Goal: Transaction & Acquisition: Purchase product/service

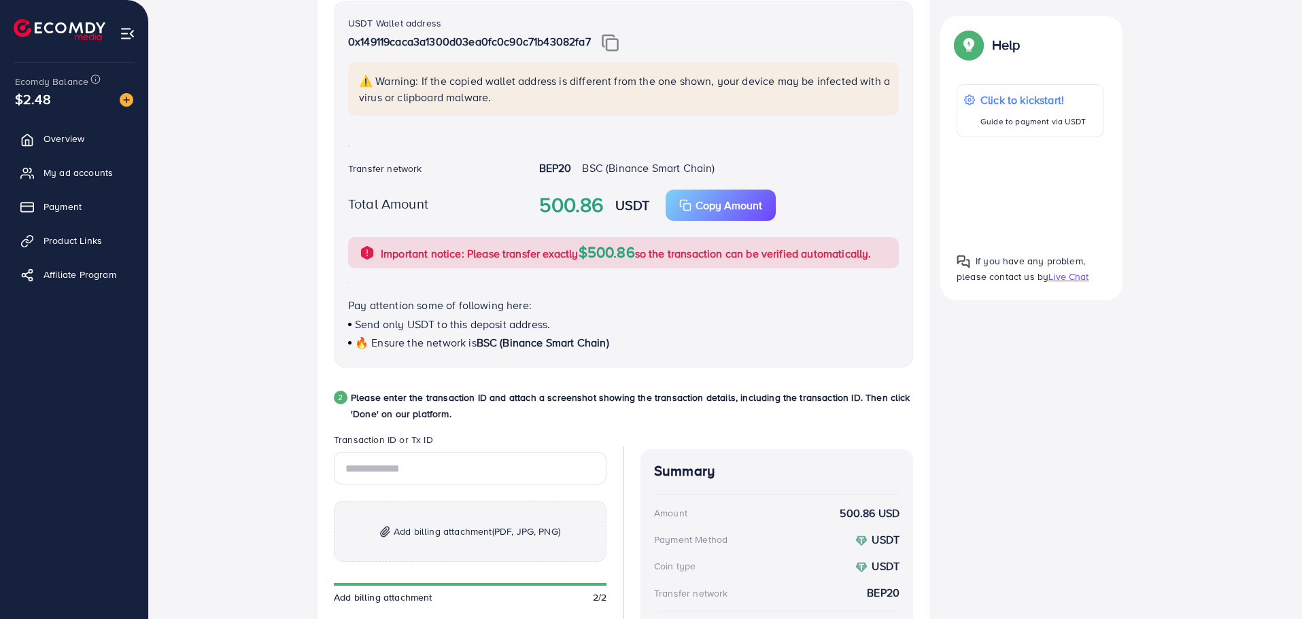
scroll to position [479, 0]
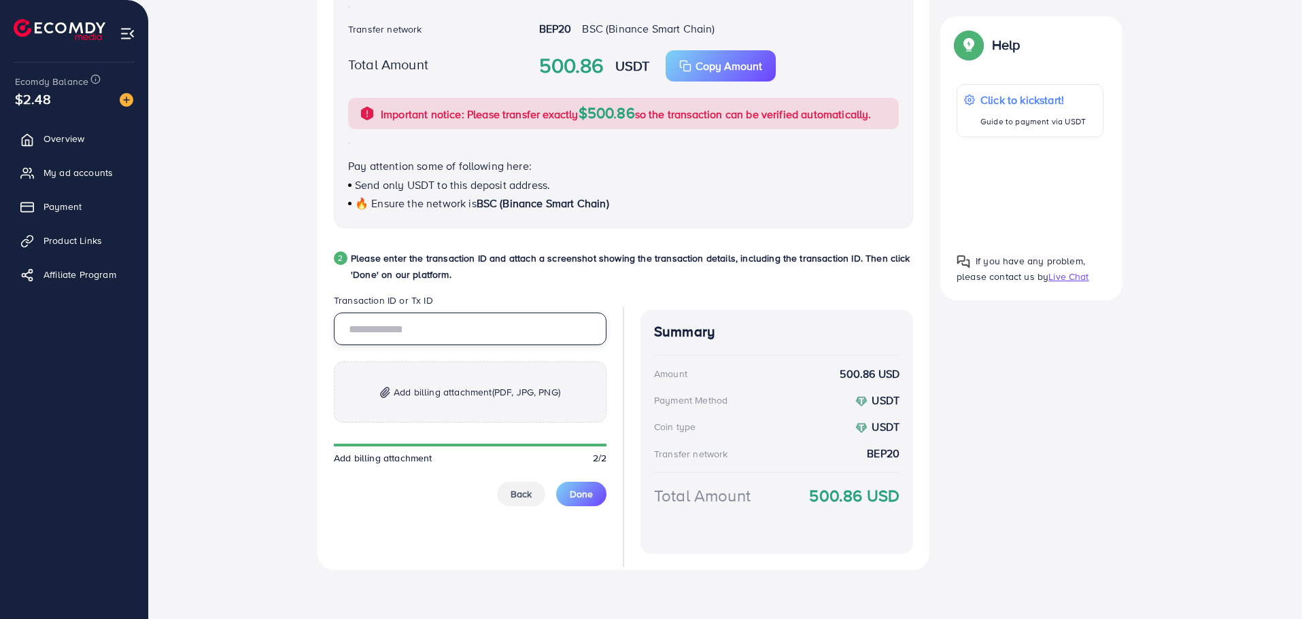
click at [447, 345] on input "text" at bounding box center [470, 329] width 273 height 33
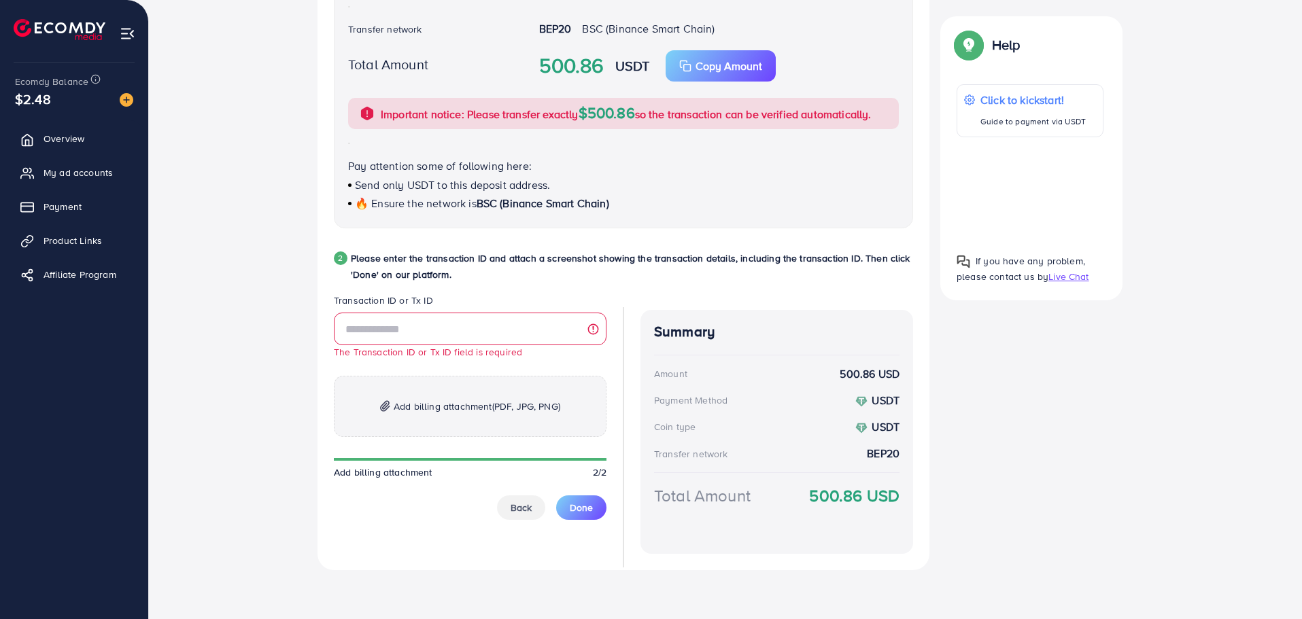
click at [439, 402] on p "Add billing attachment (PDF, JPG, PNG)" at bounding box center [470, 406] width 273 height 61
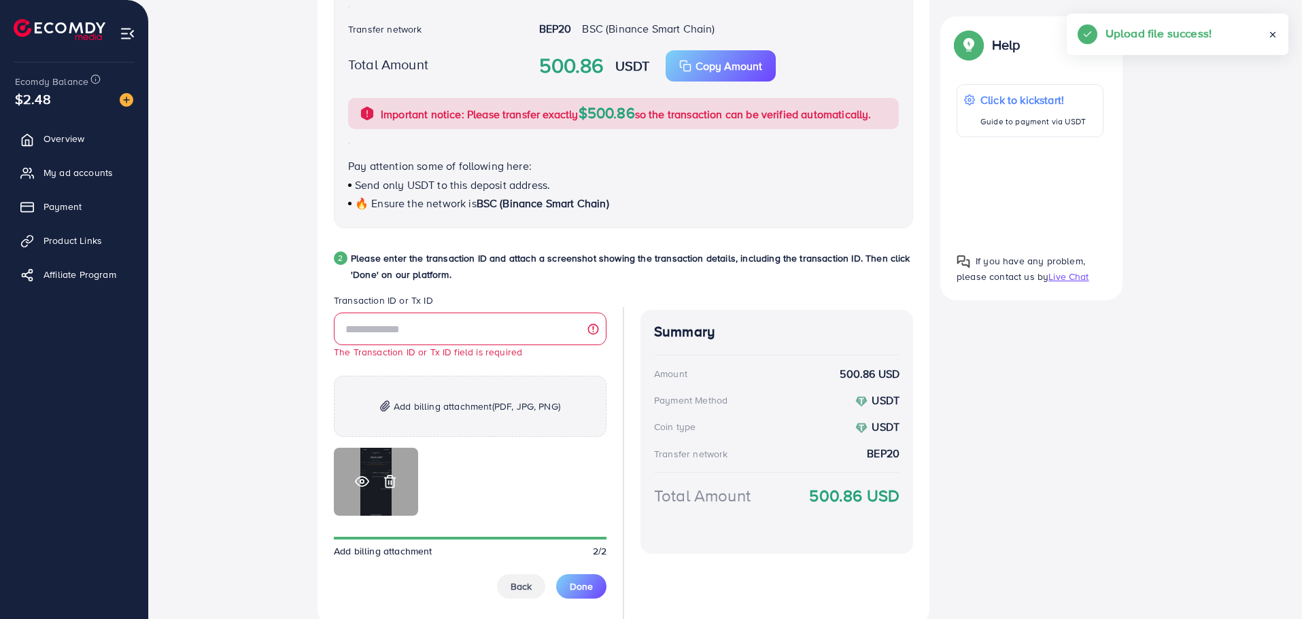
click at [361, 482] on icon at bounding box center [362, 482] width 14 height 14
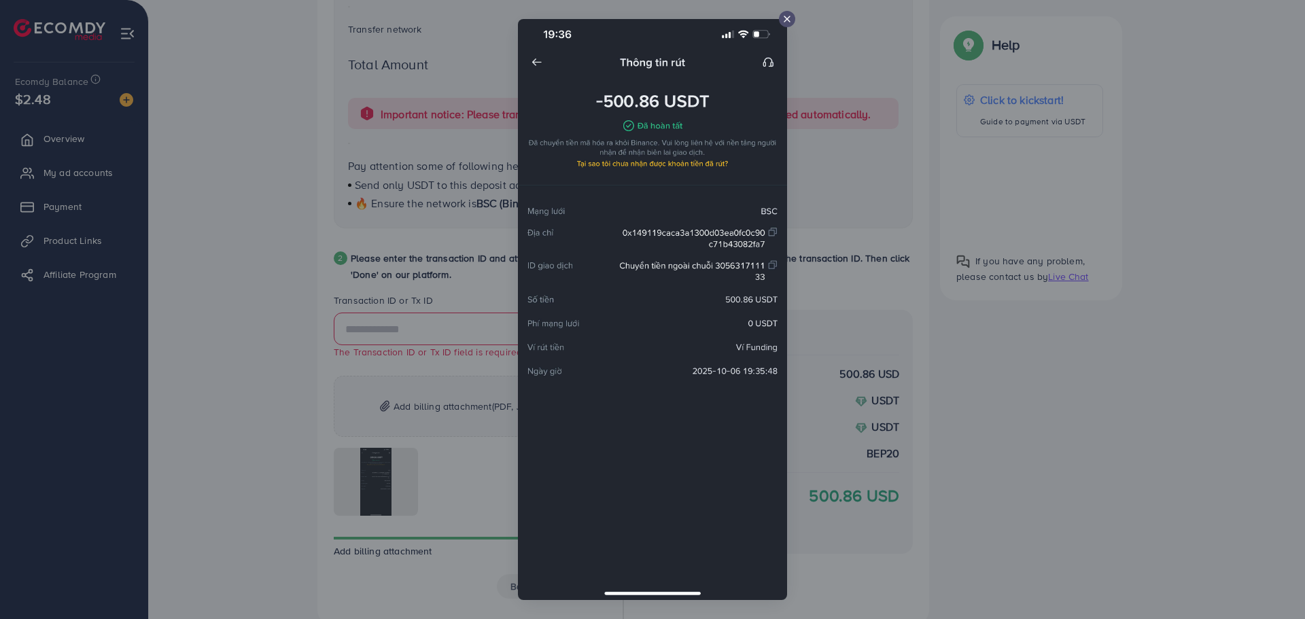
click at [301, 264] on div at bounding box center [652, 309] width 1305 height 619
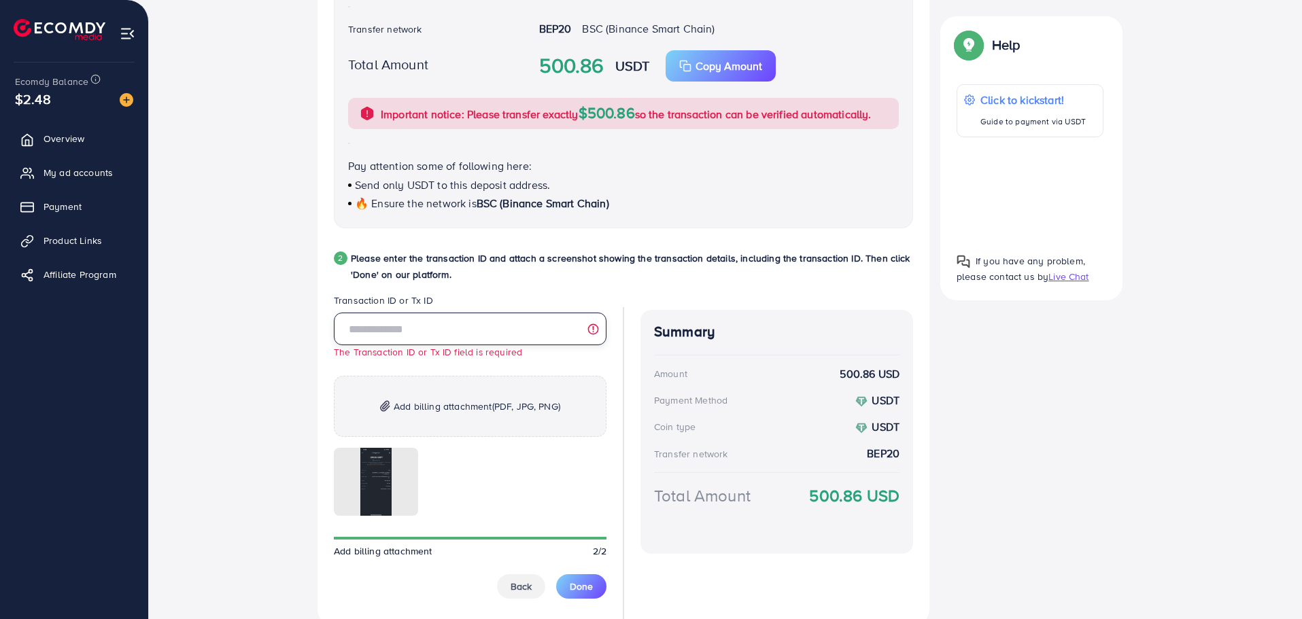
click at [447, 343] on input "text" at bounding box center [470, 329] width 273 height 33
paste input "**********"
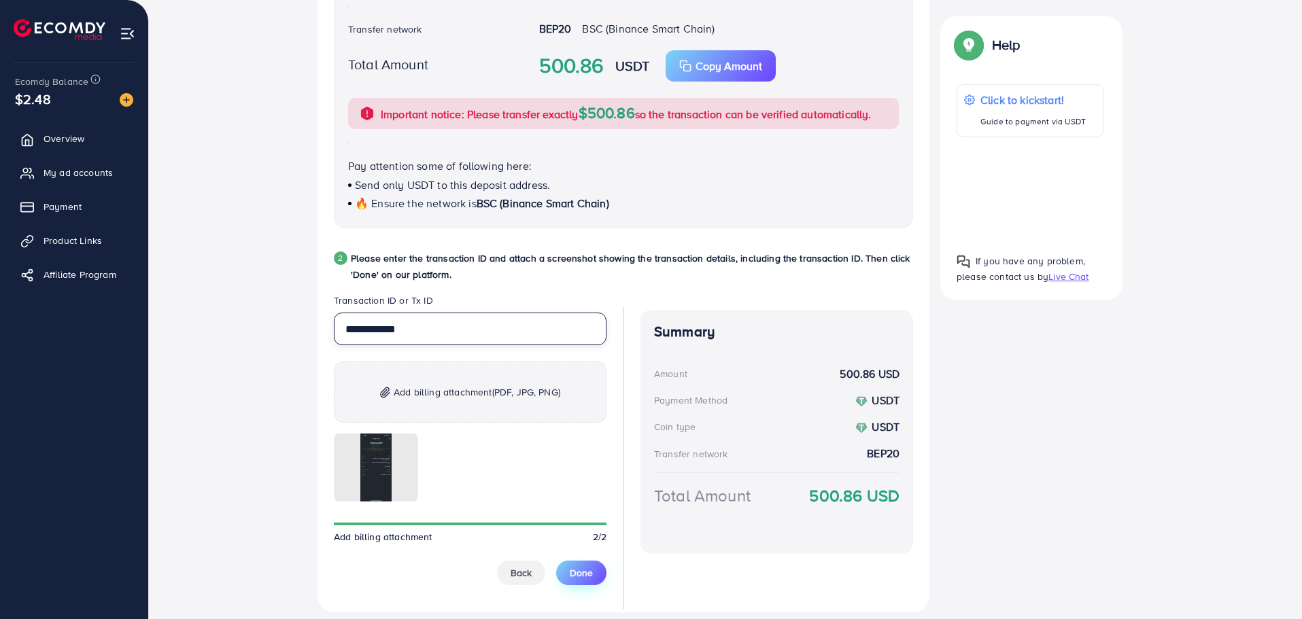
type input "**********"
click at [572, 564] on button "Done" at bounding box center [581, 573] width 50 height 24
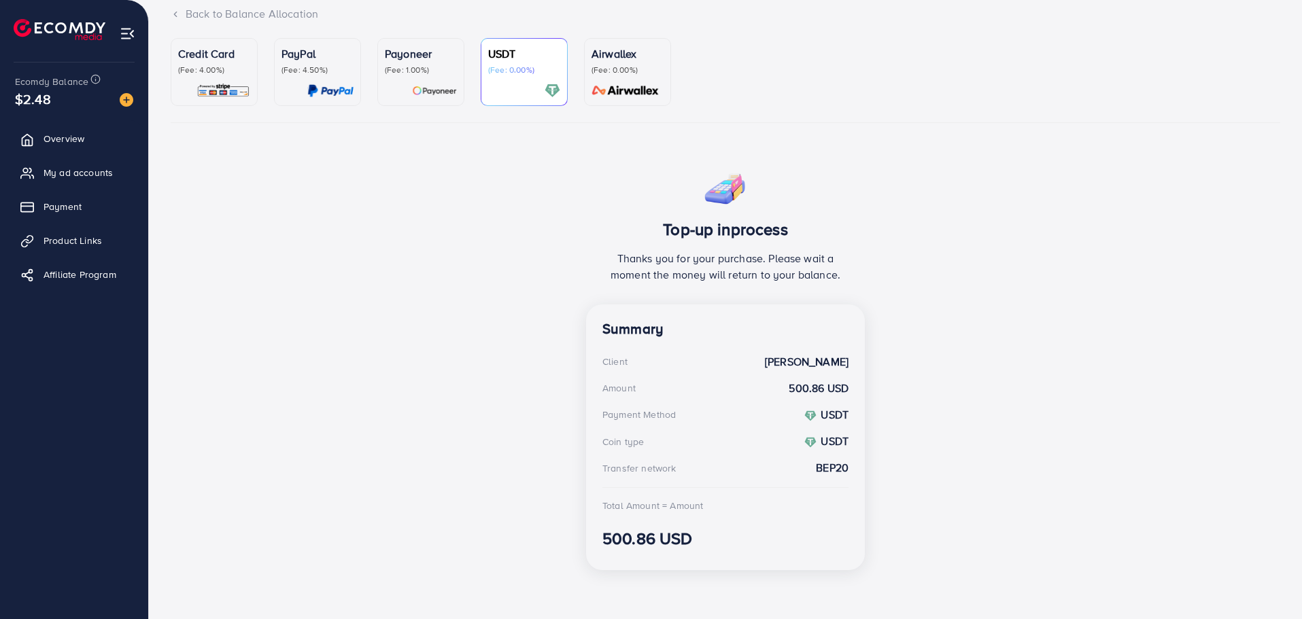
scroll to position [95, 0]
click at [35, 20] on img at bounding box center [60, 29] width 92 height 21
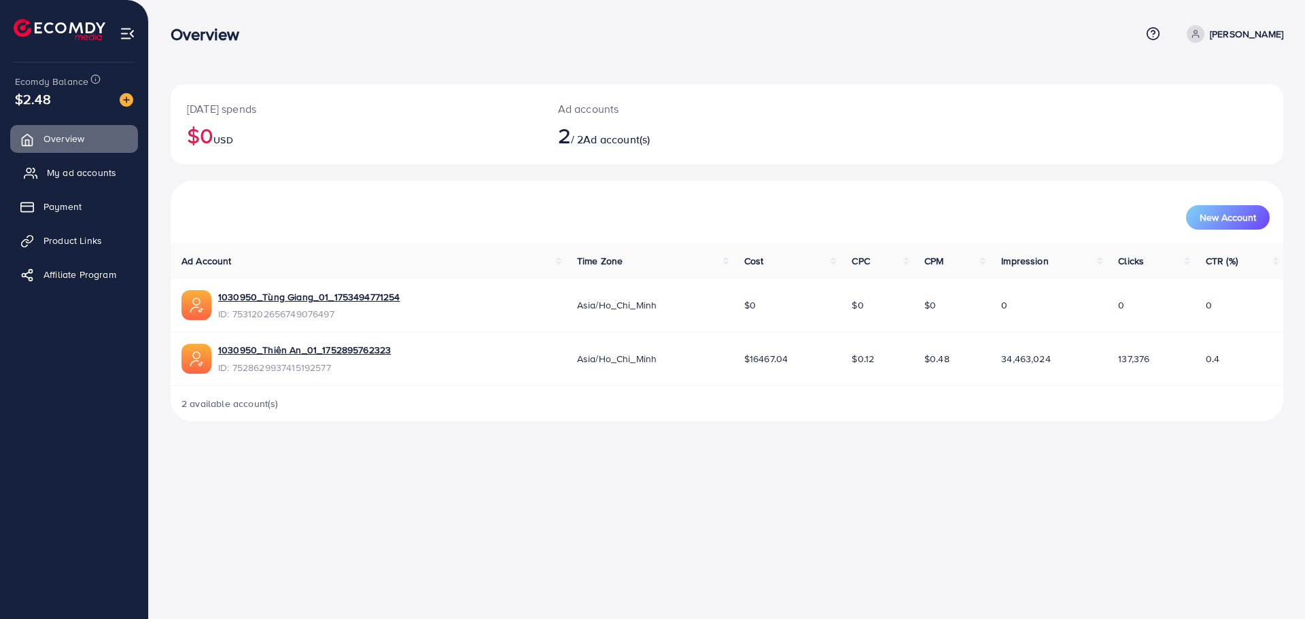
click at [54, 173] on span "My ad accounts" at bounding box center [81, 173] width 69 height 14
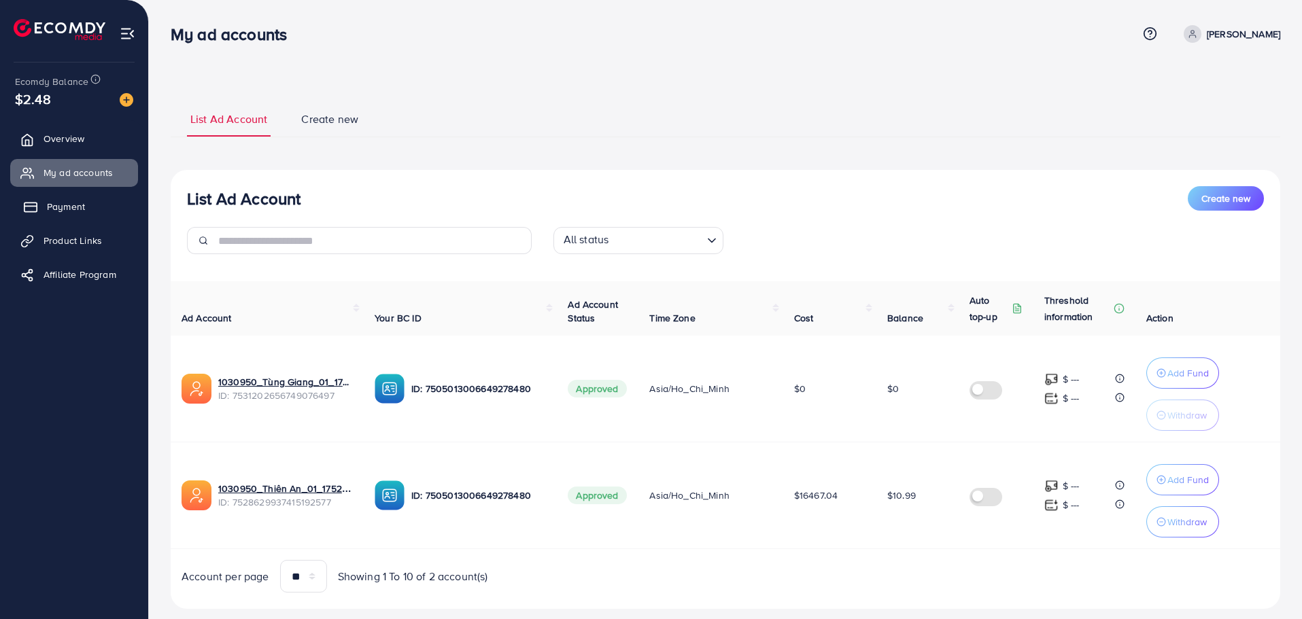
click at [79, 207] on span "Payment" at bounding box center [66, 207] width 38 height 14
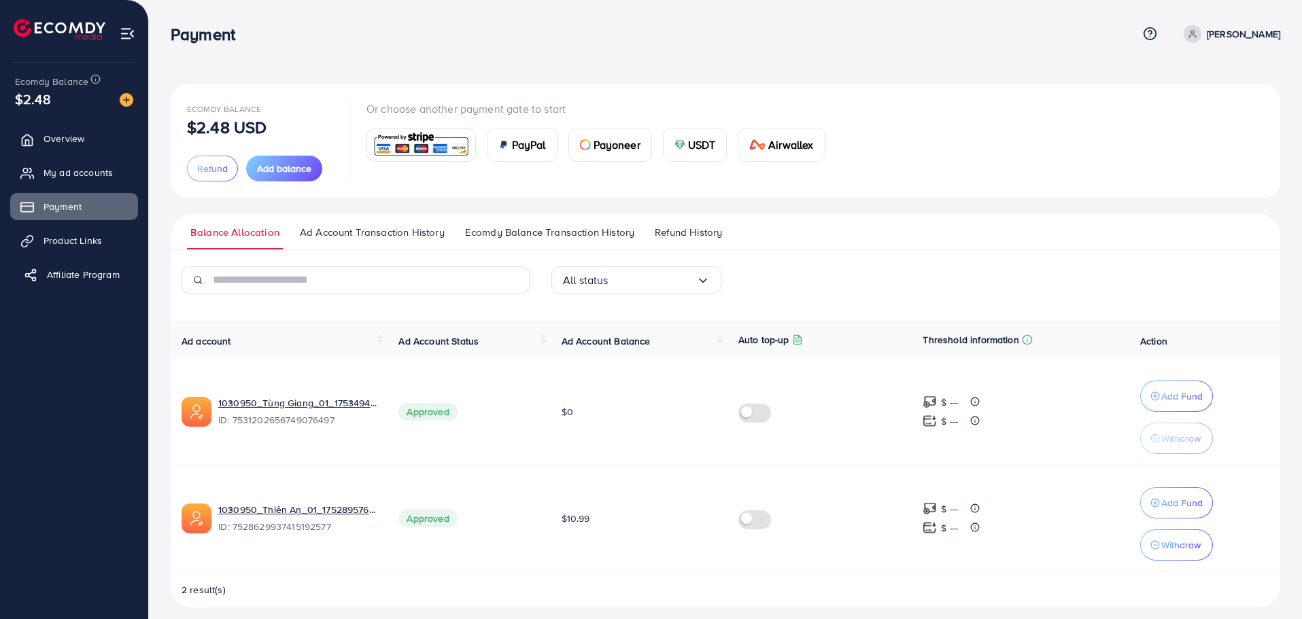
click at [76, 268] on span "Affiliate Program" at bounding box center [83, 275] width 73 height 14
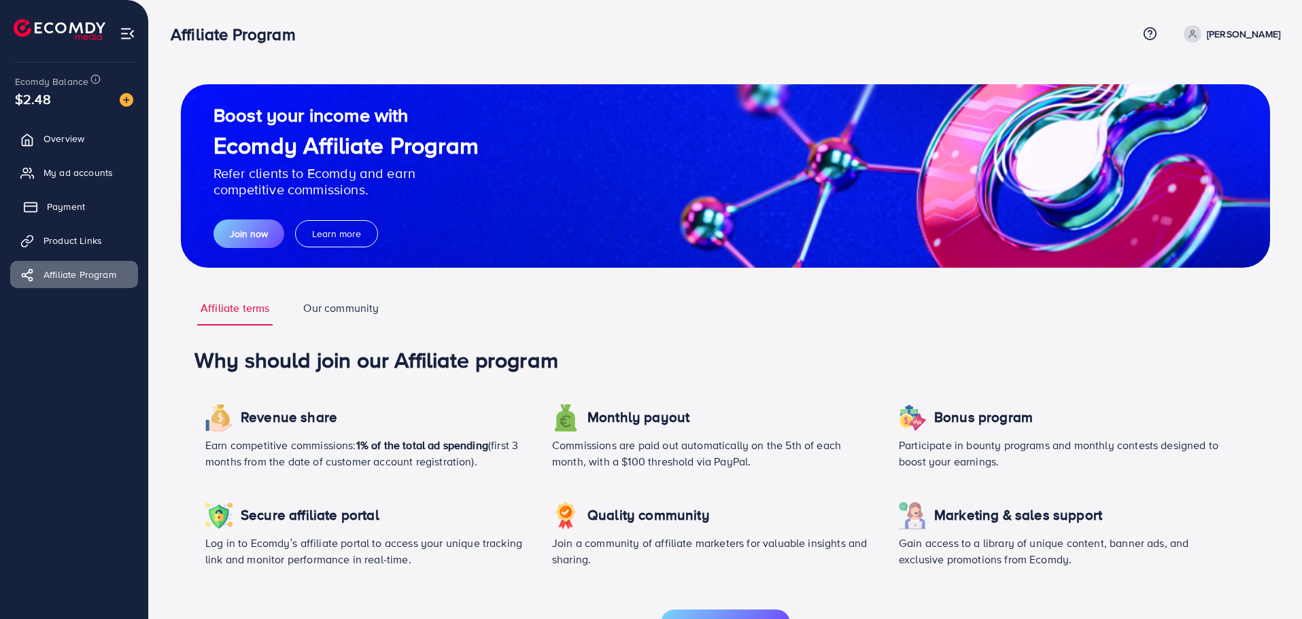
click at [52, 211] on span "Payment" at bounding box center [66, 207] width 38 height 14
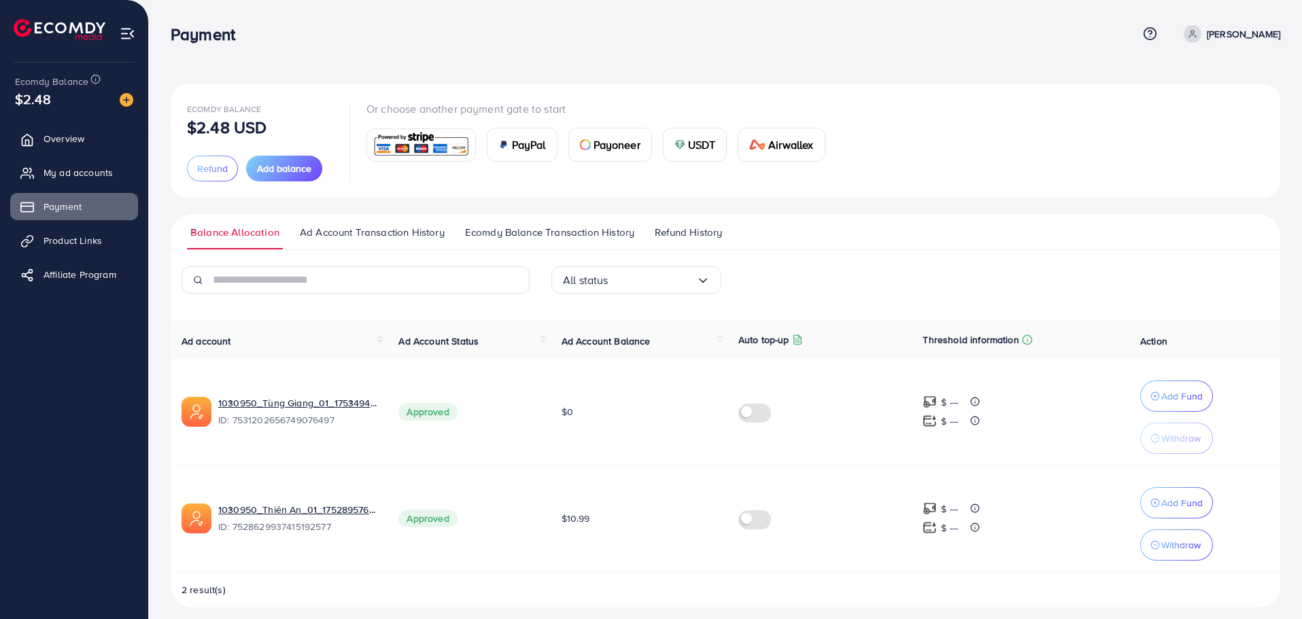
click at [47, 188] on ul "Overview My ad accounts Payment Product Links Affiliate Program" at bounding box center [74, 211] width 148 height 183
click at [1259, 53] on nav "Payment Help Center Contact Support Term and policy About Us Lê Xuân Bảo Profil…" at bounding box center [726, 34] width 1110 height 48
click at [1238, 20] on div "Payment Help Center Contact Support Term and policy About Us Lê Xuân Bảo Profil…" at bounding box center [726, 34] width 1110 height 37
click at [1238, 29] on p "[PERSON_NAME]" at bounding box center [1243, 34] width 73 height 16
click at [1205, 74] on span "Profile" at bounding box center [1195, 81] width 31 height 16
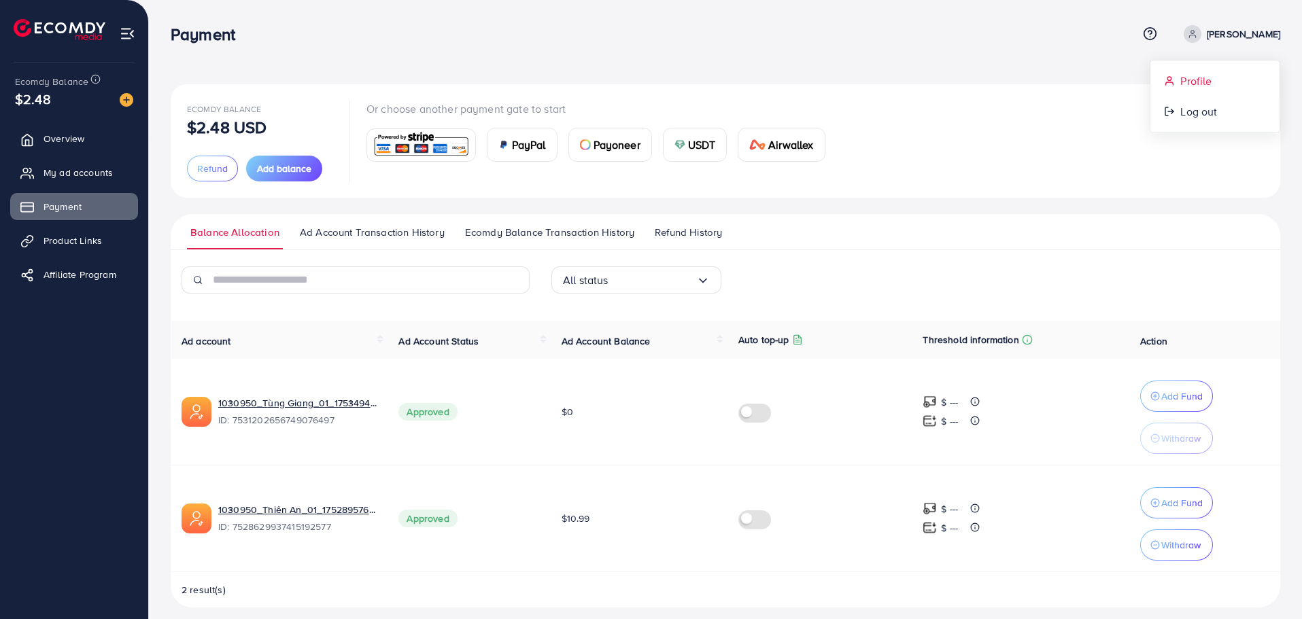
select select "*******"
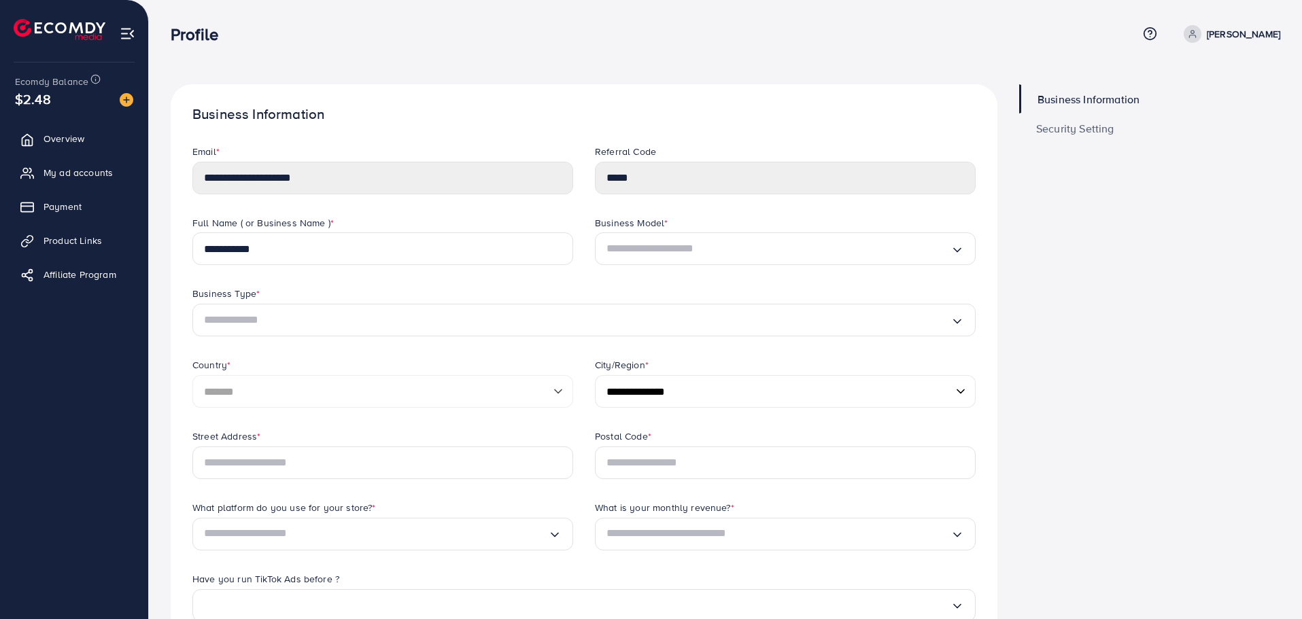
click at [63, 32] on img at bounding box center [60, 29] width 92 height 21
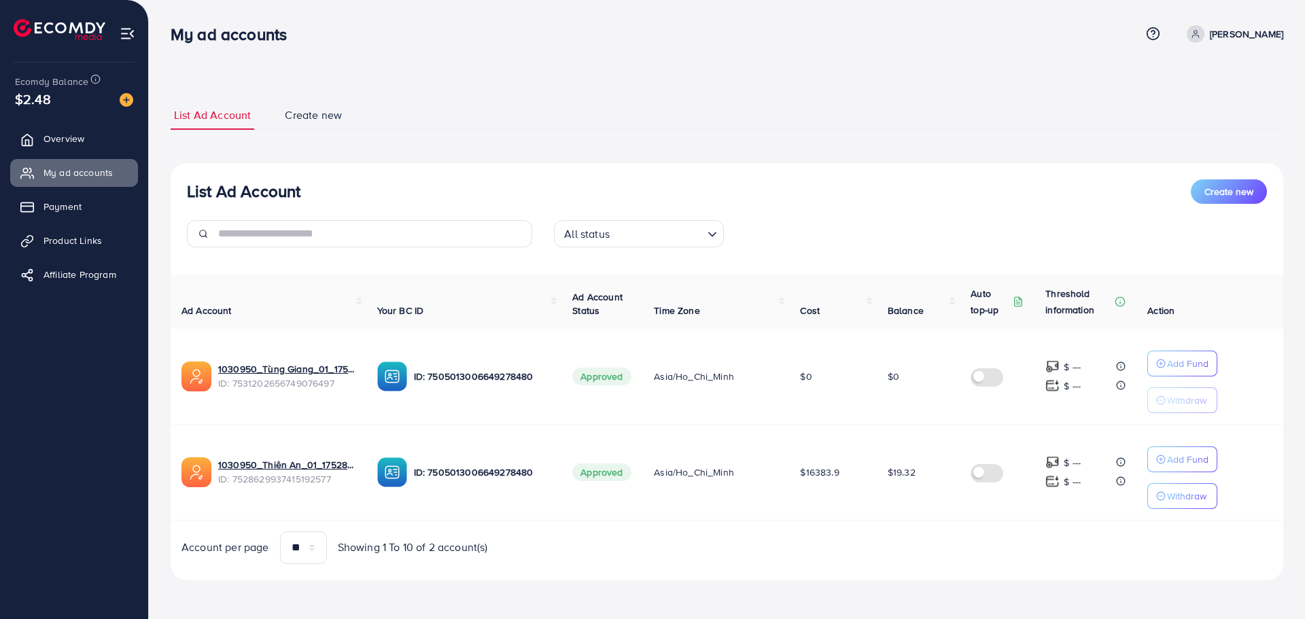
click at [92, 158] on ul "Overview My ad accounts Payment Product Links Affiliate Program" at bounding box center [74, 211] width 148 height 183
click at [84, 179] on span "My ad accounts" at bounding box center [81, 173] width 69 height 14
drag, startPoint x: 1172, startPoint y: 473, endPoint x: 1183, endPoint y: 469, distance: 11.4
click at [1183, 469] on div "Add Fund Withdraw" at bounding box center [1183, 478] width 70 height 63
click at [1178, 463] on p "Add Fund" at bounding box center [1187, 459] width 41 height 16
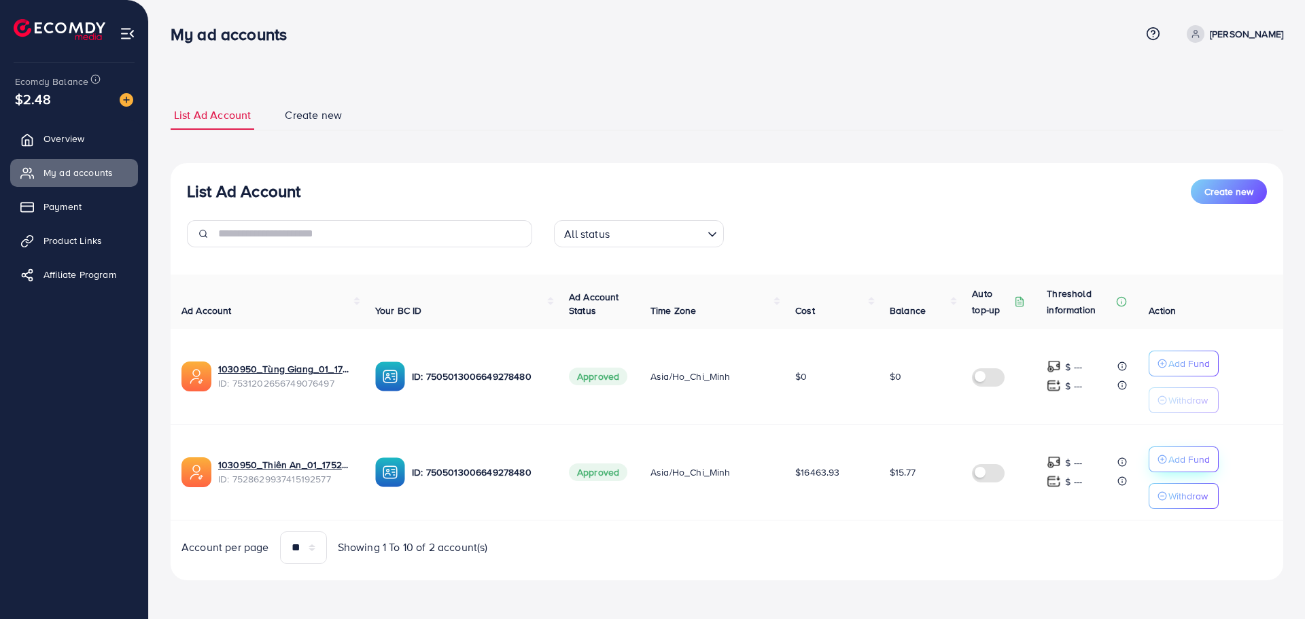
click at [1199, 466] on p "Add Fund" at bounding box center [1189, 459] width 41 height 16
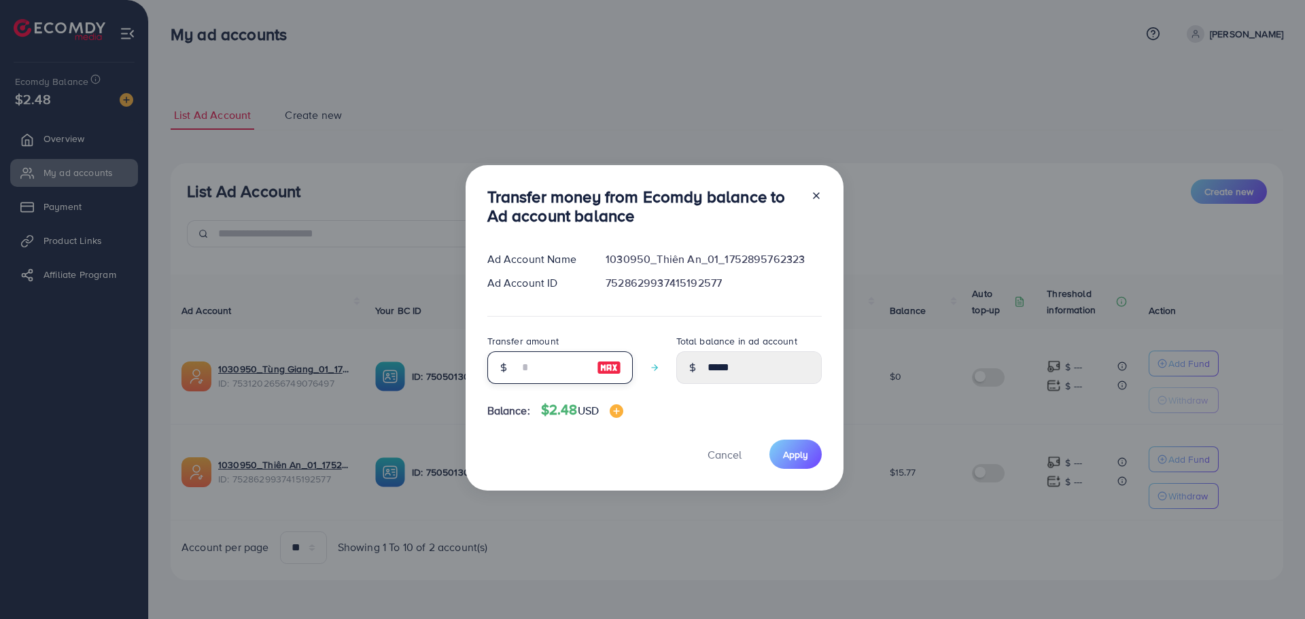
click at [522, 366] on input "number" at bounding box center [553, 367] width 68 height 33
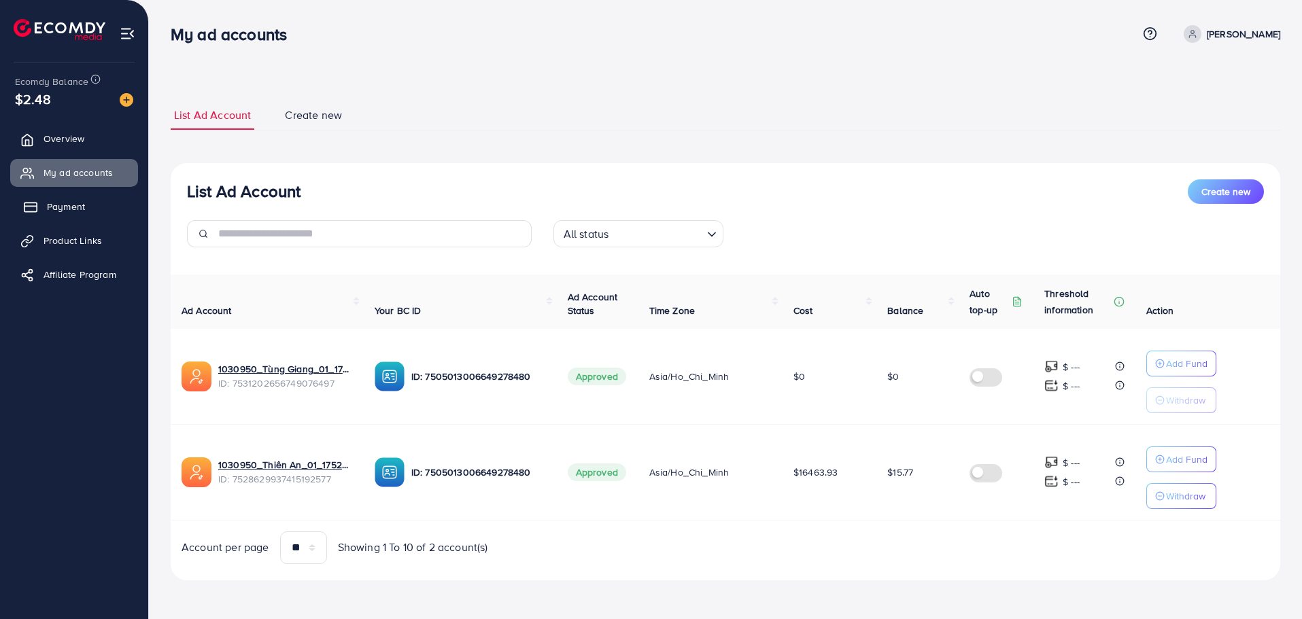
click at [54, 202] on span "Payment" at bounding box center [66, 207] width 38 height 14
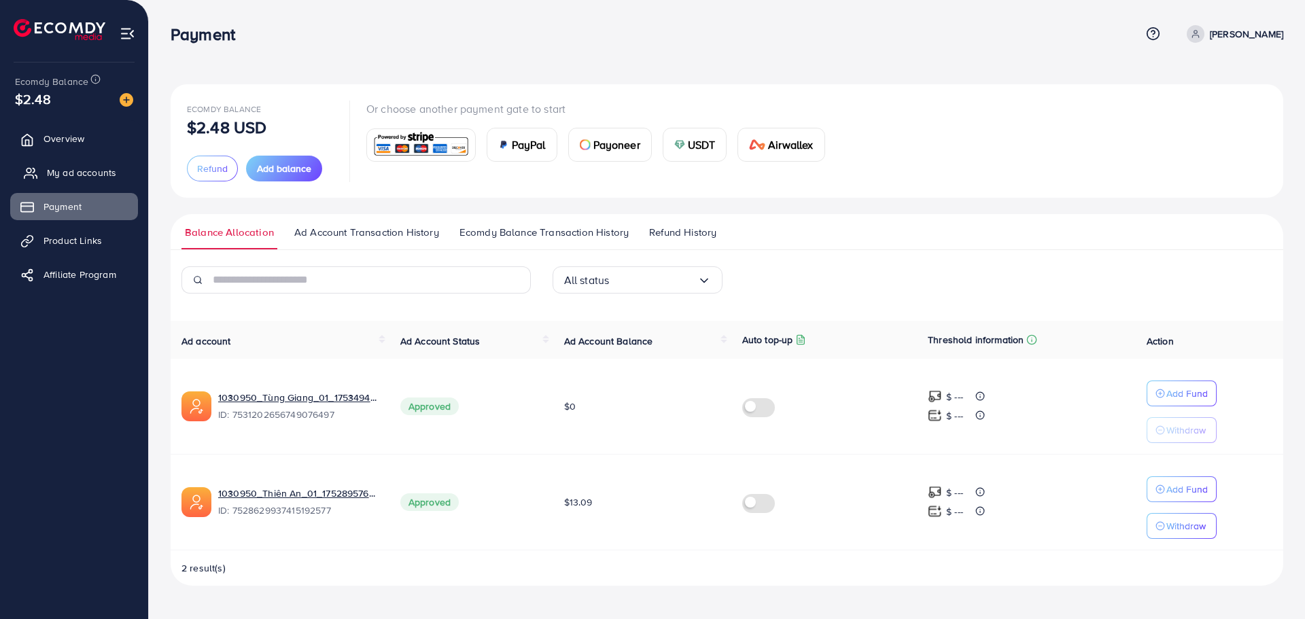
click at [99, 184] on link "My ad accounts" at bounding box center [74, 172] width 128 height 27
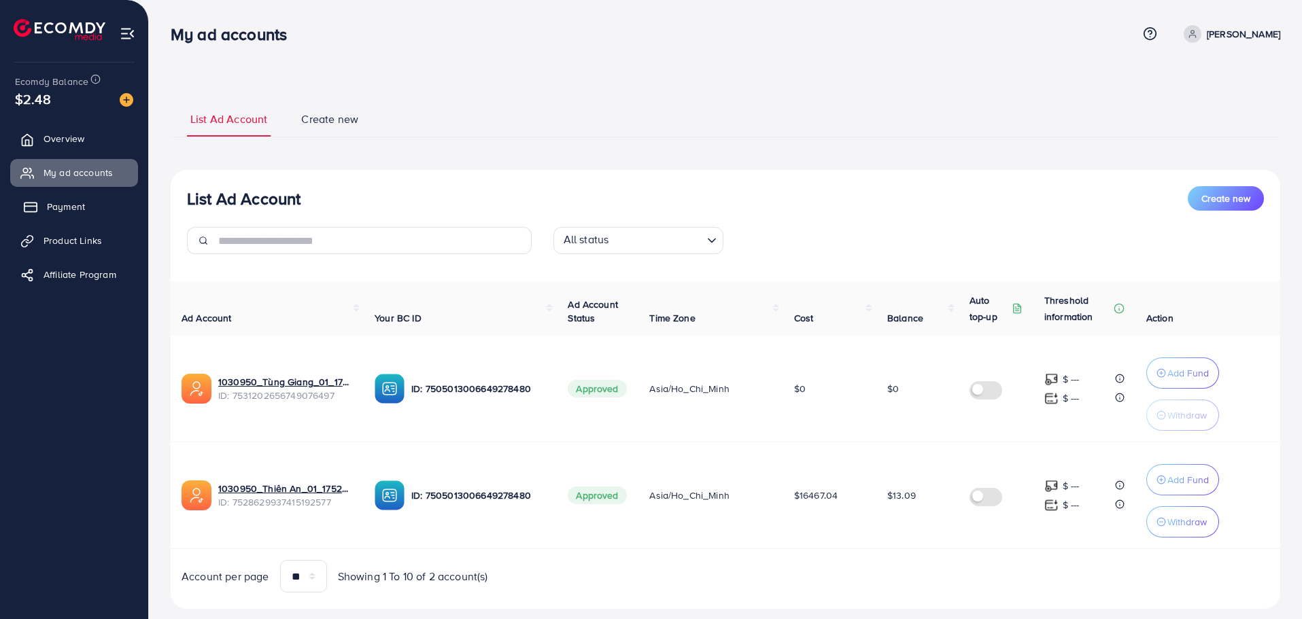
click at [101, 198] on link "Payment" at bounding box center [74, 206] width 128 height 27
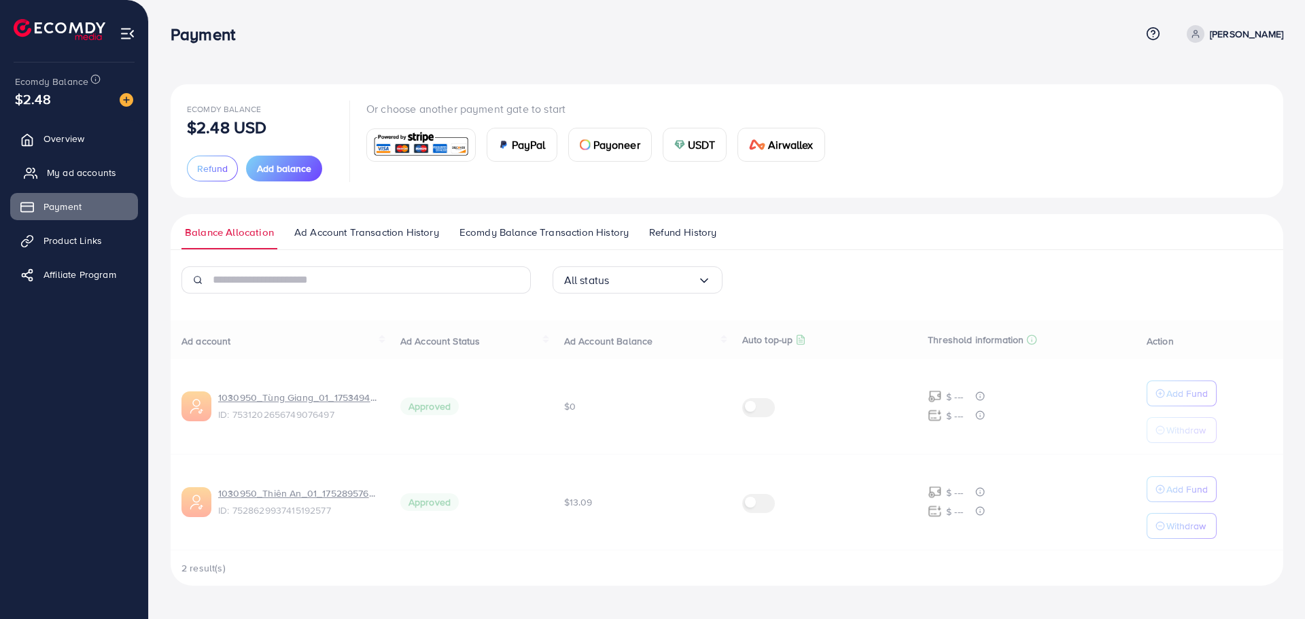
click at [95, 175] on span "My ad accounts" at bounding box center [81, 173] width 69 height 14
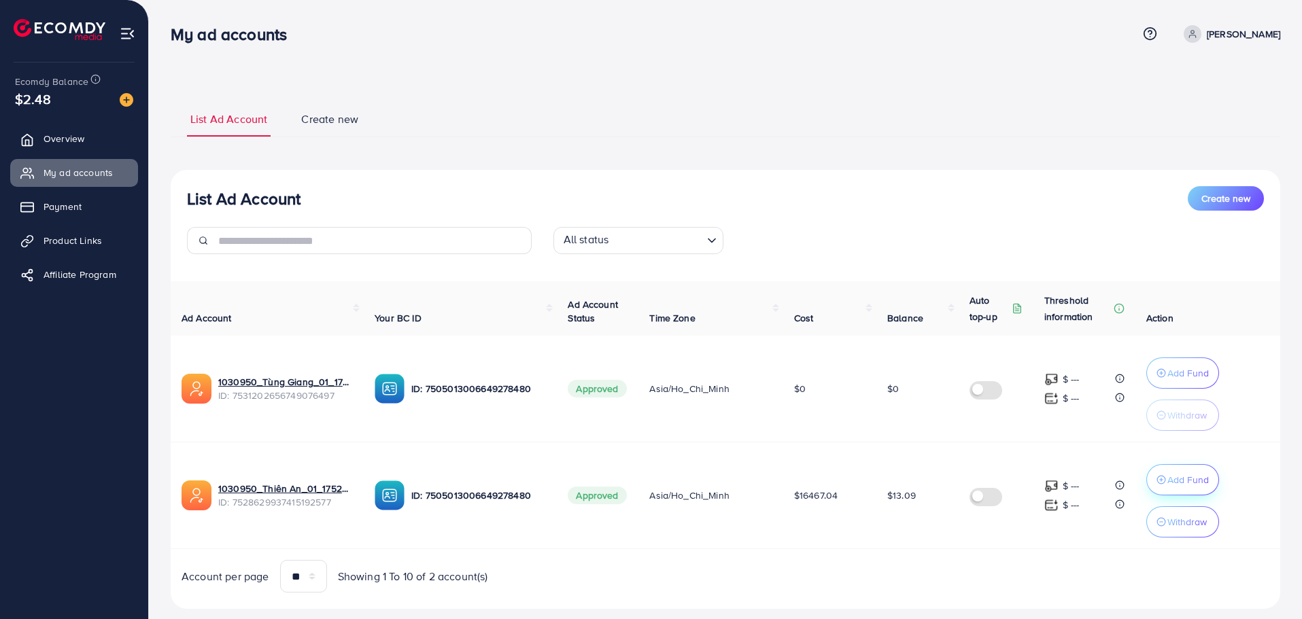
click at [1181, 485] on p "Add Fund" at bounding box center [1187, 480] width 41 height 16
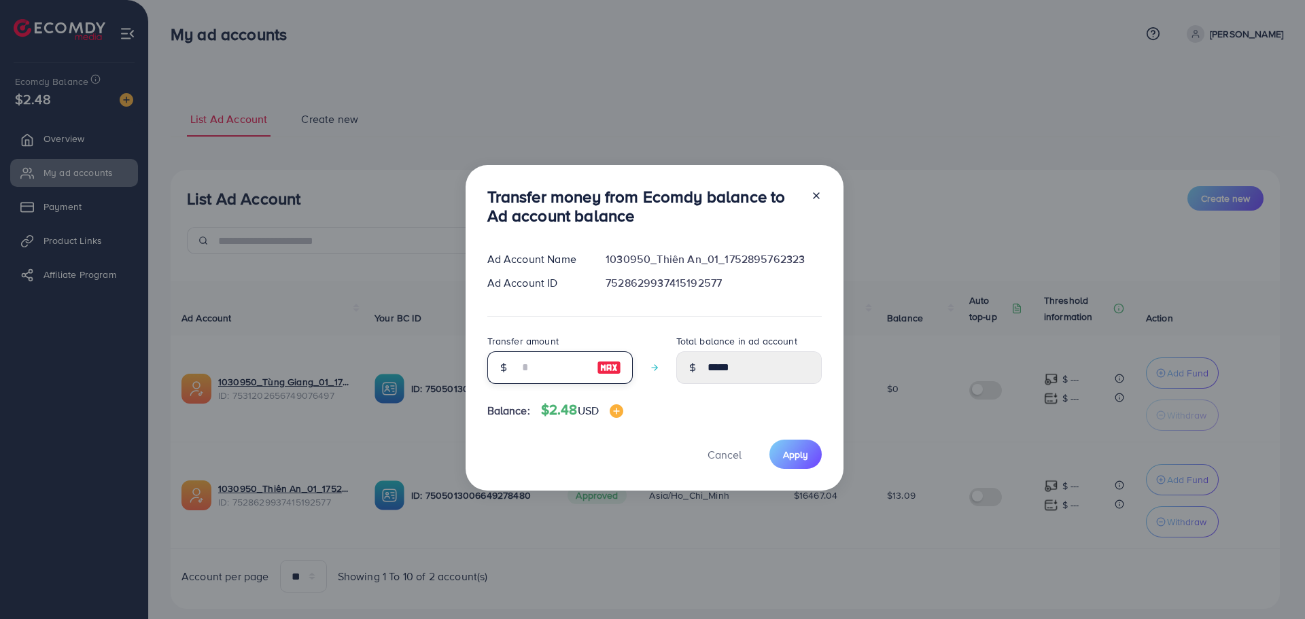
click at [543, 355] on input "number" at bounding box center [553, 367] width 68 height 33
click at [549, 373] on input "number" at bounding box center [553, 367] width 68 height 33
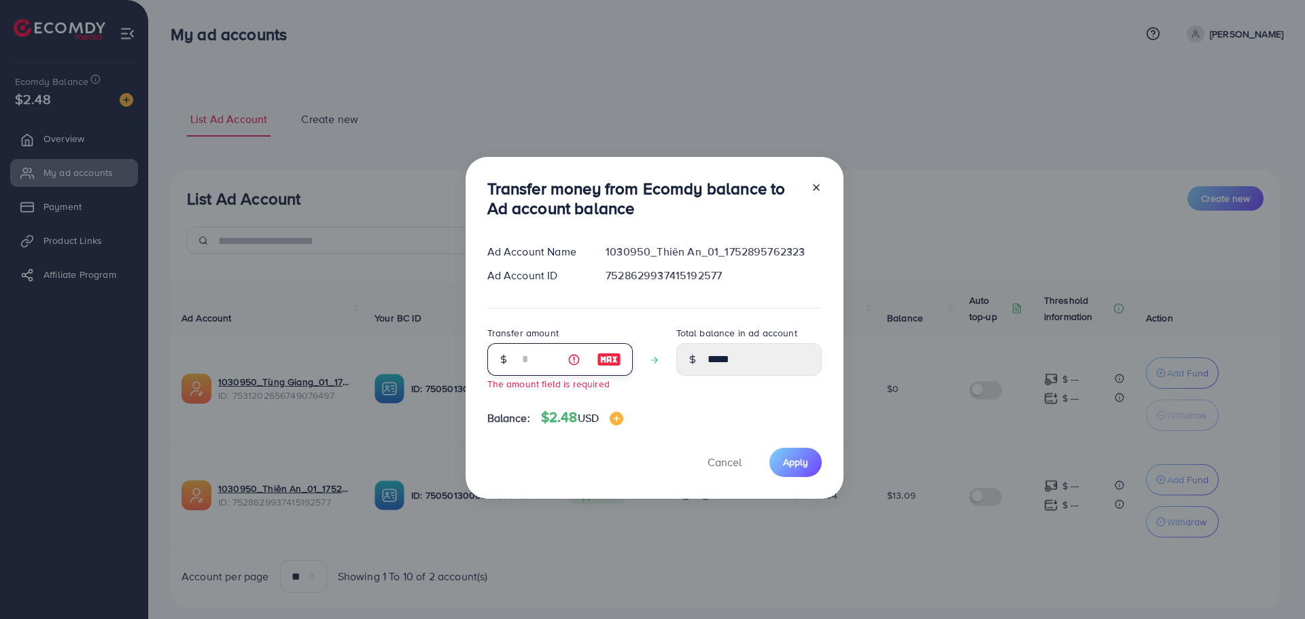
click at [543, 360] on input "number" at bounding box center [553, 359] width 68 height 33
type input "*"
type input "*****"
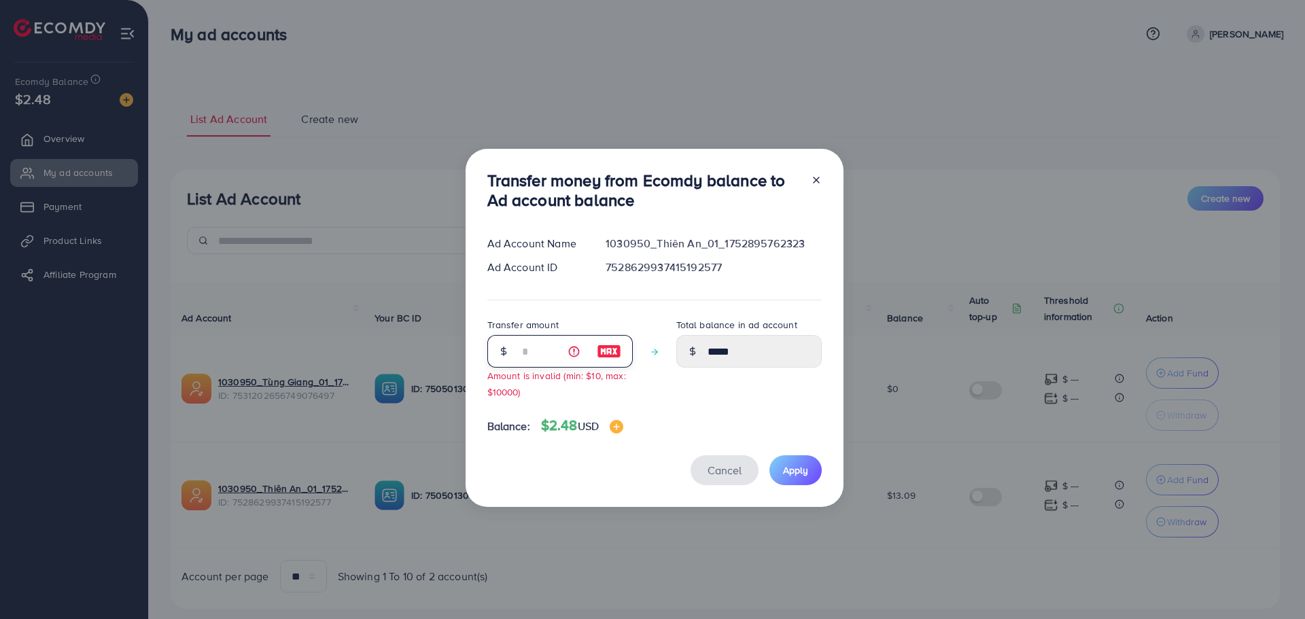
type input "*"
click at [715, 470] on span "Cancel" at bounding box center [725, 470] width 34 height 15
type input "*****"
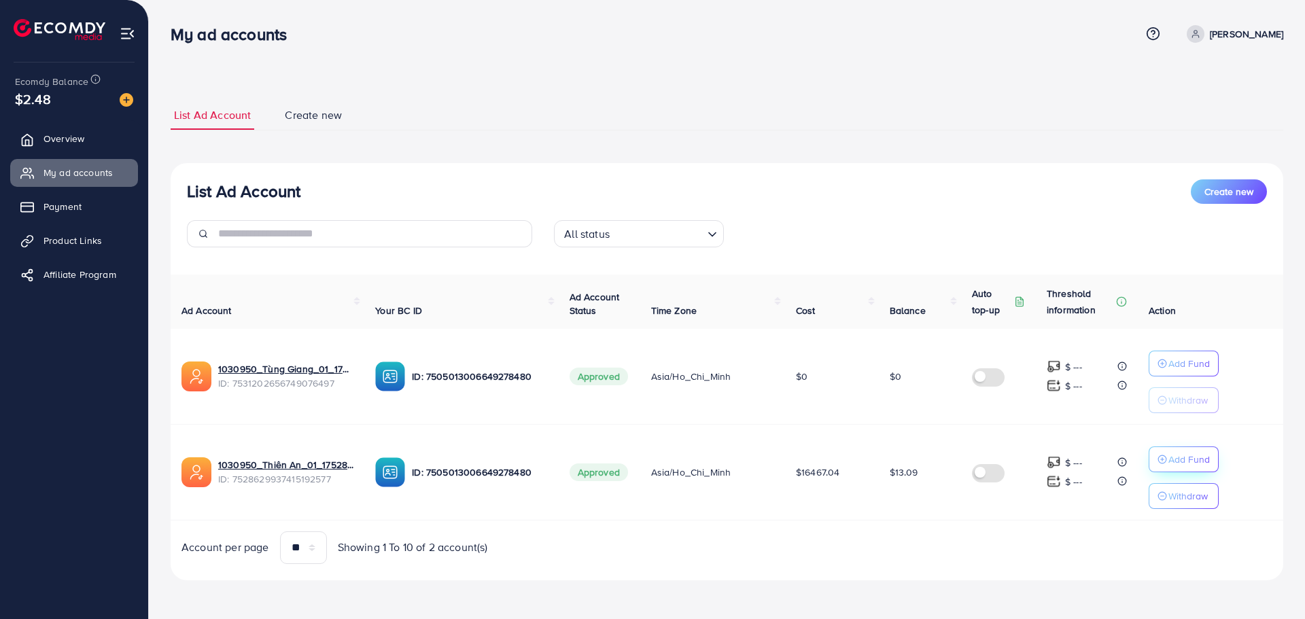
click at [1189, 462] on p "Add Fund" at bounding box center [1189, 459] width 41 height 16
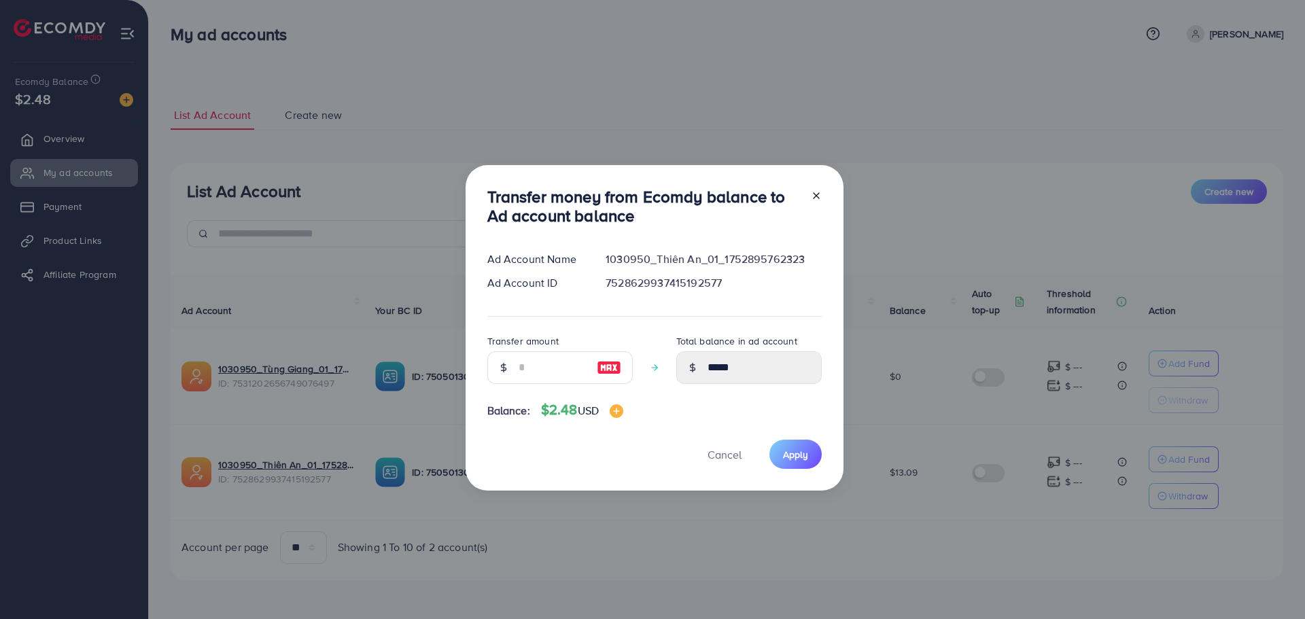
click at [854, 254] on div "Transfer money from Ecomdy balance to Ad account balance Ad Account Name 103095…" at bounding box center [652, 309] width 1305 height 619
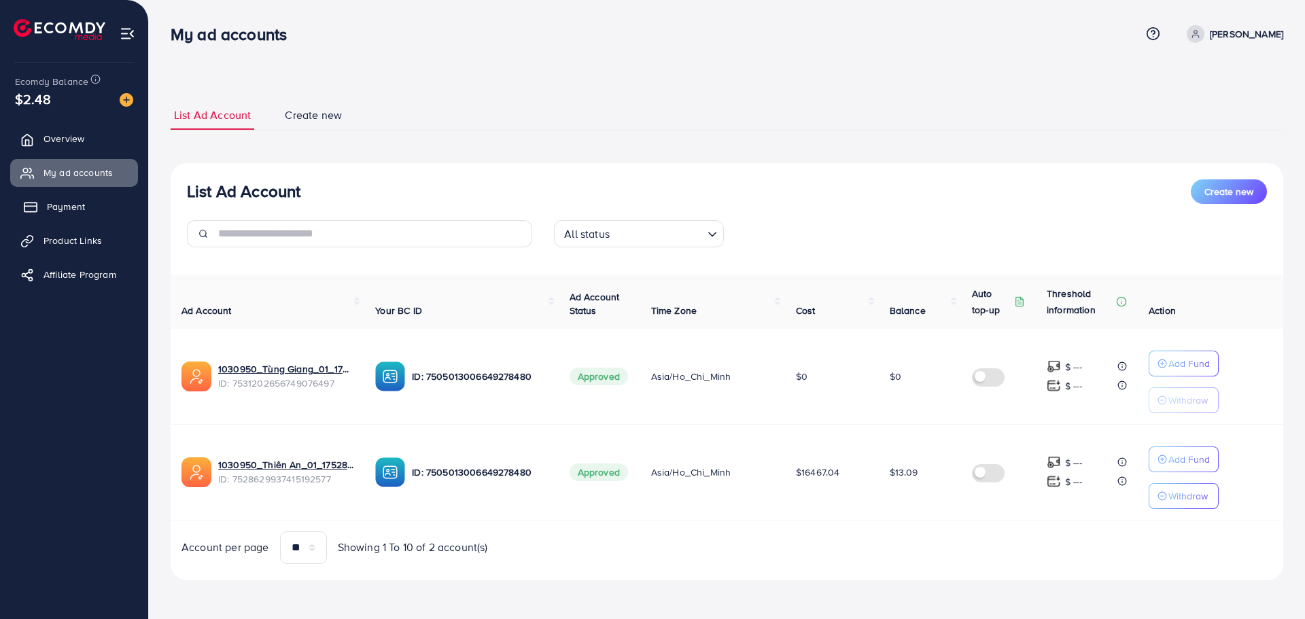
click at [58, 195] on link "Payment" at bounding box center [74, 206] width 128 height 27
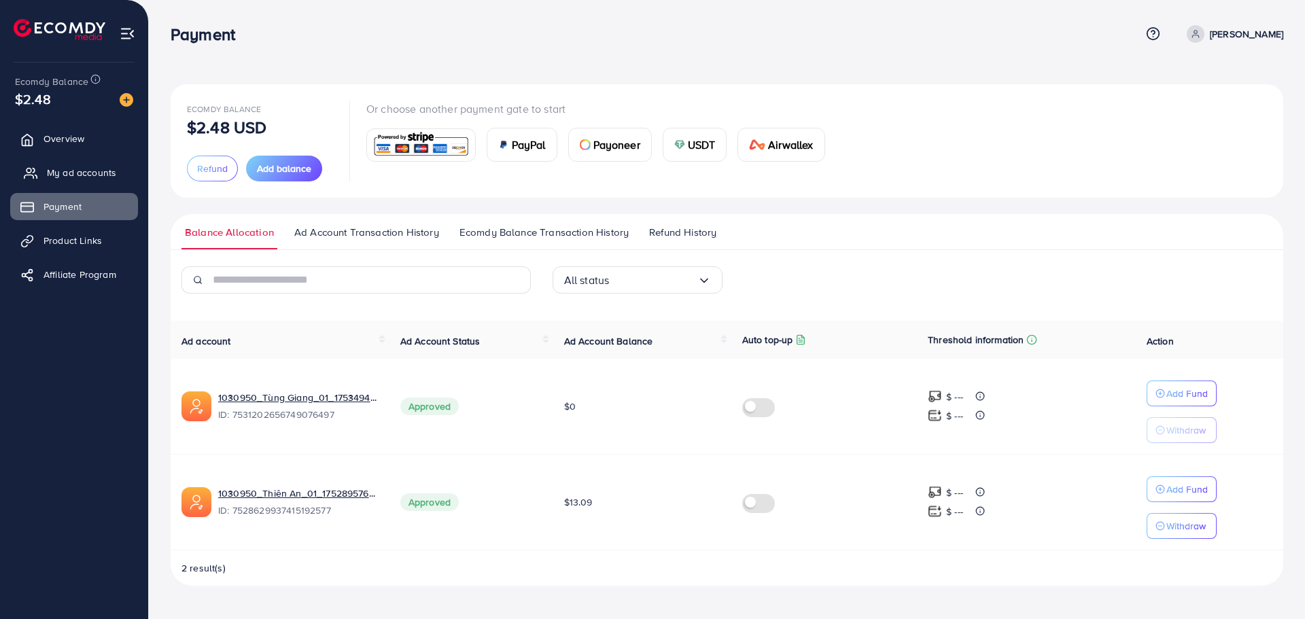
click at [66, 181] on link "My ad accounts" at bounding box center [74, 172] width 128 height 27
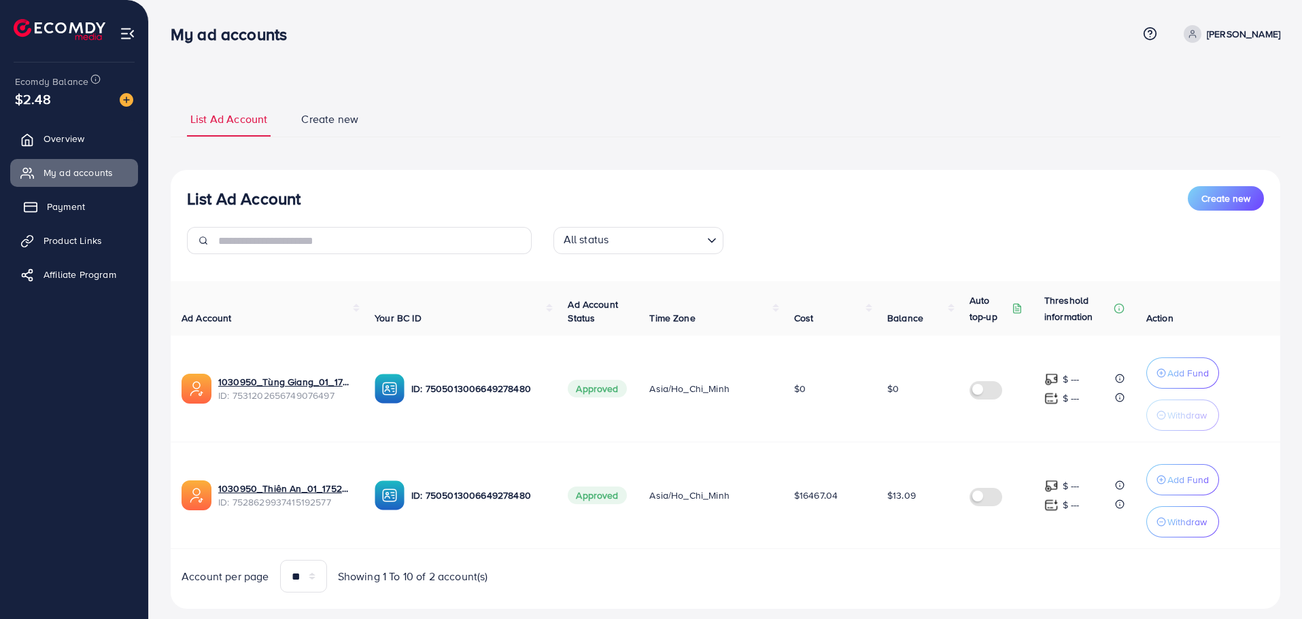
click at [111, 196] on link "Payment" at bounding box center [74, 206] width 128 height 27
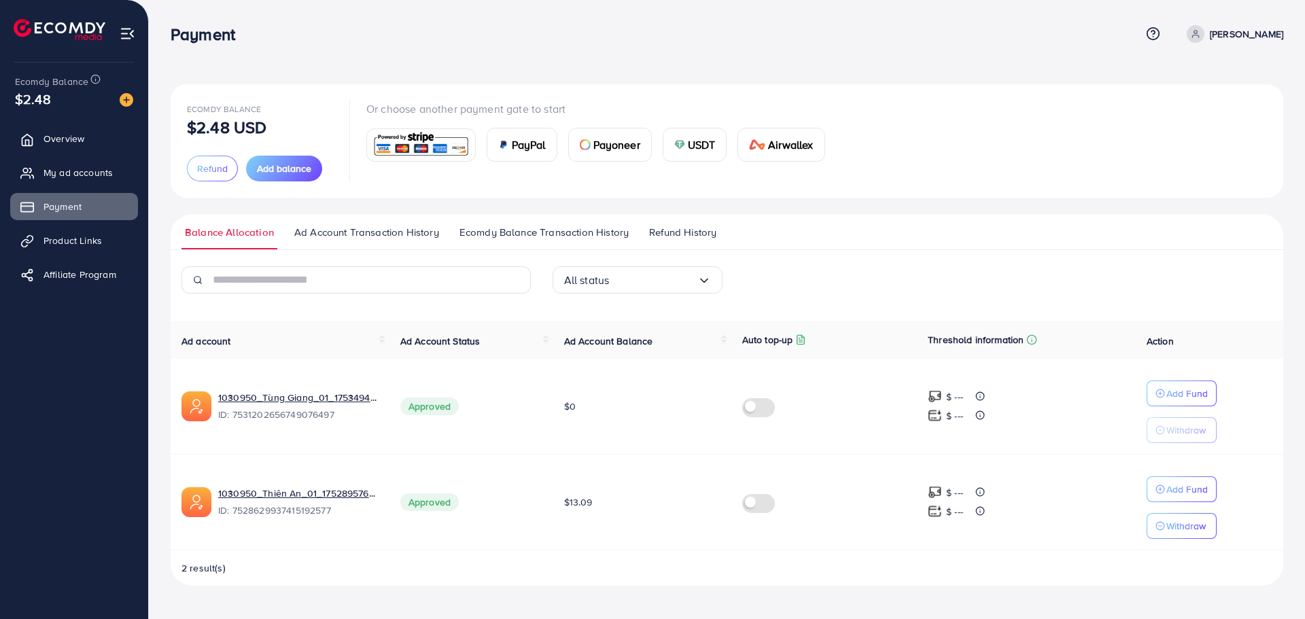
click at [740, 149] on div "Airwallex" at bounding box center [781, 144] width 86 height 33
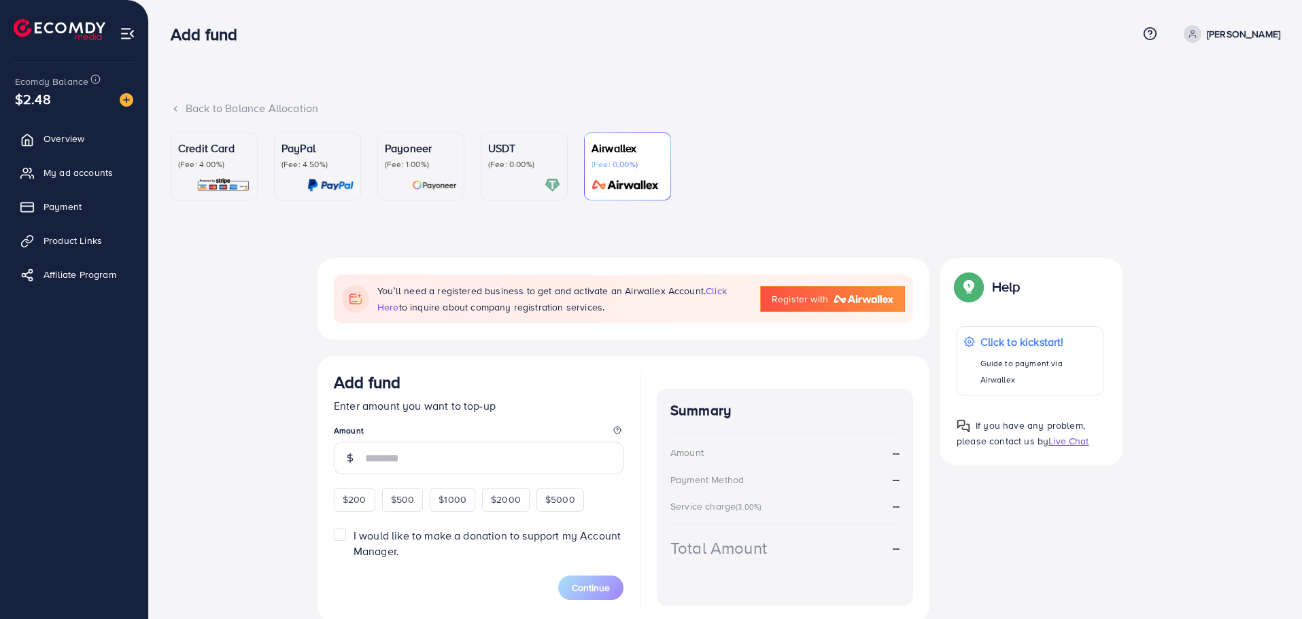
click at [511, 199] on link "USDT (Fee: 0.00%)" at bounding box center [524, 167] width 87 height 68
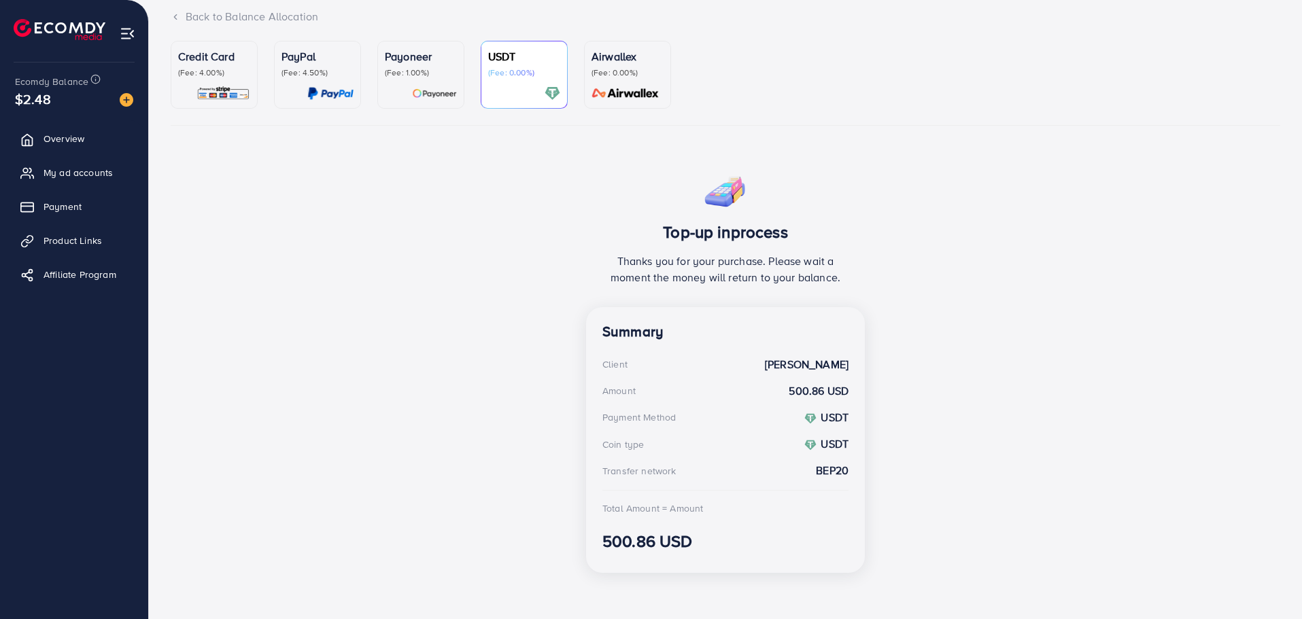
scroll to position [95, 0]
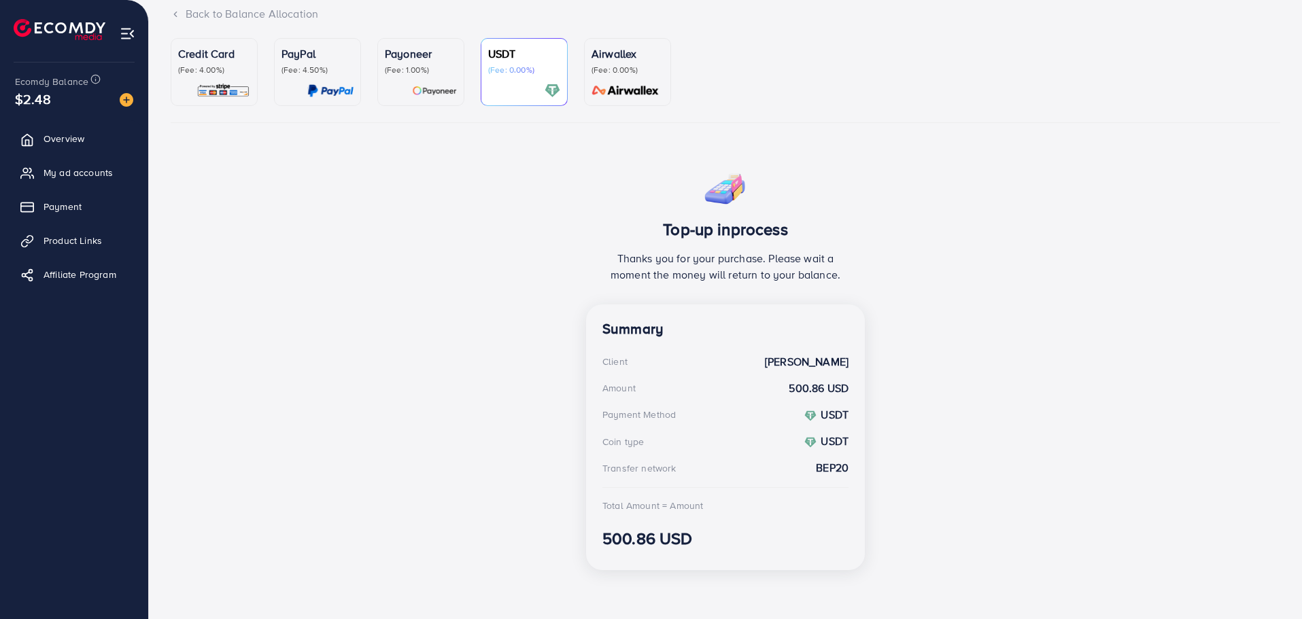
click at [74, 34] on img at bounding box center [60, 29] width 92 height 21
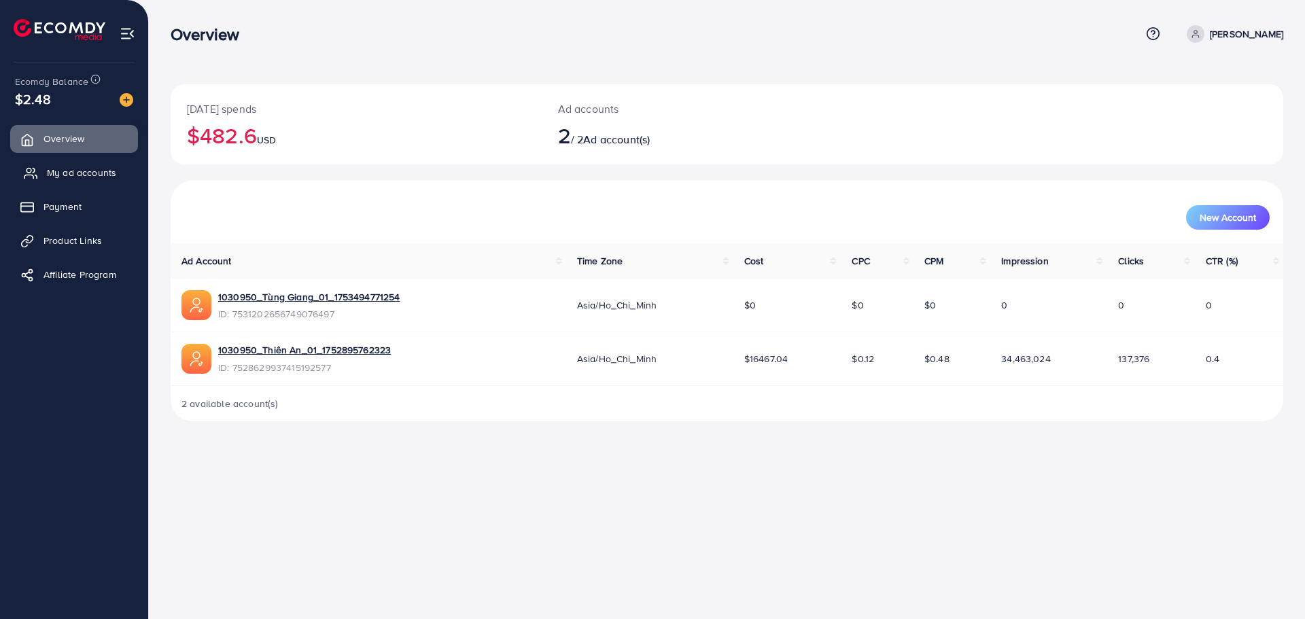
click at [58, 173] on span "My ad accounts" at bounding box center [81, 173] width 69 height 14
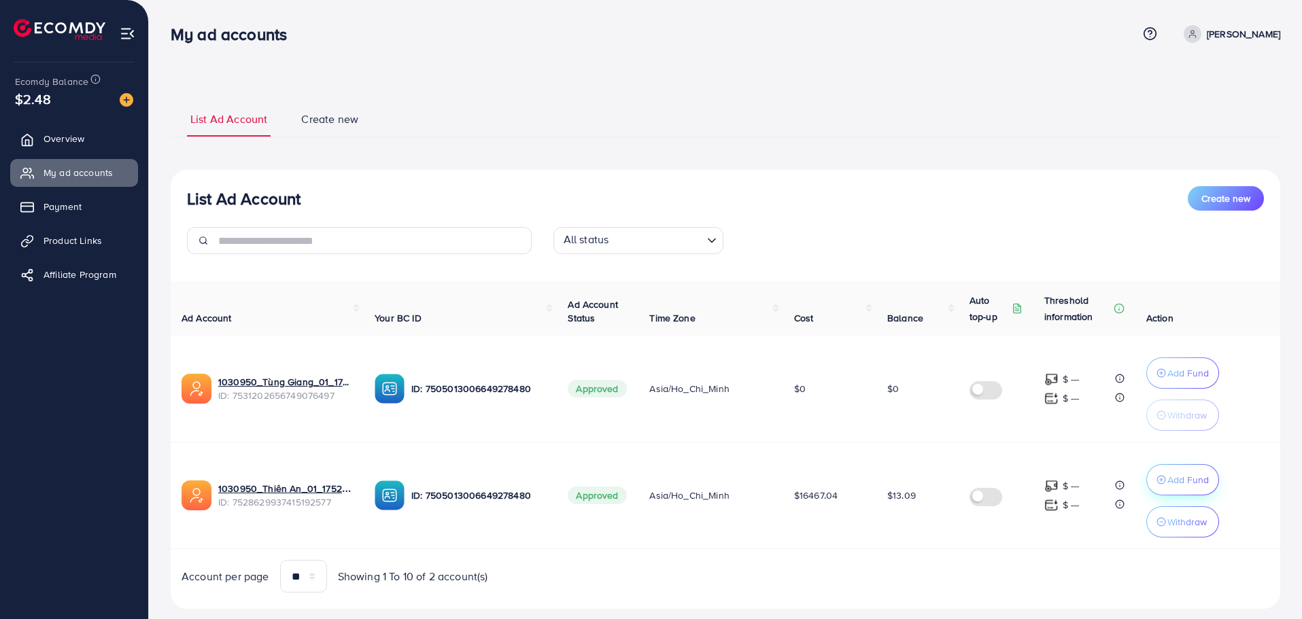
click at [1183, 487] on p "Add Fund" at bounding box center [1187, 480] width 41 height 16
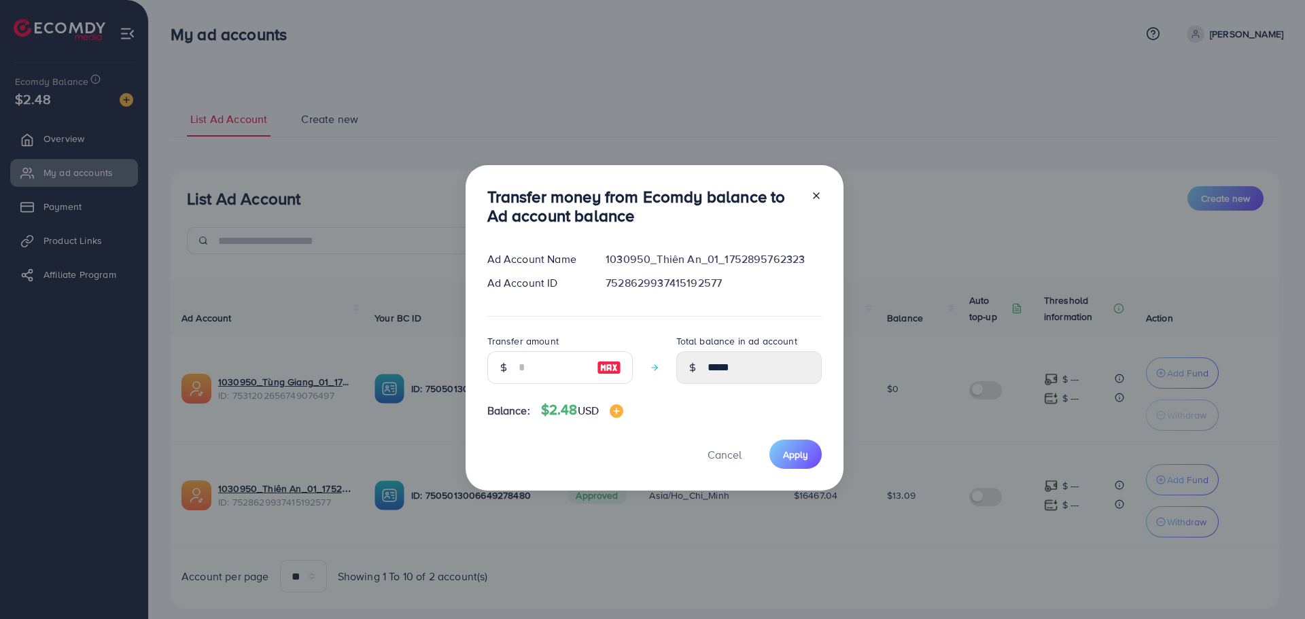
drag, startPoint x: 819, startPoint y: 202, endPoint x: 770, endPoint y: 193, distance: 49.7
click at [818, 201] on div at bounding box center [811, 209] width 22 height 45
click at [818, 196] on div at bounding box center [811, 209] width 22 height 45
click at [825, 196] on div "Transfer money from Ecomdy balance to Ad account balance Ad Account Name 103095…" at bounding box center [655, 328] width 378 height 326
click at [840, 196] on div "Transfer money from Ecomdy balance to Ad account balance Ad Account Name 103095…" at bounding box center [655, 328] width 378 height 326
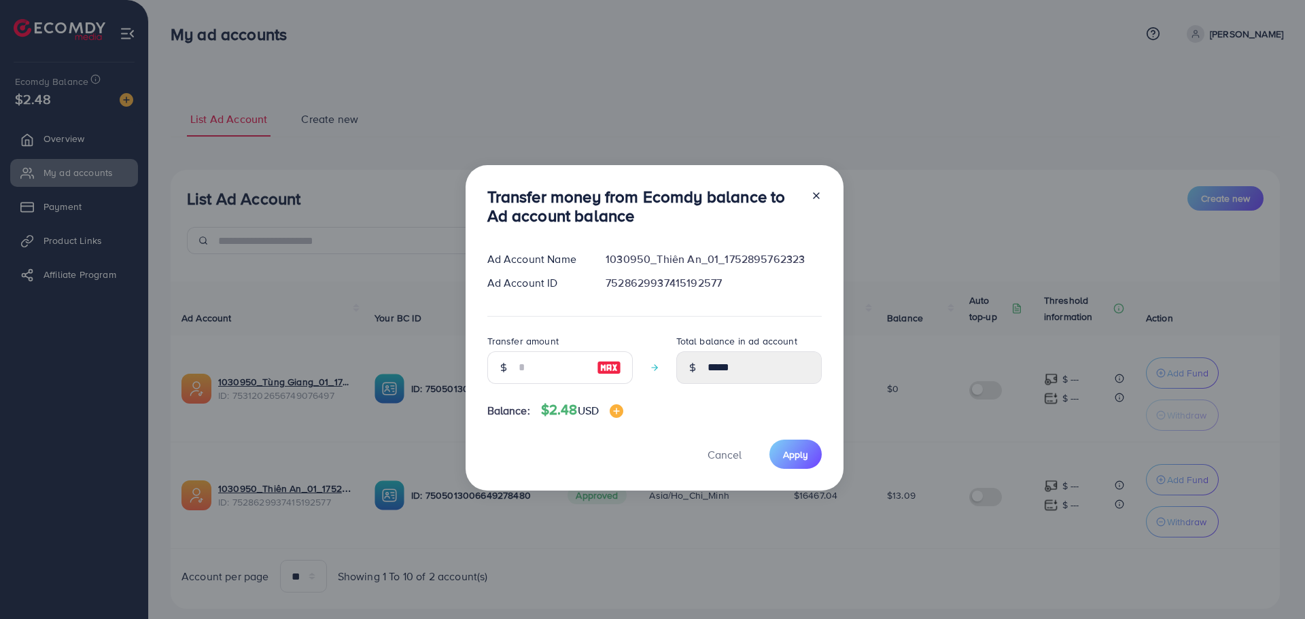
click at [793, 198] on h3 "Transfer money from Ecomdy balance to Ad account balance" at bounding box center [643, 206] width 313 height 39
click at [804, 198] on div at bounding box center [811, 209] width 22 height 45
click at [814, 194] on icon at bounding box center [816, 195] width 11 height 11
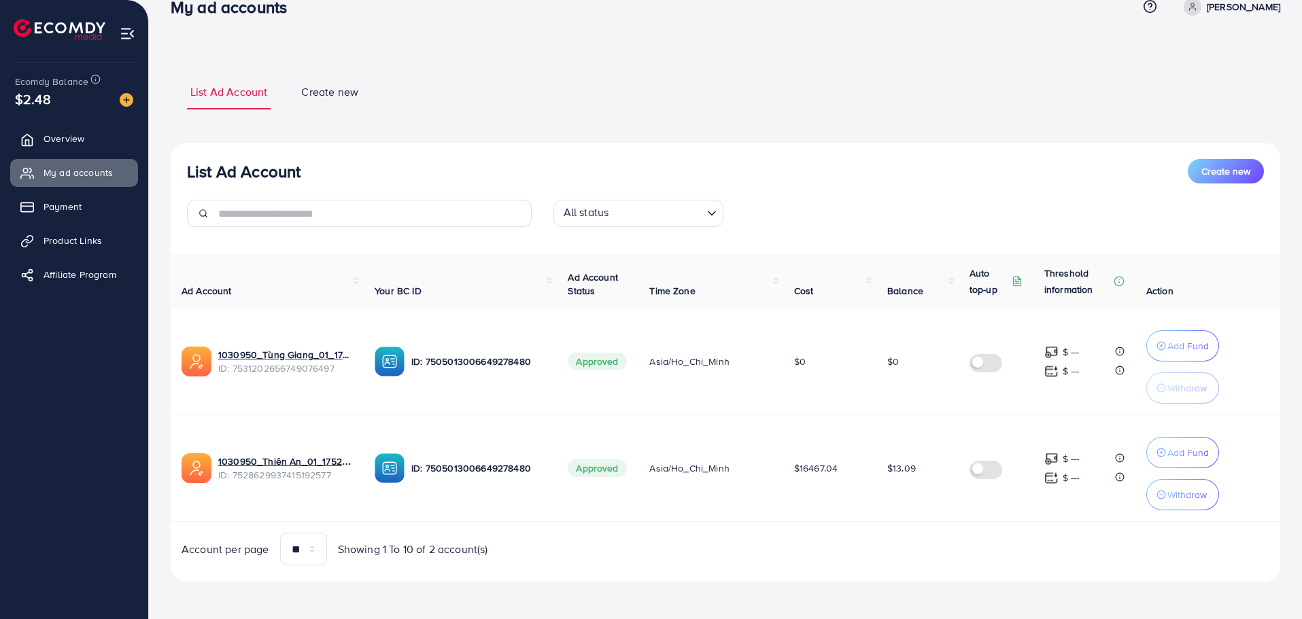
scroll to position [28, 0]
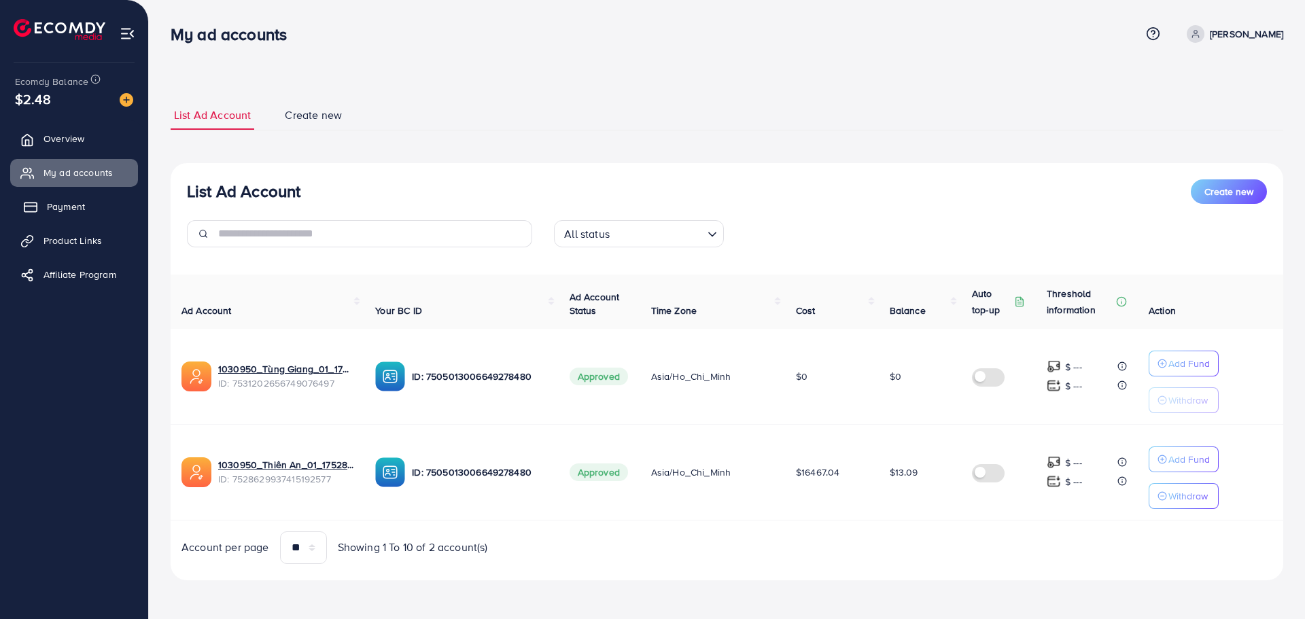
click at [48, 213] on span "Payment" at bounding box center [66, 207] width 38 height 14
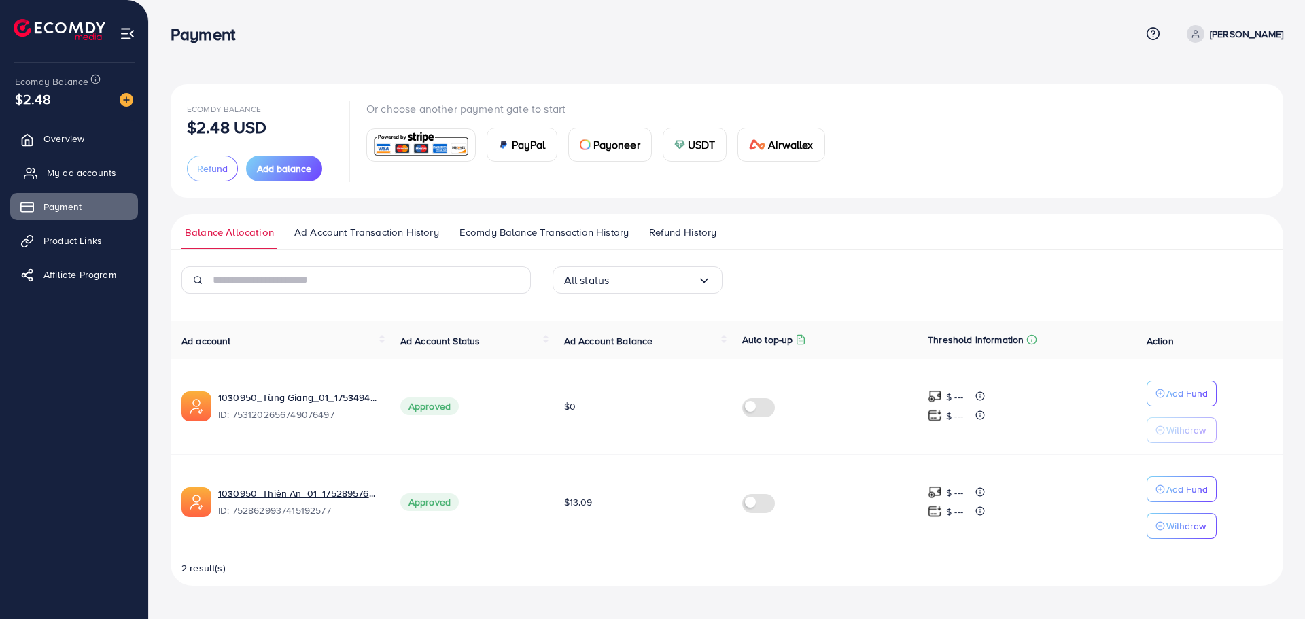
click at [76, 177] on span "My ad accounts" at bounding box center [81, 173] width 69 height 14
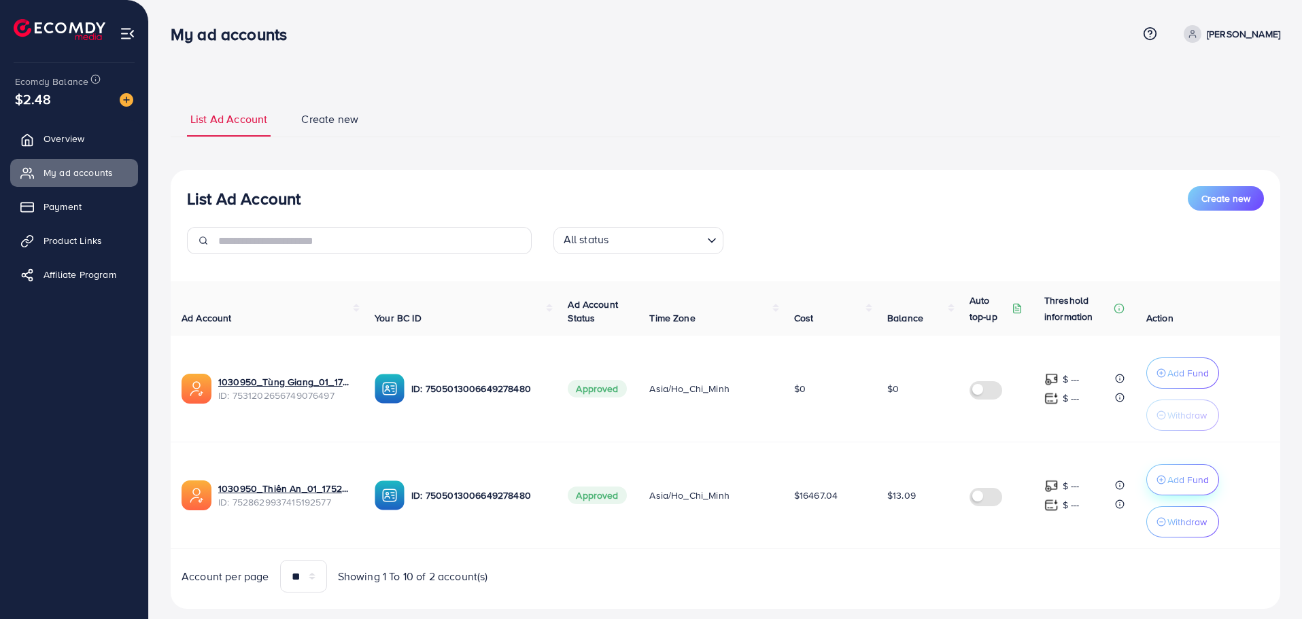
click at [1161, 479] on icon "button" at bounding box center [1161, 480] width 10 height 10
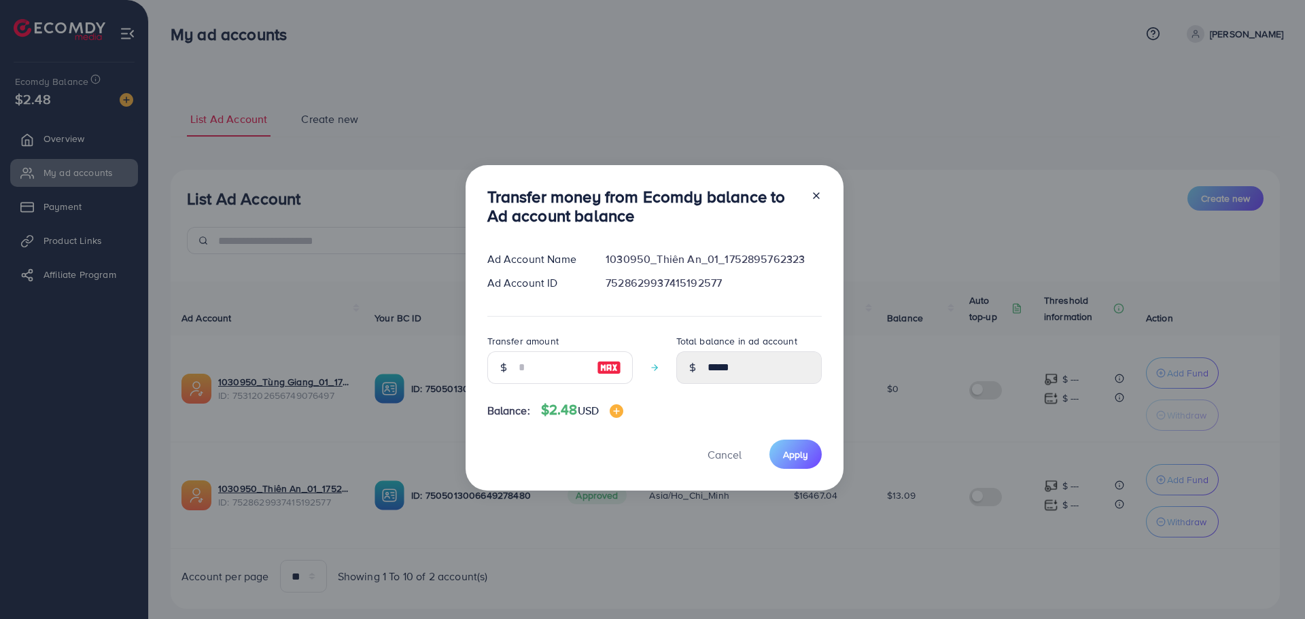
click at [982, 404] on div "Transfer money from Ecomdy balance to Ad account balance Ad Account Name 103095…" at bounding box center [652, 309] width 1305 height 619
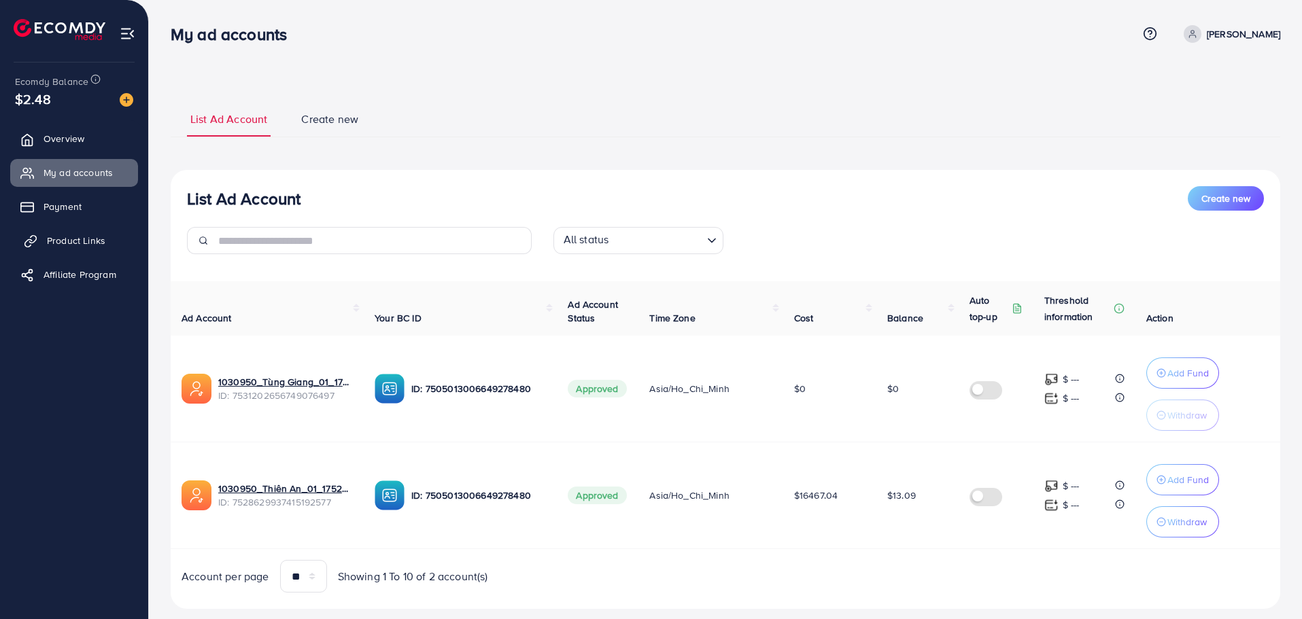
click at [77, 233] on link "Product Links" at bounding box center [74, 240] width 128 height 27
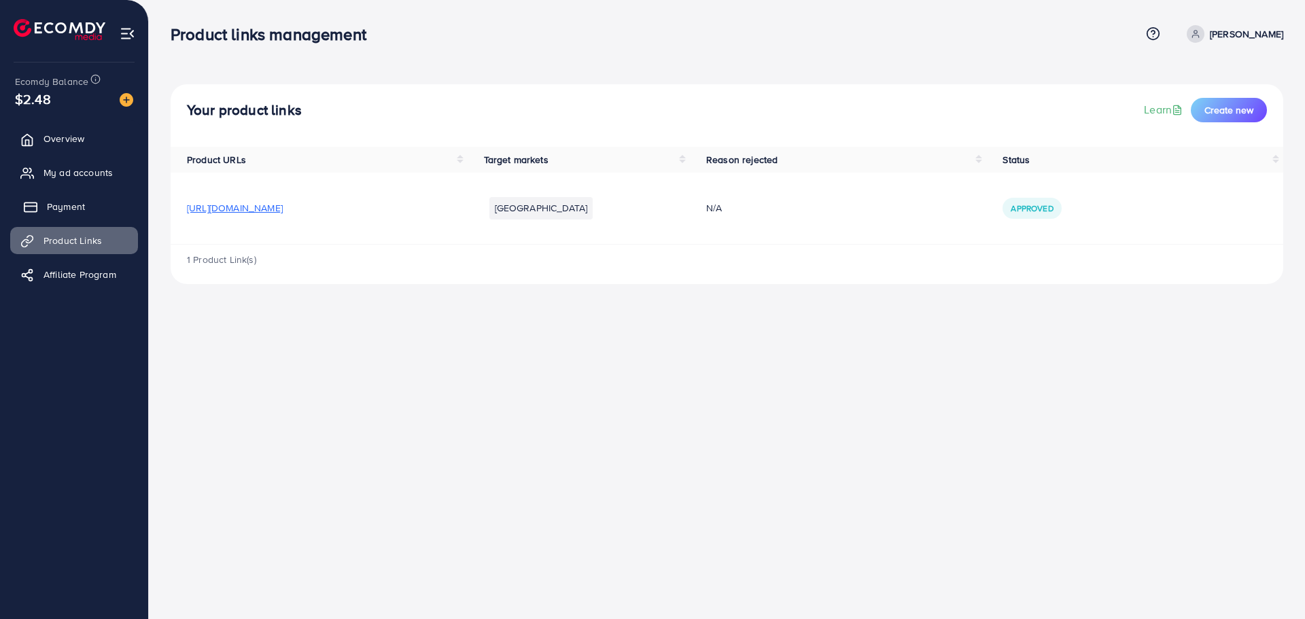
click at [78, 206] on span "Payment" at bounding box center [66, 207] width 38 height 14
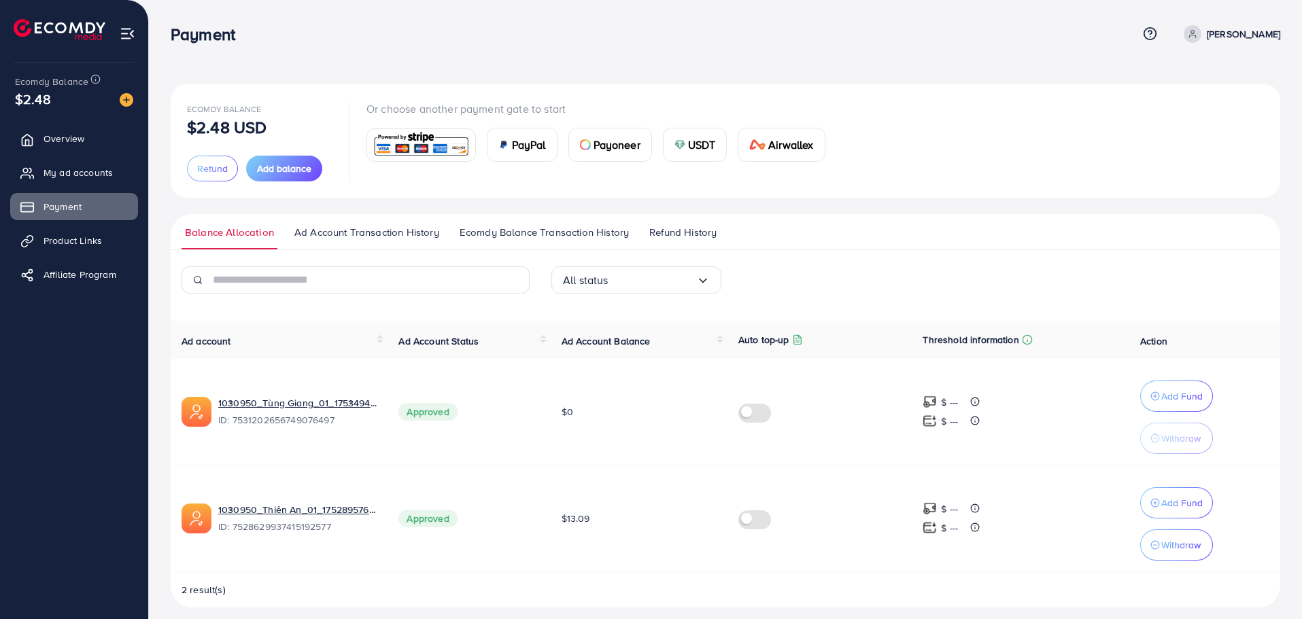
click at [702, 143] on span "USDT" at bounding box center [702, 145] width 28 height 16
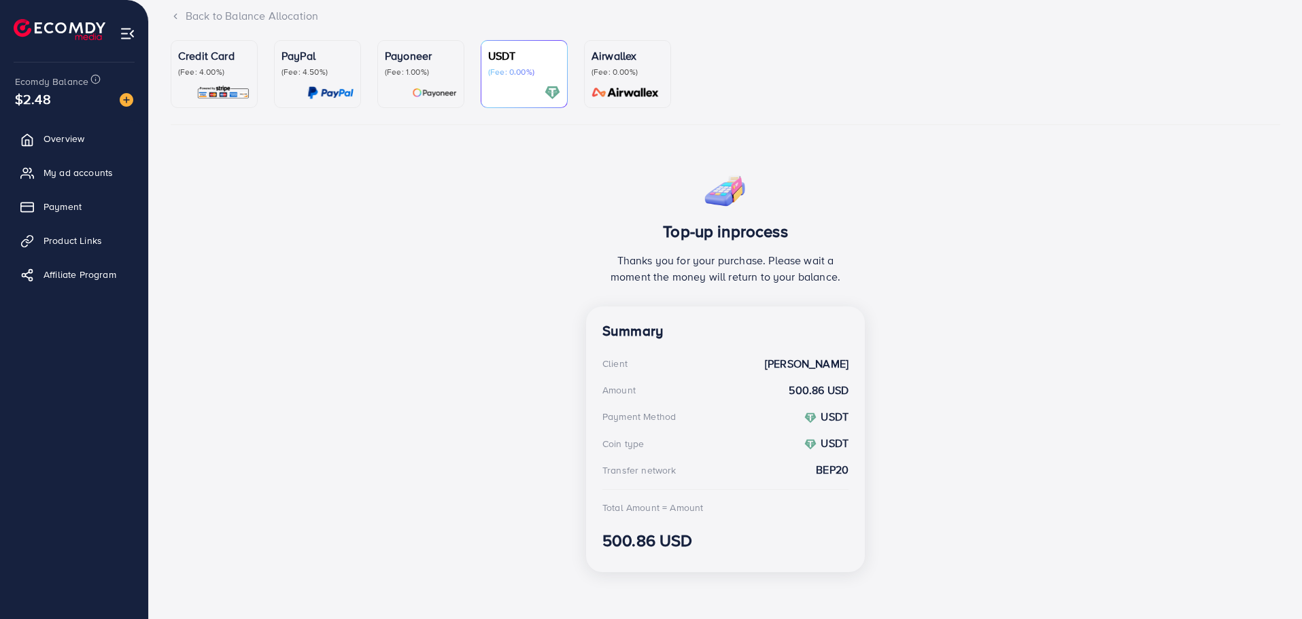
scroll to position [95, 0]
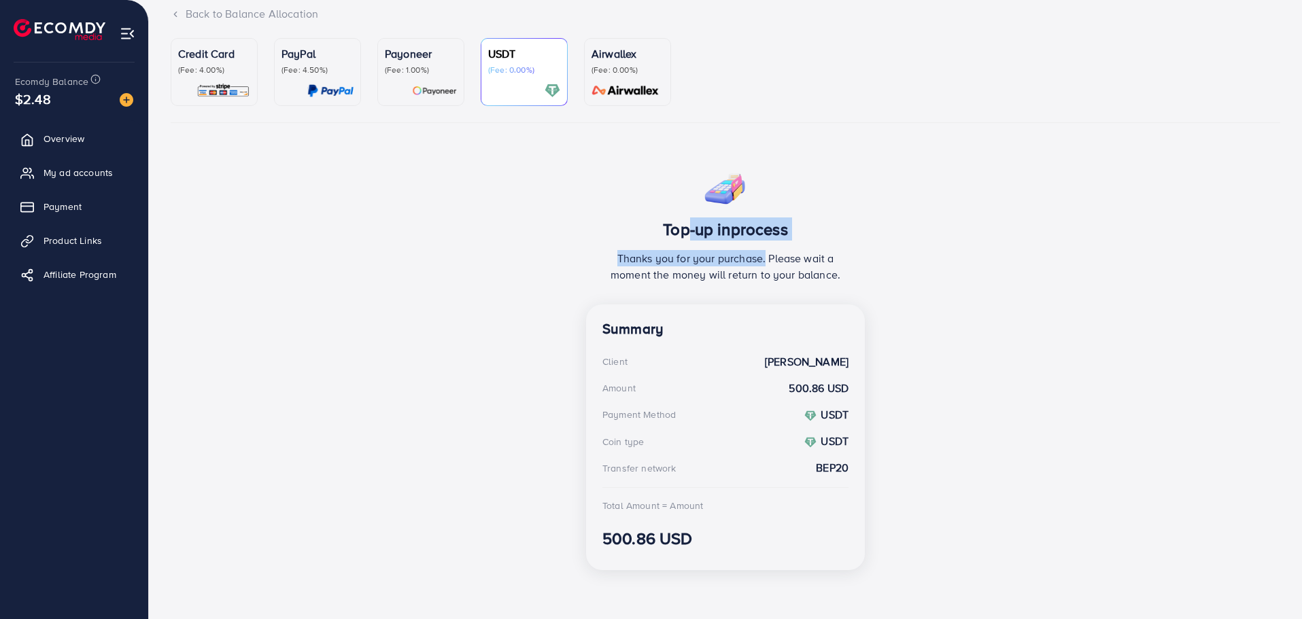
drag, startPoint x: 676, startPoint y: 230, endPoint x: 765, endPoint y: 256, distance: 92.1
click at [765, 256] on div "Top-up inprocess Thanks you for your purchase. Please wait a moment the money w…" at bounding box center [725, 234] width 279 height 141
click at [767, 258] on p "Thanks you for your purchase. Please wait a moment the money will return to you…" at bounding box center [725, 266] width 246 height 33
click at [511, 83] on div at bounding box center [524, 91] width 72 height 16
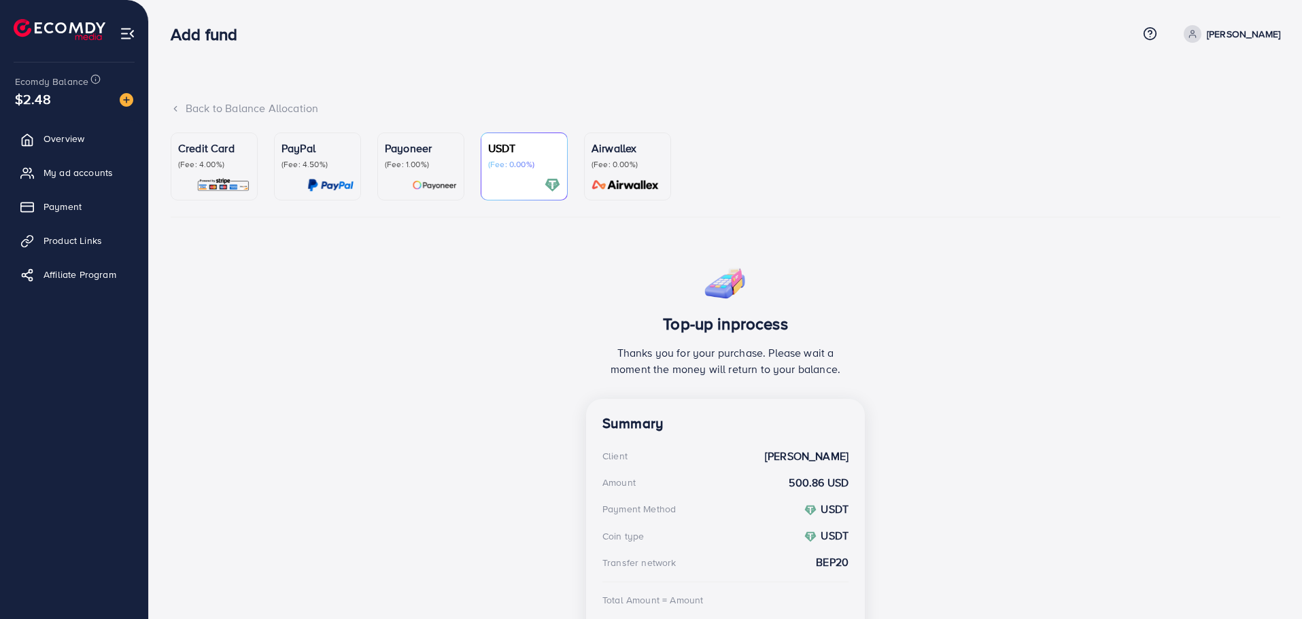
click at [538, 266] on div "Top-up inprocess Thanks you for your purchase. Please wait a moment the money w…" at bounding box center [726, 466] width 1110 height 417
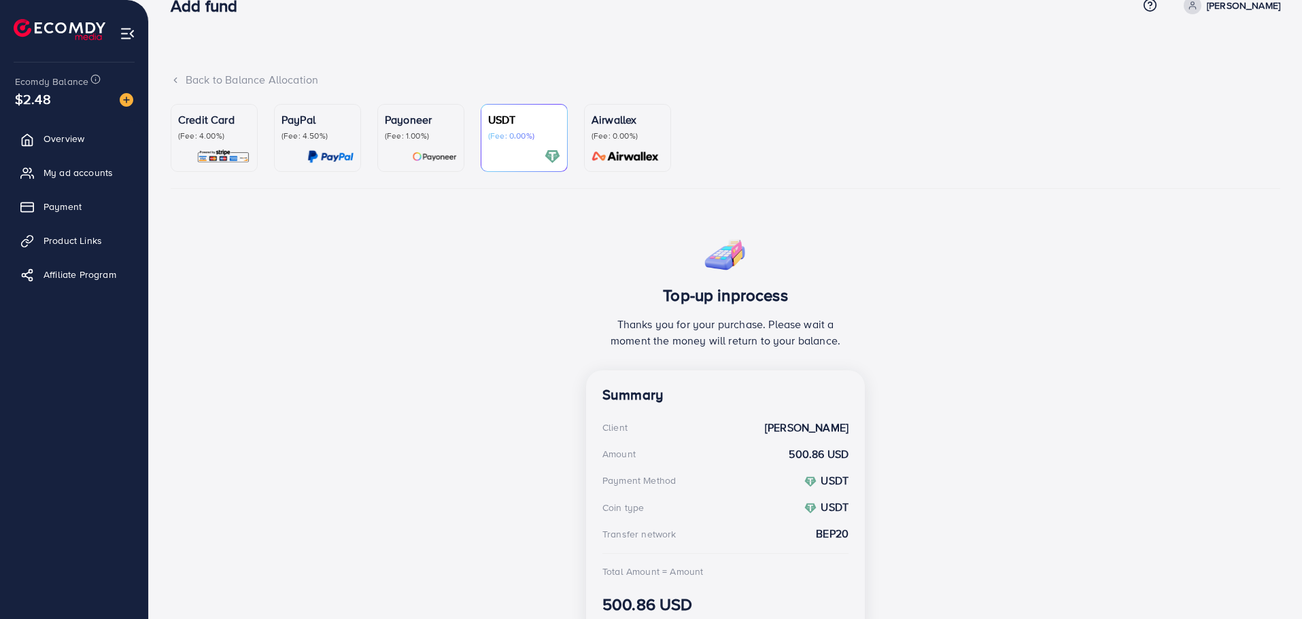
scroll to position [95, 0]
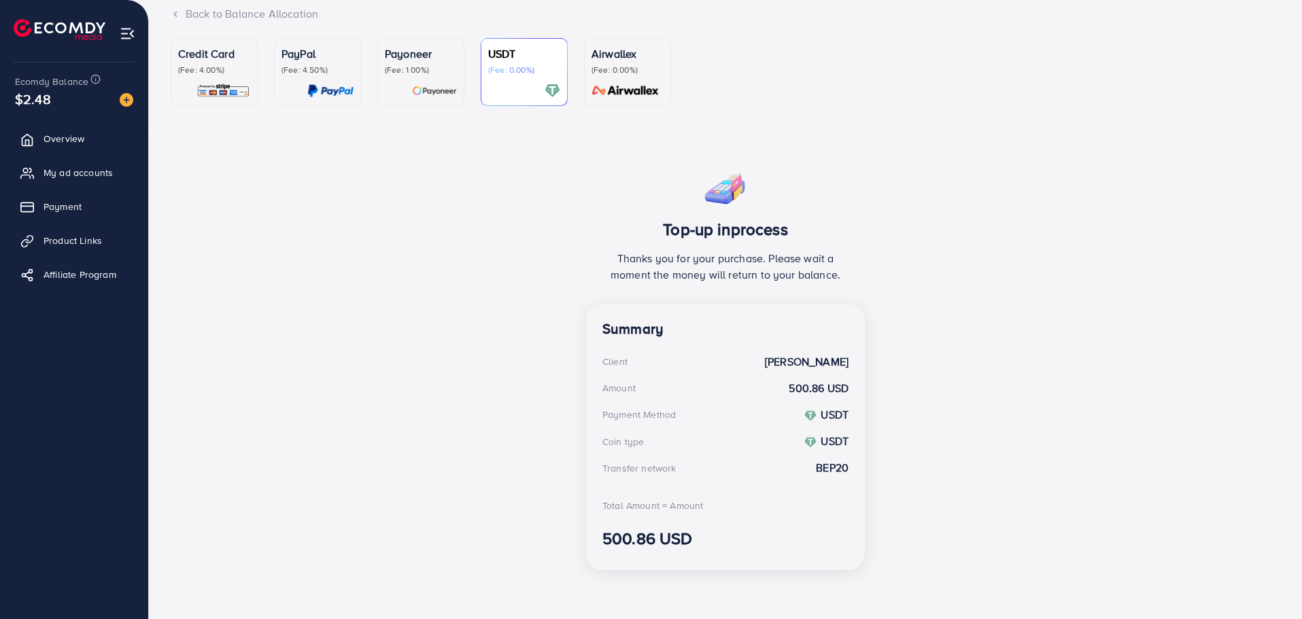
click at [540, 78] on div "USDT (Fee: 0.00%)" at bounding box center [524, 72] width 72 height 53
click at [465, 78] on ul "Credit Card (Fee: 4.00%) PayPal (Fee: 4.50%) Payoneer (Fee: 1.00%) USDT (Fee: 0…" at bounding box center [726, 80] width 1110 height 85
click at [432, 77] on div "Payoneer (Fee: 1.00%)" at bounding box center [421, 72] width 72 height 53
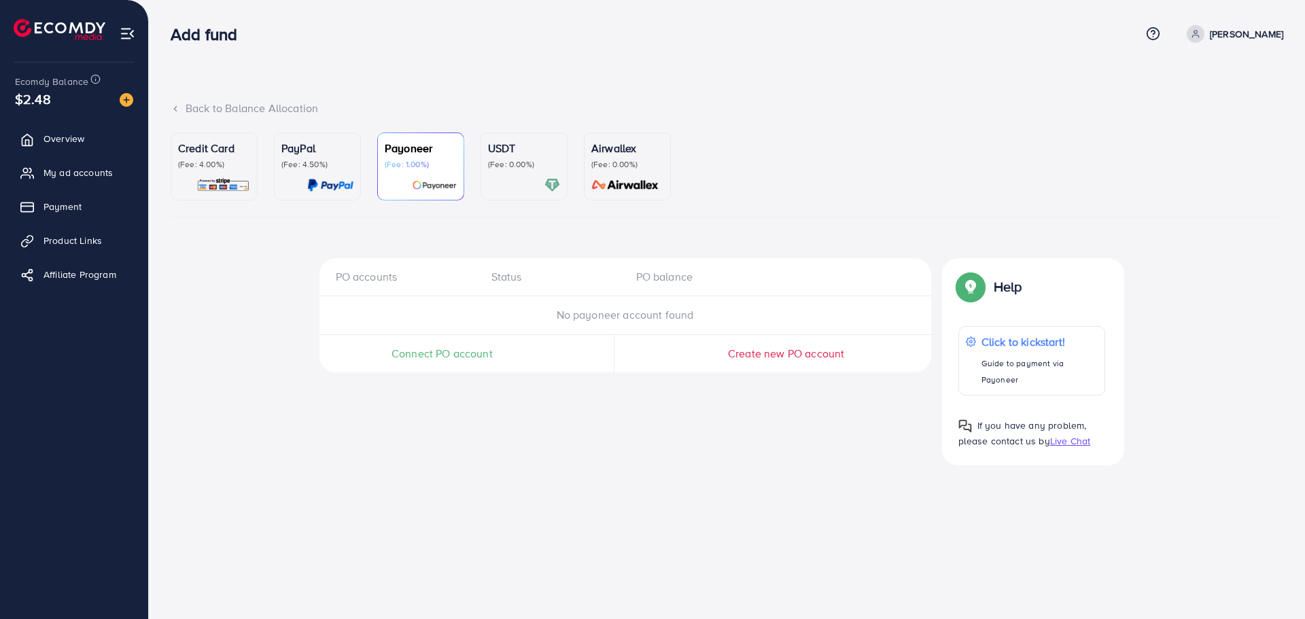
click at [324, 157] on div "PayPal (Fee: 4.50%)" at bounding box center [317, 155] width 72 height 30
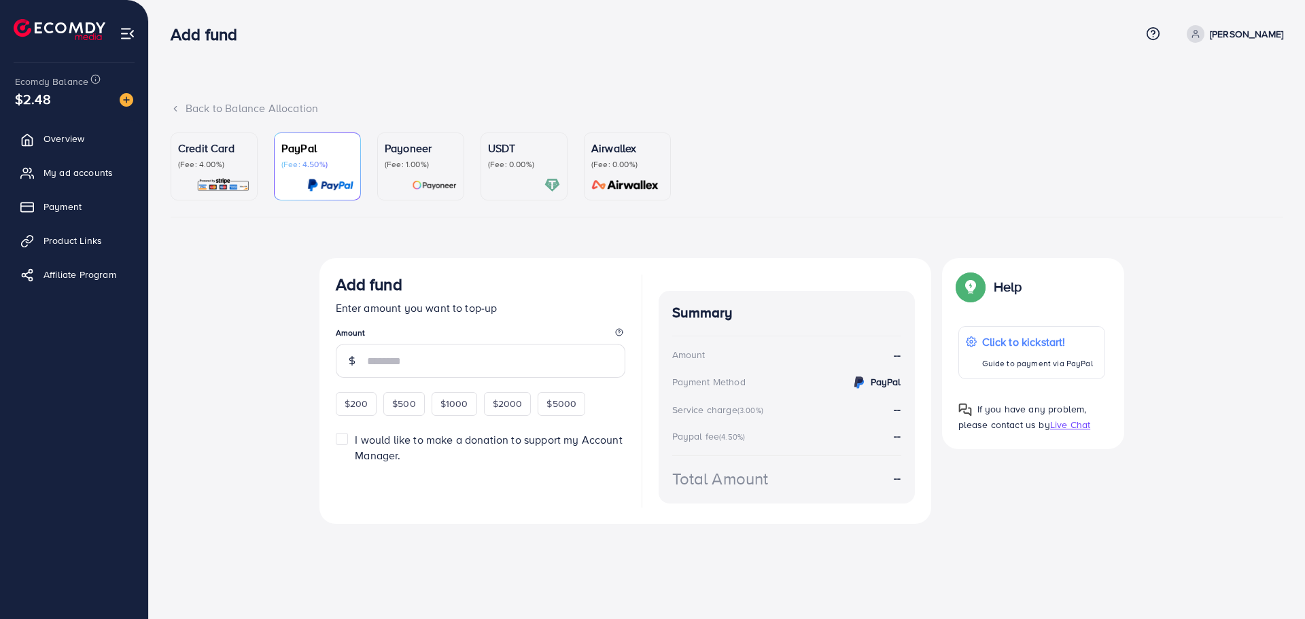
click at [217, 154] on p "Credit Card" at bounding box center [214, 148] width 72 height 16
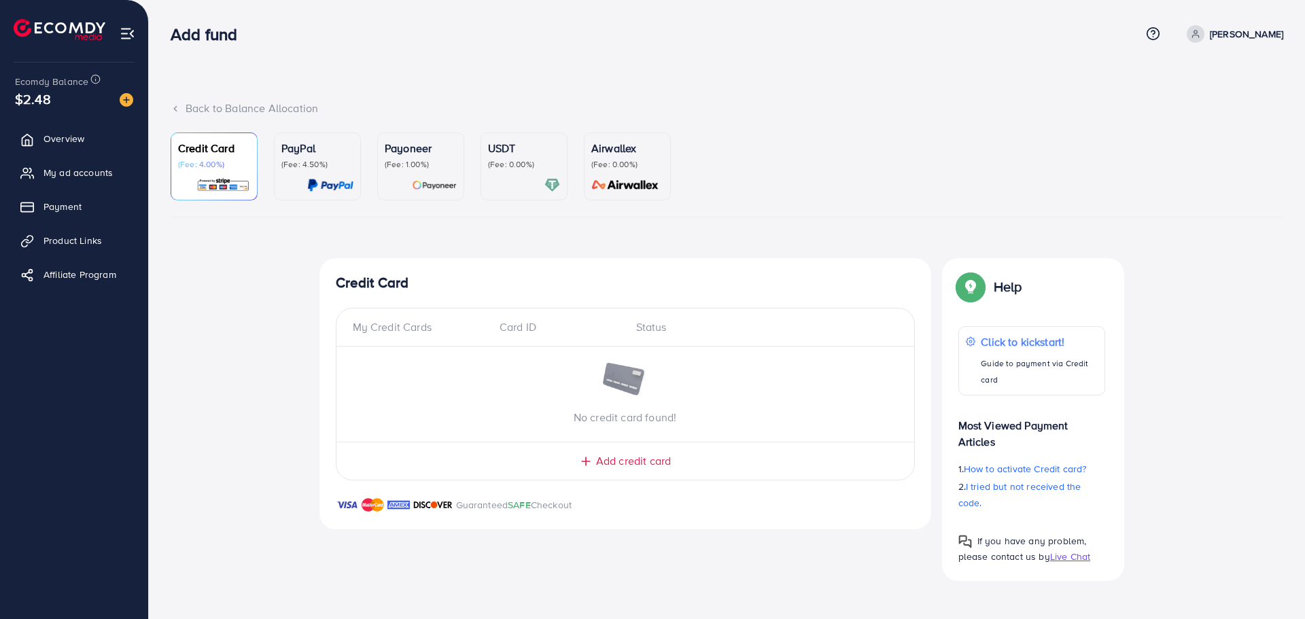
click at [307, 160] on p "(Fee: 4.50%)" at bounding box center [317, 164] width 72 height 11
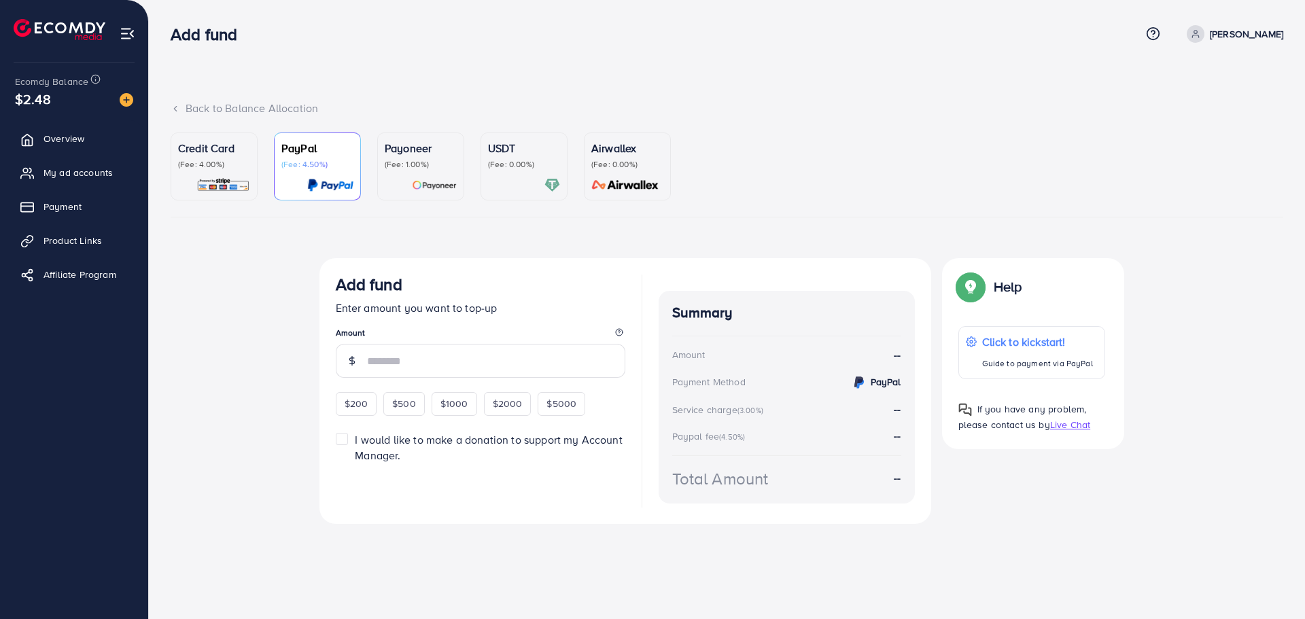
click at [409, 154] on p "Payoneer" at bounding box center [421, 148] width 72 height 16
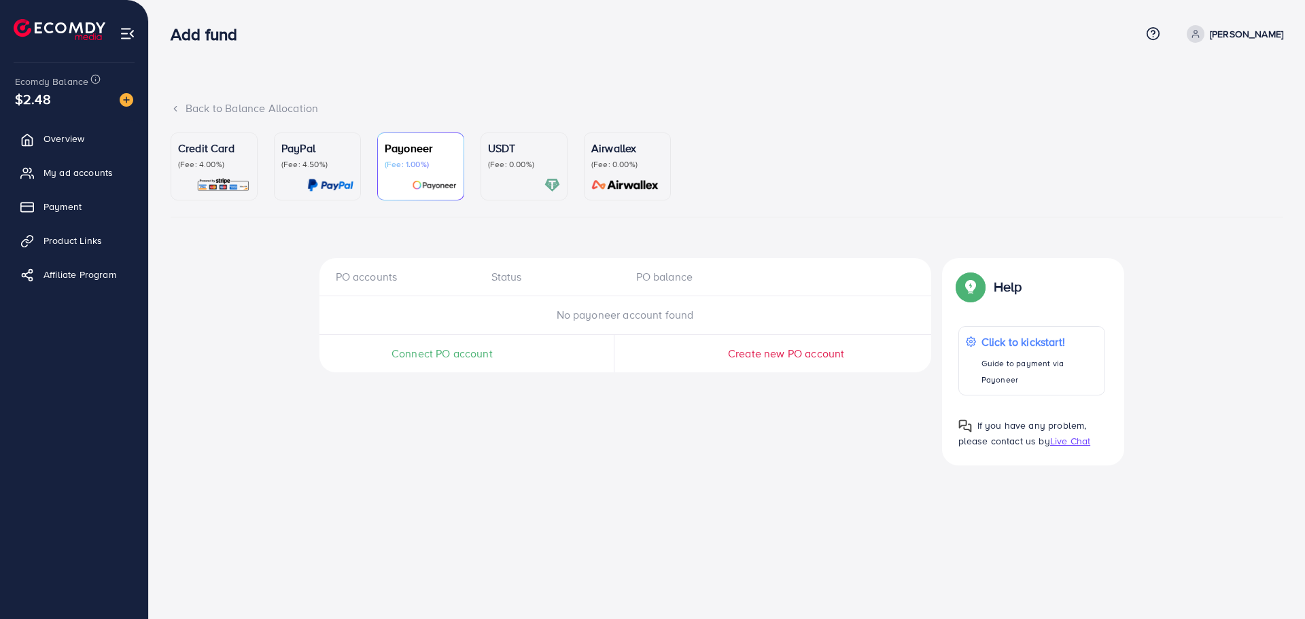
click at [574, 154] on ul "Credit Card (Fee: 4.00%) PayPal (Fee: 4.50%) Payoneer (Fee: 1.00%) USDT (Fee: 0…" at bounding box center [727, 175] width 1113 height 85
click at [594, 154] on p "Airwallex" at bounding box center [627, 148] width 72 height 16
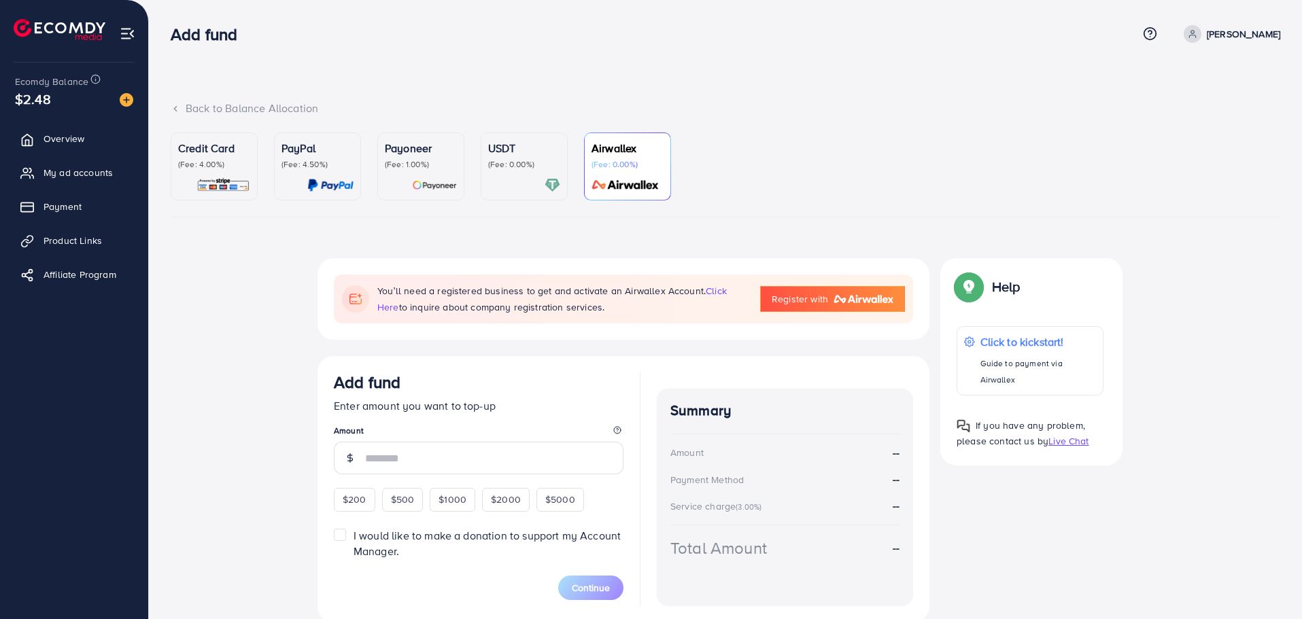
click at [518, 167] on p "(Fee: 0.00%)" at bounding box center [524, 164] width 72 height 11
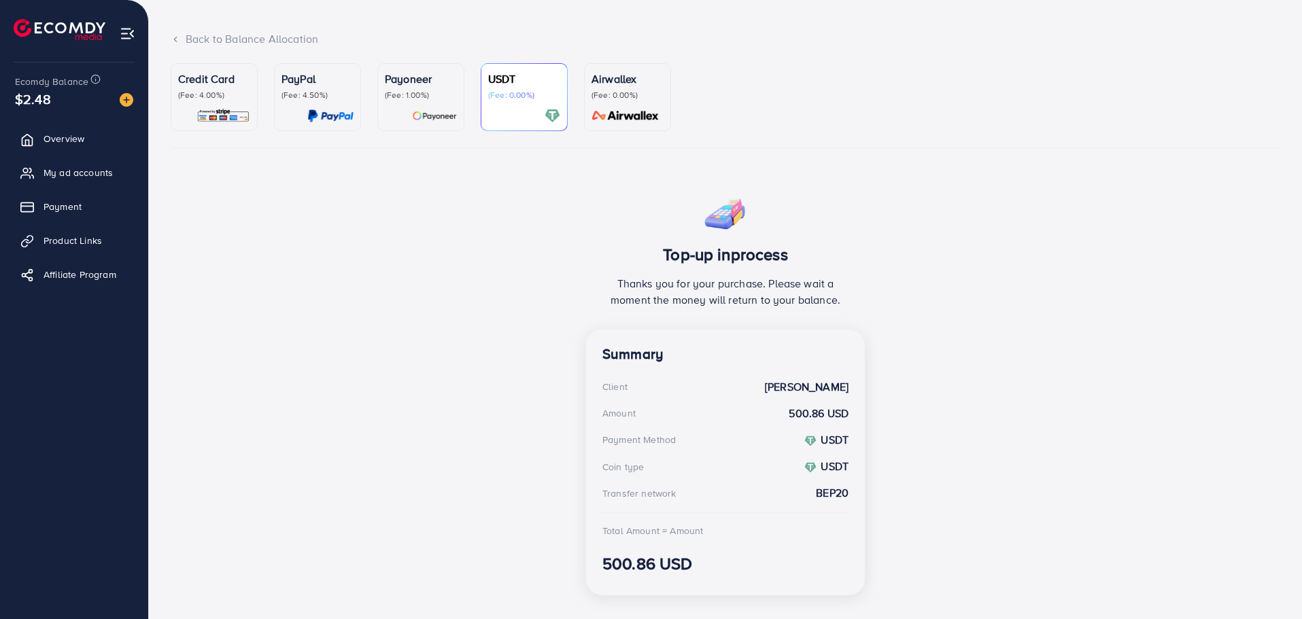
scroll to position [95, 0]
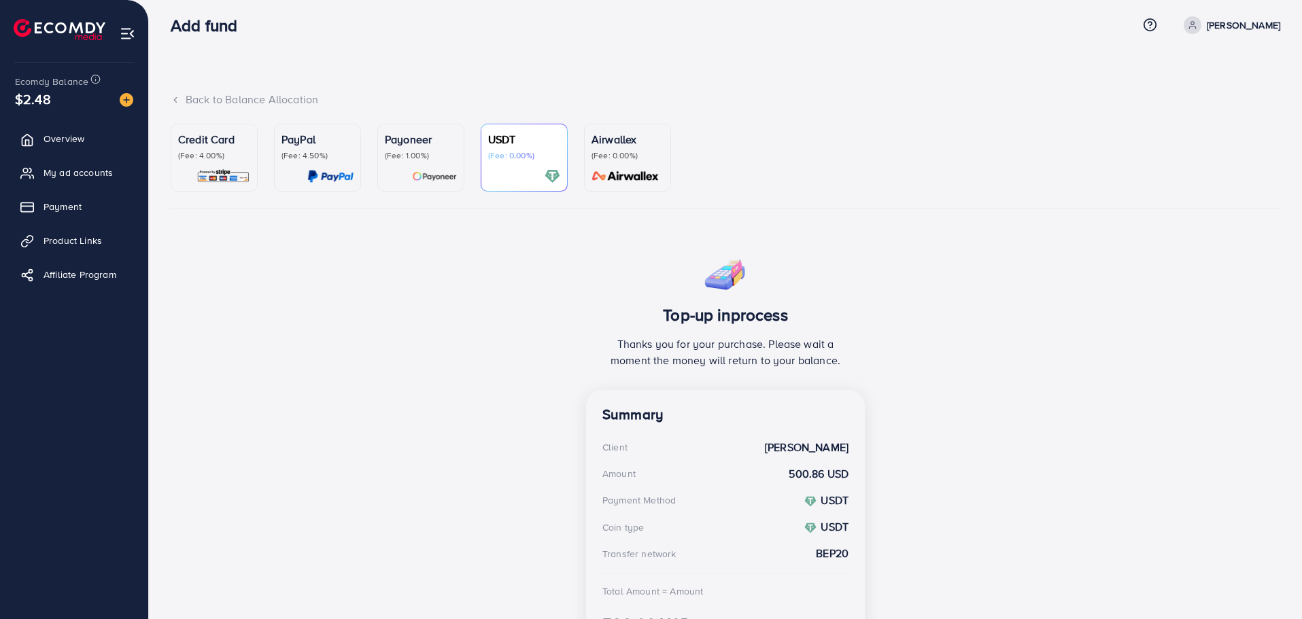
scroll to position [95, 0]
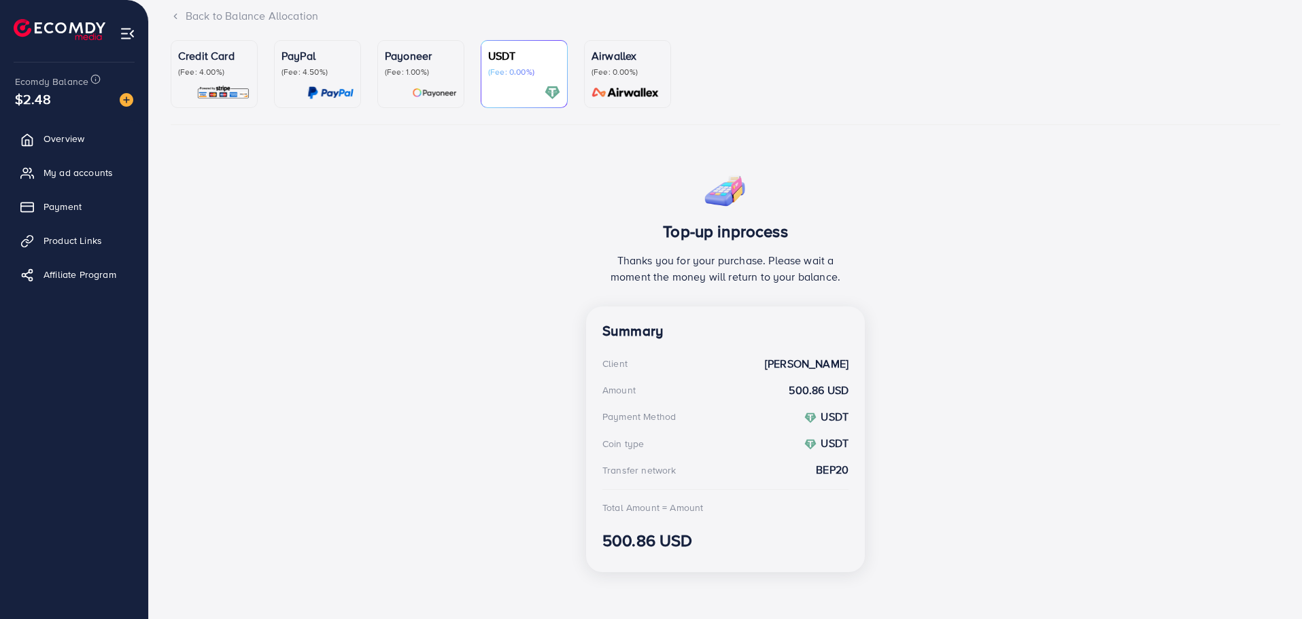
scroll to position [95, 0]
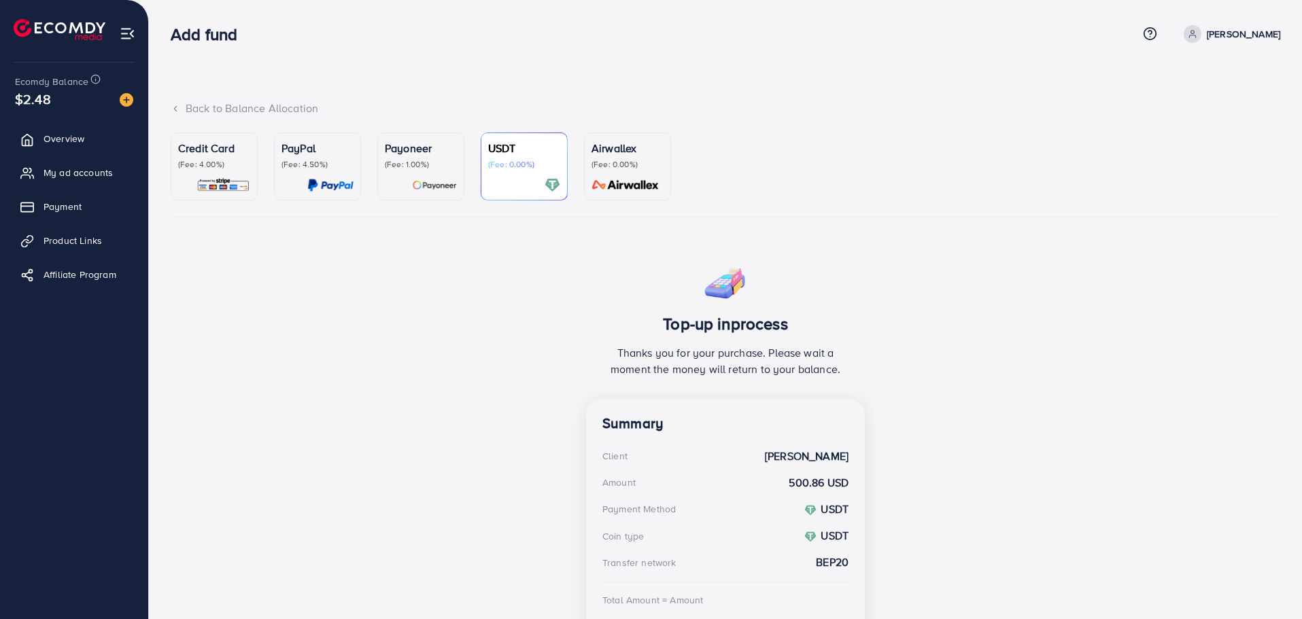
drag, startPoint x: 565, startPoint y: 383, endPoint x: 630, endPoint y: 349, distance: 73.3
click at [605, 371] on div "Top-up inprocess Thanks you for your purchase. Please wait a moment the money w…" at bounding box center [726, 466] width 1110 height 417
drag, startPoint x: 651, startPoint y: 339, endPoint x: 856, endPoint y: 388, distance: 210.9
click at [795, 379] on div "Top-up inprocess Thanks you for your purchase. Please wait a moment the money w…" at bounding box center [725, 328] width 279 height 141
click at [856, 388] on div "Top-up inprocess Thanks you for your purchase. Please wait a moment the money w…" at bounding box center [725, 328] width 279 height 141
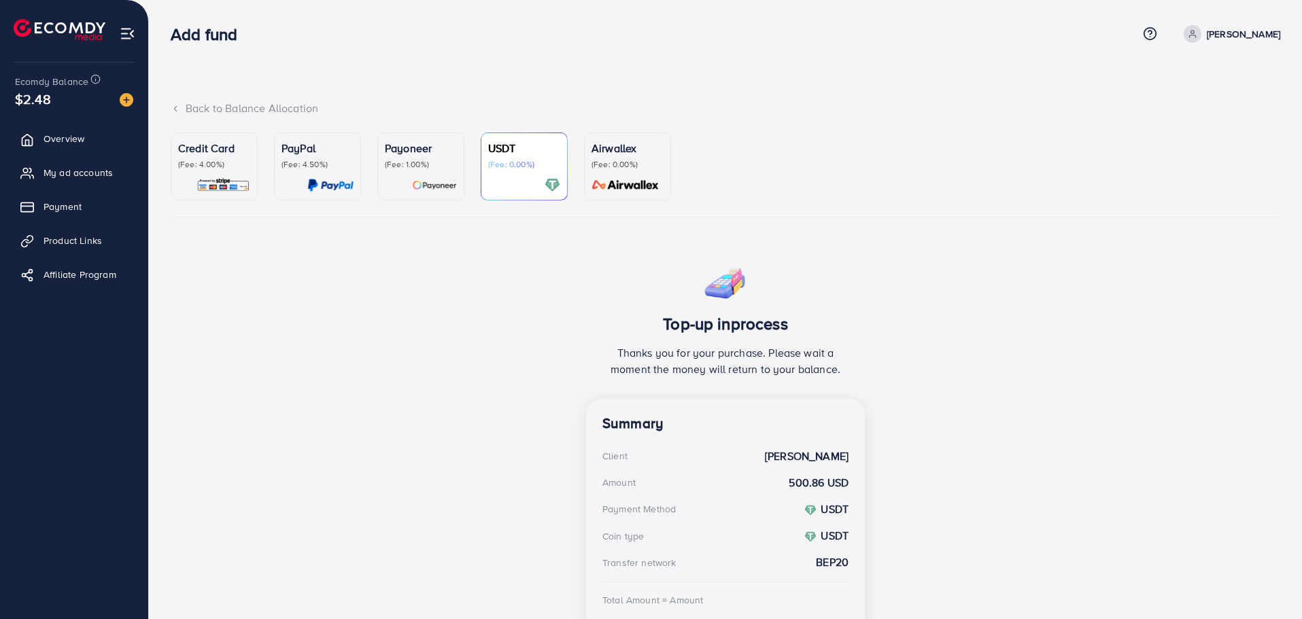
drag, startPoint x: 846, startPoint y: 376, endPoint x: 624, endPoint y: 343, distance: 224.0
click at [624, 343] on div "Top-up inprocess Thanks you for your purchase. Please wait a moment the money w…" at bounding box center [725, 328] width 279 height 141
click at [608, 350] on p "Thanks you for your purchase. Please wait a moment the money will return to you…" at bounding box center [725, 361] width 246 height 33
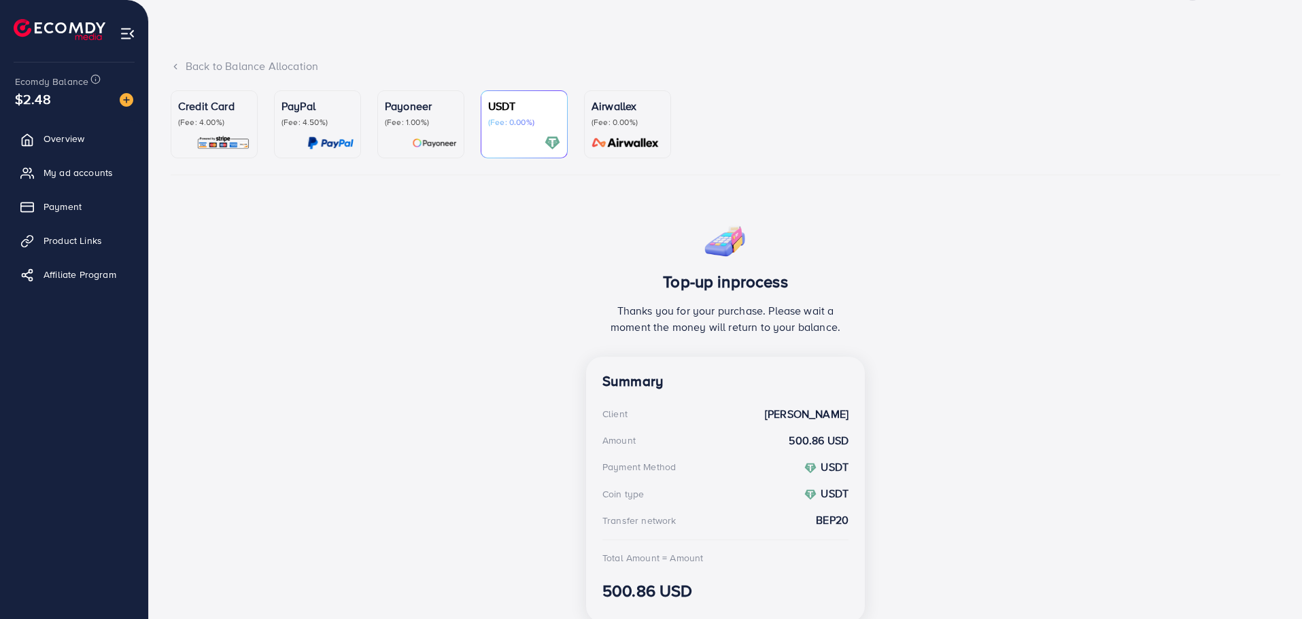
scroll to position [95, 0]
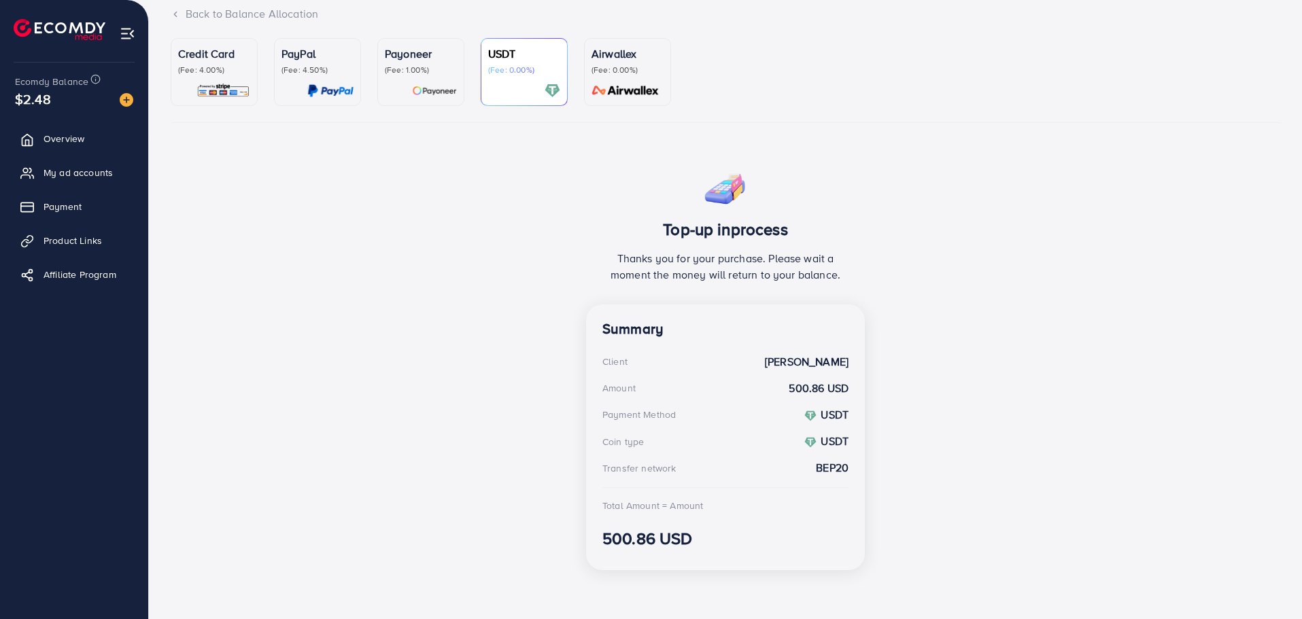
click at [487, 78] on link "USDT (Fee: 0.00%)" at bounding box center [524, 72] width 87 height 68
click at [27, 145] on icon at bounding box center [31, 140] width 10 height 12
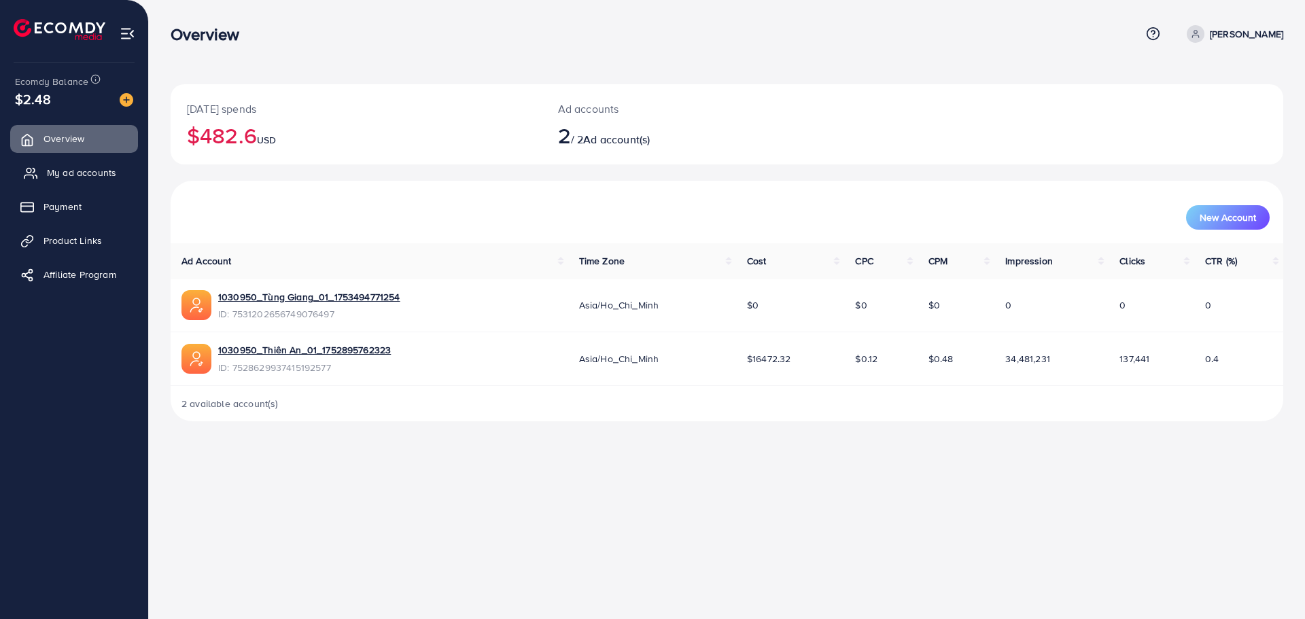
click at [45, 168] on link "My ad accounts" at bounding box center [74, 172] width 128 height 27
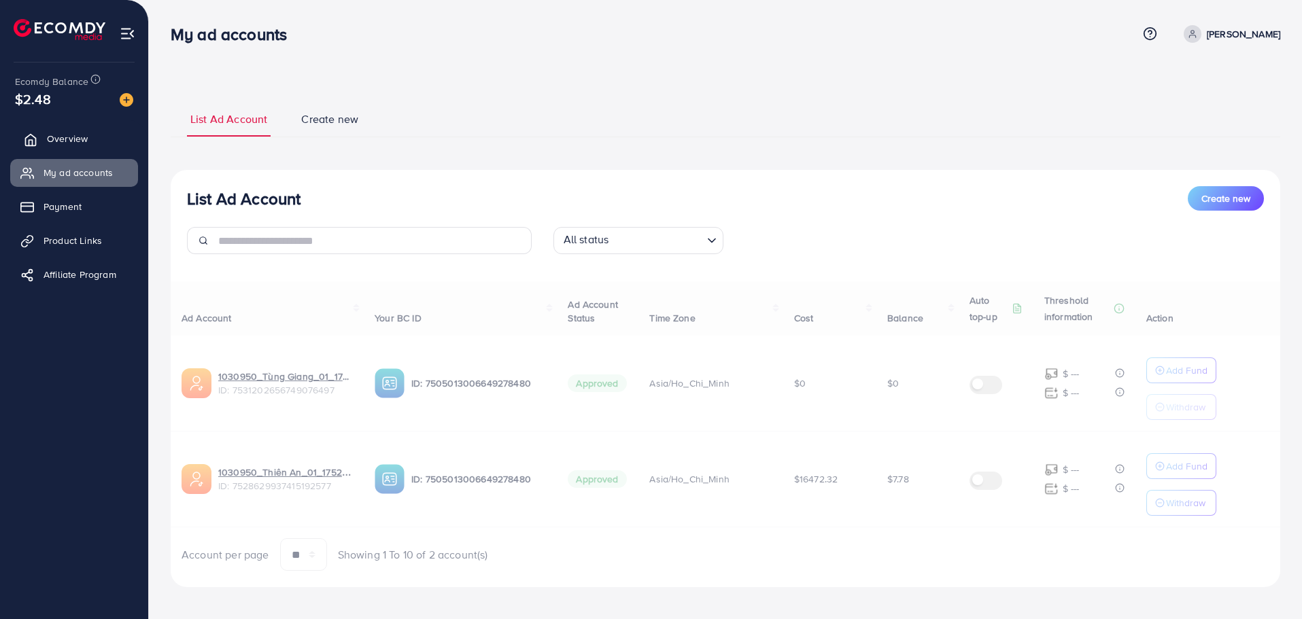
click at [62, 151] on link "Overview" at bounding box center [74, 138] width 128 height 27
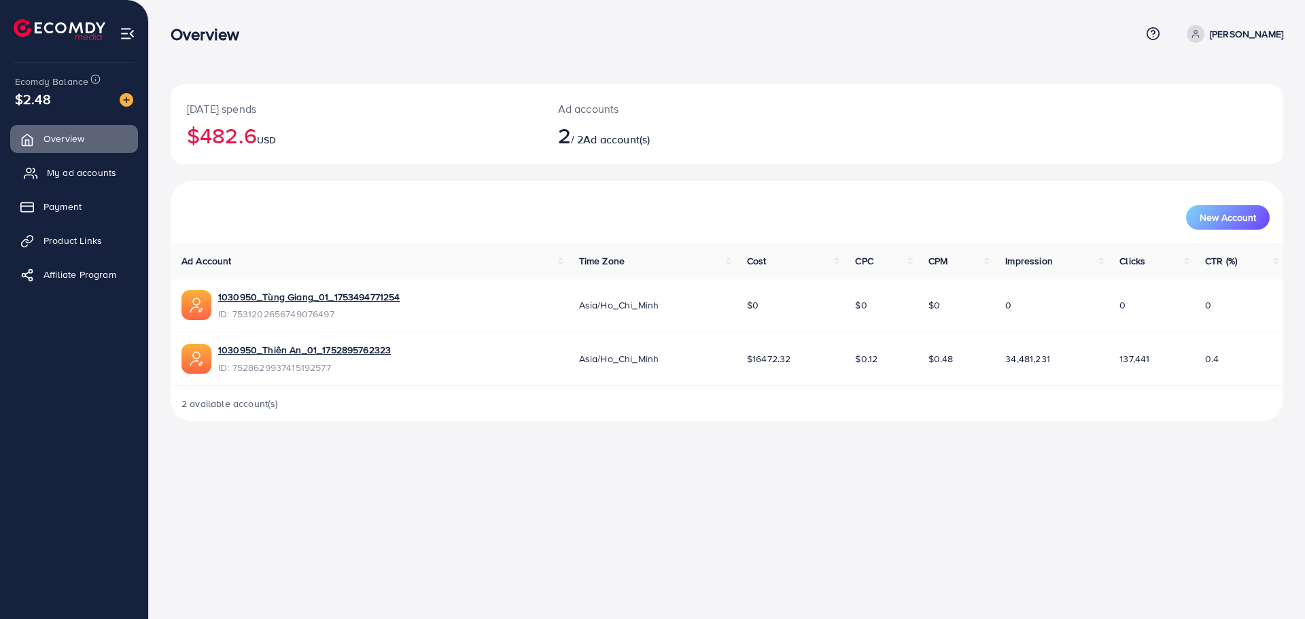
click at [28, 165] on link "My ad accounts" at bounding box center [74, 172] width 128 height 27
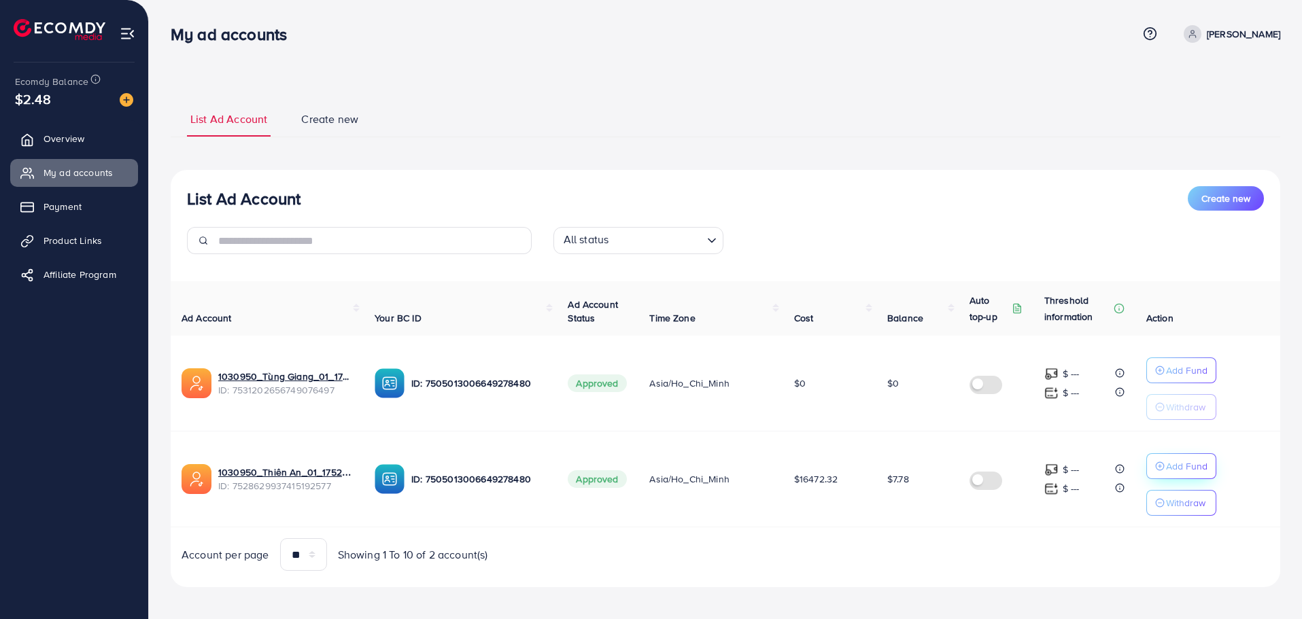
click at [1152, 461] on button "Add Fund" at bounding box center [1181, 466] width 70 height 26
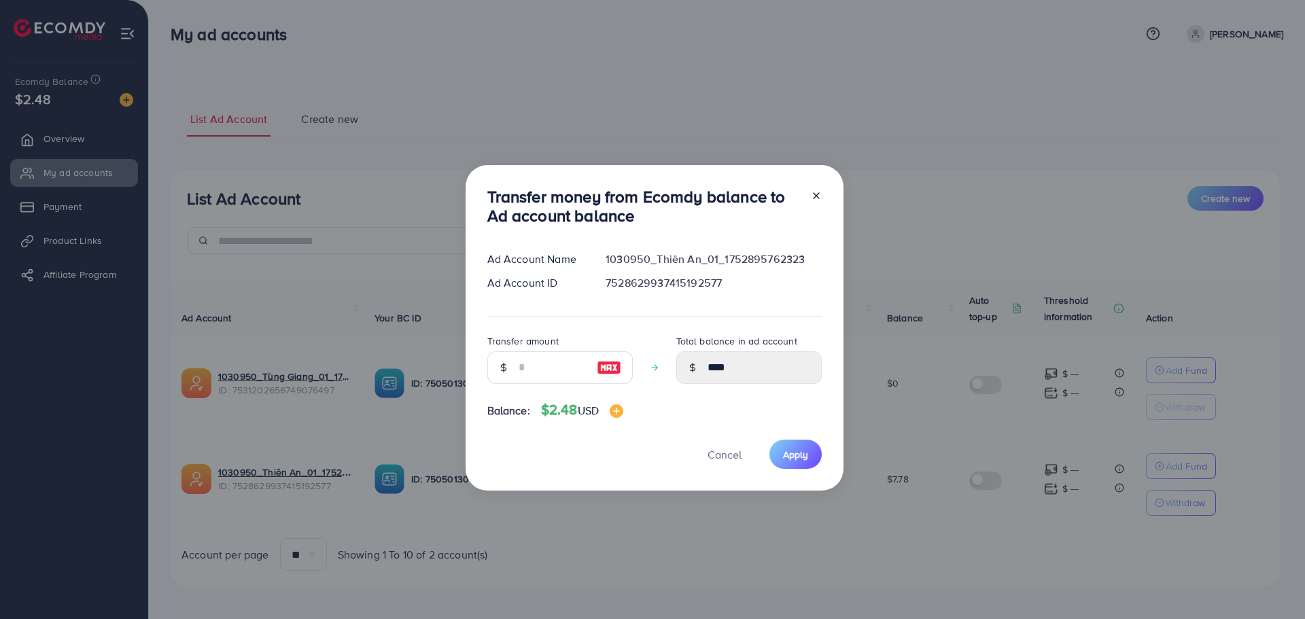
click at [628, 481] on div "Transfer money from Ecomdy balance to Ad account balance Ad Account Name 103095…" at bounding box center [655, 328] width 378 height 326
drag, startPoint x: 723, startPoint y: 449, endPoint x: 571, endPoint y: 421, distance: 154.1
click at [714, 449] on span "Cancel" at bounding box center [725, 454] width 34 height 15
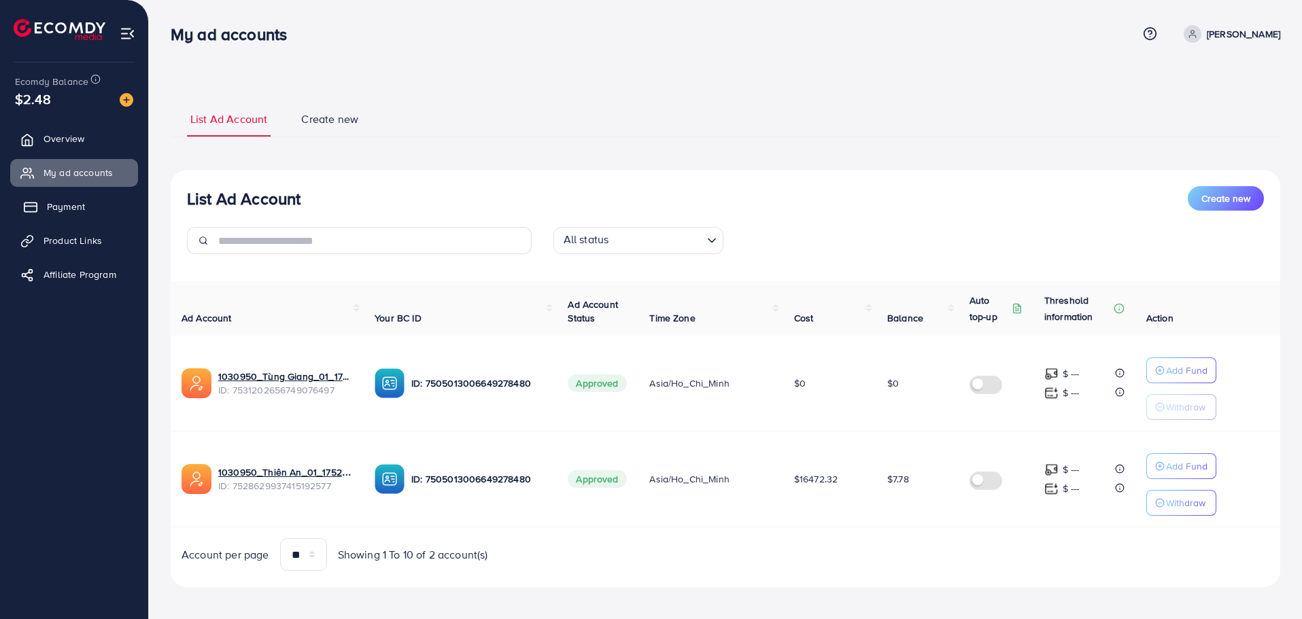
click at [33, 203] on rect at bounding box center [30, 207] width 12 height 9
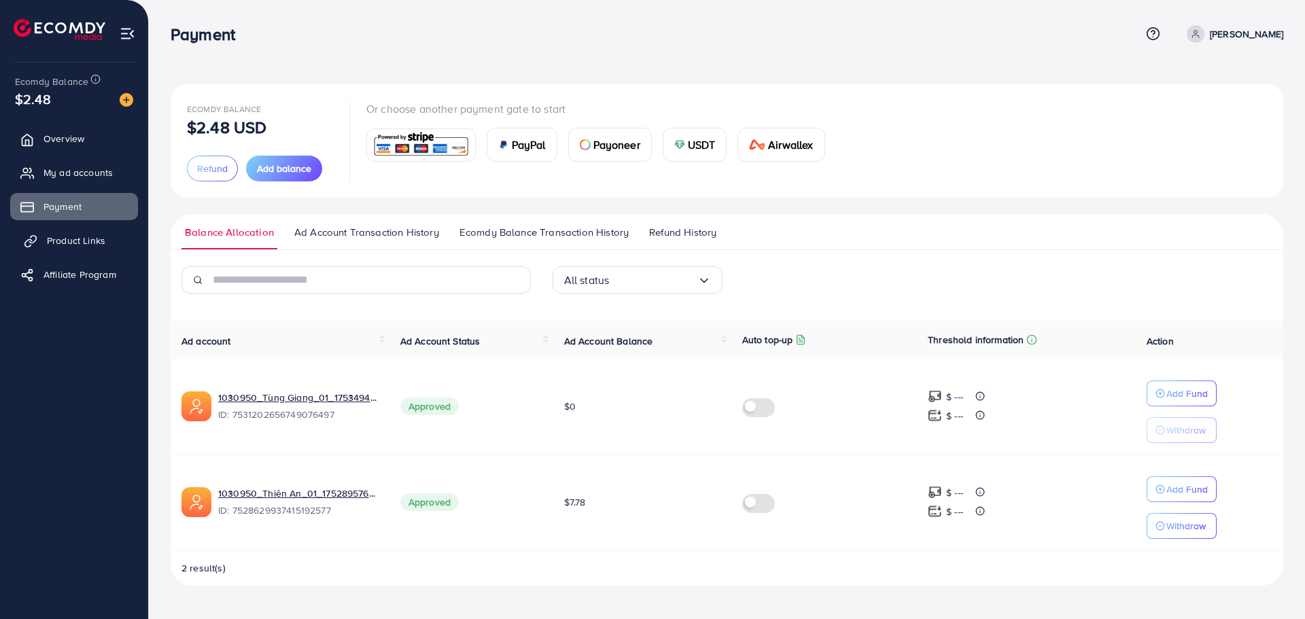
click at [56, 237] on span "Product Links" at bounding box center [76, 241] width 58 height 14
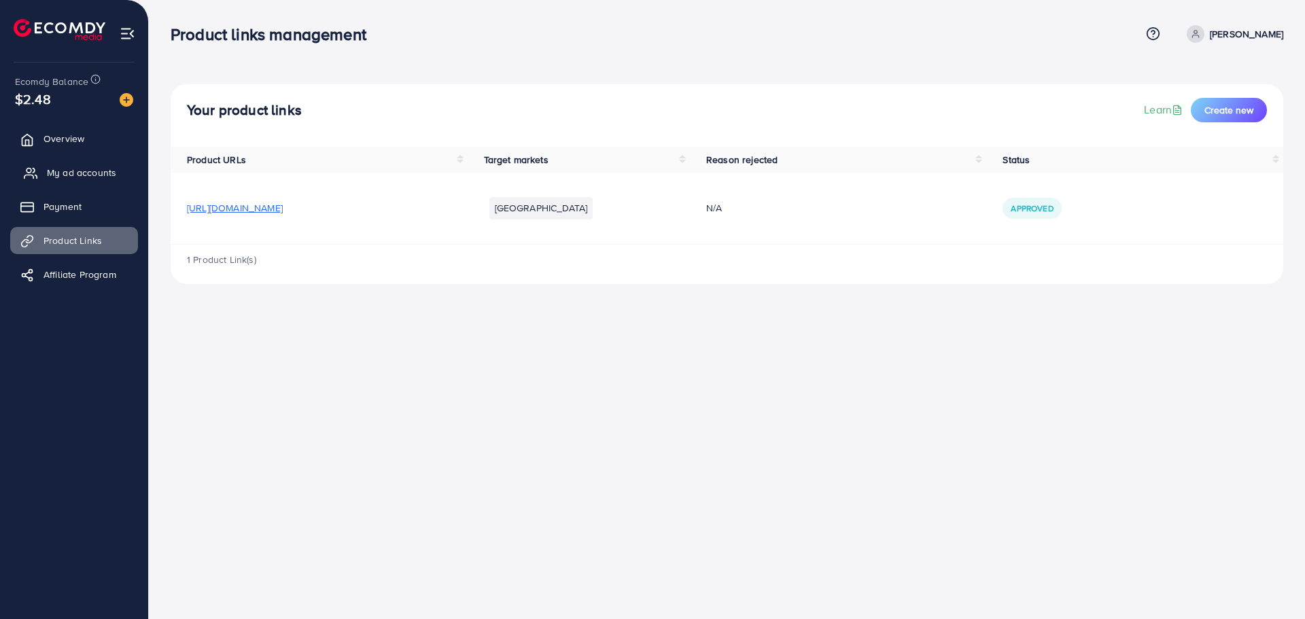
click at [43, 177] on link "My ad accounts" at bounding box center [74, 172] width 128 height 27
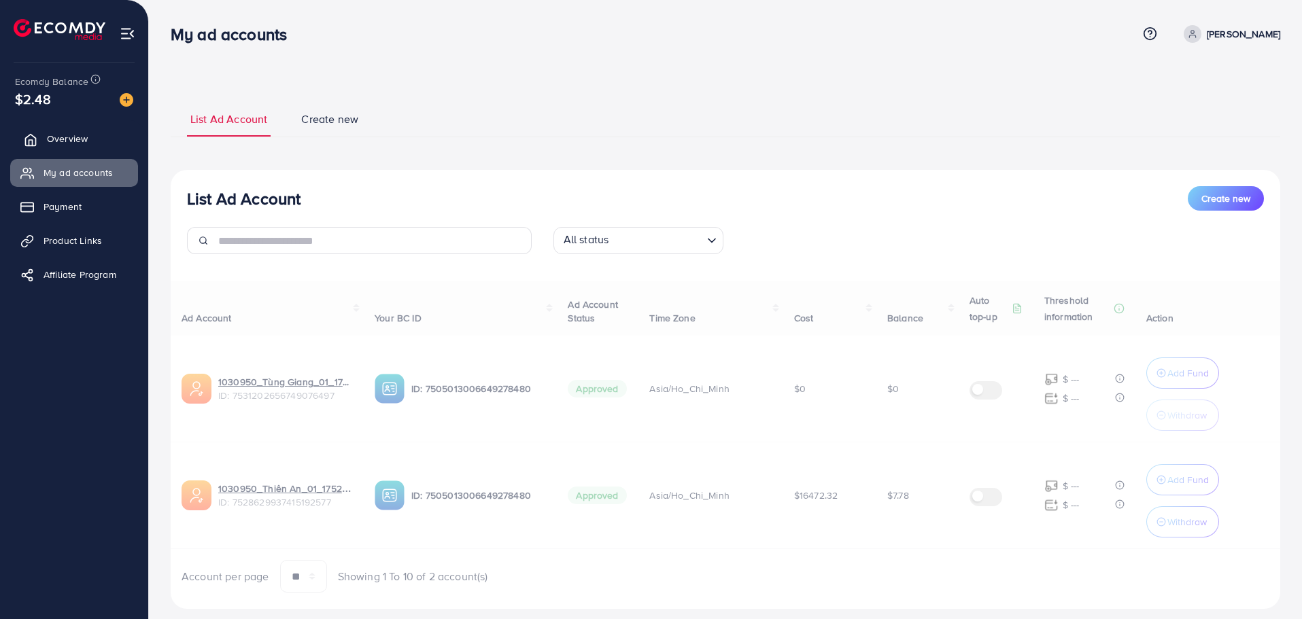
click at [53, 150] on link "Overview" at bounding box center [74, 138] width 128 height 27
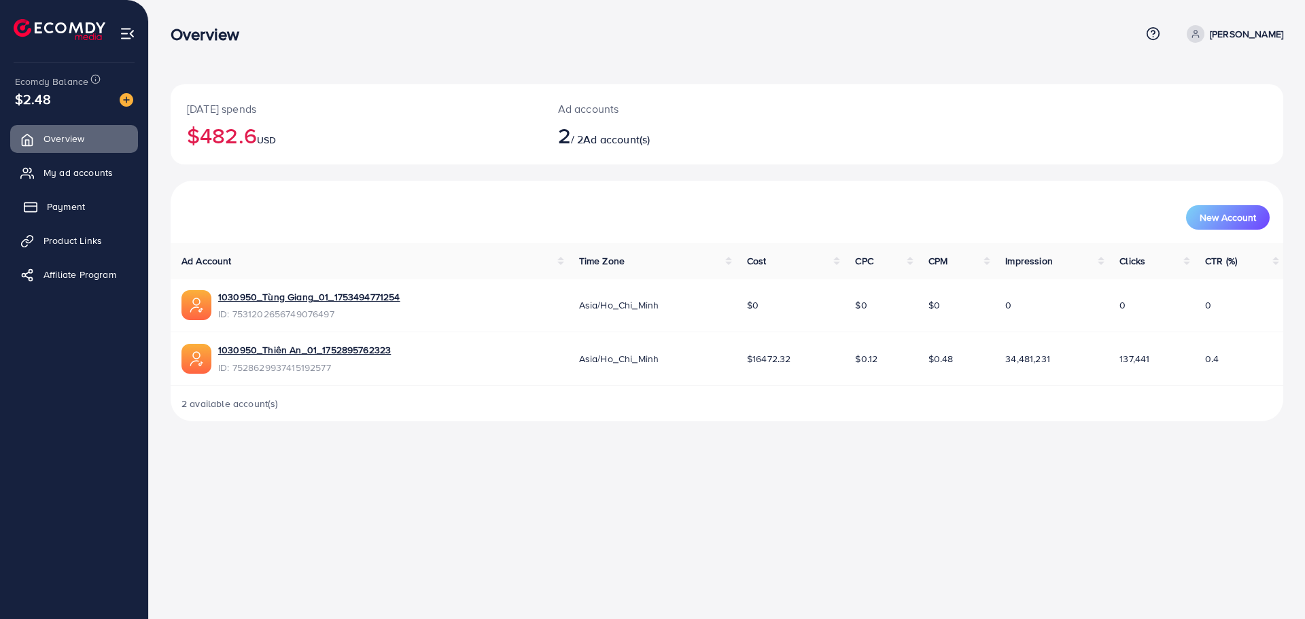
click at [65, 209] on span "Payment" at bounding box center [66, 207] width 38 height 14
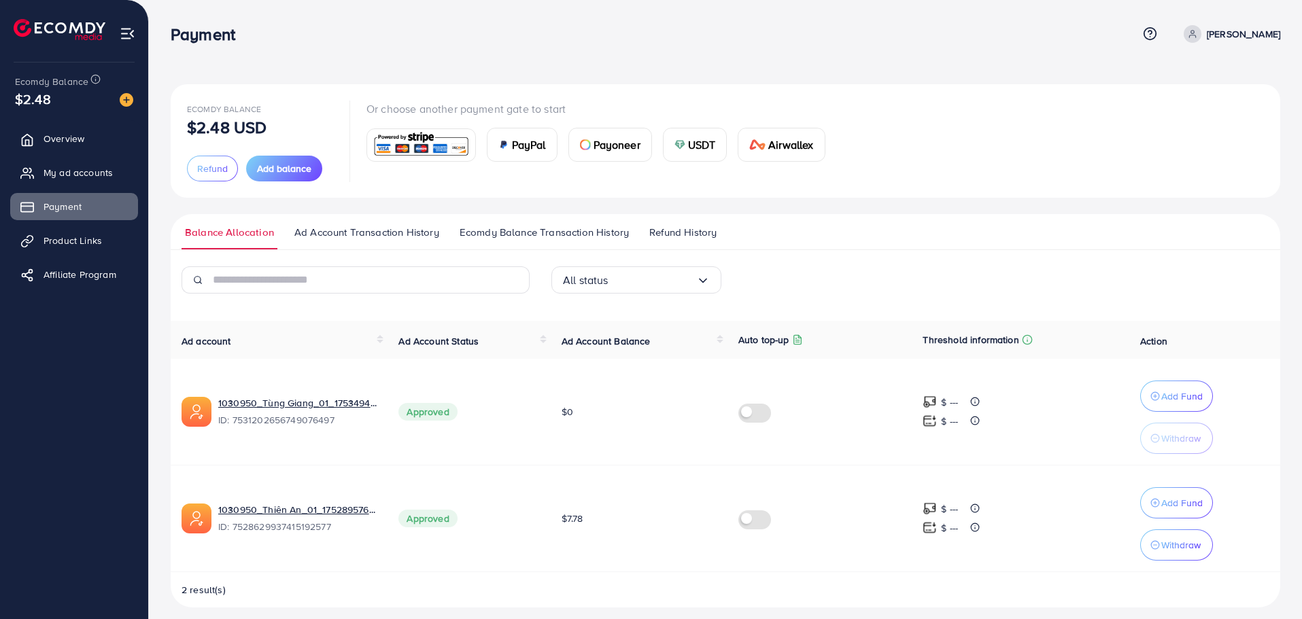
click at [677, 143] on img at bounding box center [679, 144] width 11 height 11
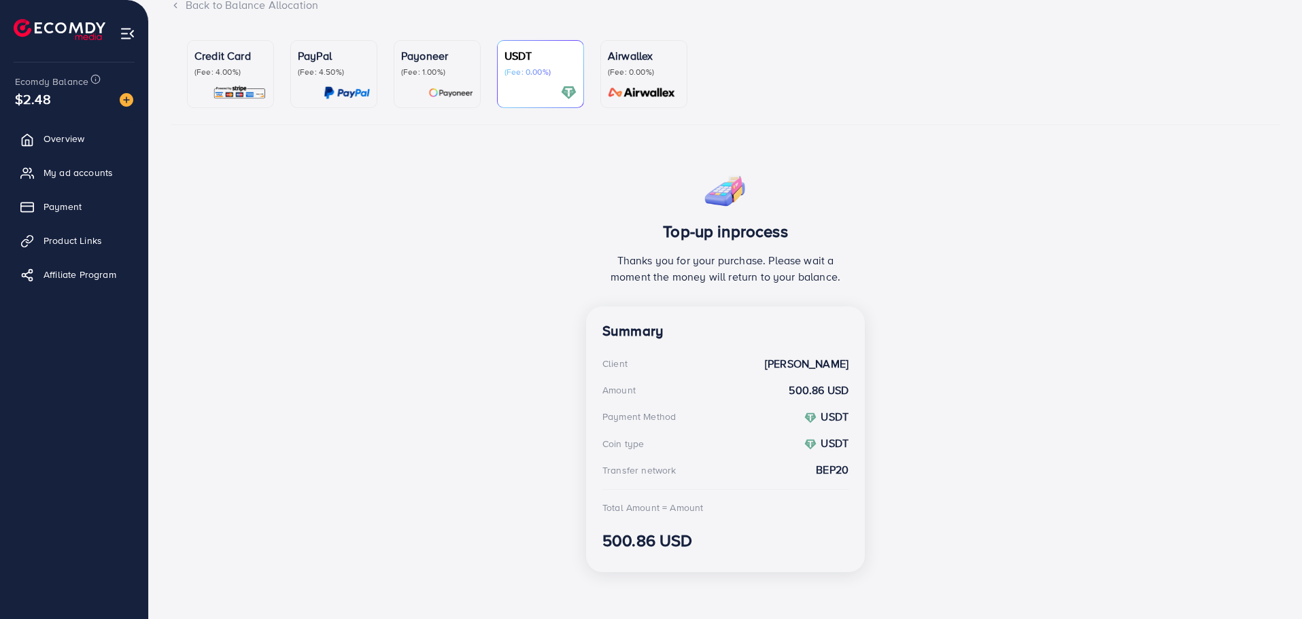
scroll to position [105, 0]
click at [75, 31] on img at bounding box center [60, 29] width 92 height 21
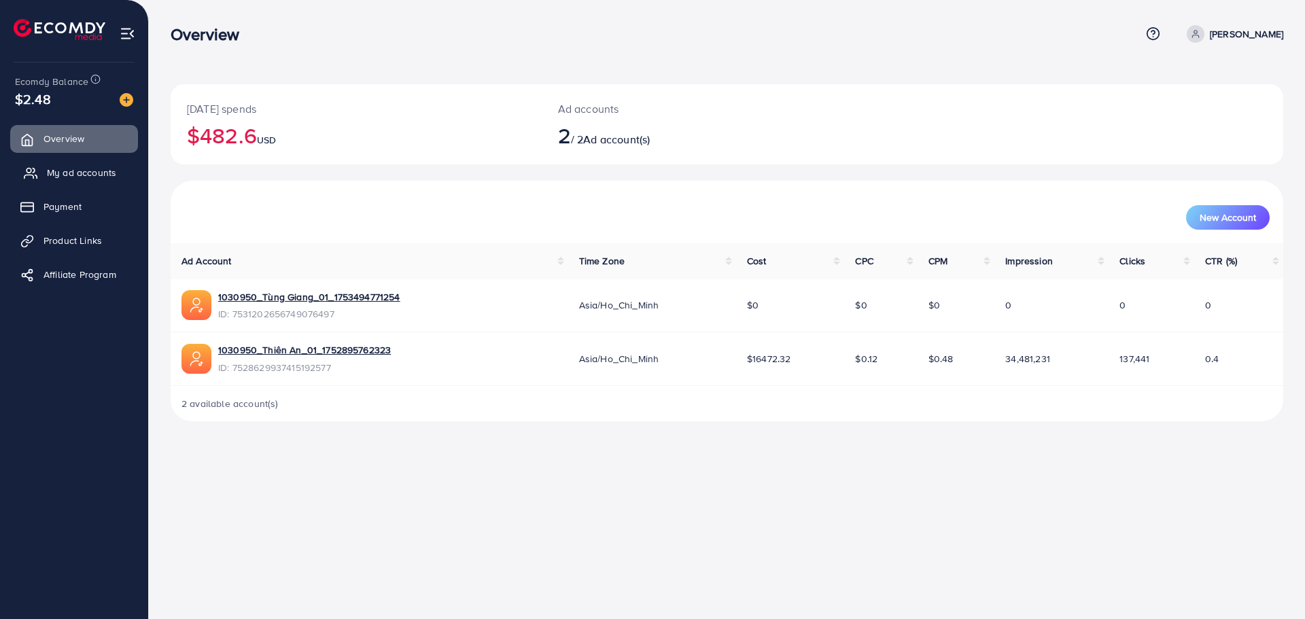
click at [44, 175] on link "My ad accounts" at bounding box center [74, 172] width 128 height 27
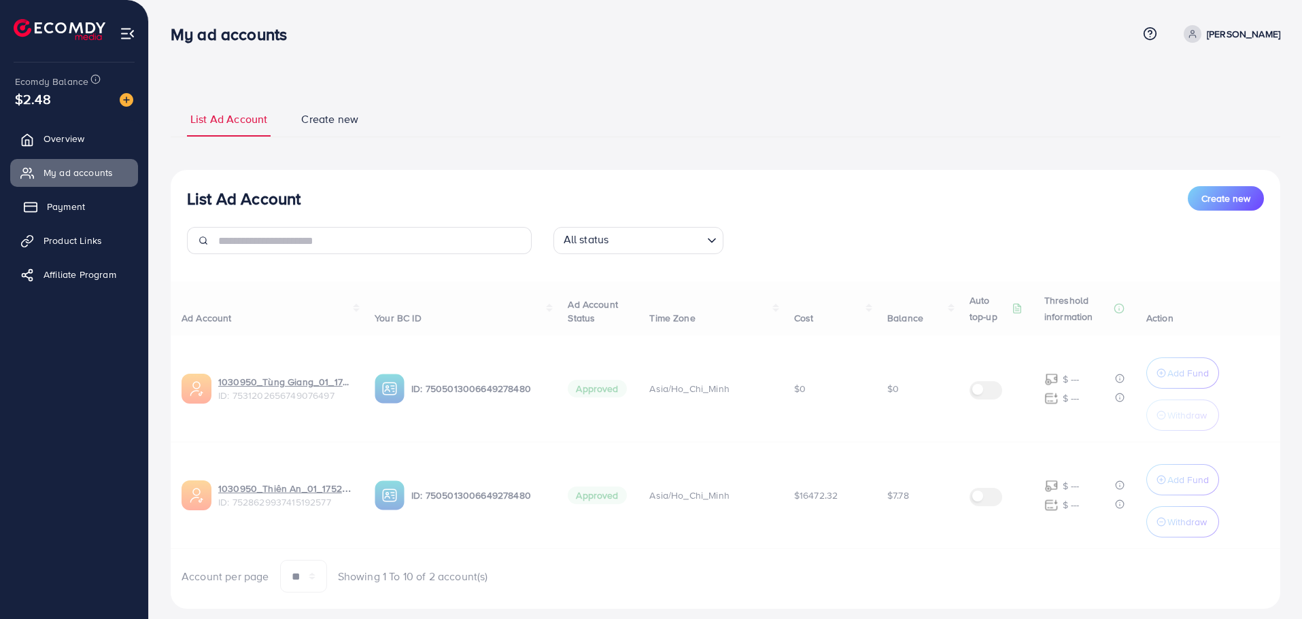
click at [58, 210] on span "Payment" at bounding box center [66, 207] width 38 height 14
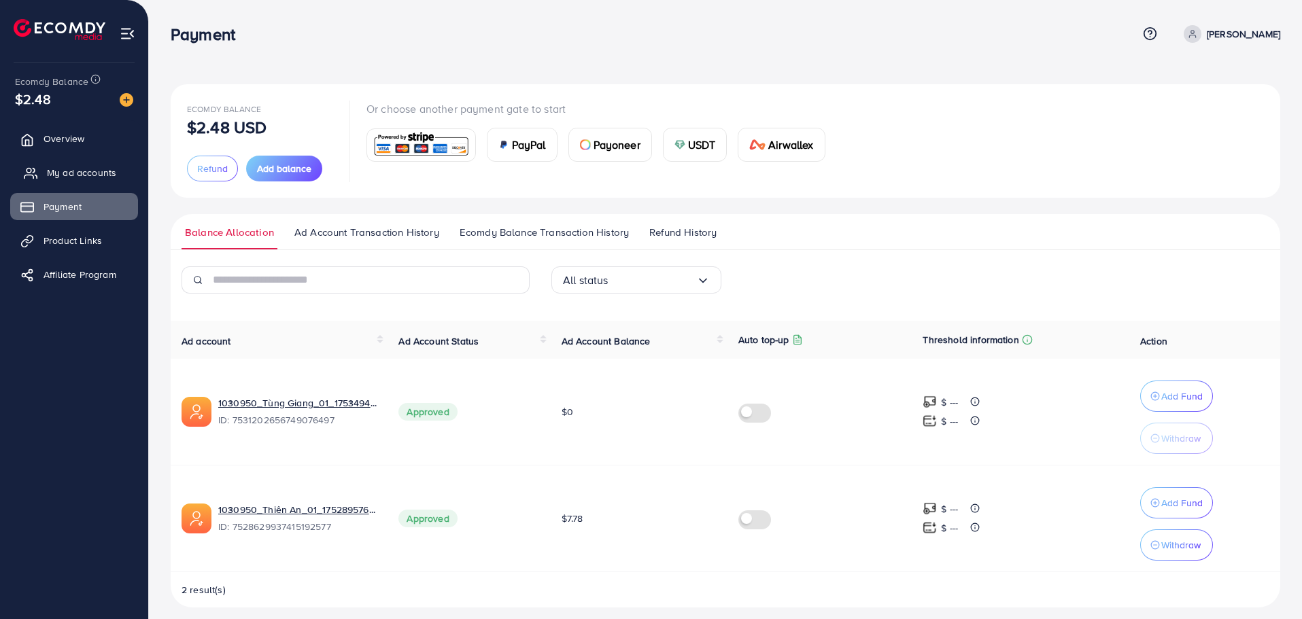
click at [37, 169] on icon at bounding box center [31, 174] width 14 height 14
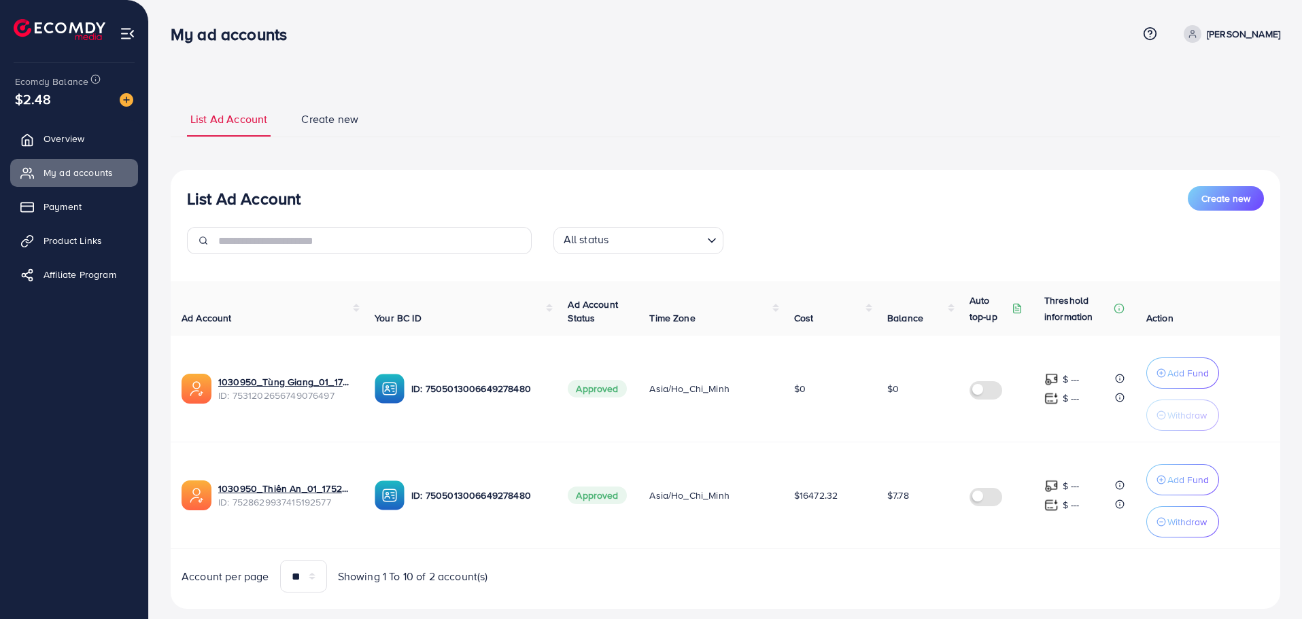
click at [36, 225] on ul "Overview My ad accounts Payment Product Links Affiliate Program" at bounding box center [74, 211] width 148 height 183
click at [58, 212] on span "Payment" at bounding box center [66, 207] width 38 height 14
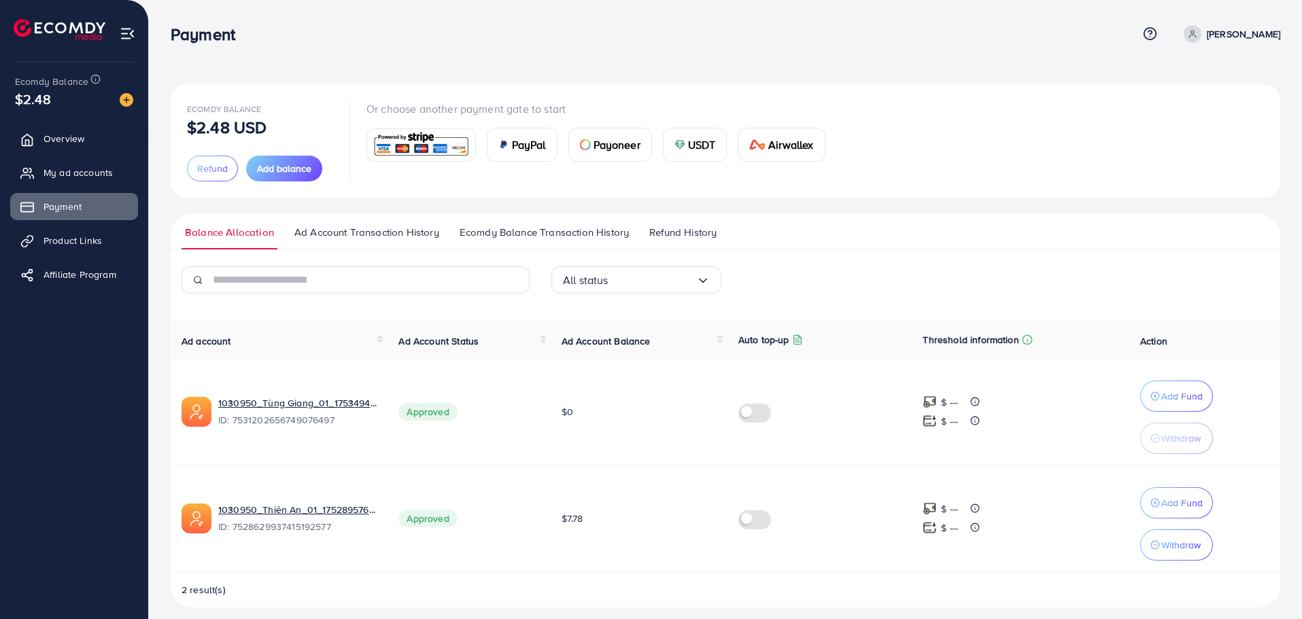
scroll to position [10, 0]
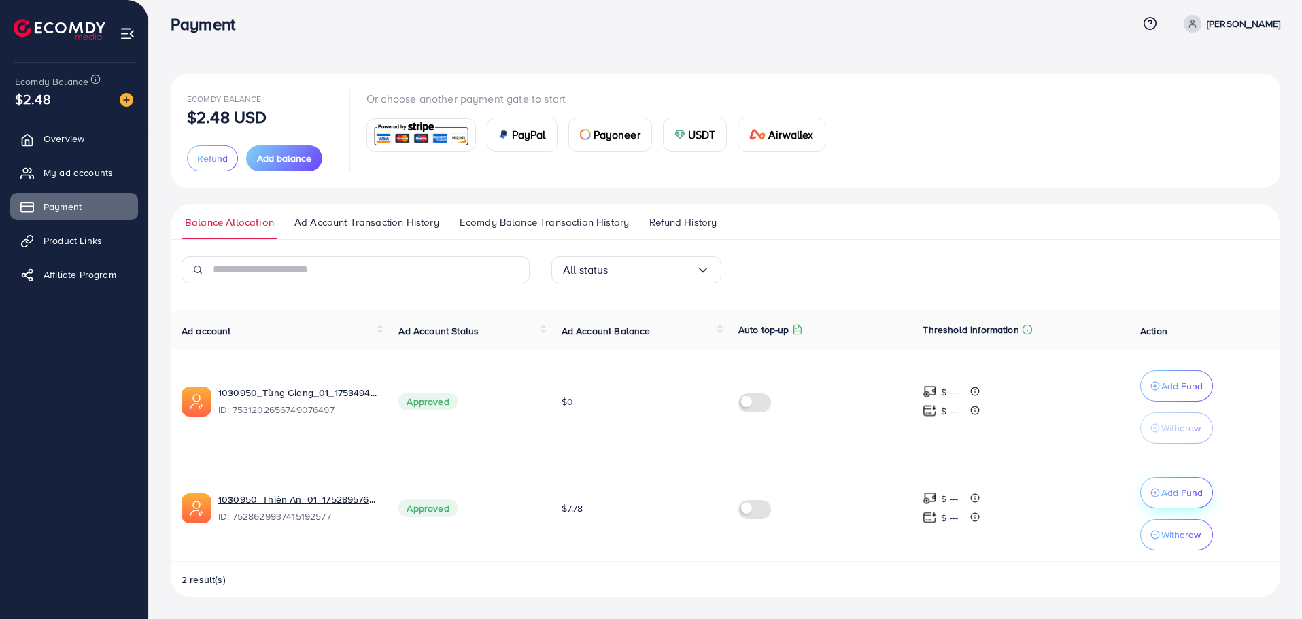
click at [1161, 491] on p "Add Fund" at bounding box center [1181, 493] width 41 height 16
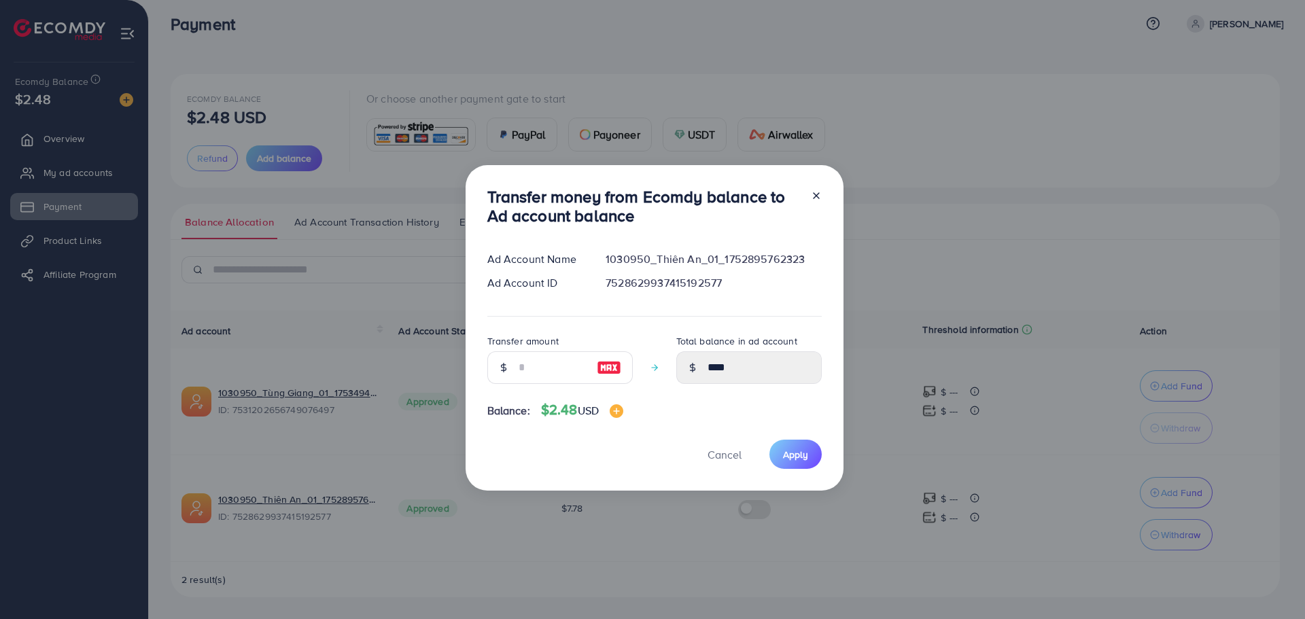
click at [983, 439] on div "Transfer money from Ecomdy balance to Ad account balance Ad Account Name 103095…" at bounding box center [652, 309] width 1305 height 619
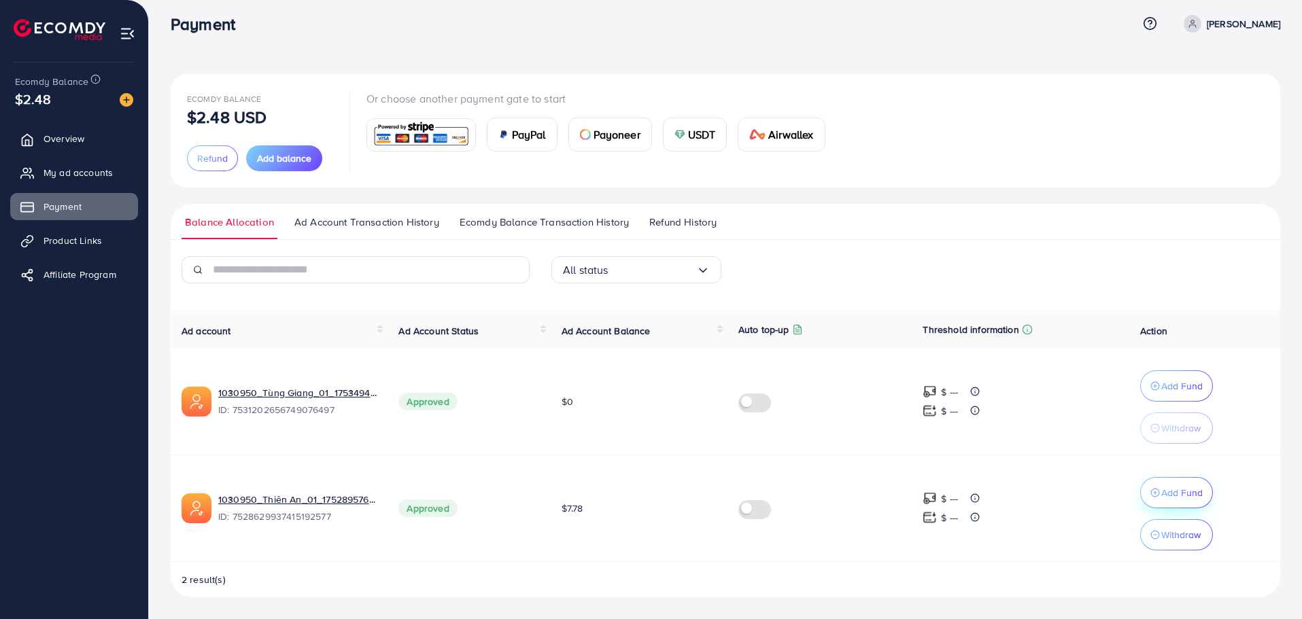
click at [1180, 494] on p "Add Fund" at bounding box center [1181, 493] width 41 height 16
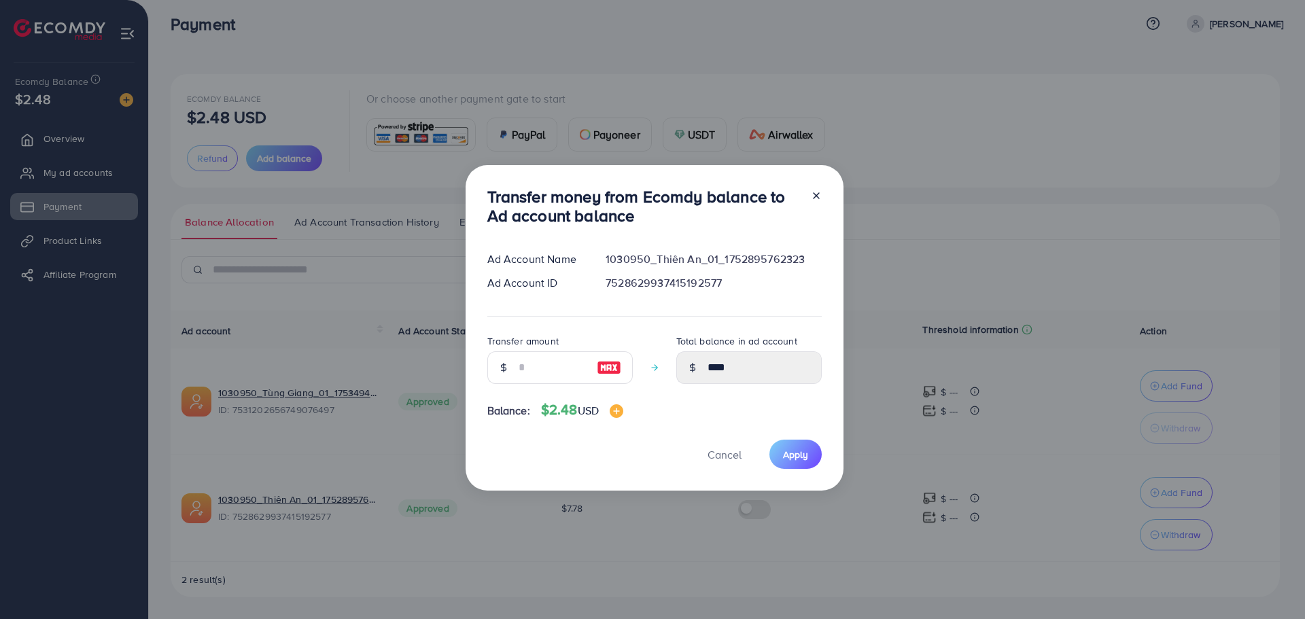
drag, startPoint x: 644, startPoint y: 506, endPoint x: 154, endPoint y: 245, distance: 555.1
click at [642, 507] on div "Transfer money from Ecomdy balance to Ad account balance Ad Account Name 103095…" at bounding box center [652, 309] width 1305 height 619
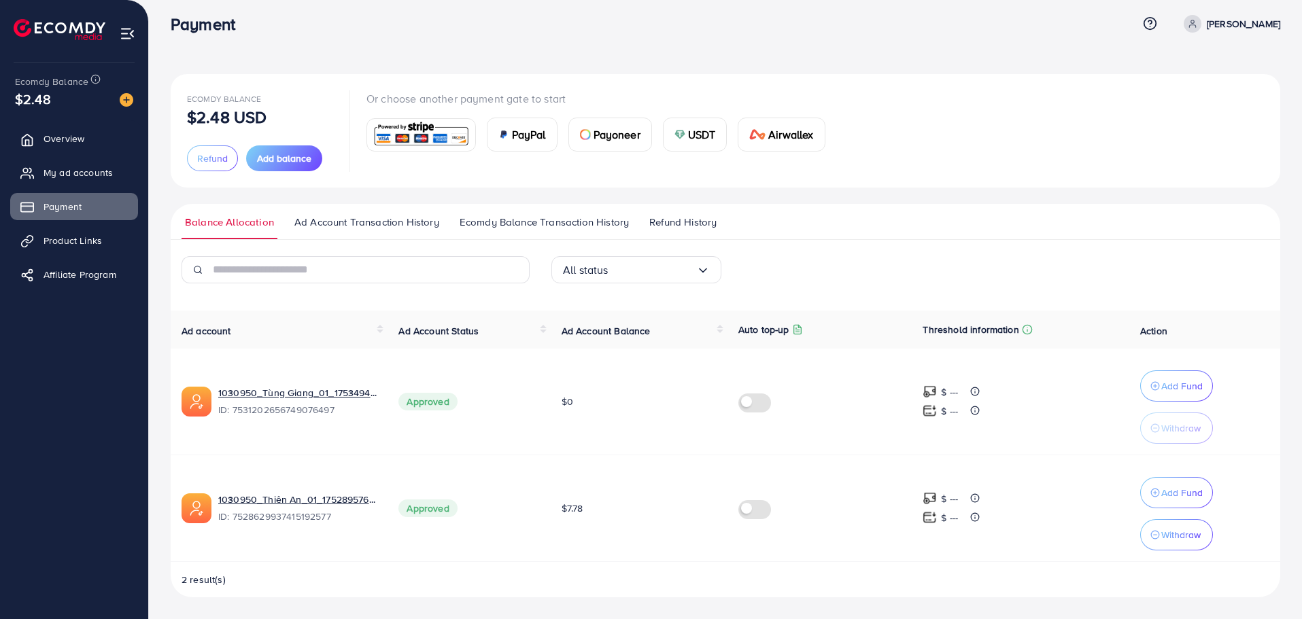
click at [702, 137] on span "USDT" at bounding box center [702, 134] width 28 height 16
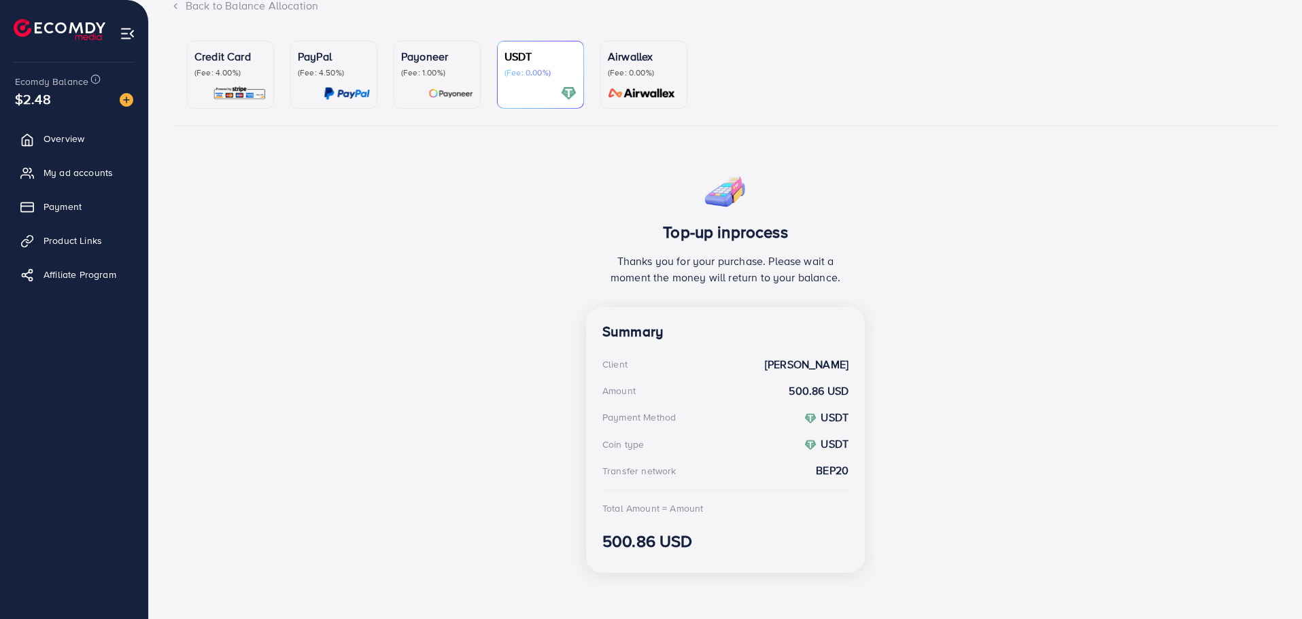
scroll to position [105, 0]
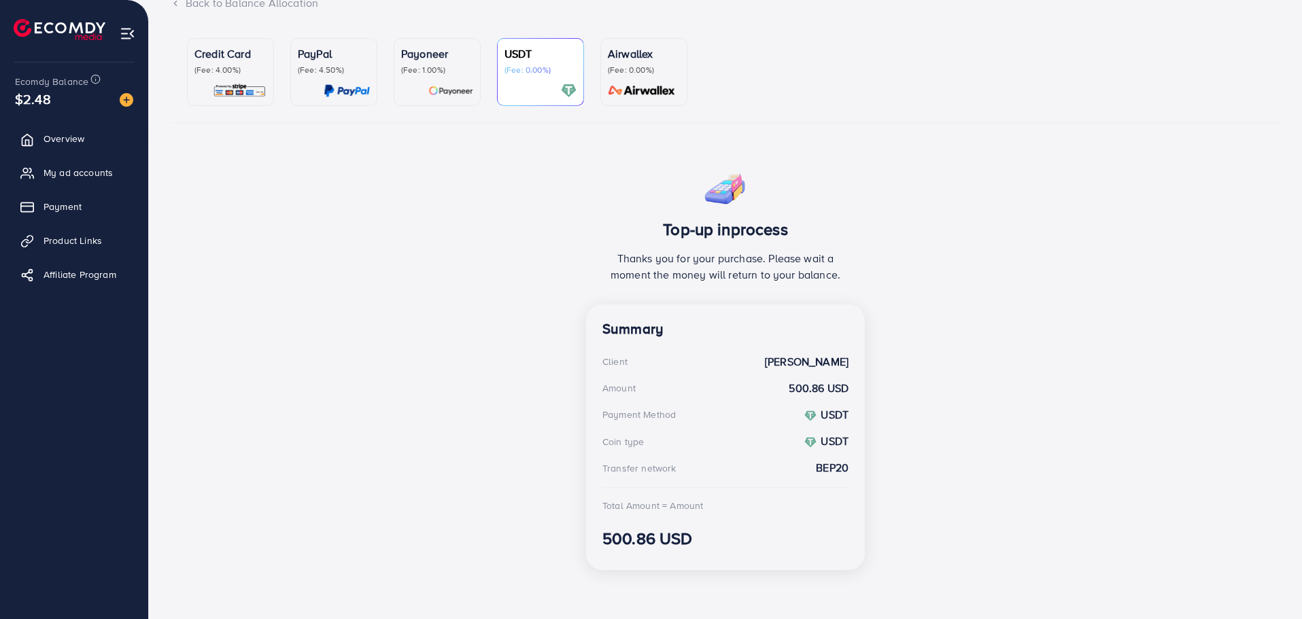
click at [409, 284] on div "Top-up inprocess Thanks you for your purchase. Please wait a moment the money w…" at bounding box center [726, 372] width 1110 height 417
click at [493, 535] on div "Top-up inprocess Thanks you for your purchase. Please wait a moment the money w…" at bounding box center [726, 372] width 1110 height 417
click at [341, 177] on div "Top-up inprocess Thanks you for your purchase. Please wait a moment the money w…" at bounding box center [726, 372] width 1110 height 417
click at [403, 216] on div "Top-up inprocess Thanks you for your purchase. Please wait a moment the money w…" at bounding box center [726, 372] width 1110 height 417
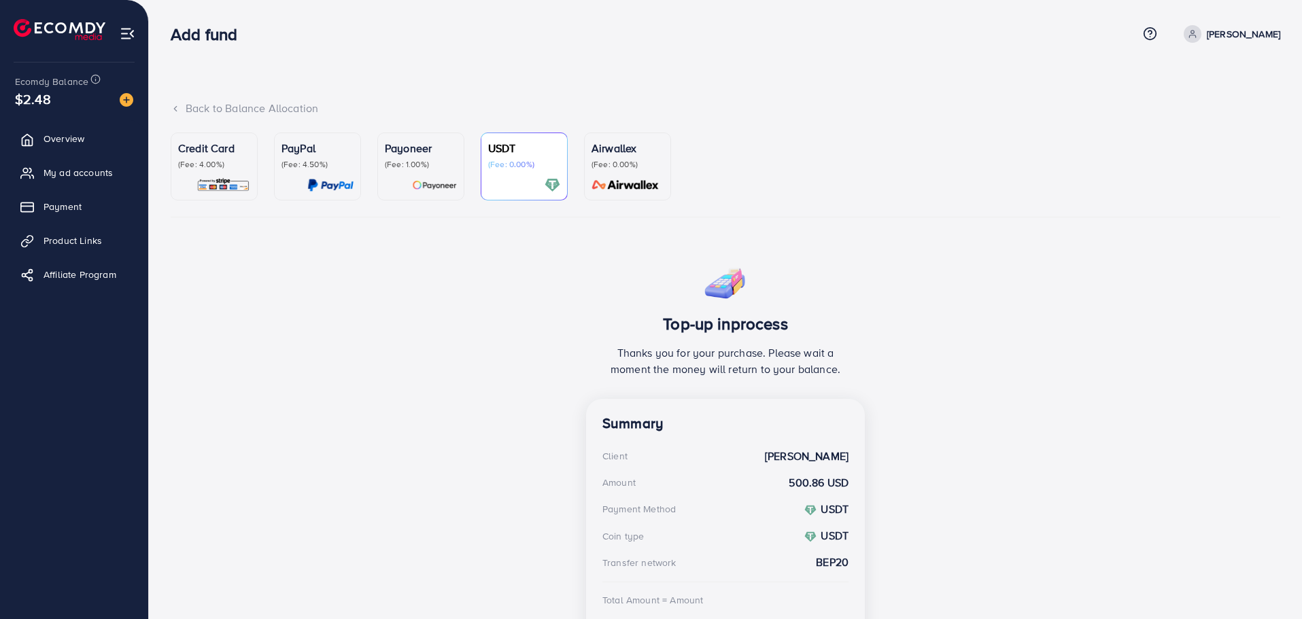
click at [472, 322] on div "Top-up inprocess Thanks you for your purchase. Please wait a moment the money w…" at bounding box center [726, 466] width 1110 height 417
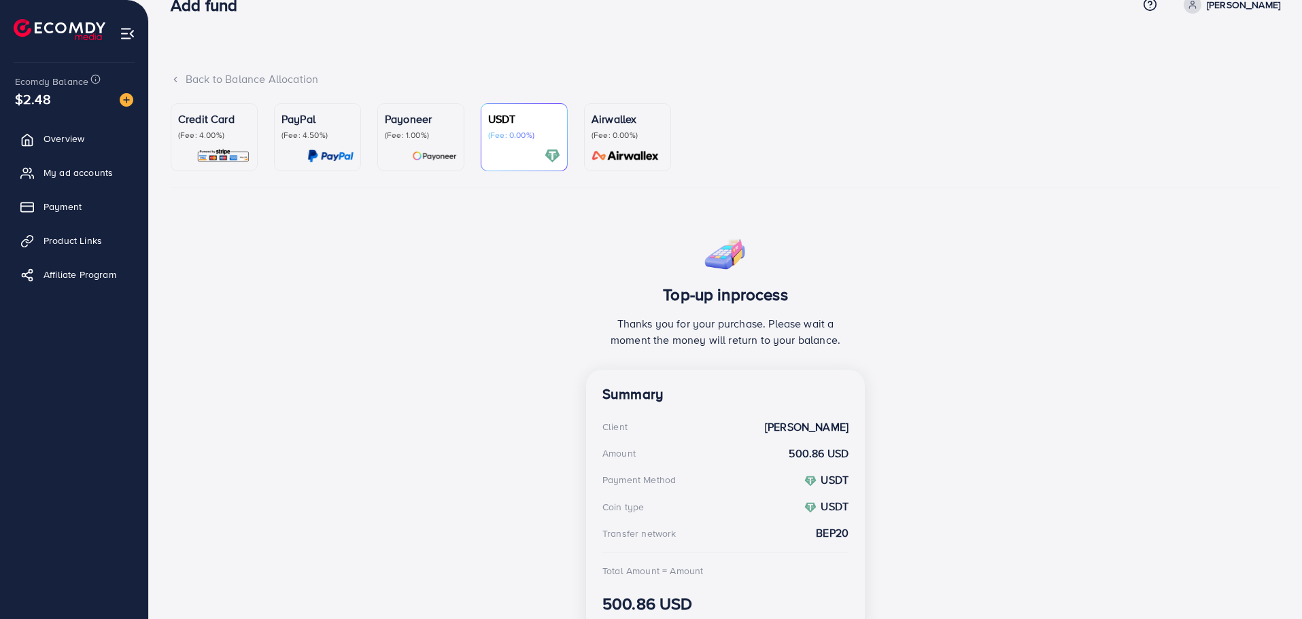
scroll to position [95, 0]
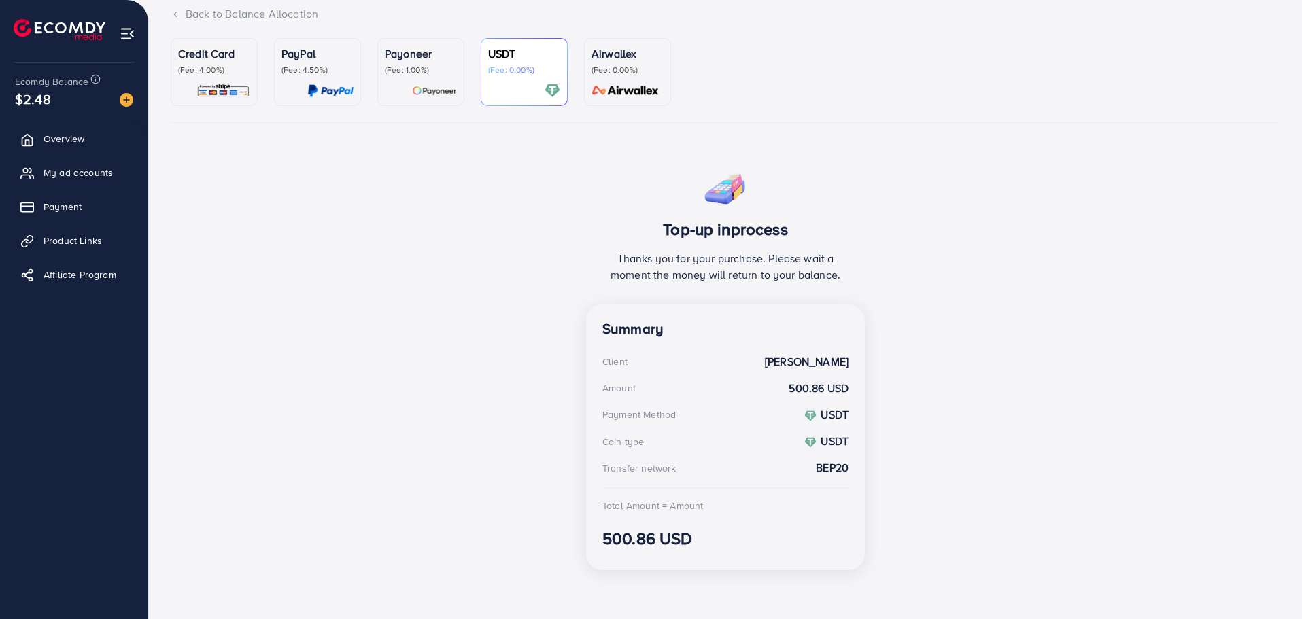
click at [468, 253] on div "Top-up inprocess Thanks you for your purchase. Please wait a moment the money w…" at bounding box center [726, 372] width 1110 height 417
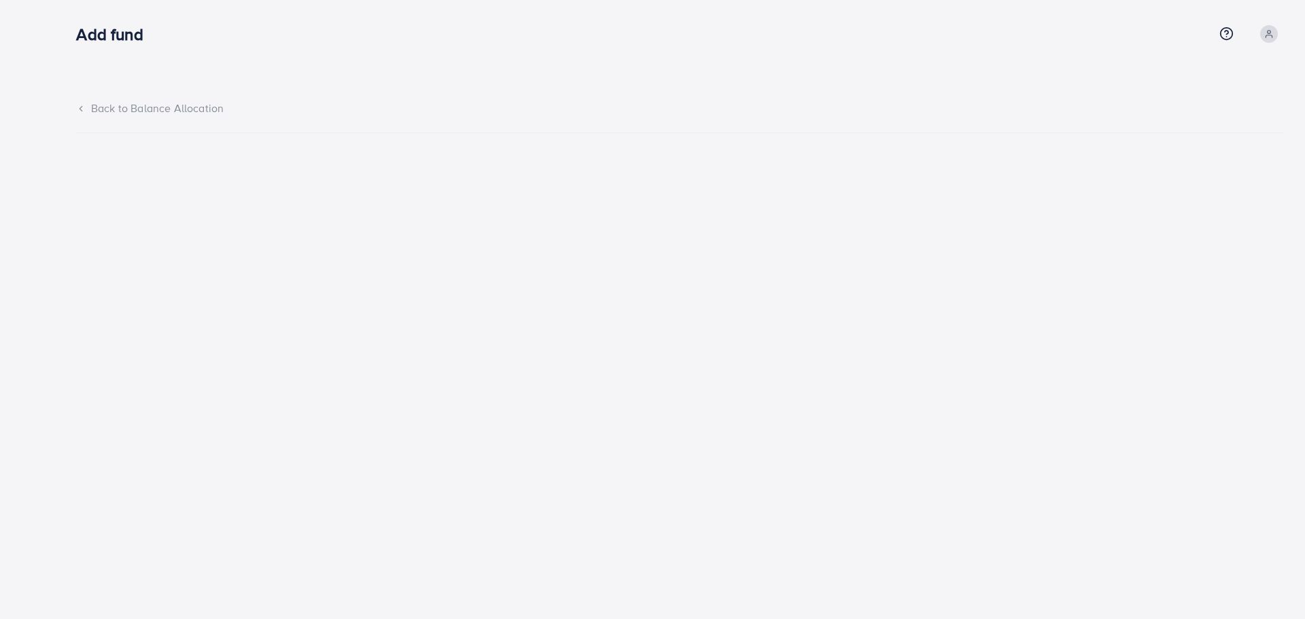
click at [100, 34] on div "Add fund Help Center Contact Support Term and policy About Us Profile Log out B…" at bounding box center [652, 98] width 1305 height 196
click at [143, 107] on div "Back to Balance Allocation" at bounding box center [679, 109] width 1207 height 16
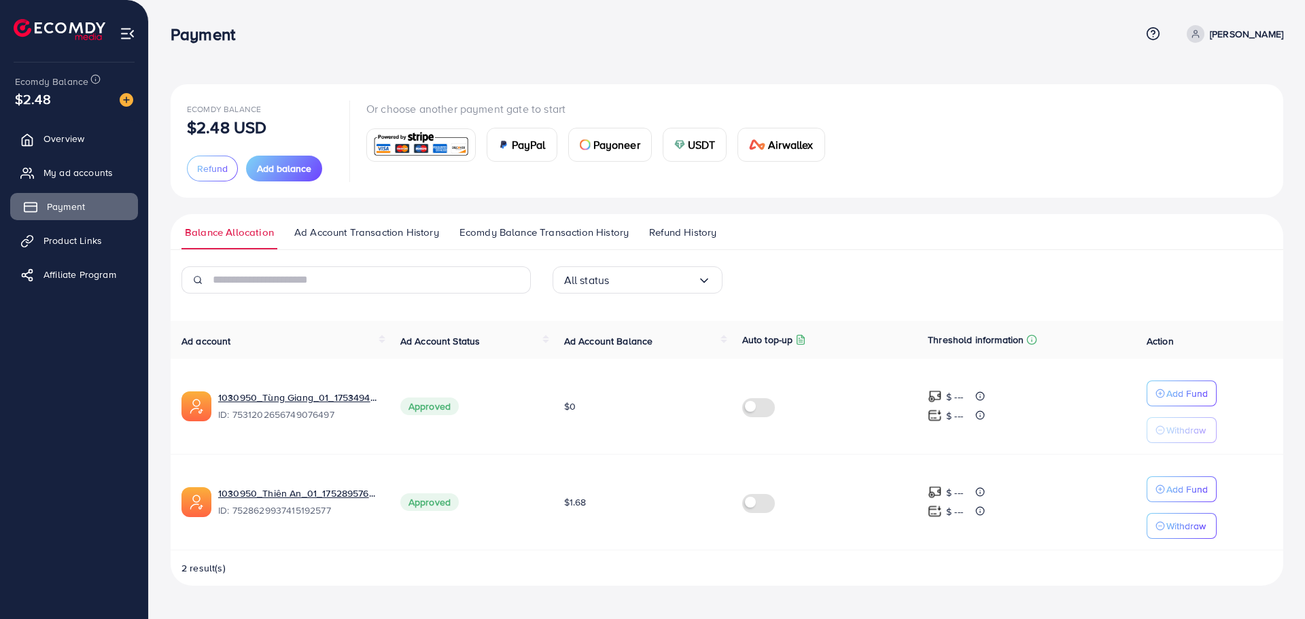
click at [71, 205] on span "Payment" at bounding box center [66, 207] width 38 height 14
click at [71, 232] on link "Product Links" at bounding box center [74, 240] width 128 height 27
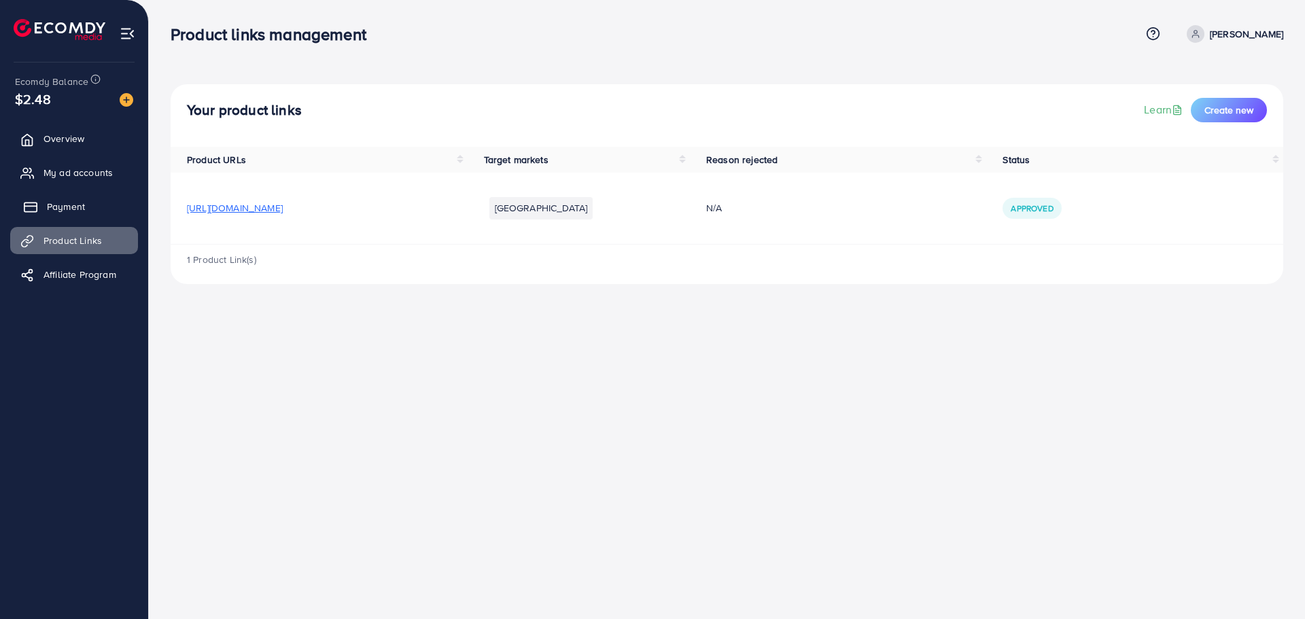
click at [79, 210] on span "Payment" at bounding box center [66, 207] width 38 height 14
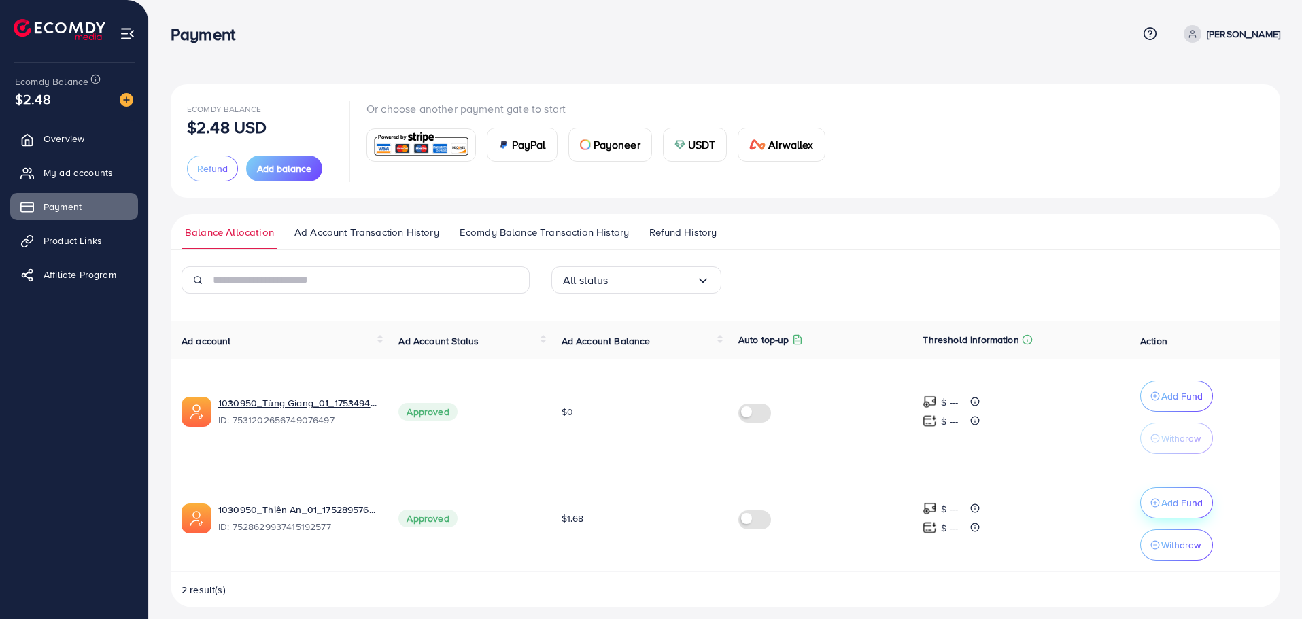
click at [1191, 502] on p "Add Fund" at bounding box center [1181, 503] width 41 height 16
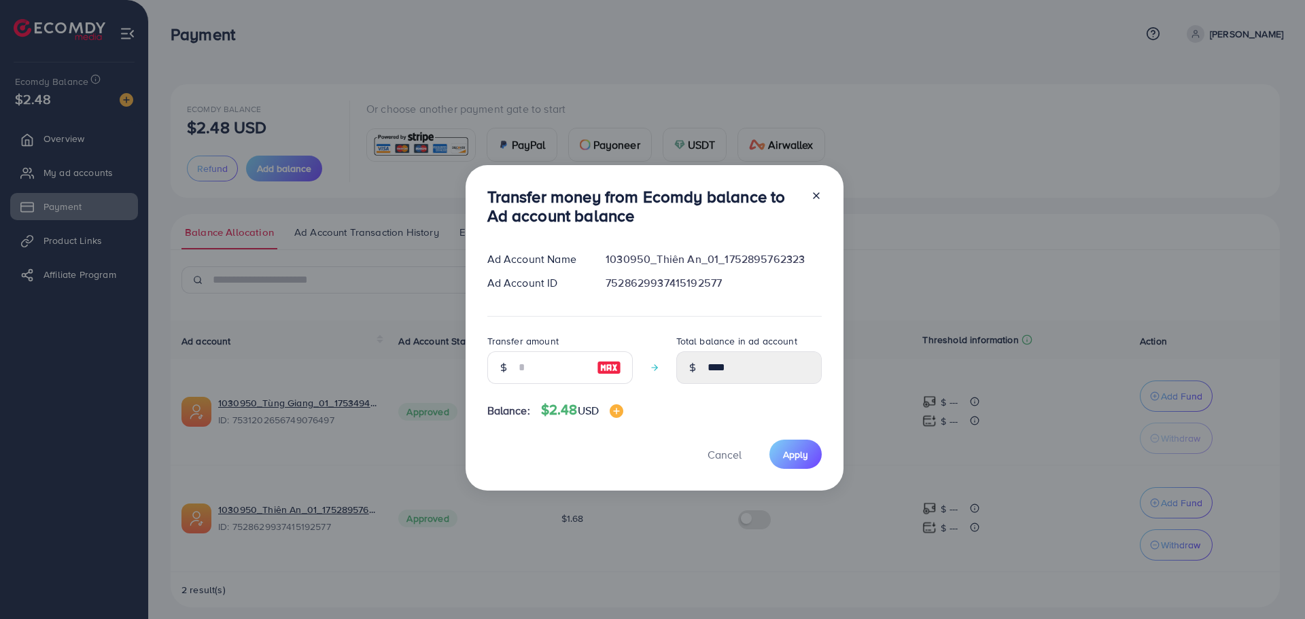
click at [733, 520] on div "Transfer money from Ecomdy balance to Ad account balance Ad Account Name 103095…" at bounding box center [652, 309] width 1305 height 619
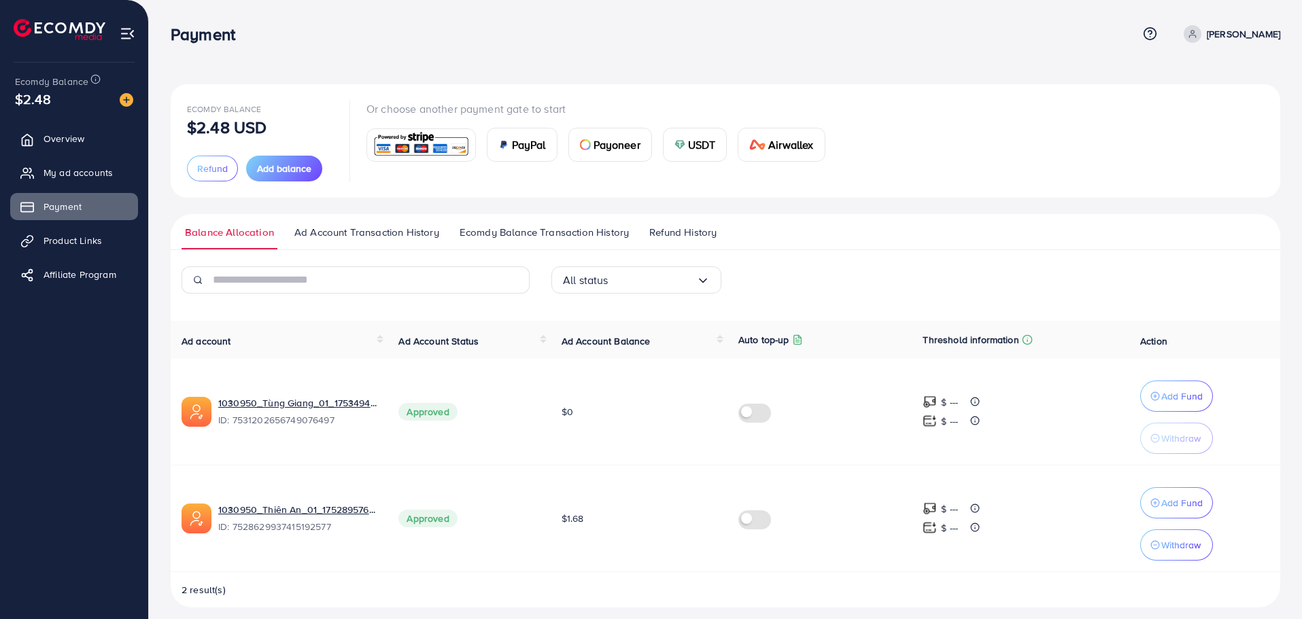
scroll to position [10, 0]
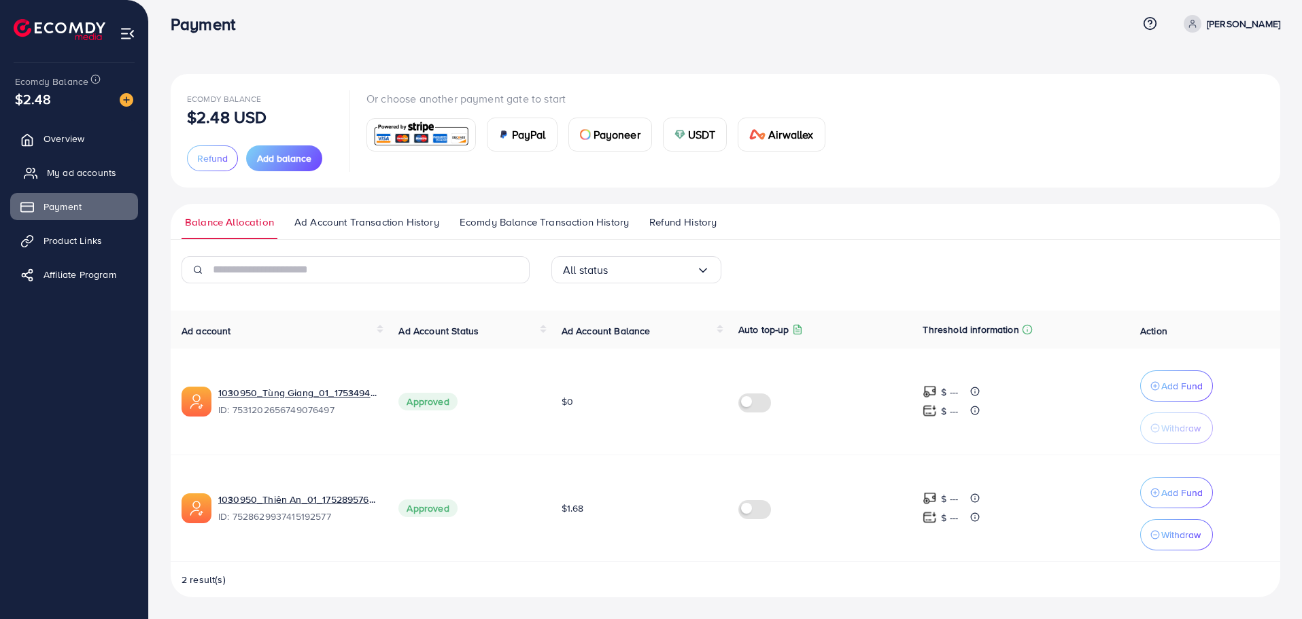
click at [39, 161] on link "My ad accounts" at bounding box center [74, 172] width 128 height 27
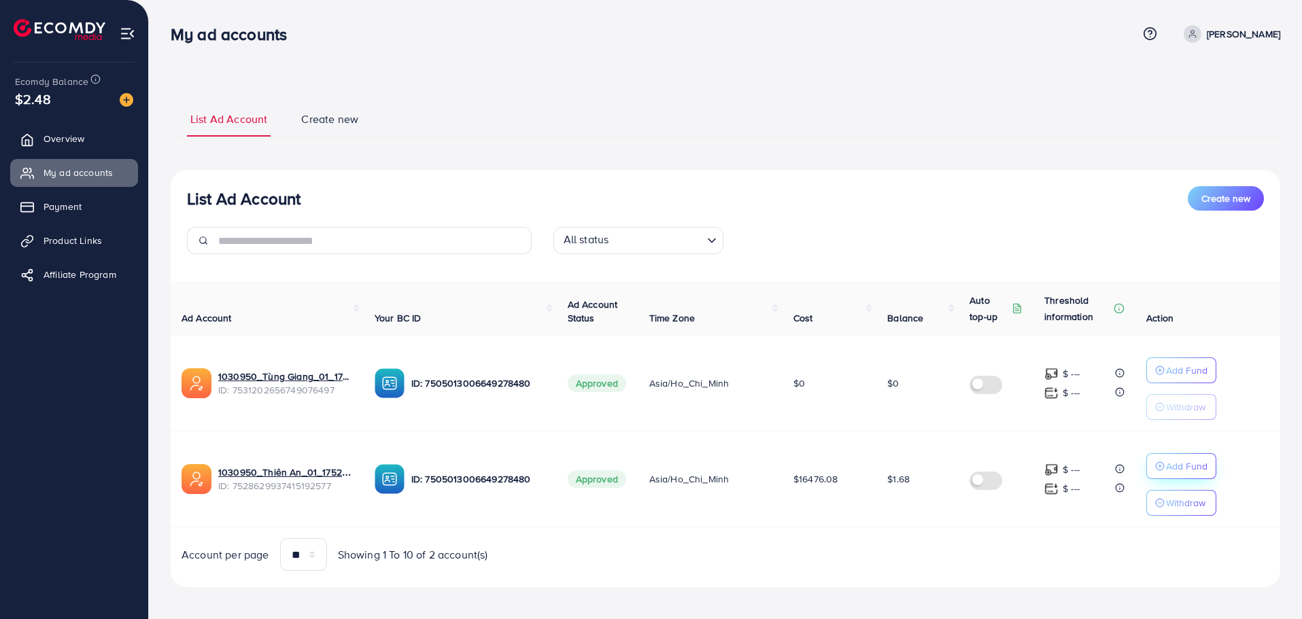
click at [1197, 462] on p "Add Fund" at bounding box center [1186, 466] width 41 height 16
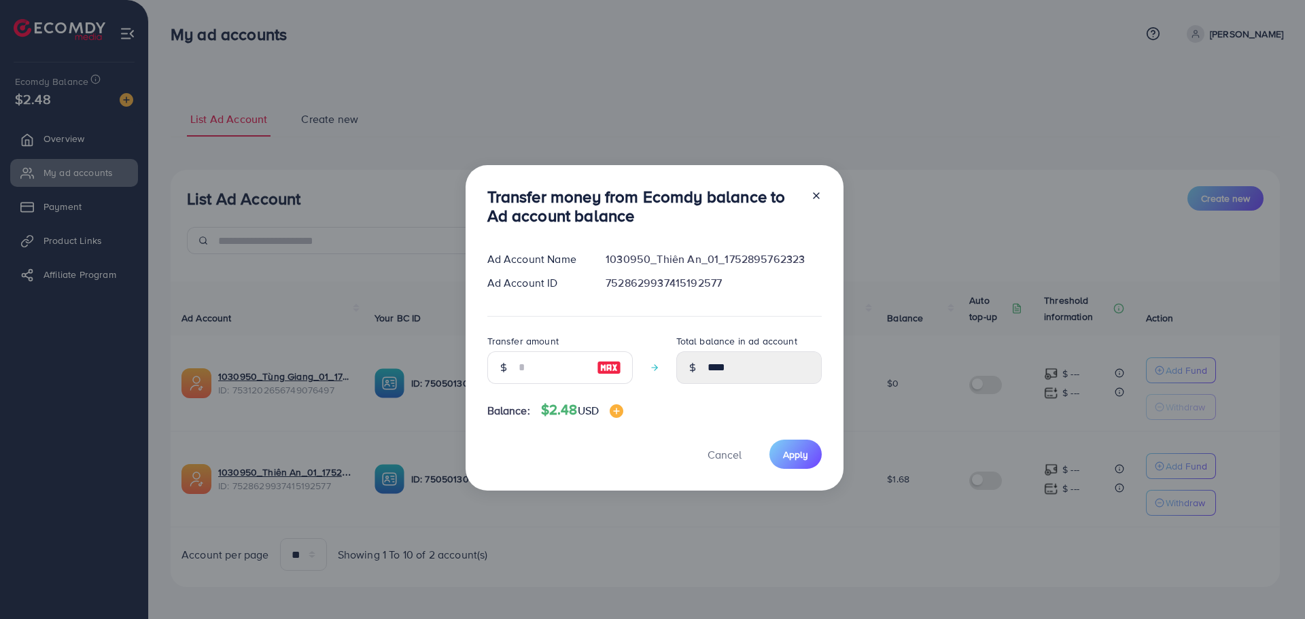
click at [695, 519] on div "Transfer money from Ecomdy balance to Ad account balance Ad Account Name 103095…" at bounding box center [652, 309] width 1305 height 619
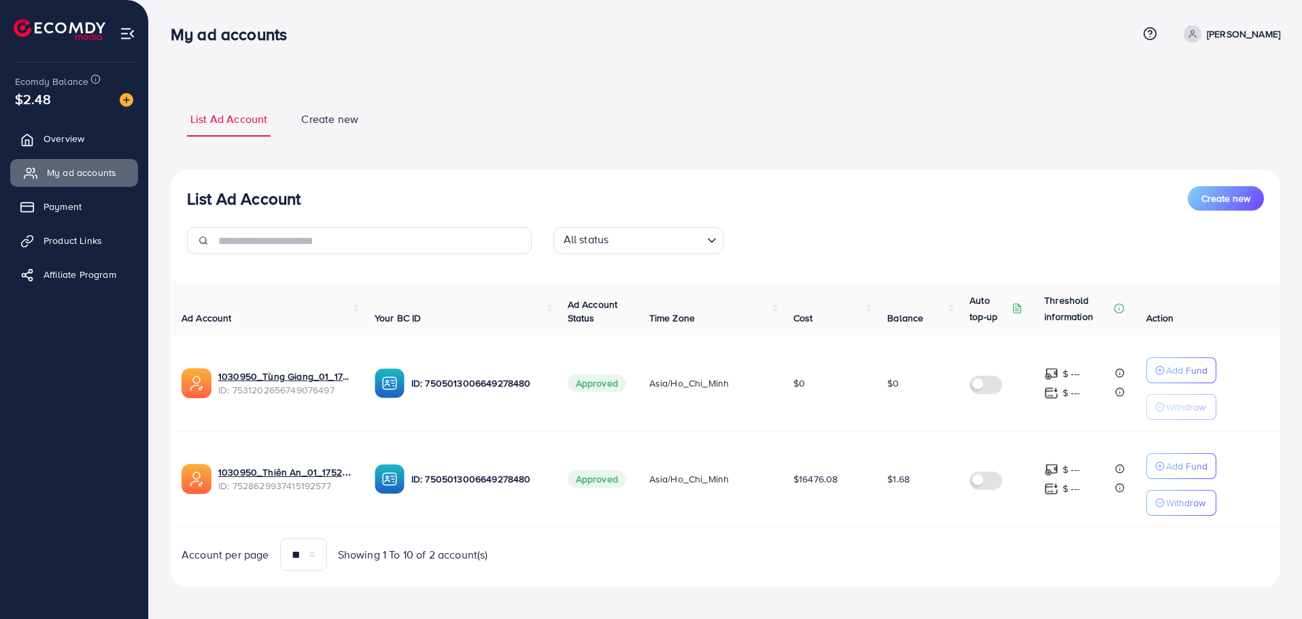
click at [27, 163] on link "My ad accounts" at bounding box center [74, 172] width 128 height 27
click at [1188, 461] on p "Add Fund" at bounding box center [1186, 466] width 41 height 16
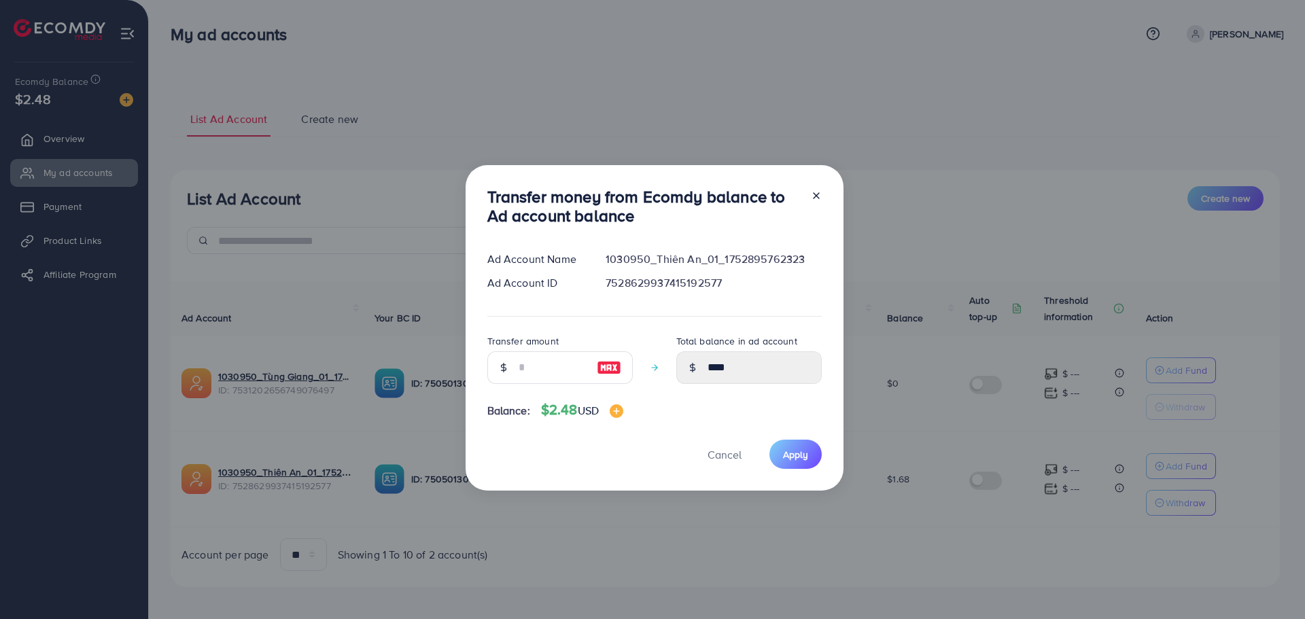
click at [684, 502] on div "Transfer money from Ecomdy balance to Ad account balance Ad Account Name 103095…" at bounding box center [652, 309] width 1305 height 619
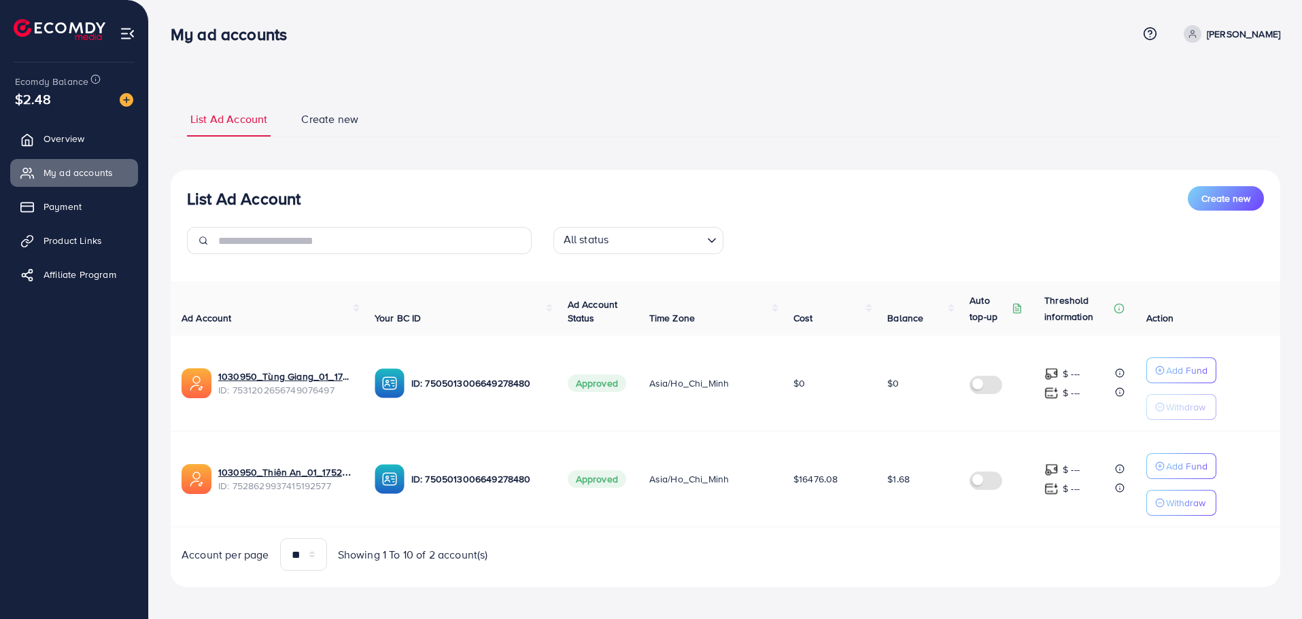
click at [1188, 448] on td "Add Fund Withdraw" at bounding box center [1207, 480] width 145 height 96
drag, startPoint x: 1188, startPoint y: 453, endPoint x: 1071, endPoint y: 454, distance: 116.3
click at [1187, 453] on td "Add Fund Withdraw" at bounding box center [1207, 480] width 145 height 96
click at [60, 209] on span "Payment" at bounding box center [66, 207] width 38 height 14
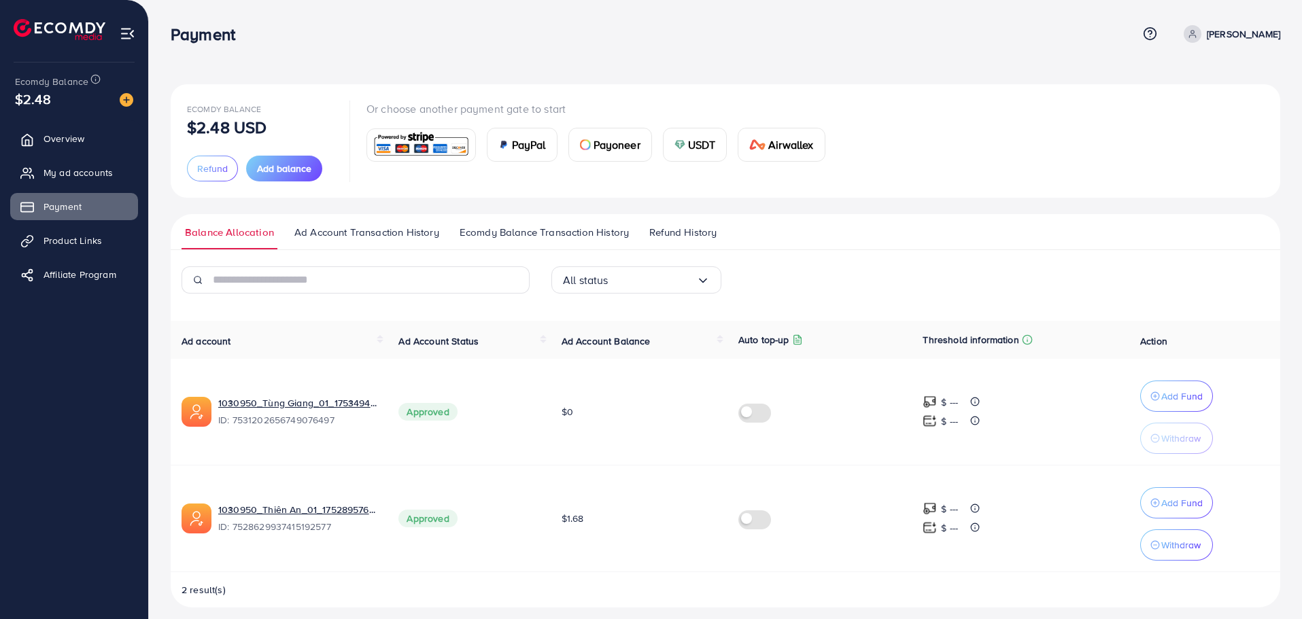
click at [678, 141] on img at bounding box center [679, 144] width 11 height 11
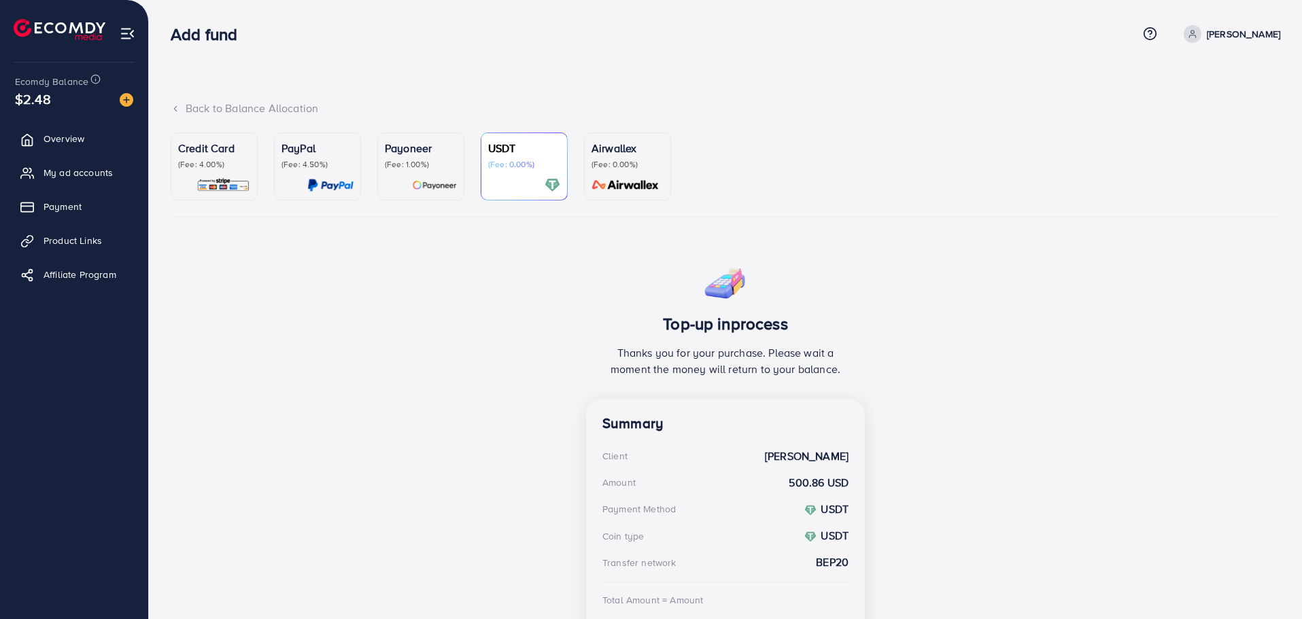
click at [410, 158] on div "Payoneer (Fee: 1.00%)" at bounding box center [421, 155] width 72 height 30
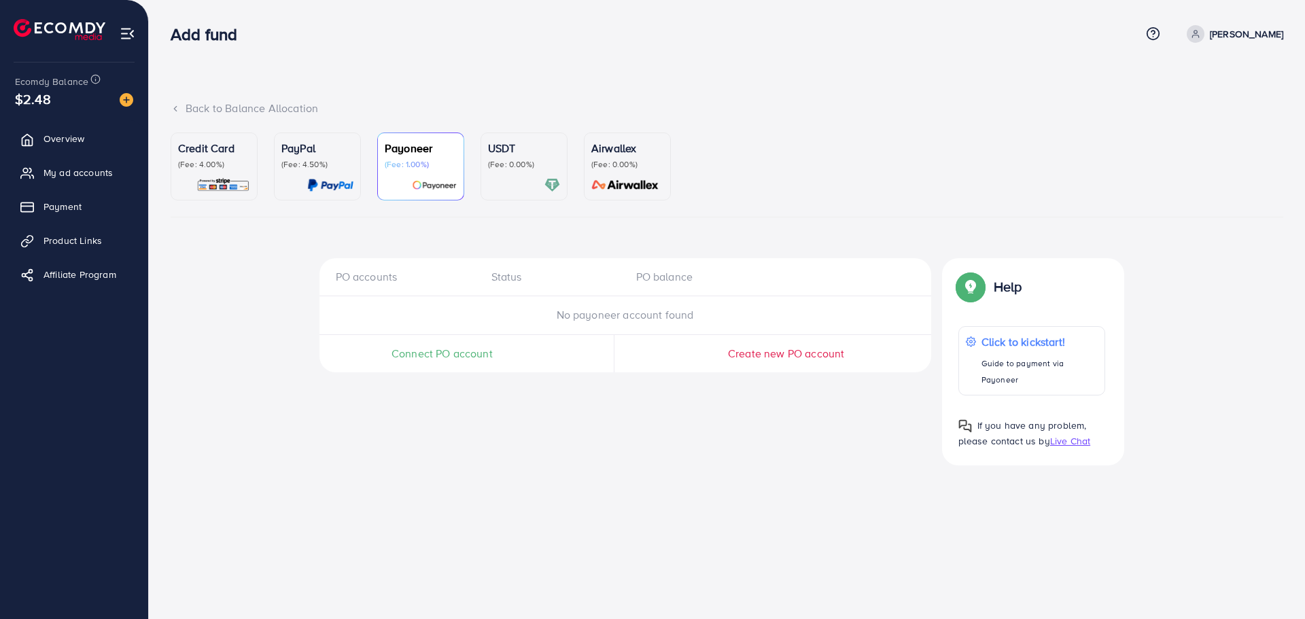
click at [496, 159] on p "(Fee: 0.00%)" at bounding box center [524, 164] width 72 height 11
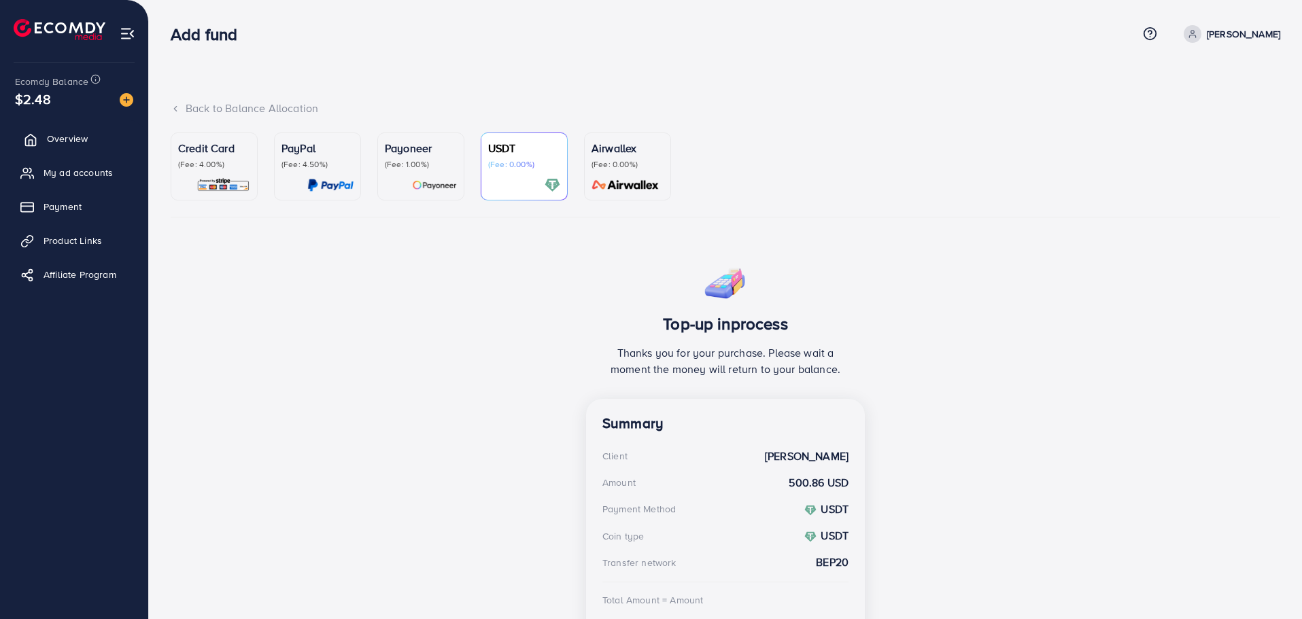
click at [117, 131] on link "Overview" at bounding box center [74, 138] width 128 height 27
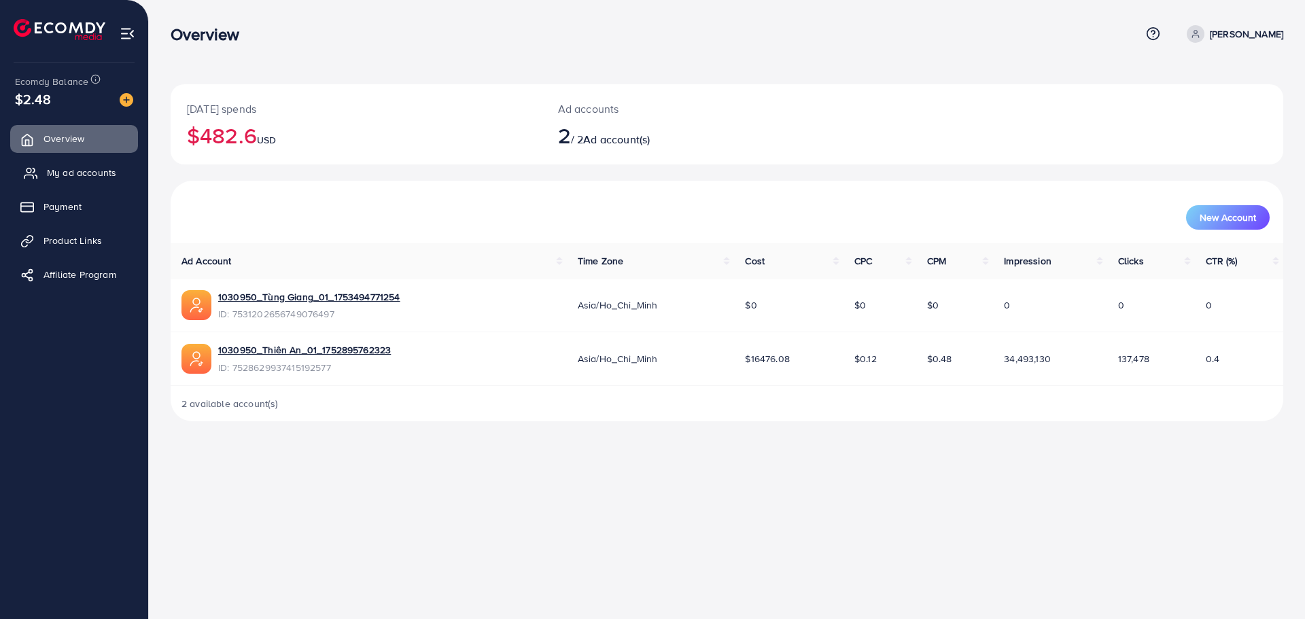
click at [94, 172] on span "My ad accounts" at bounding box center [81, 173] width 69 height 14
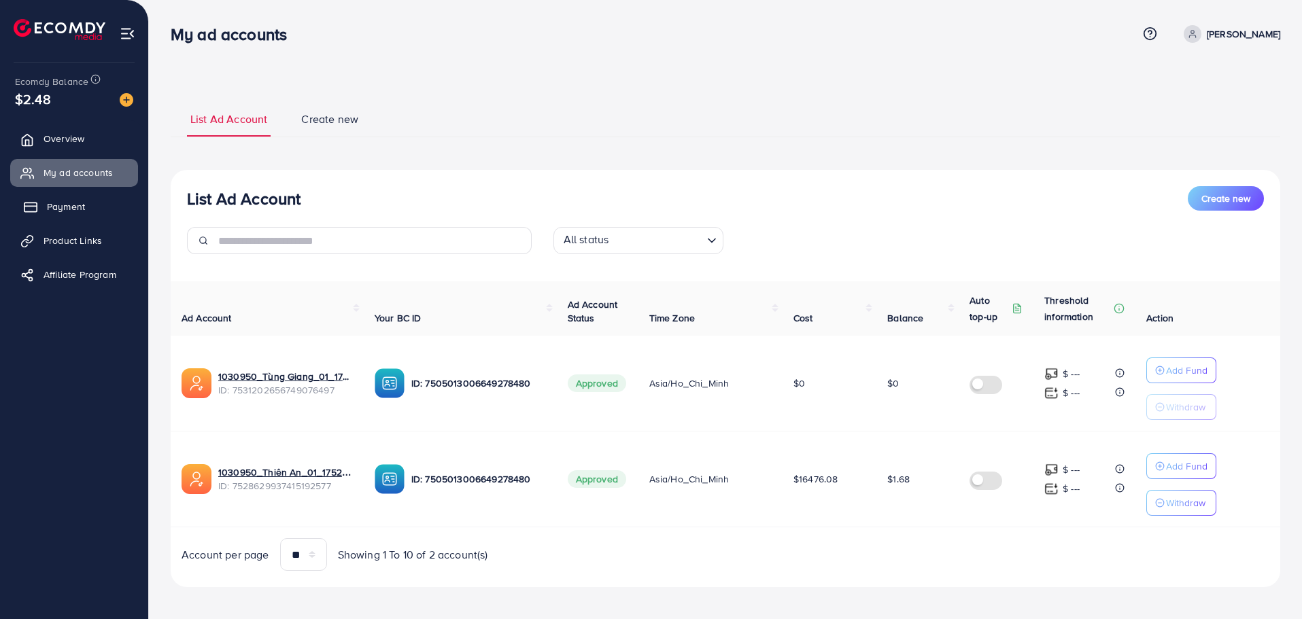
click at [85, 211] on link "Payment" at bounding box center [74, 206] width 128 height 27
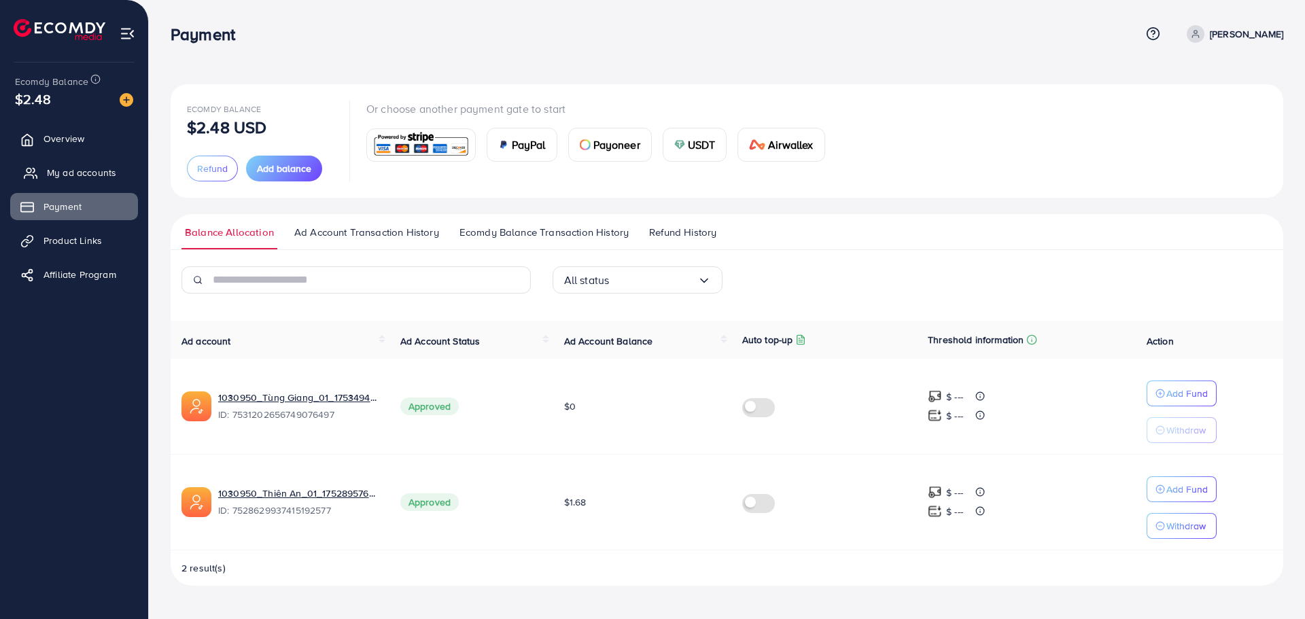
click at [69, 166] on span "My ad accounts" at bounding box center [81, 173] width 69 height 14
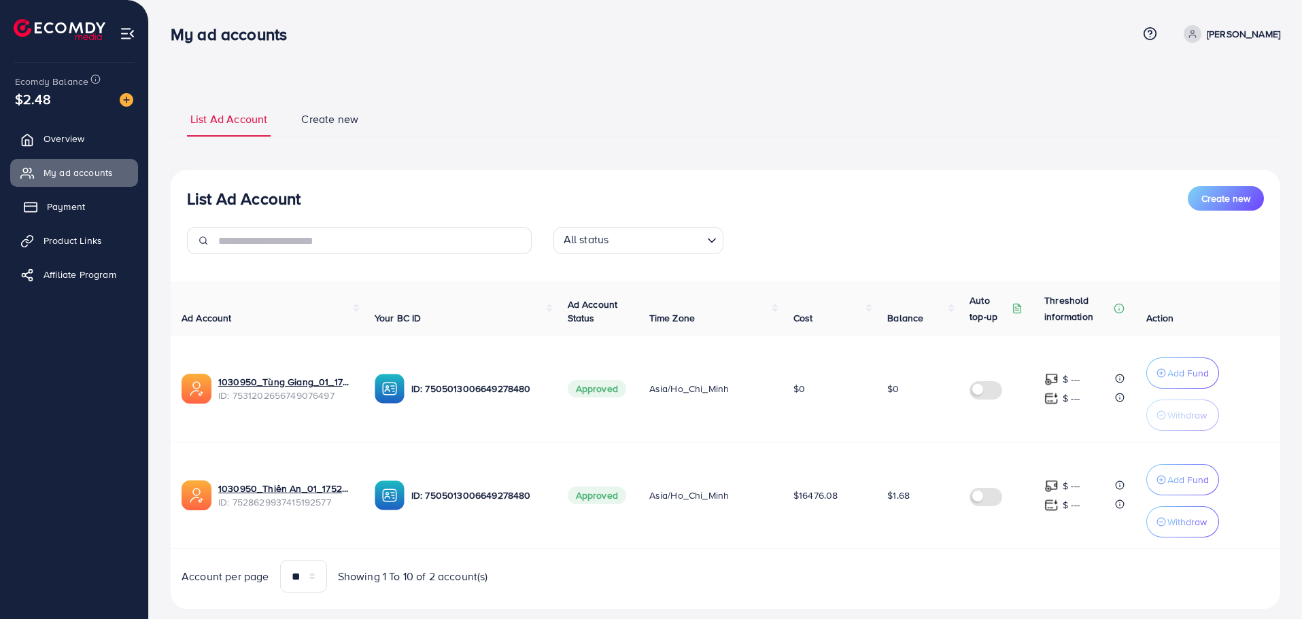
click at [63, 206] on span "Payment" at bounding box center [66, 207] width 38 height 14
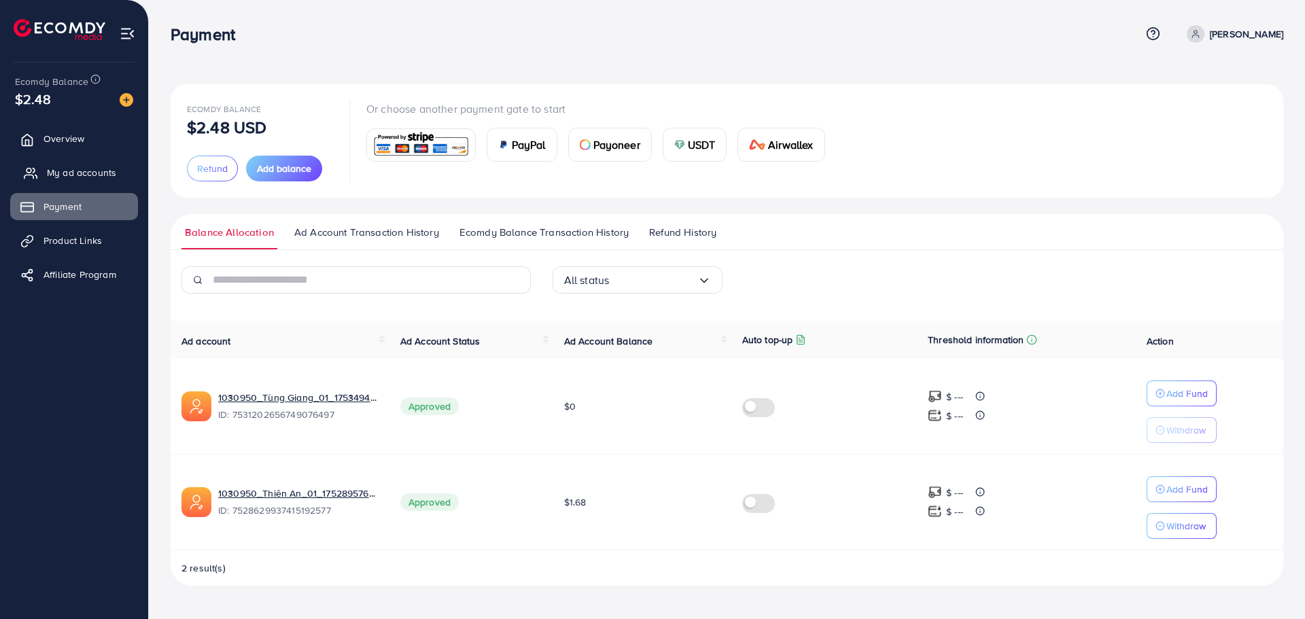
click at [66, 184] on link "My ad accounts" at bounding box center [74, 172] width 128 height 27
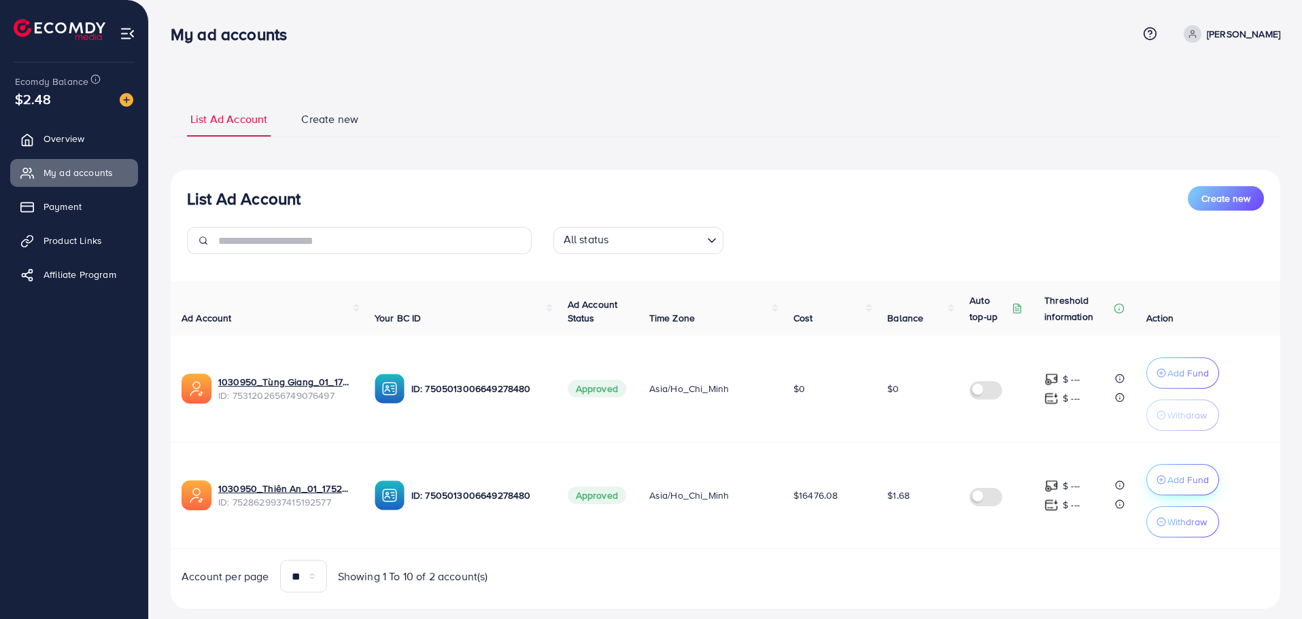
click at [1149, 475] on button "Add Fund" at bounding box center [1182, 479] width 73 height 31
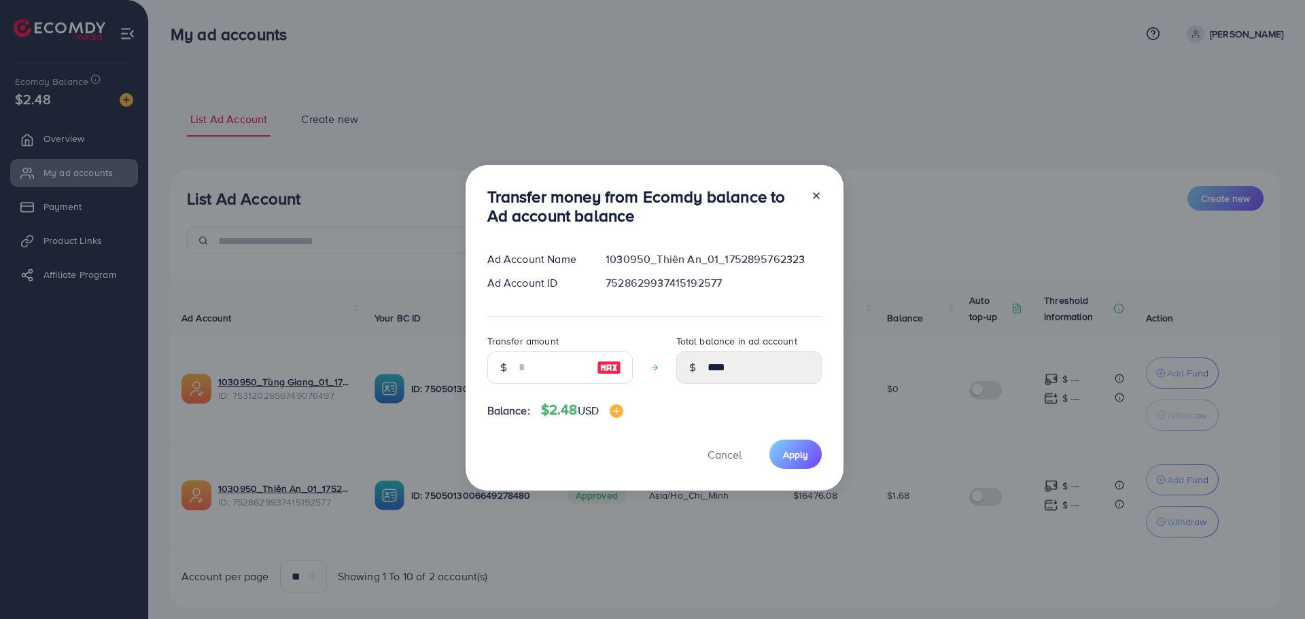
click at [944, 413] on div "Transfer money from Ecomdy balance to Ad account balance Ad Account Name 103095…" at bounding box center [652, 309] width 1305 height 619
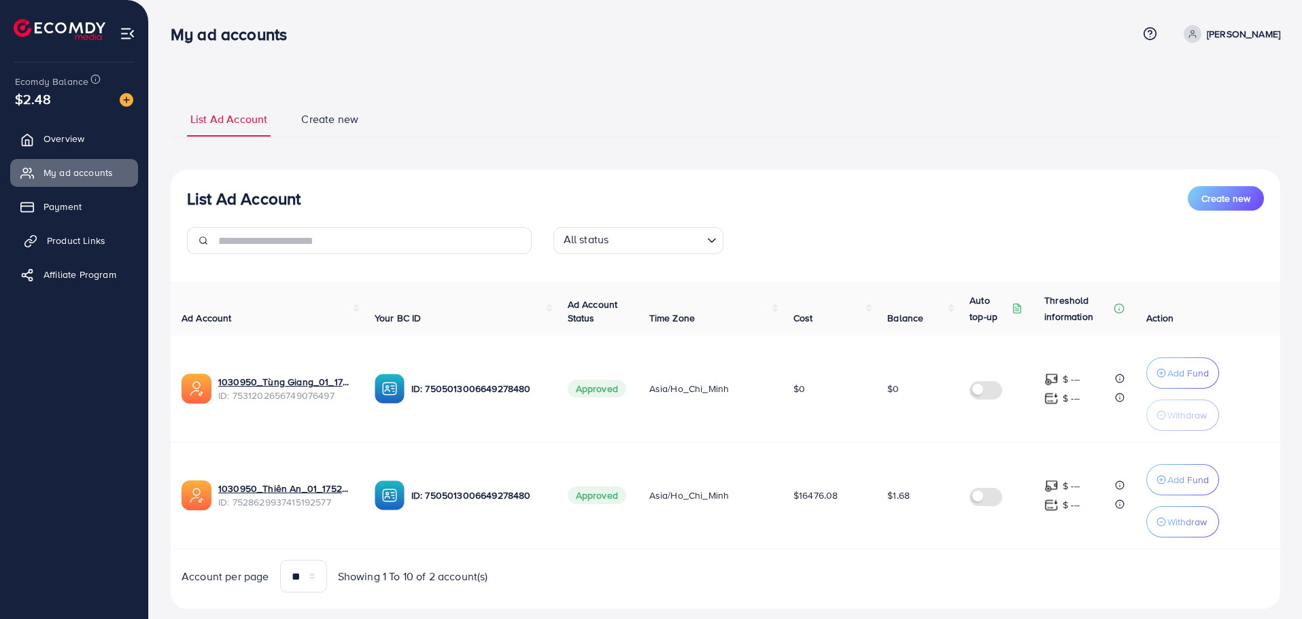
click at [50, 231] on link "Product Links" at bounding box center [74, 240] width 128 height 27
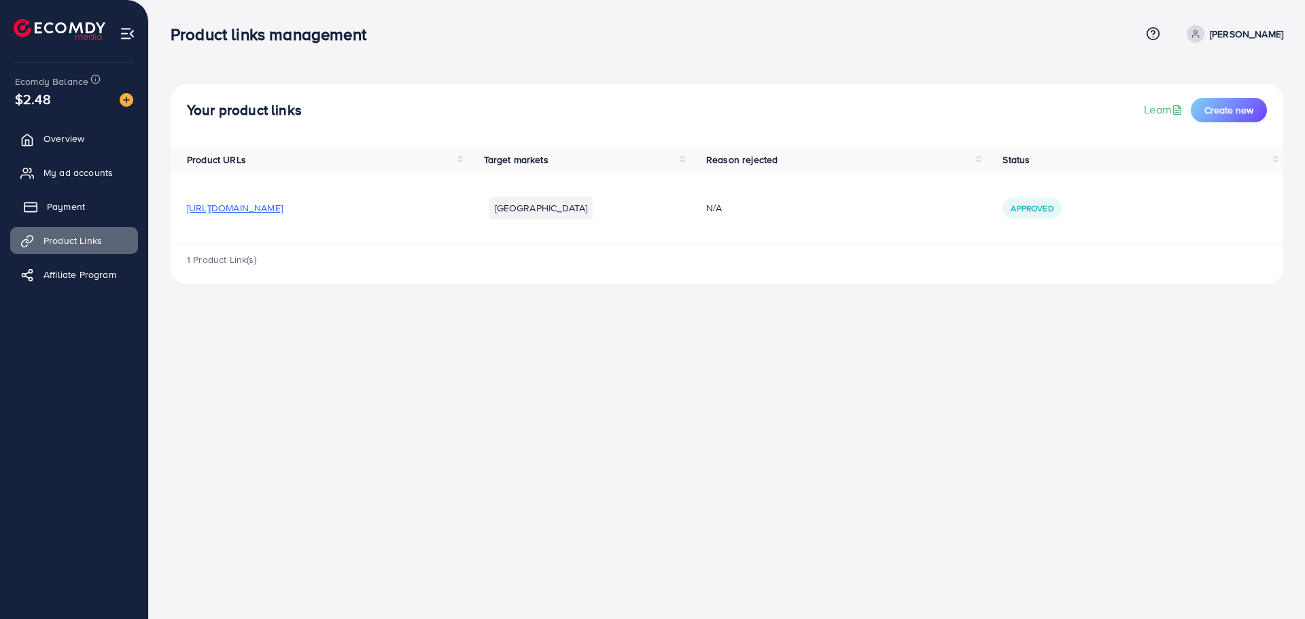
click at [77, 213] on span "Payment" at bounding box center [66, 207] width 38 height 14
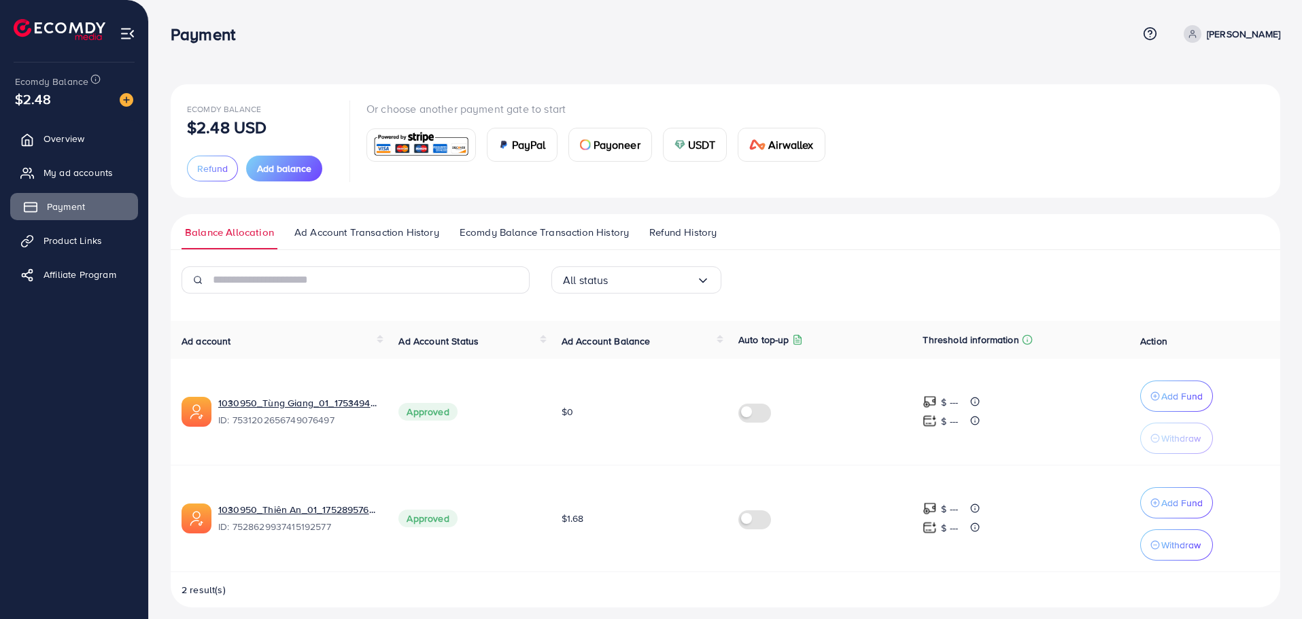
click at [77, 207] on span "Payment" at bounding box center [66, 207] width 38 height 14
click at [700, 157] on div "USDT" at bounding box center [695, 144] width 63 height 33
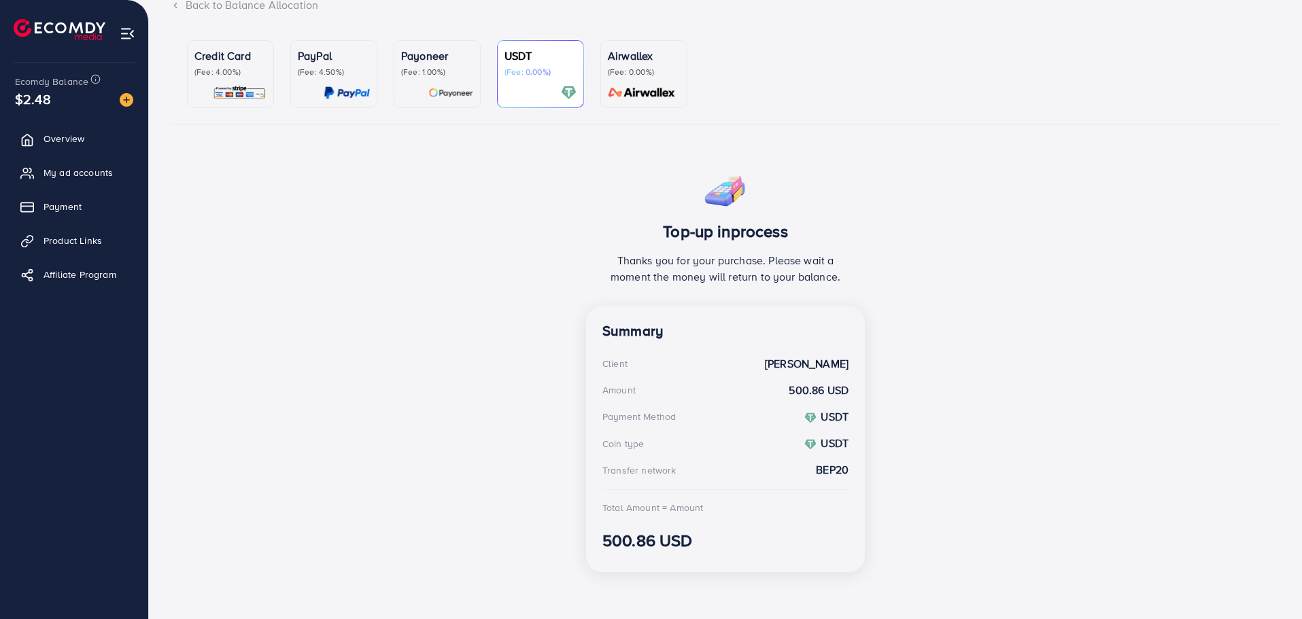
scroll to position [105, 0]
click at [393, 250] on div "Top-up inprocess Thanks you for your purchase. Please wait a moment the money w…" at bounding box center [726, 372] width 1110 height 417
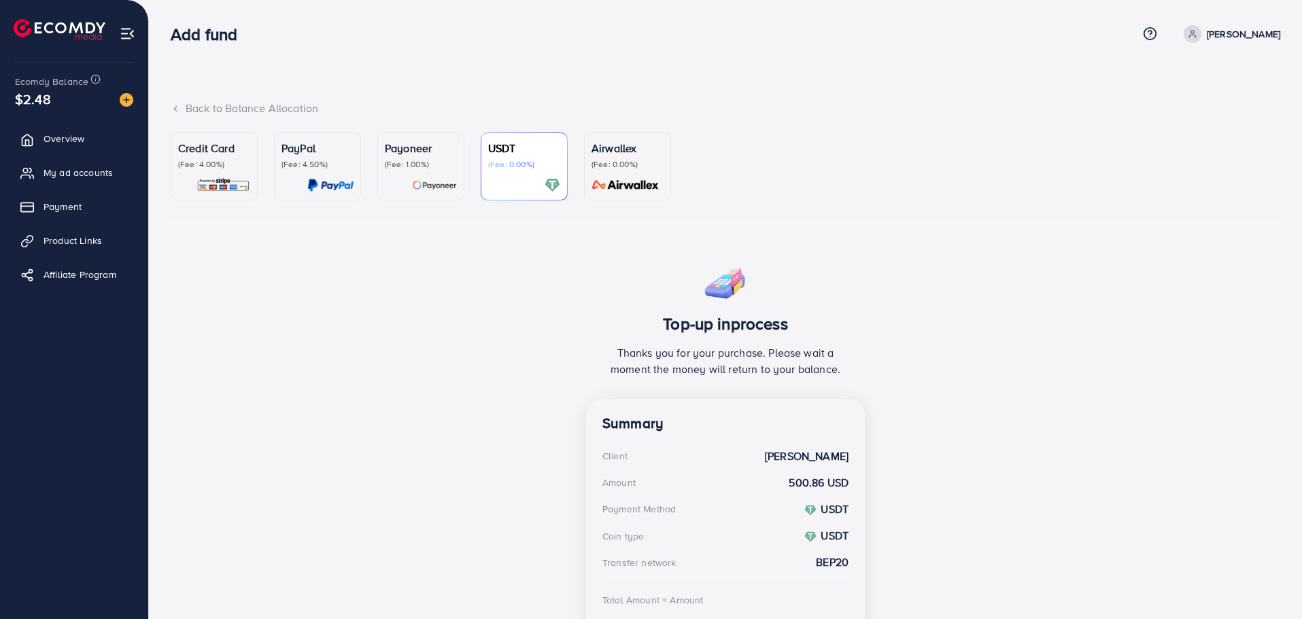
click at [62, 35] on img at bounding box center [60, 29] width 92 height 21
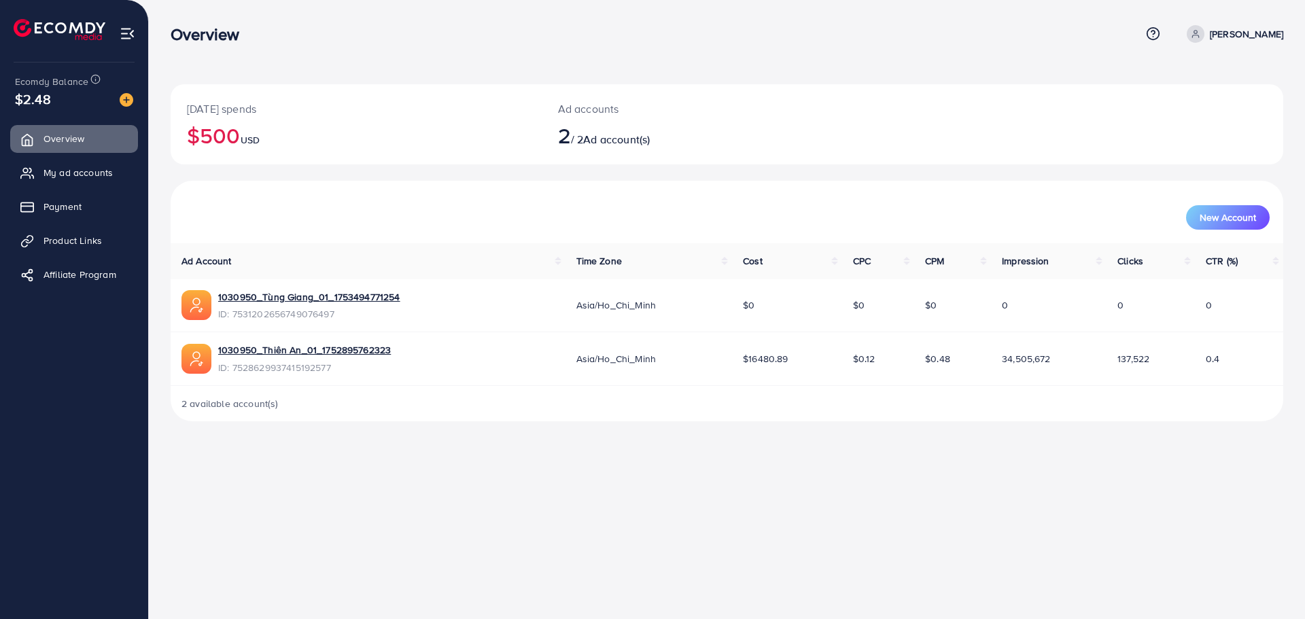
click at [216, 139] on h2 "$500 USD" at bounding box center [356, 135] width 339 height 26
click at [38, 194] on link "Payment" at bounding box center [74, 206] width 128 height 27
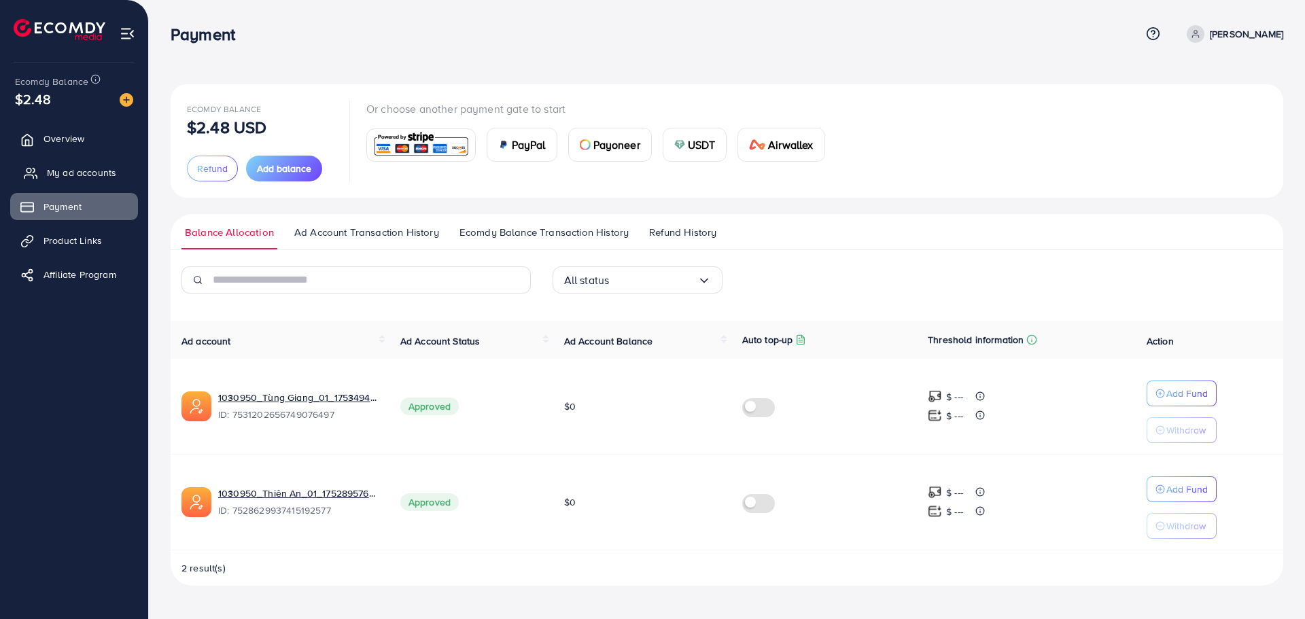
click at [65, 173] on span "My ad accounts" at bounding box center [81, 173] width 69 height 14
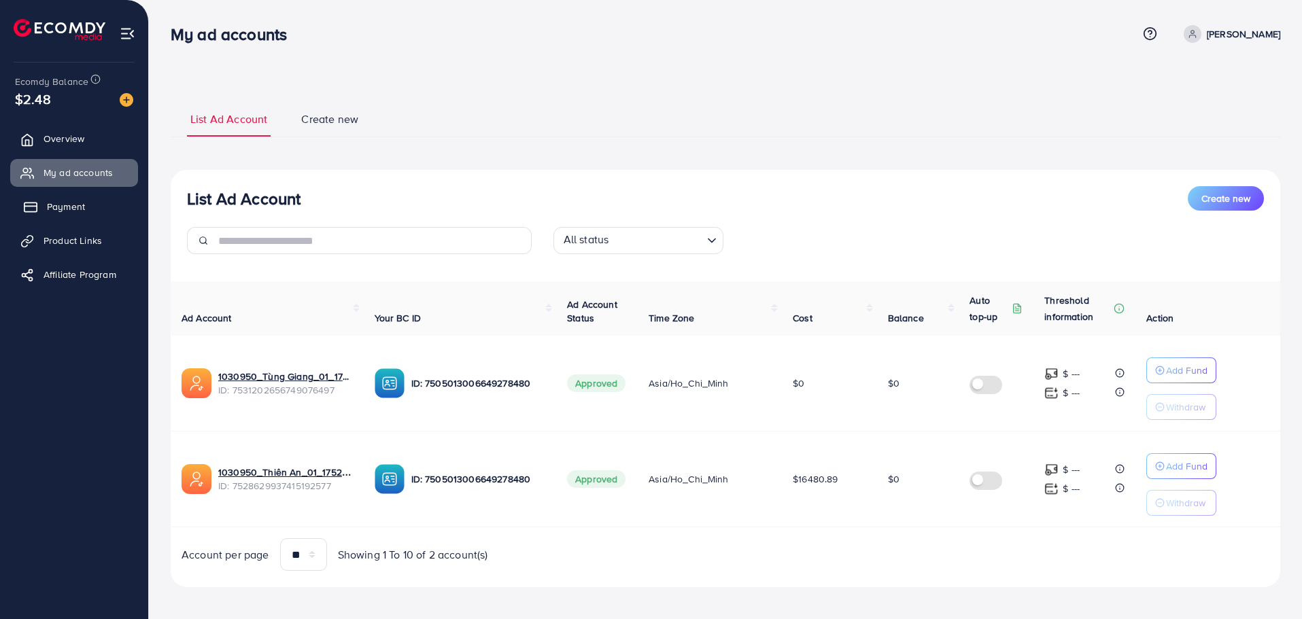
click at [71, 202] on span "Payment" at bounding box center [66, 207] width 38 height 14
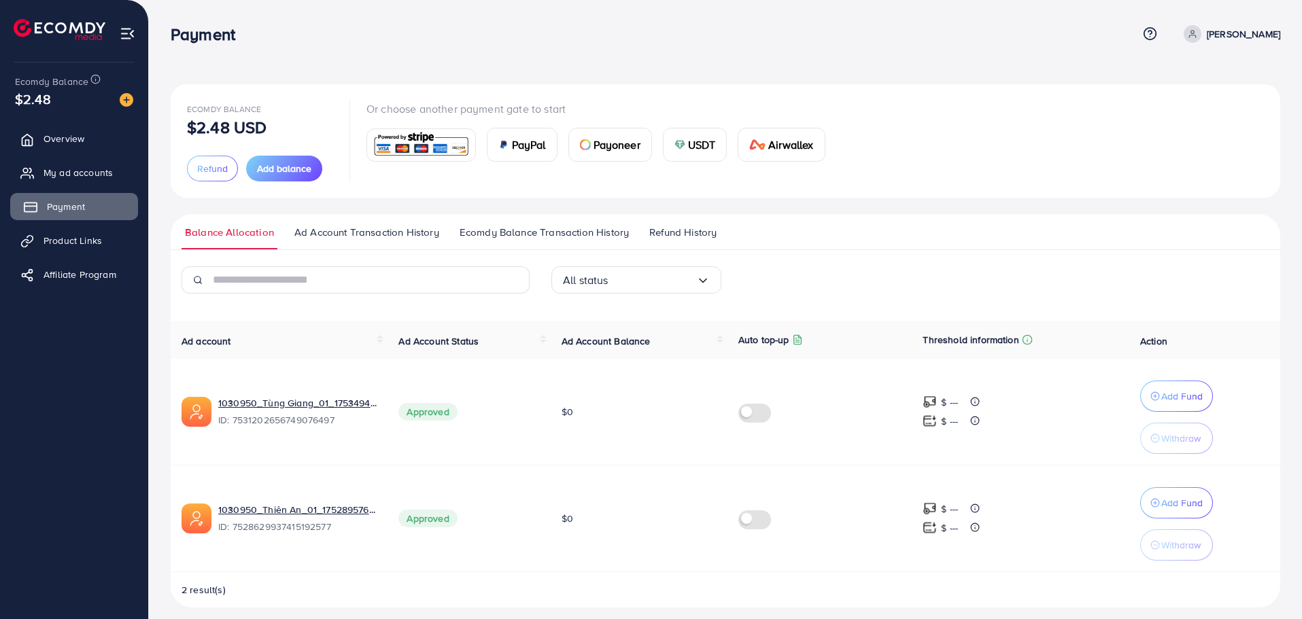
click at [71, 202] on span "Payment" at bounding box center [66, 207] width 38 height 14
click at [76, 177] on span "My ad accounts" at bounding box center [81, 173] width 69 height 14
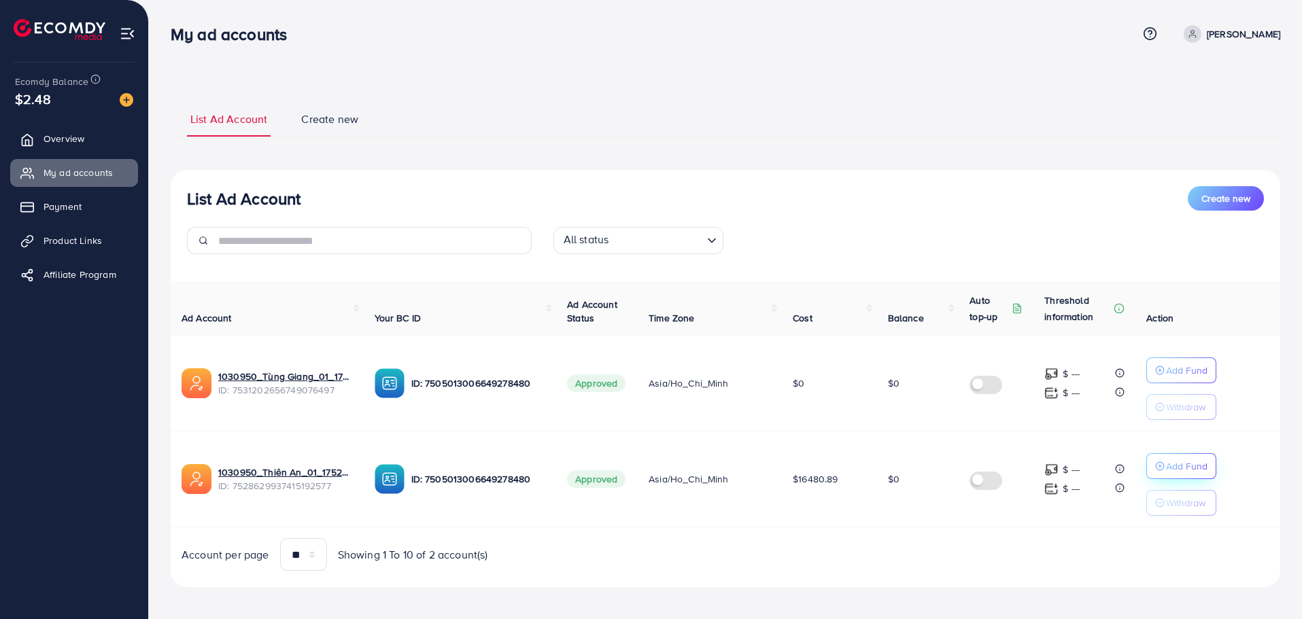
click at [1201, 473] on p "Add Fund" at bounding box center [1186, 466] width 41 height 16
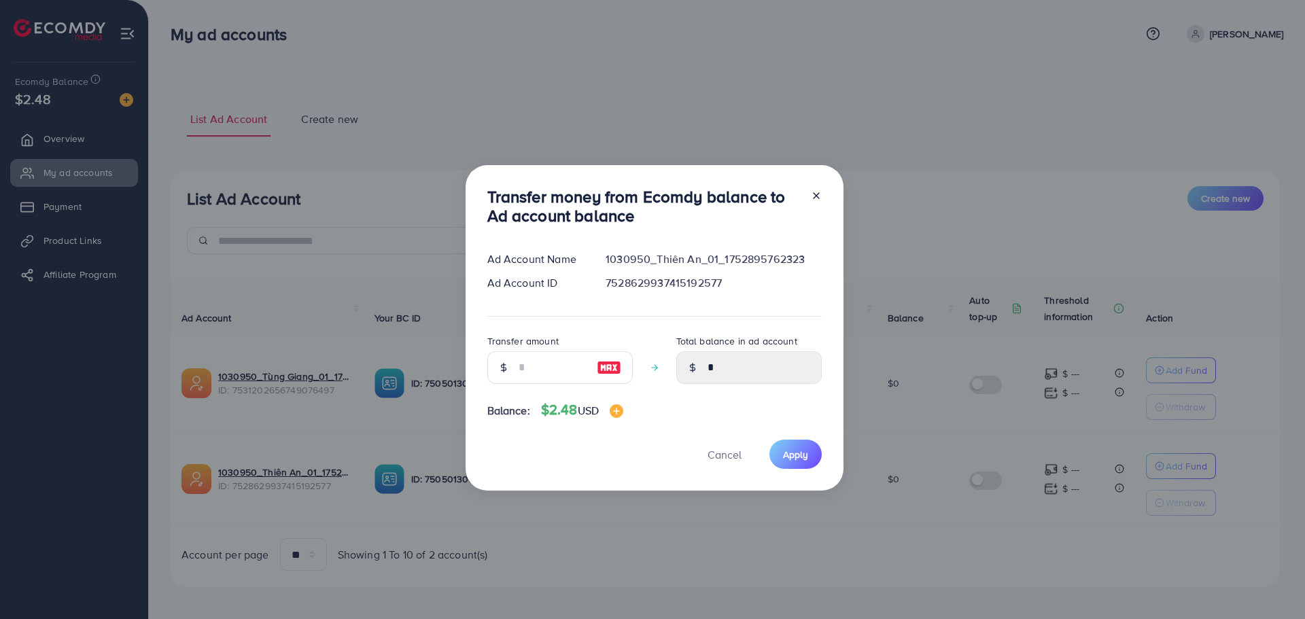
click at [667, 513] on div "Transfer money from Ecomdy balance to Ad account balance Ad Account Name 103095…" at bounding box center [652, 309] width 1305 height 619
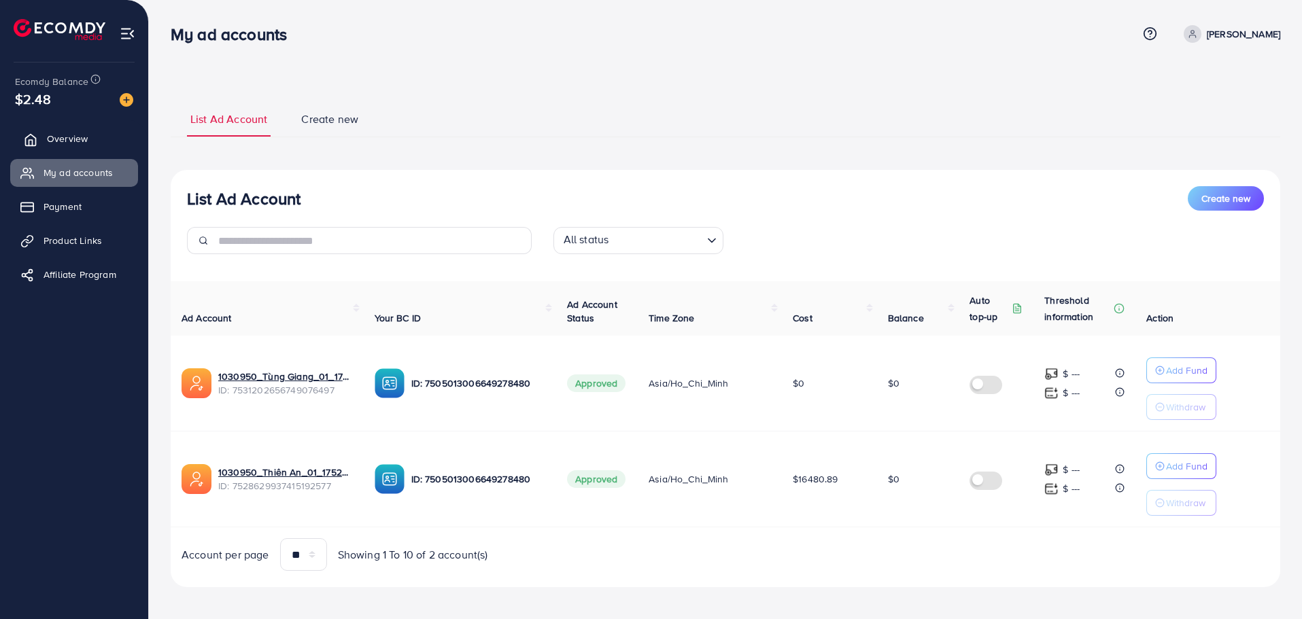
click at [50, 143] on span "Overview" at bounding box center [67, 139] width 41 height 14
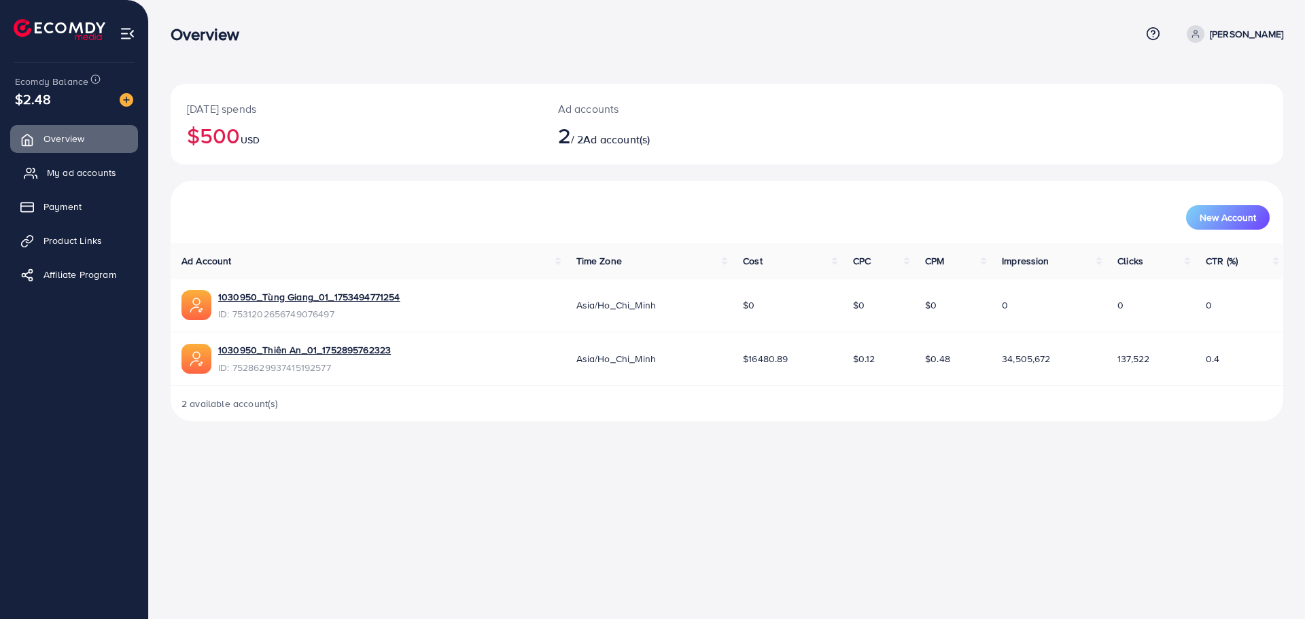
click at [54, 165] on link "My ad accounts" at bounding box center [74, 172] width 128 height 27
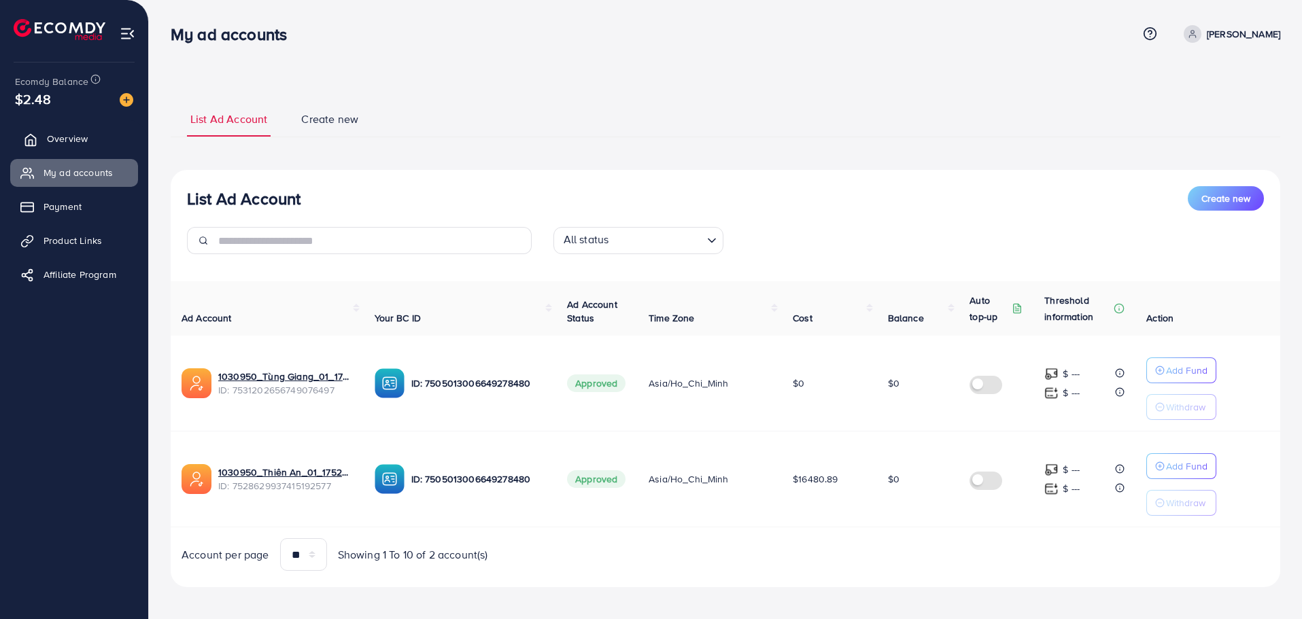
click at [71, 152] on link "Overview" at bounding box center [74, 138] width 128 height 27
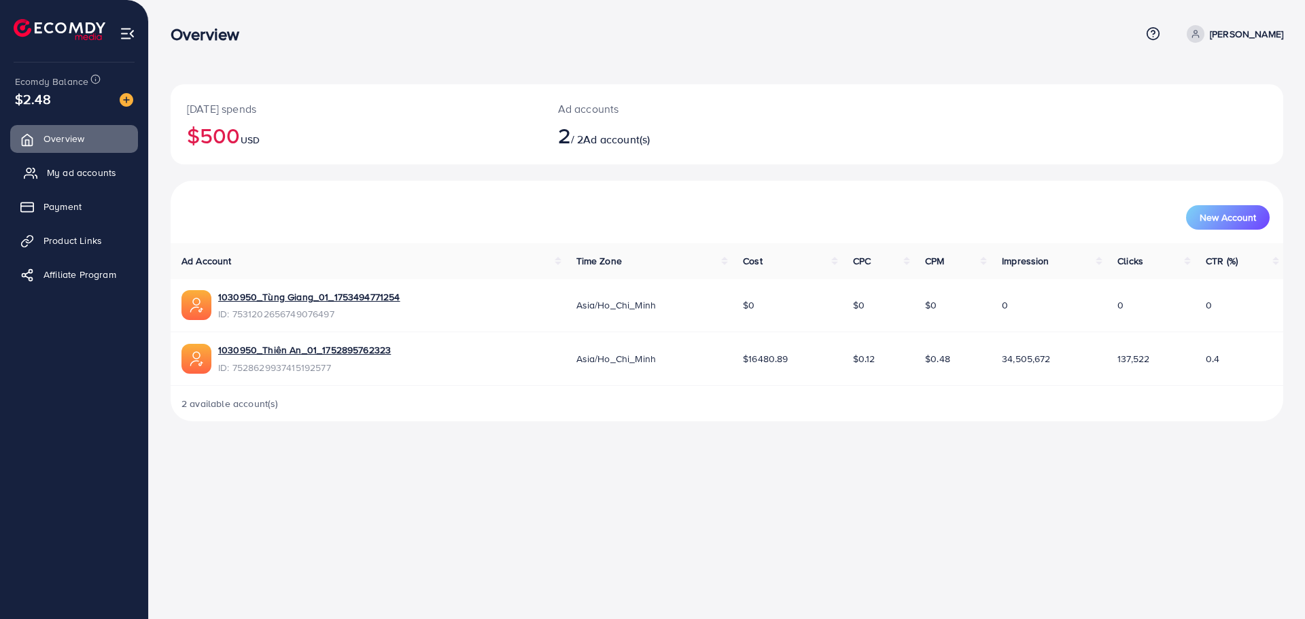
click at [98, 171] on span "My ad accounts" at bounding box center [81, 173] width 69 height 14
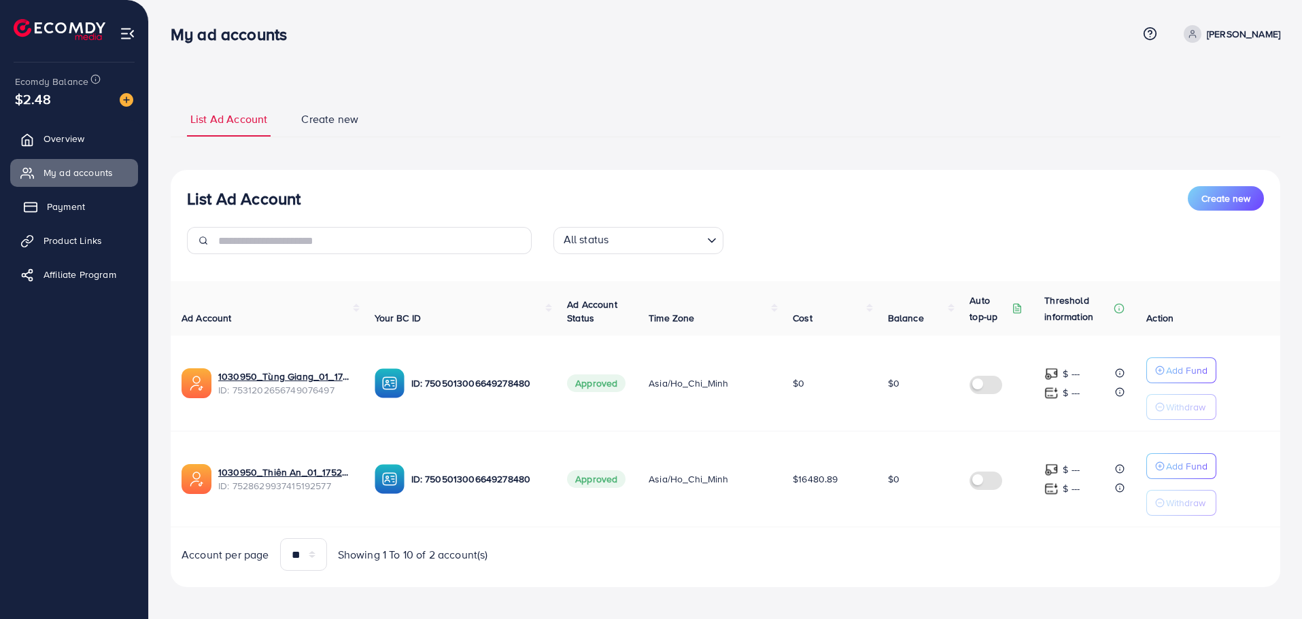
click at [39, 212] on link "Payment" at bounding box center [74, 206] width 128 height 27
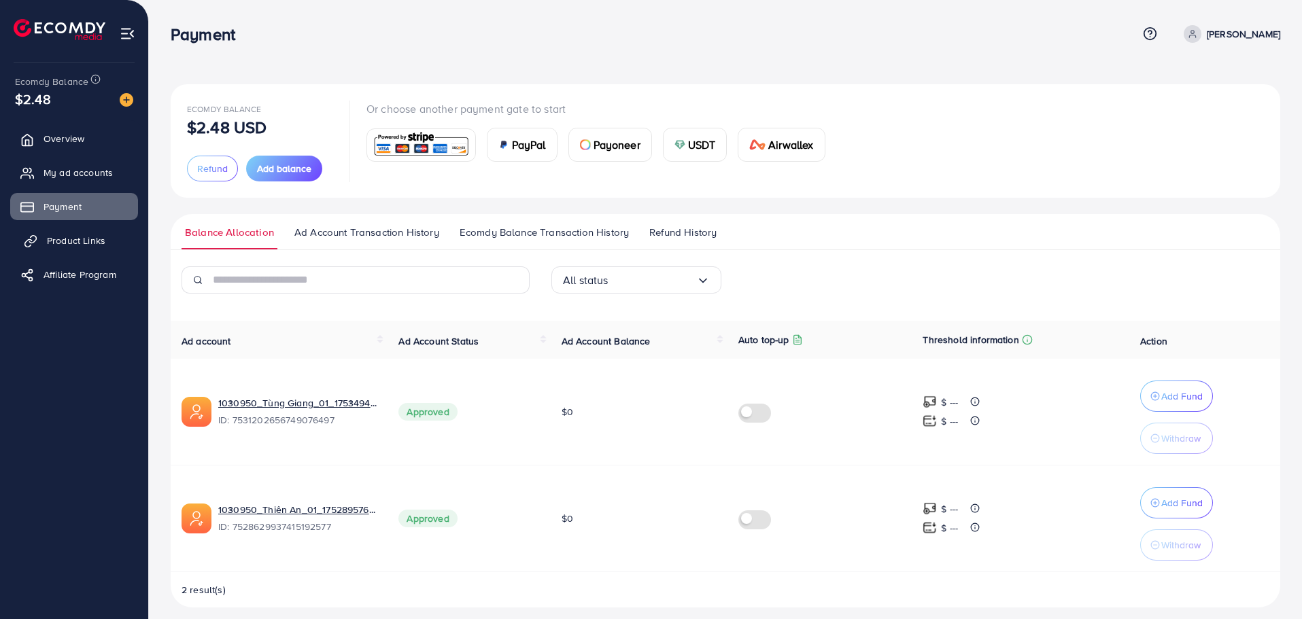
click at [41, 242] on link "Product Links" at bounding box center [74, 240] width 128 height 27
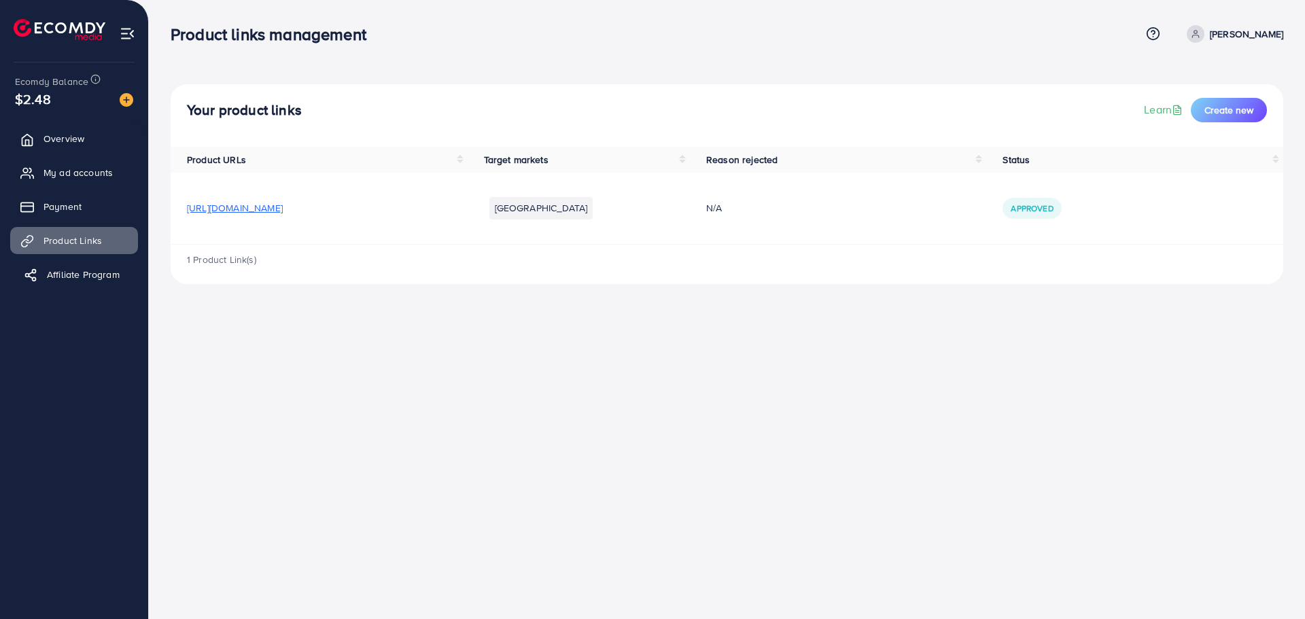
click at [48, 277] on span "Affiliate Program" at bounding box center [83, 275] width 73 height 14
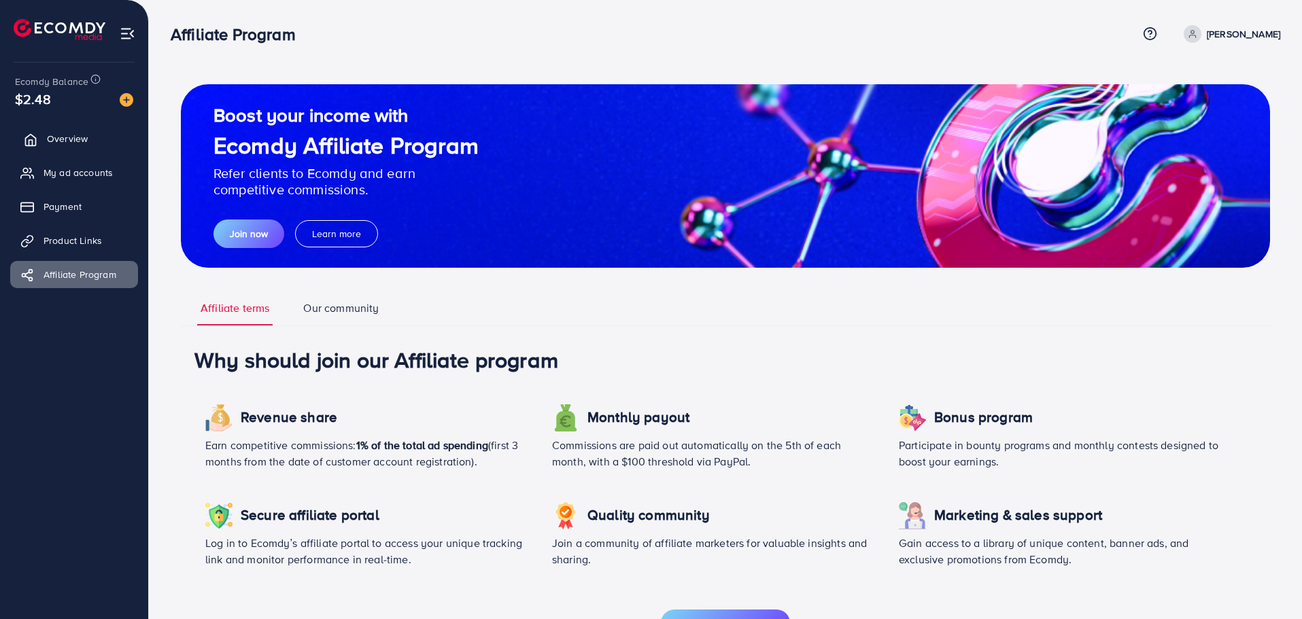
click at [85, 126] on link "Overview" at bounding box center [74, 138] width 128 height 27
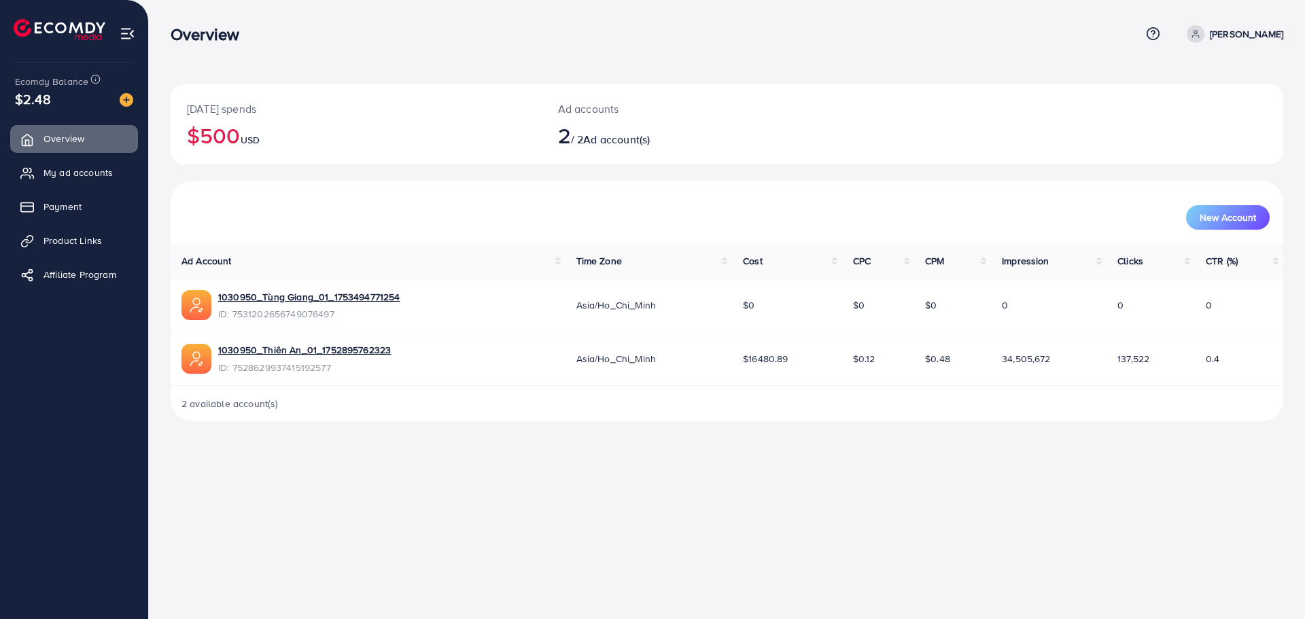
click at [1230, 31] on p "[PERSON_NAME]" at bounding box center [1246, 34] width 73 height 16
click at [47, 167] on span "My ad accounts" at bounding box center [81, 173] width 69 height 14
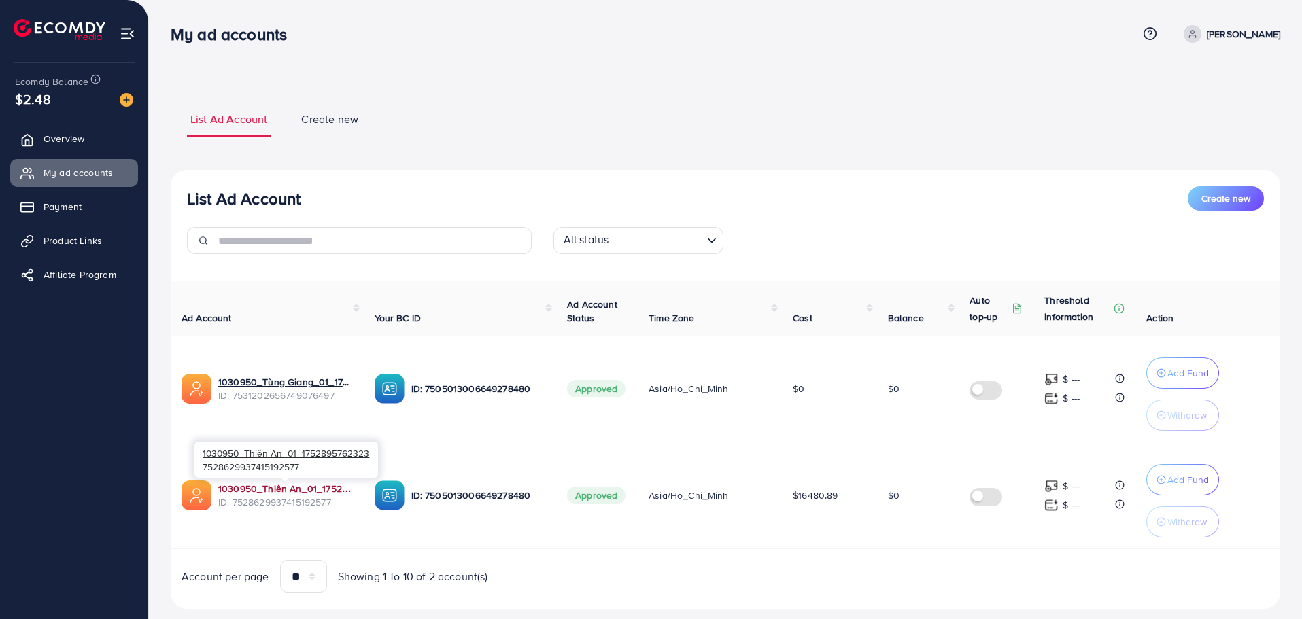
click at [284, 492] on link "1030950_Thiên An_01_1752895762323" at bounding box center [285, 489] width 135 height 14
click at [61, 206] on span "Payment" at bounding box center [66, 207] width 38 height 14
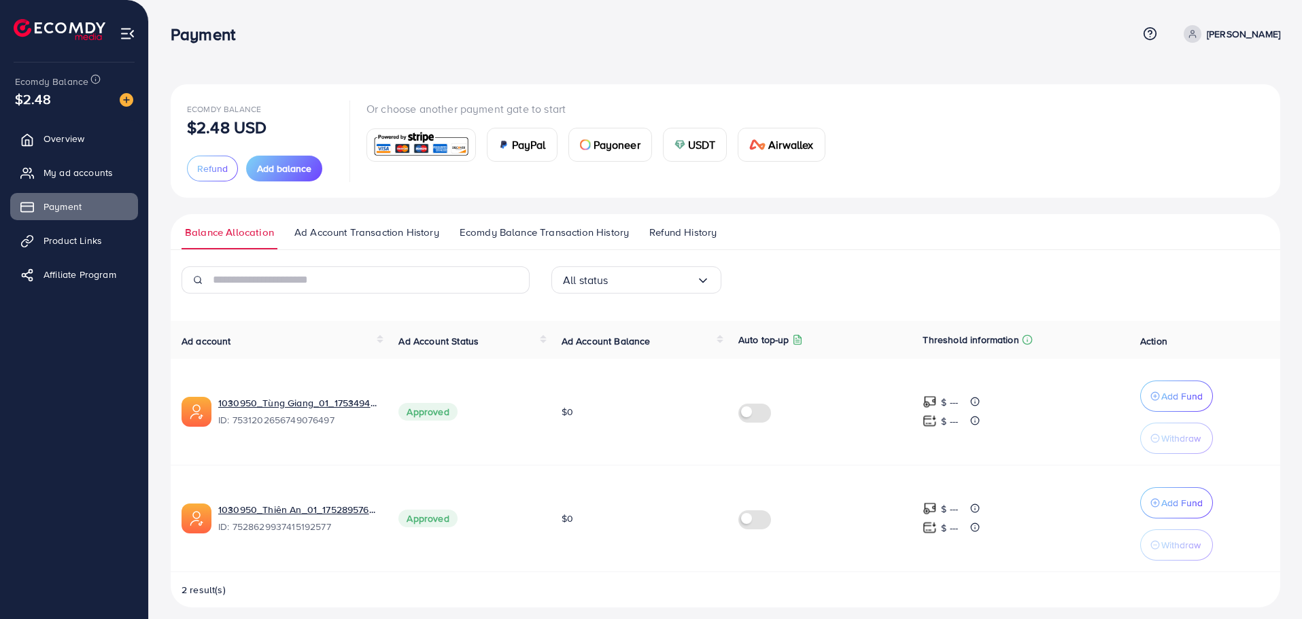
scroll to position [10, 0]
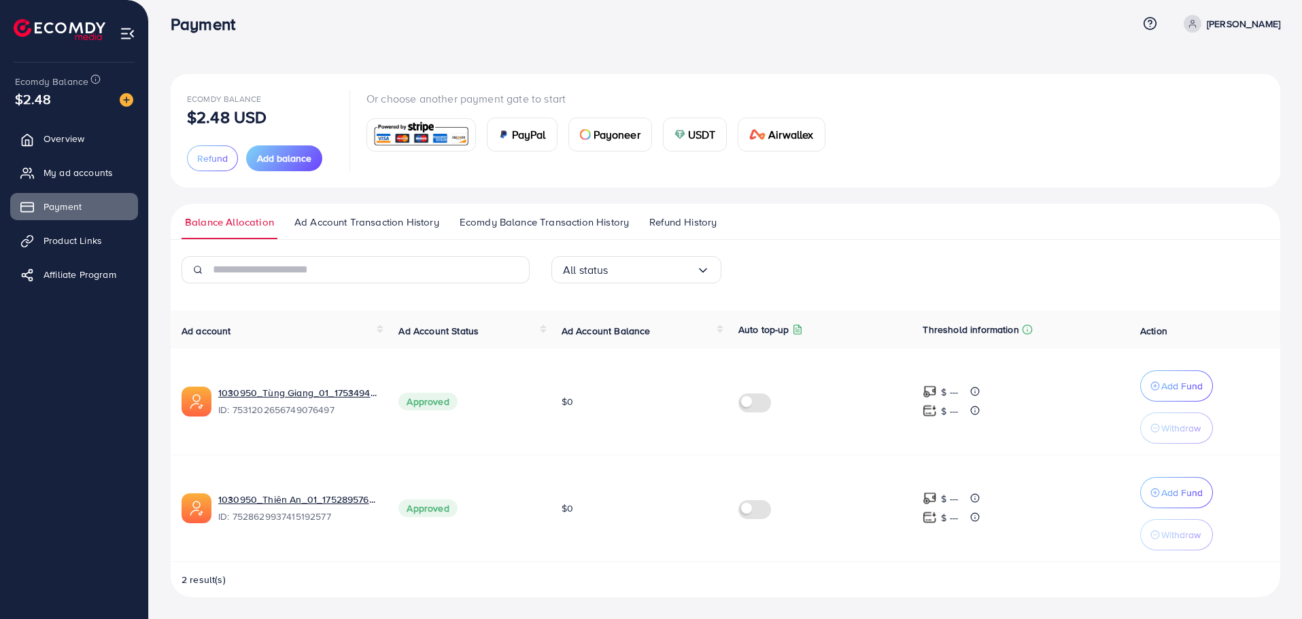
click at [676, 145] on div "USDT" at bounding box center [695, 134] width 63 height 33
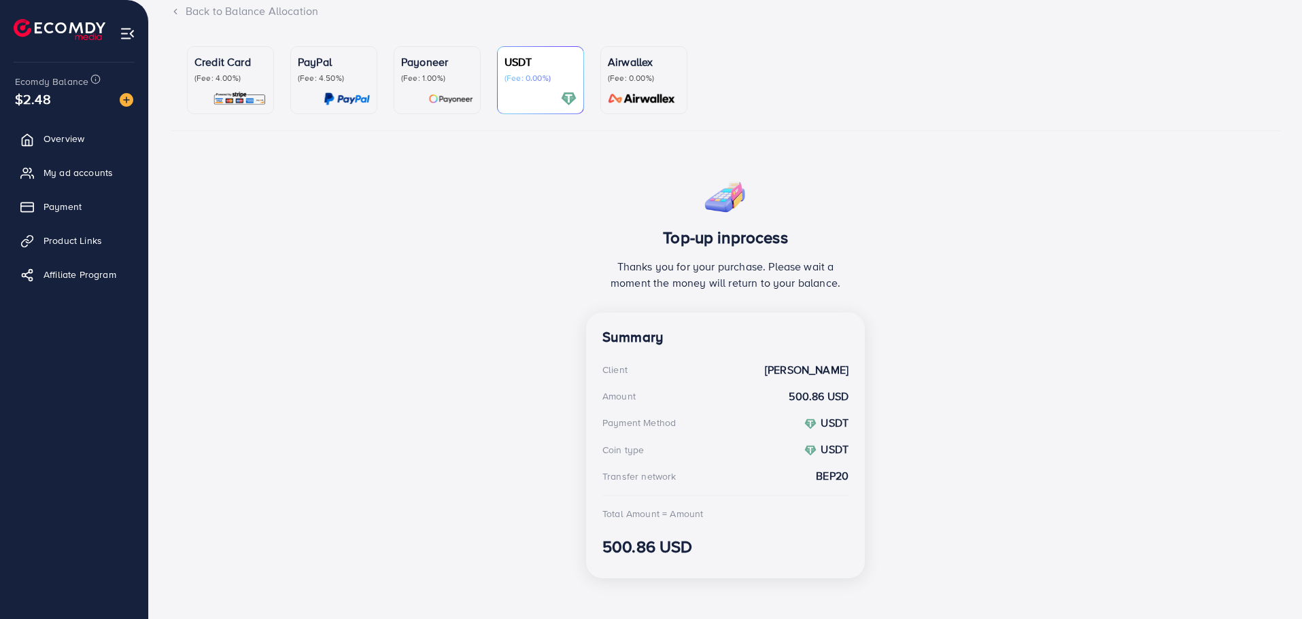
scroll to position [105, 0]
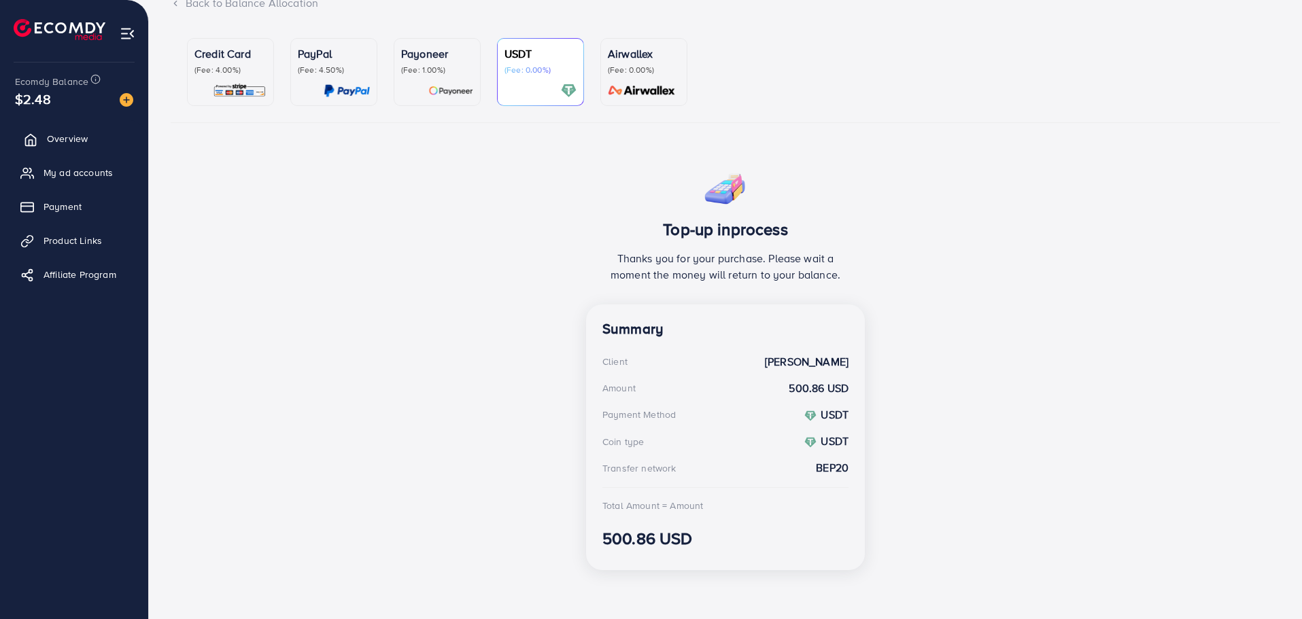
click at [104, 149] on link "Overview" at bounding box center [74, 138] width 128 height 27
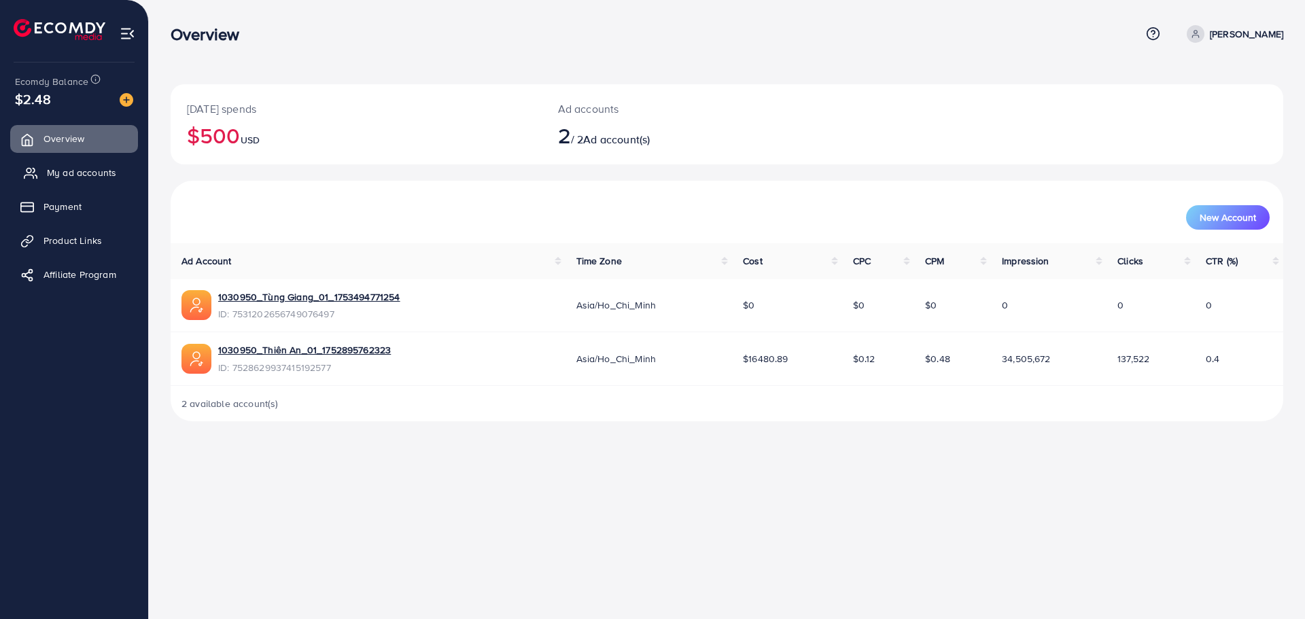
click at [98, 184] on link "My ad accounts" at bounding box center [74, 172] width 128 height 27
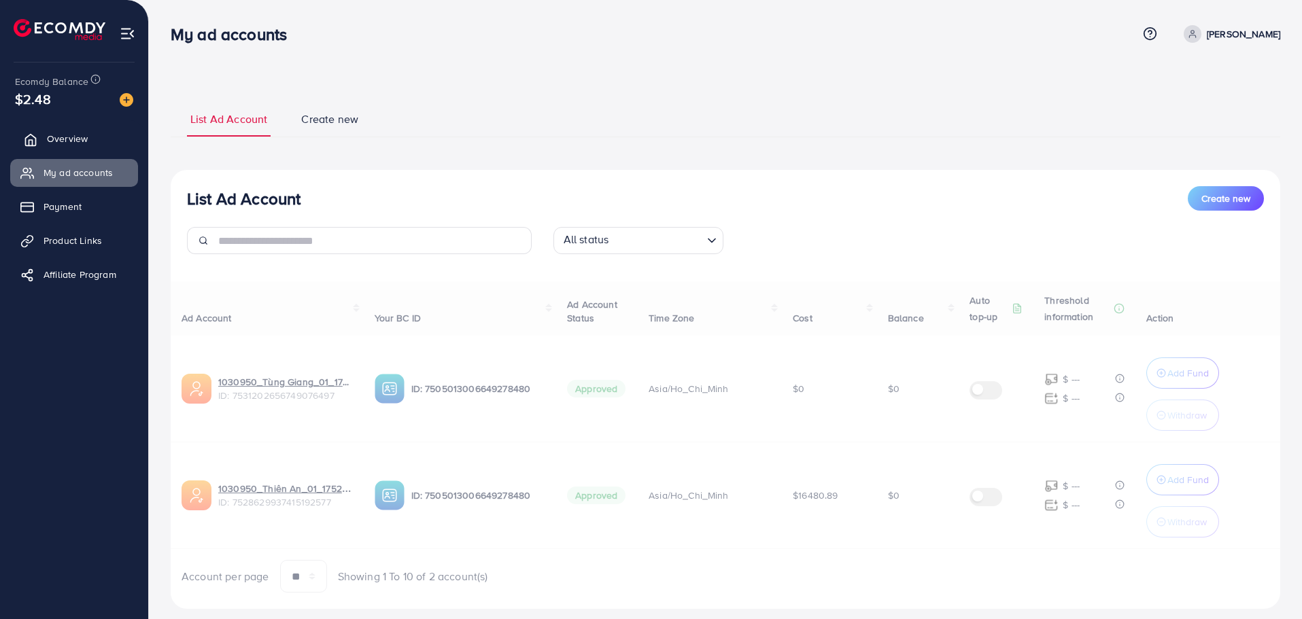
click at [99, 143] on link "Overview" at bounding box center [74, 138] width 128 height 27
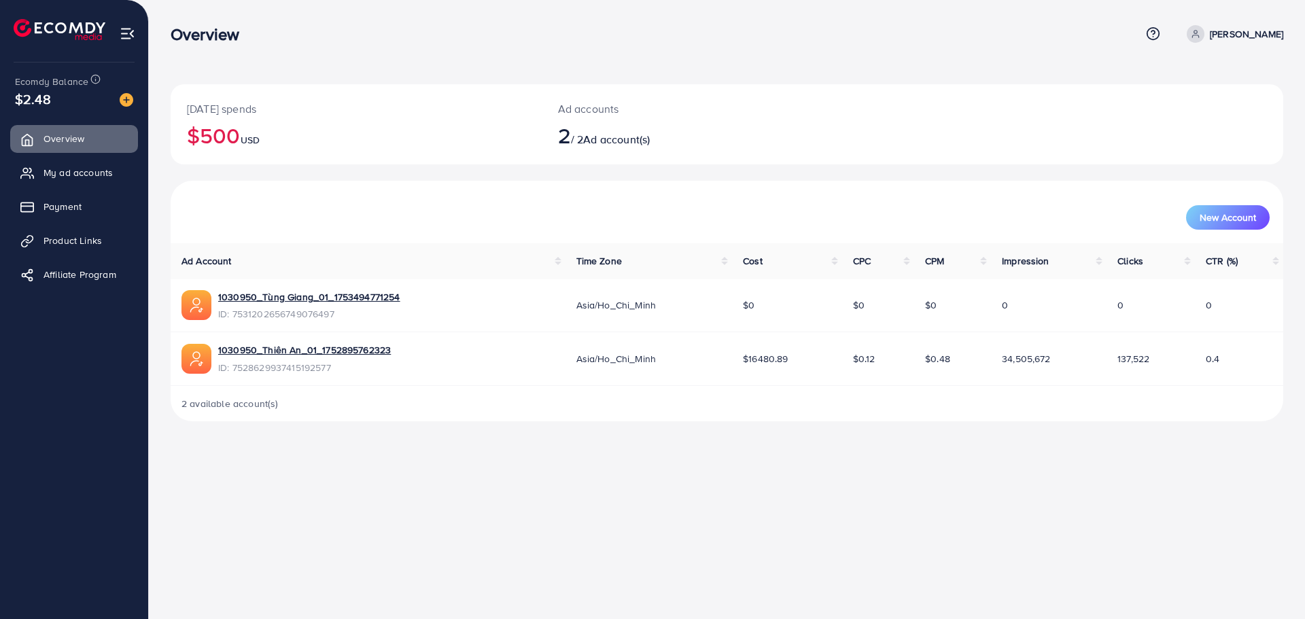
click at [82, 154] on ul "Overview My ad accounts Payment Product Links Affiliate Program" at bounding box center [74, 211] width 148 height 183
click at [80, 160] on ul "Overview My ad accounts Payment Product Links Affiliate Program" at bounding box center [74, 211] width 148 height 183
click at [88, 164] on link "My ad accounts" at bounding box center [74, 172] width 128 height 27
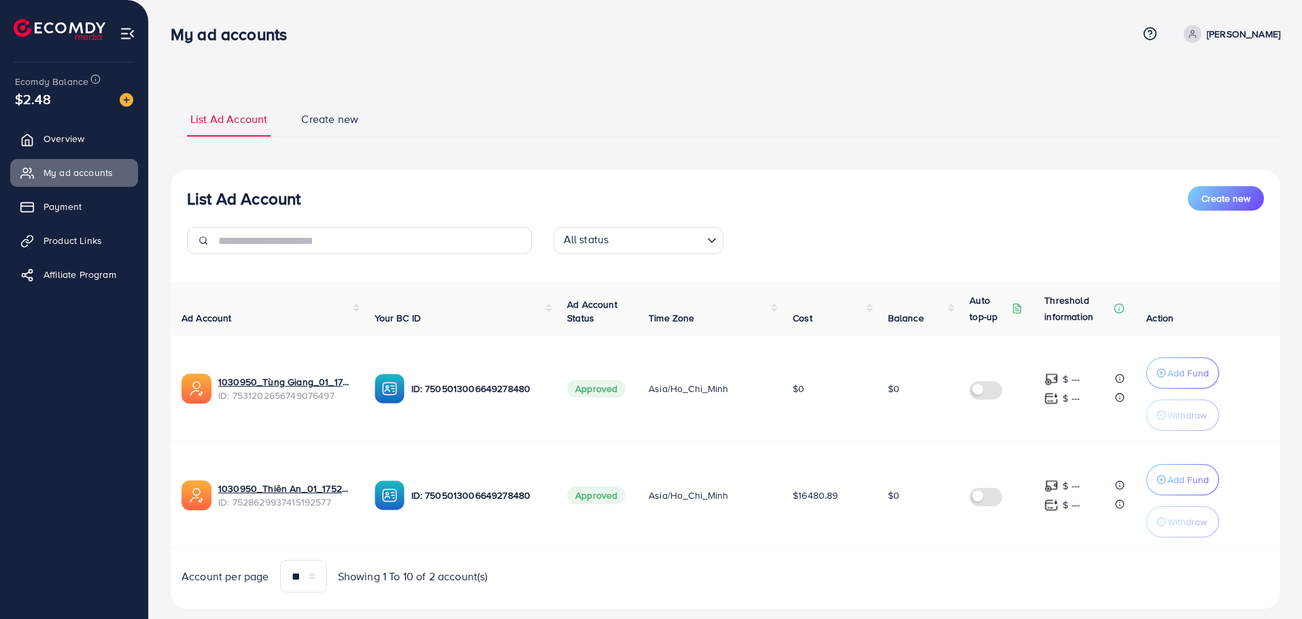
click at [345, 123] on span "Create new" at bounding box center [329, 119] width 57 height 16
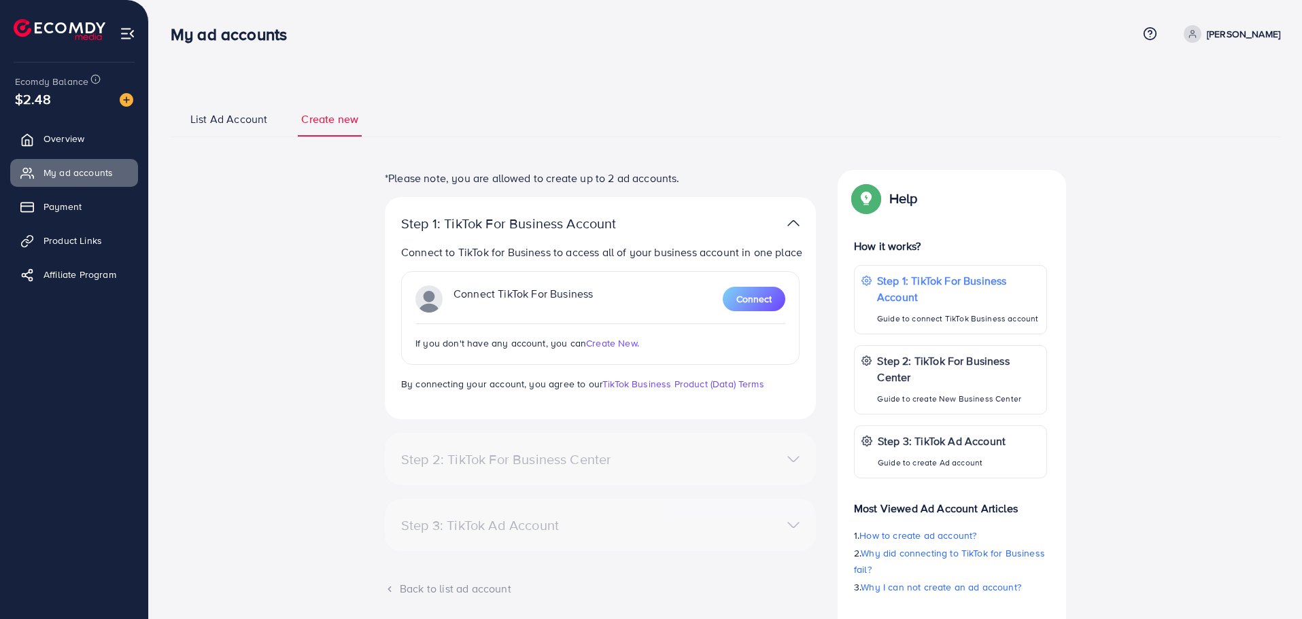
click at [258, 125] on span "List Ad Account" at bounding box center [228, 119] width 77 height 16
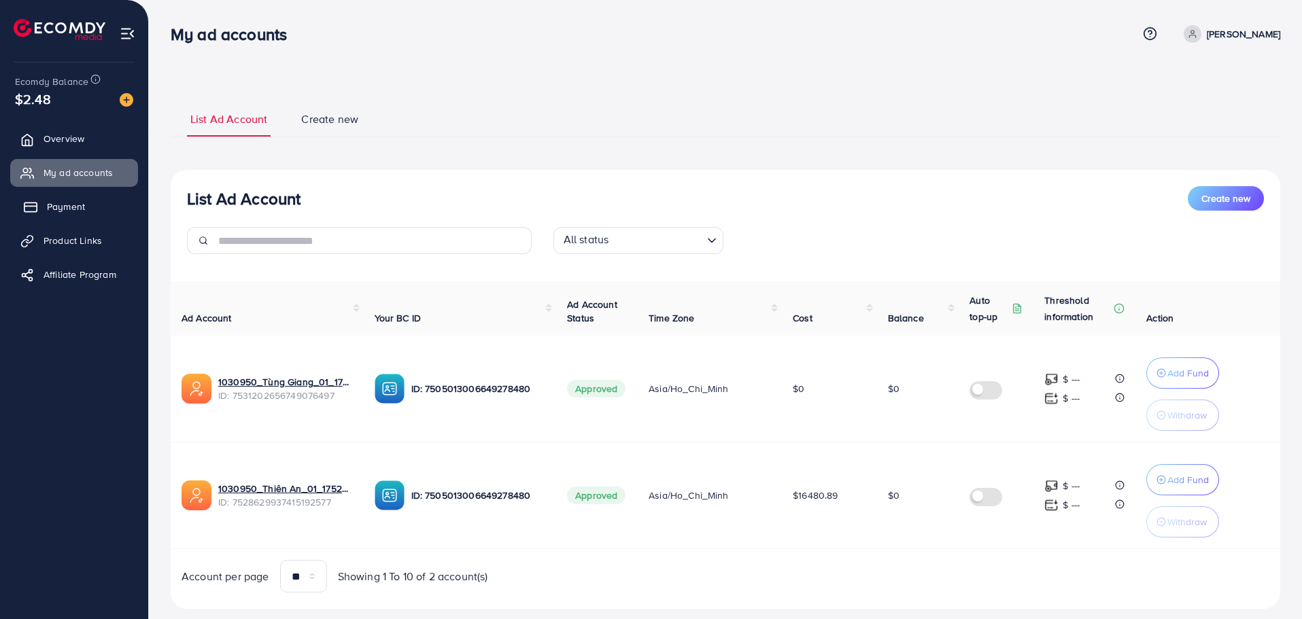
click at [109, 205] on link "Payment" at bounding box center [74, 206] width 128 height 27
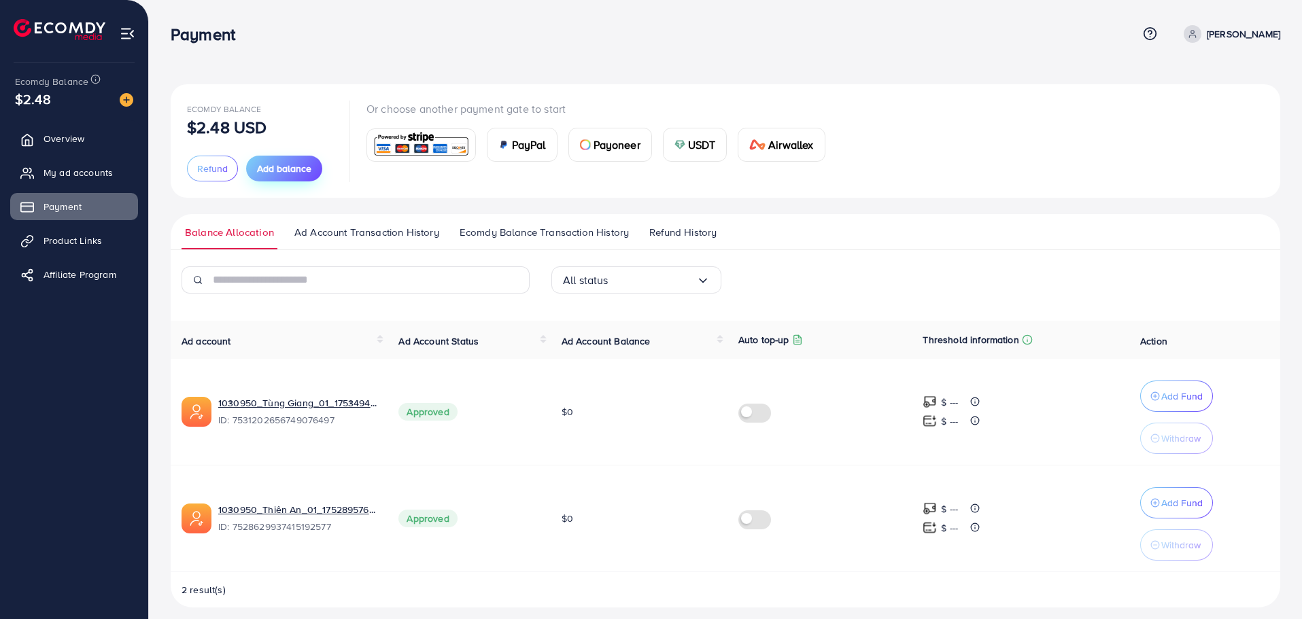
click at [273, 170] on span "Add balance" at bounding box center [284, 169] width 54 height 14
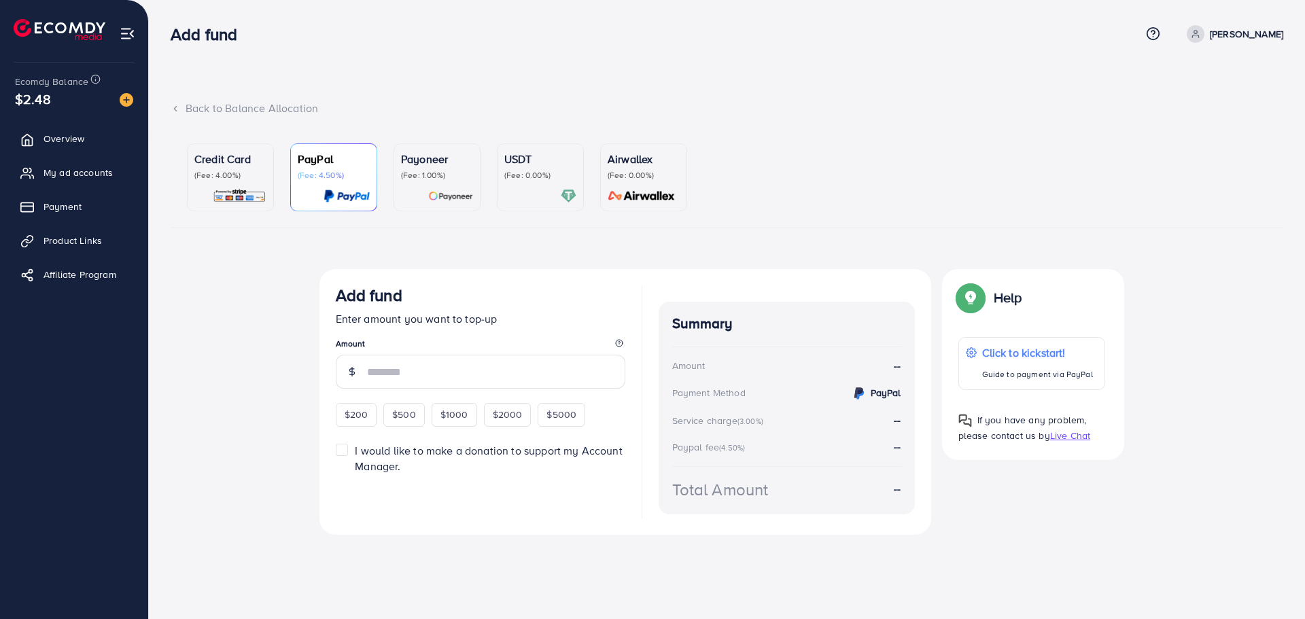
click at [546, 190] on div at bounding box center [540, 196] width 72 height 16
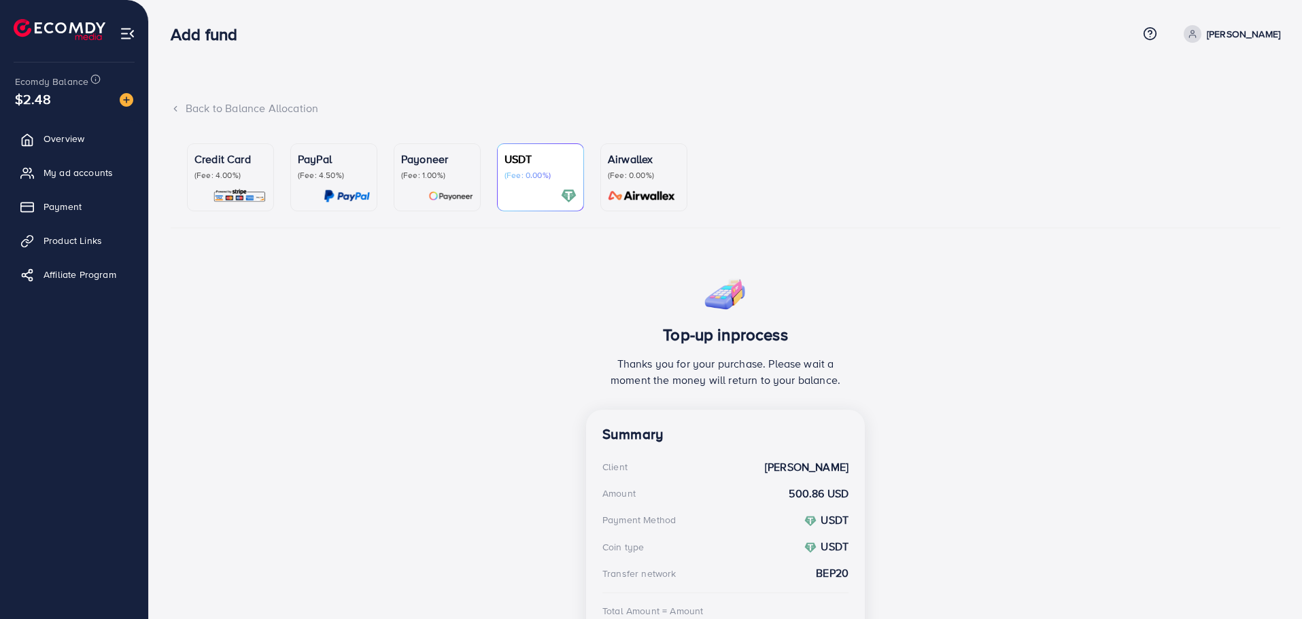
click at [189, 107] on div "Back to Balance Allocation" at bounding box center [726, 109] width 1110 height 16
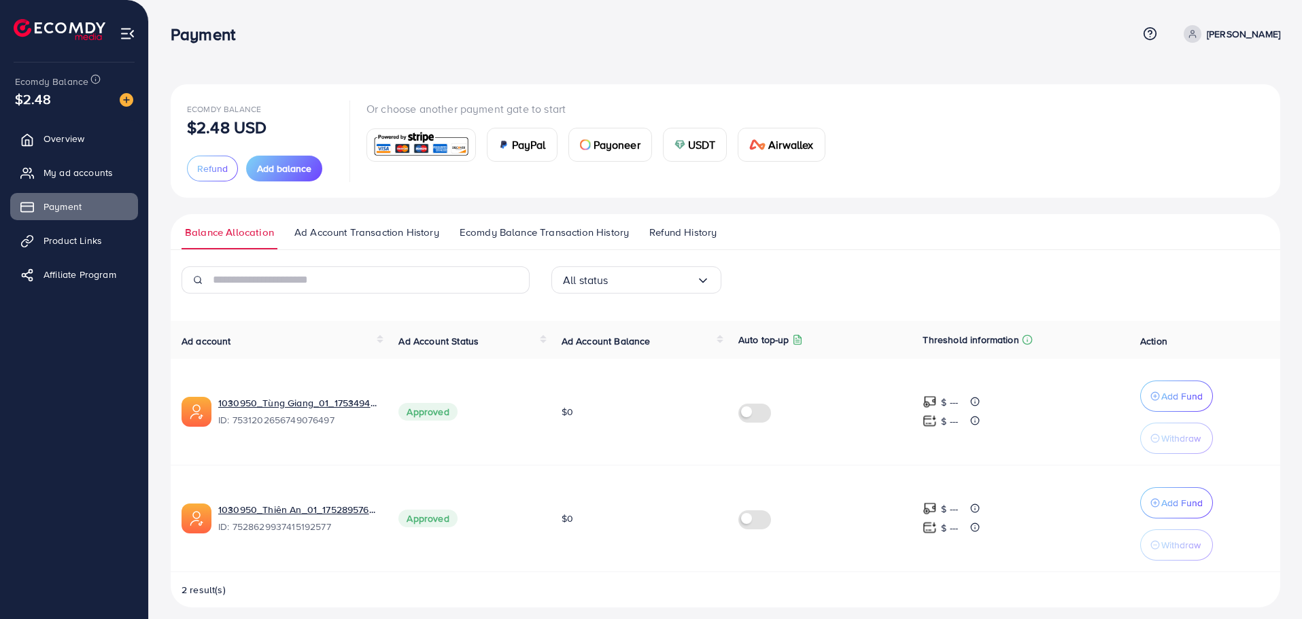
click at [496, 521] on td "Approved" at bounding box center [469, 518] width 162 height 107
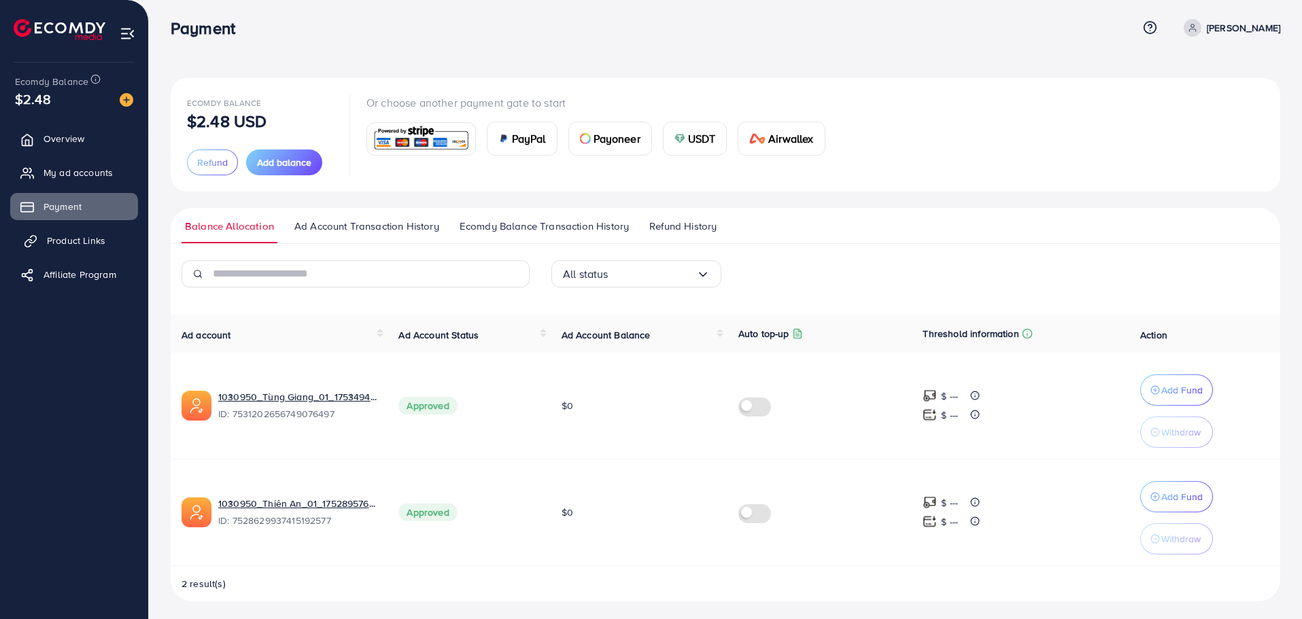
scroll to position [10, 0]
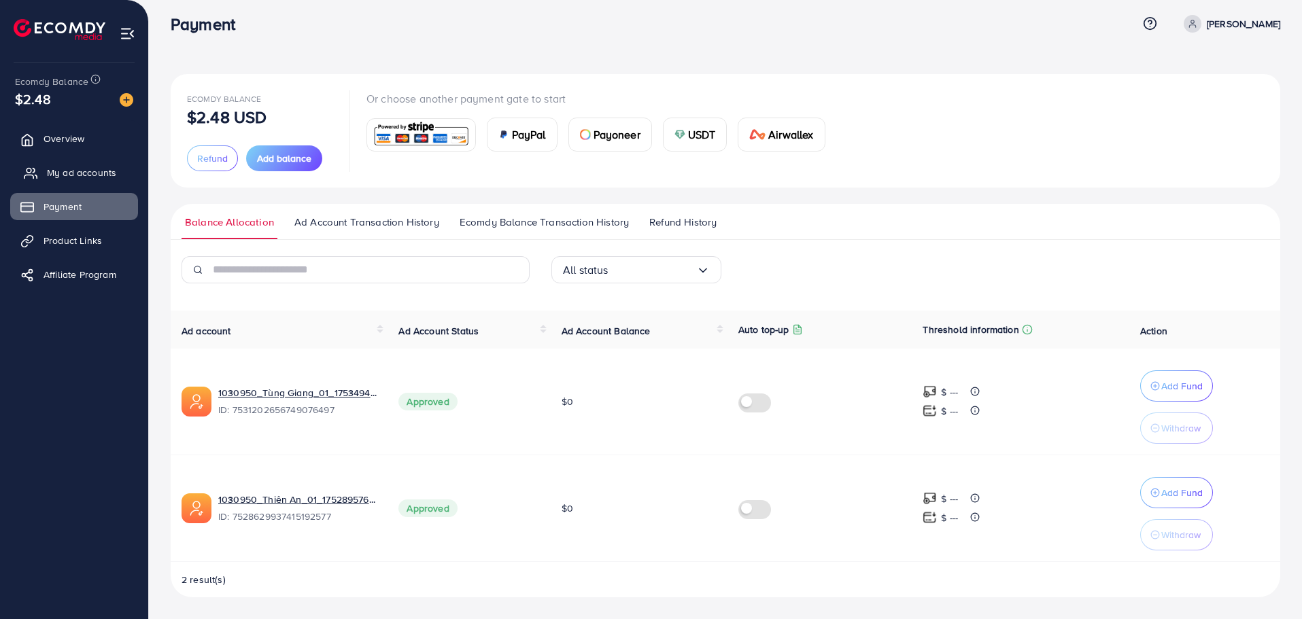
click at [97, 182] on link "My ad accounts" at bounding box center [74, 172] width 128 height 27
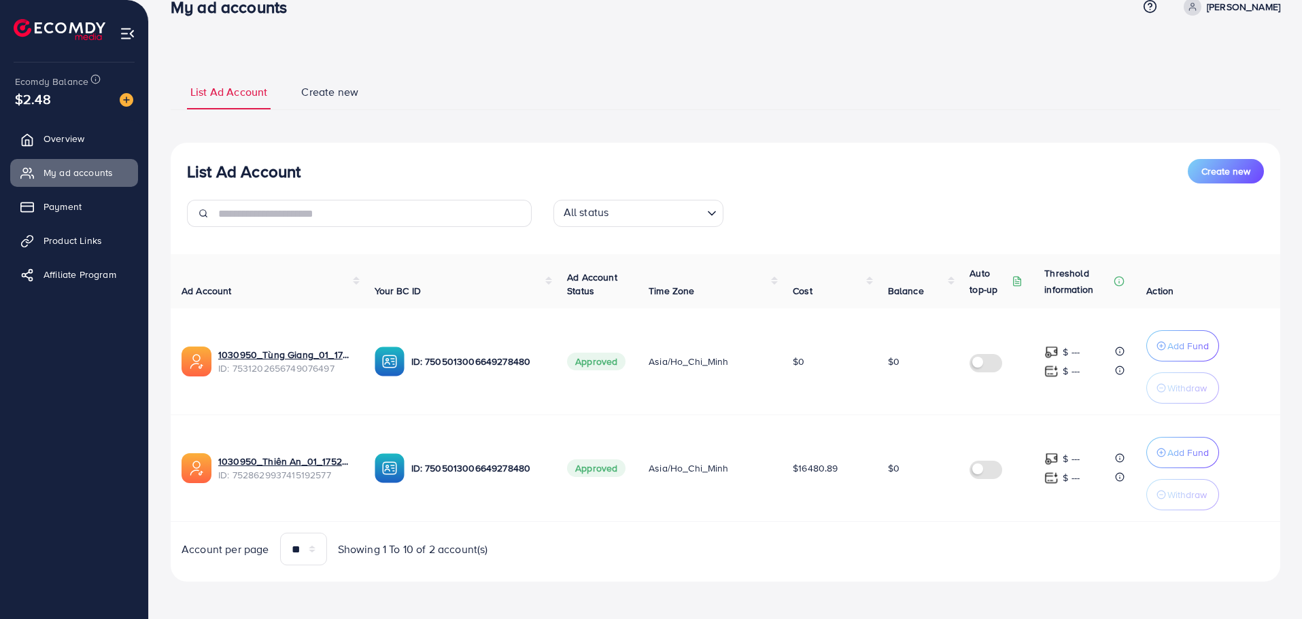
scroll to position [28, 0]
click at [69, 176] on span "My ad accounts" at bounding box center [81, 173] width 69 height 14
click at [76, 201] on span "Payment" at bounding box center [66, 207] width 38 height 14
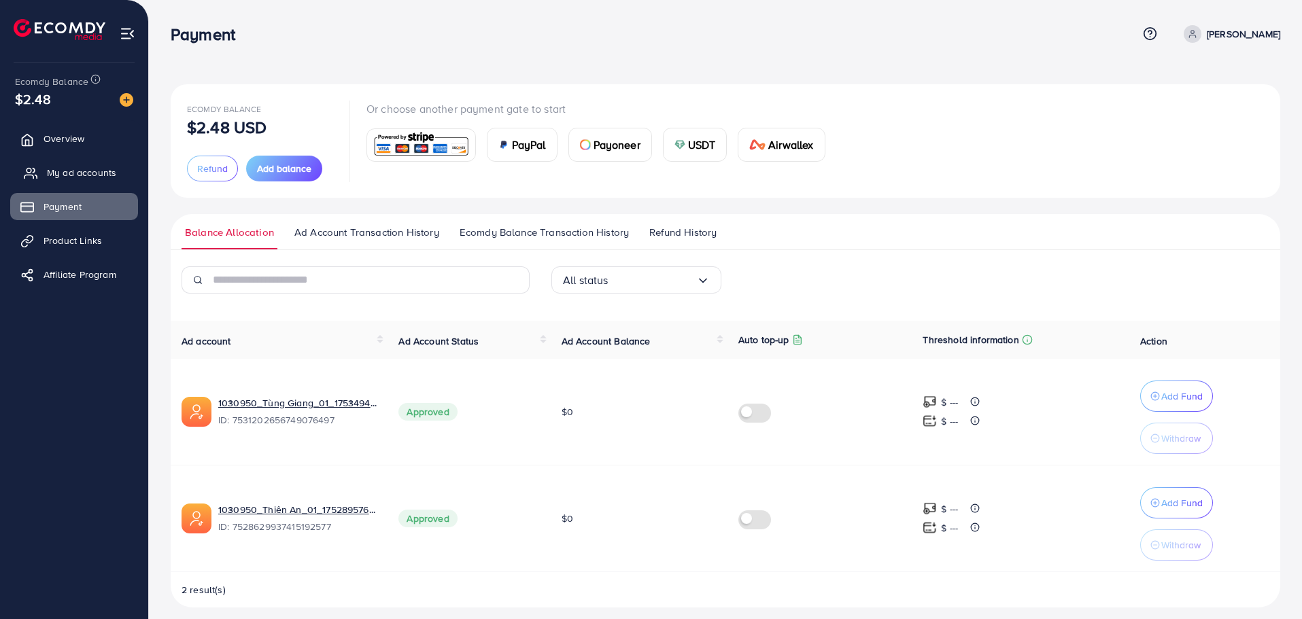
click at [63, 173] on span "My ad accounts" at bounding box center [81, 173] width 69 height 14
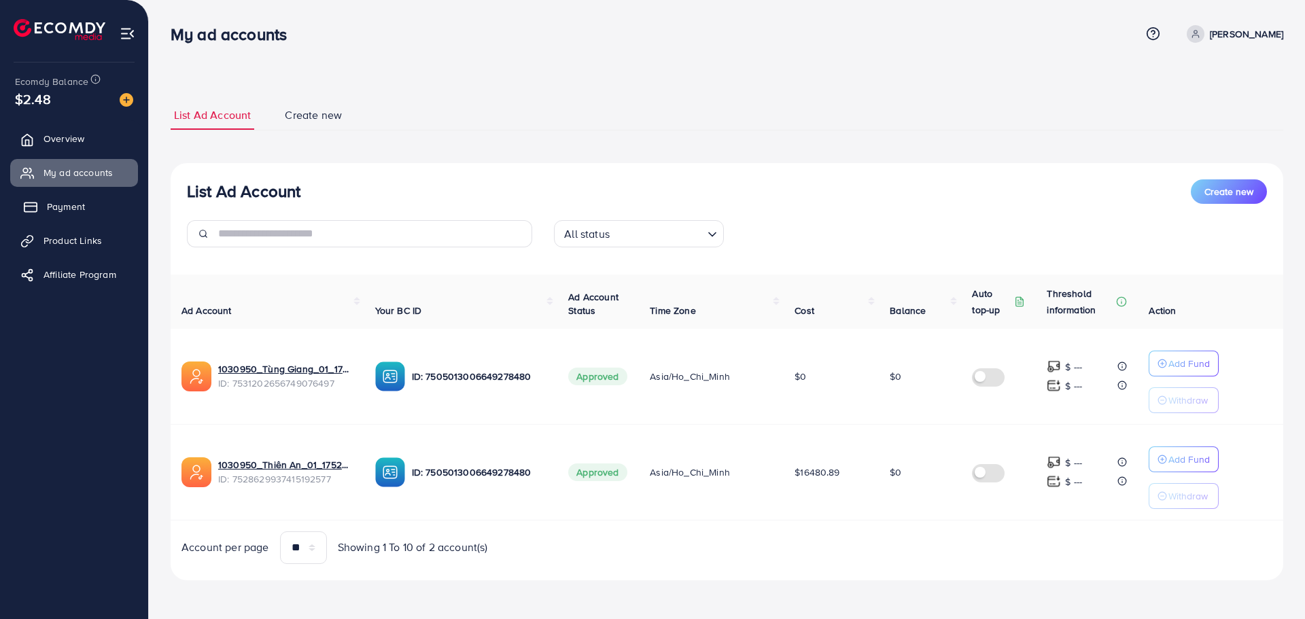
drag, startPoint x: 27, startPoint y: 196, endPoint x: 37, endPoint y: 193, distance: 10.6
click at [27, 196] on link "Payment" at bounding box center [74, 206] width 128 height 27
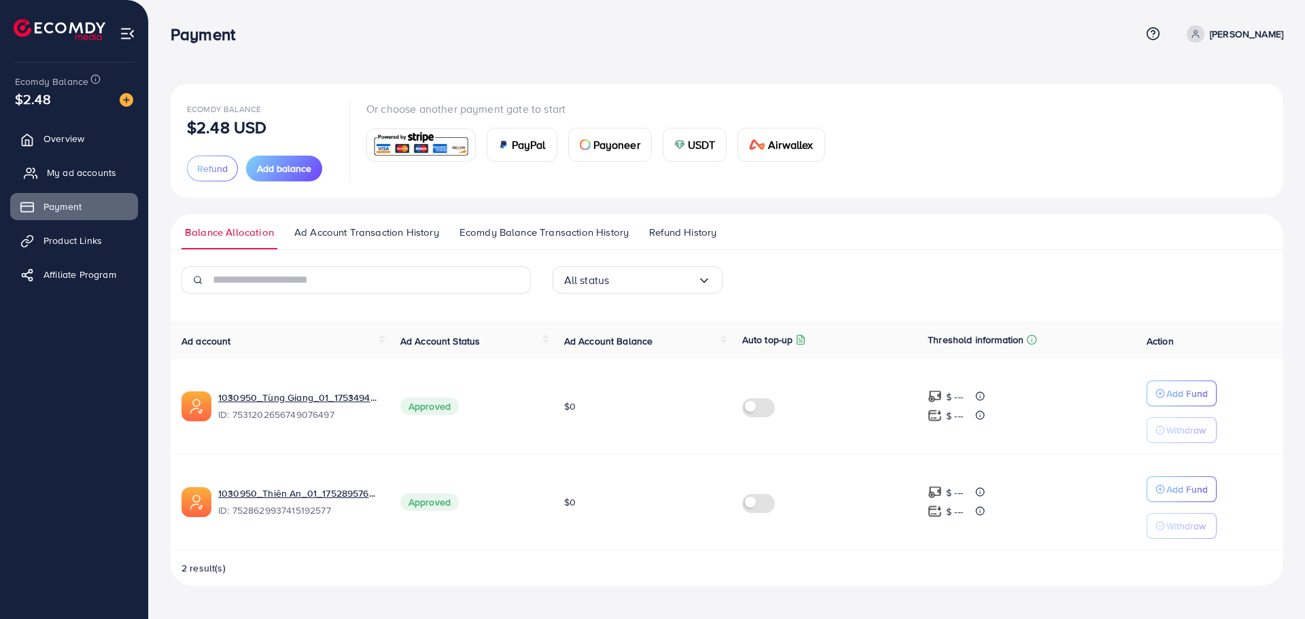
click at [78, 184] on link "My ad accounts" at bounding box center [74, 172] width 128 height 27
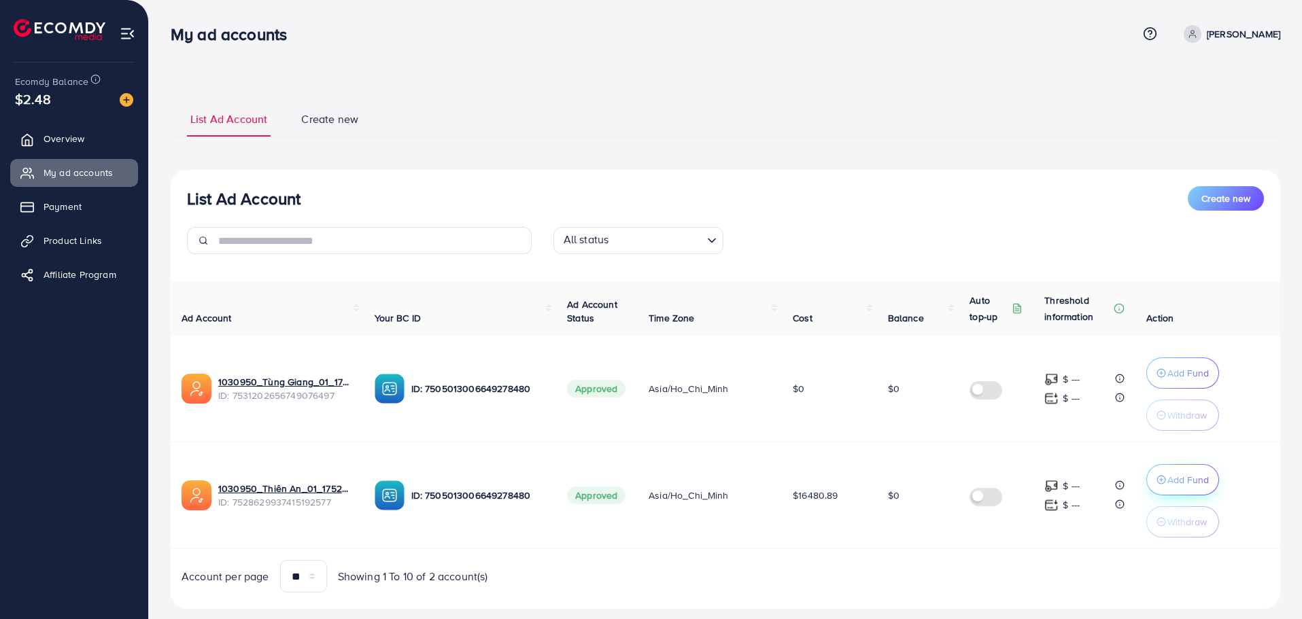
click at [1188, 489] on button "Add Fund" at bounding box center [1182, 479] width 73 height 31
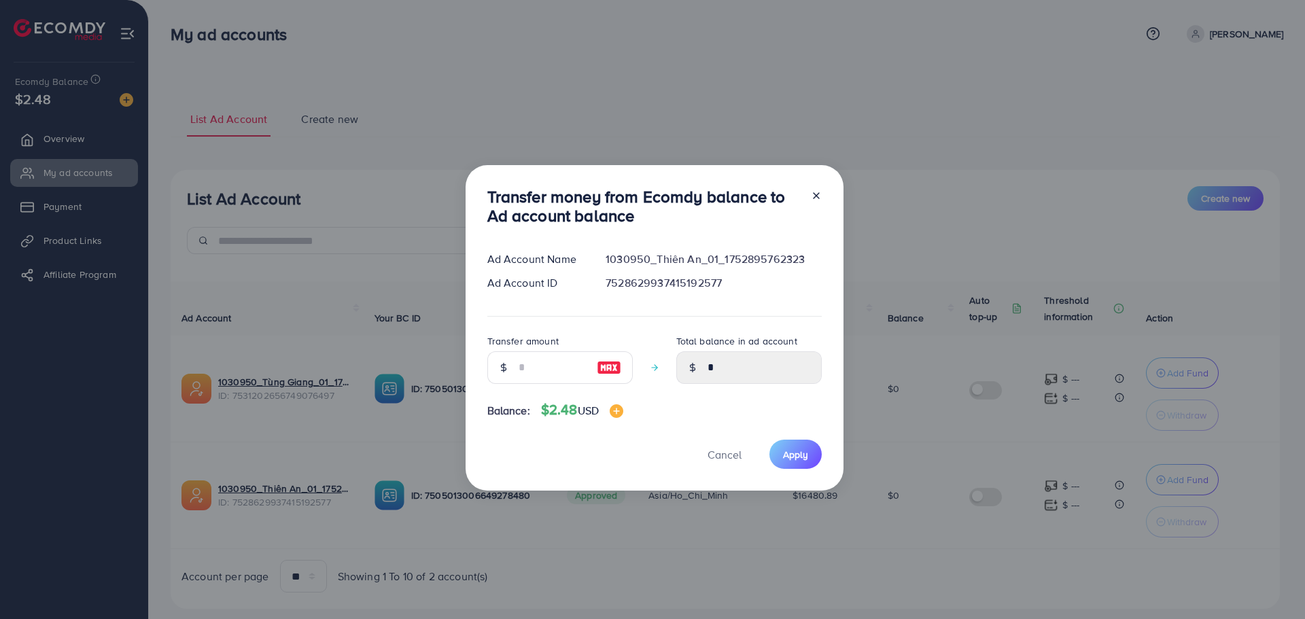
click at [890, 390] on div "Transfer money from Ecomdy balance to Ad account balance Ad Account Name 103095…" at bounding box center [652, 309] width 1305 height 619
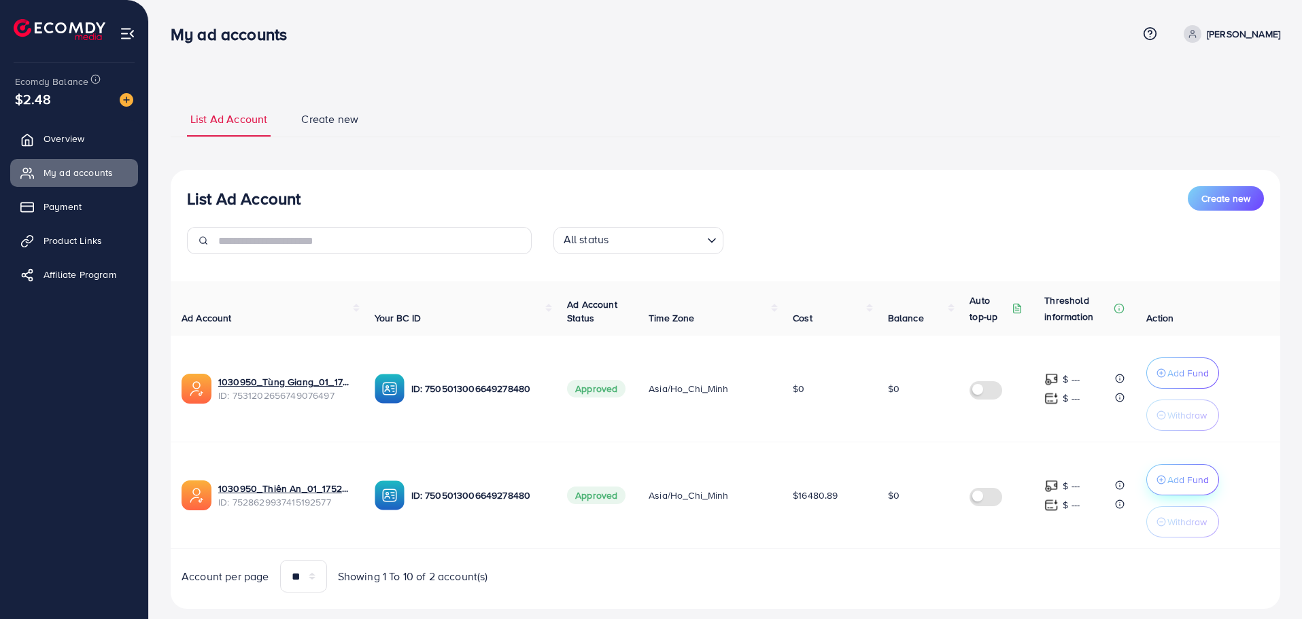
click at [1170, 477] on p "Add Fund" at bounding box center [1187, 480] width 41 height 16
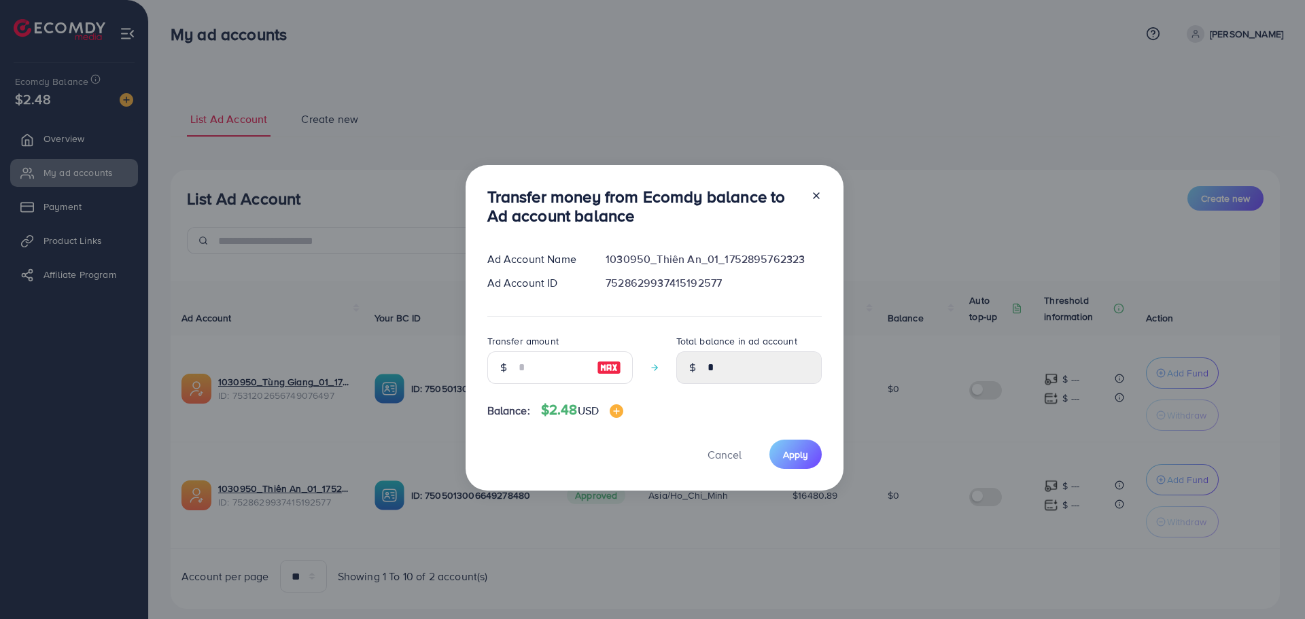
click at [526, 348] on div "Transfer amount" at bounding box center [559, 358] width 145 height 51
click at [529, 360] on input "number" at bounding box center [553, 367] width 68 height 33
type input "*"
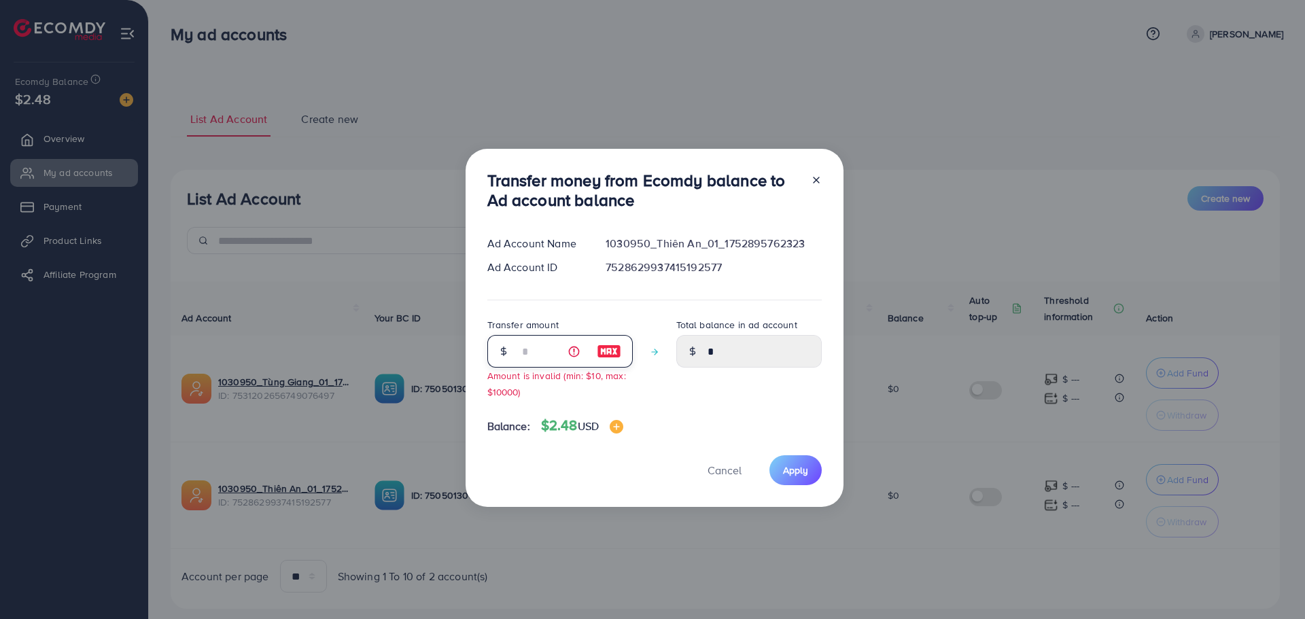
type input "****"
type input "*"
click at [713, 465] on span "Cancel" at bounding box center [725, 470] width 34 height 15
type input "*"
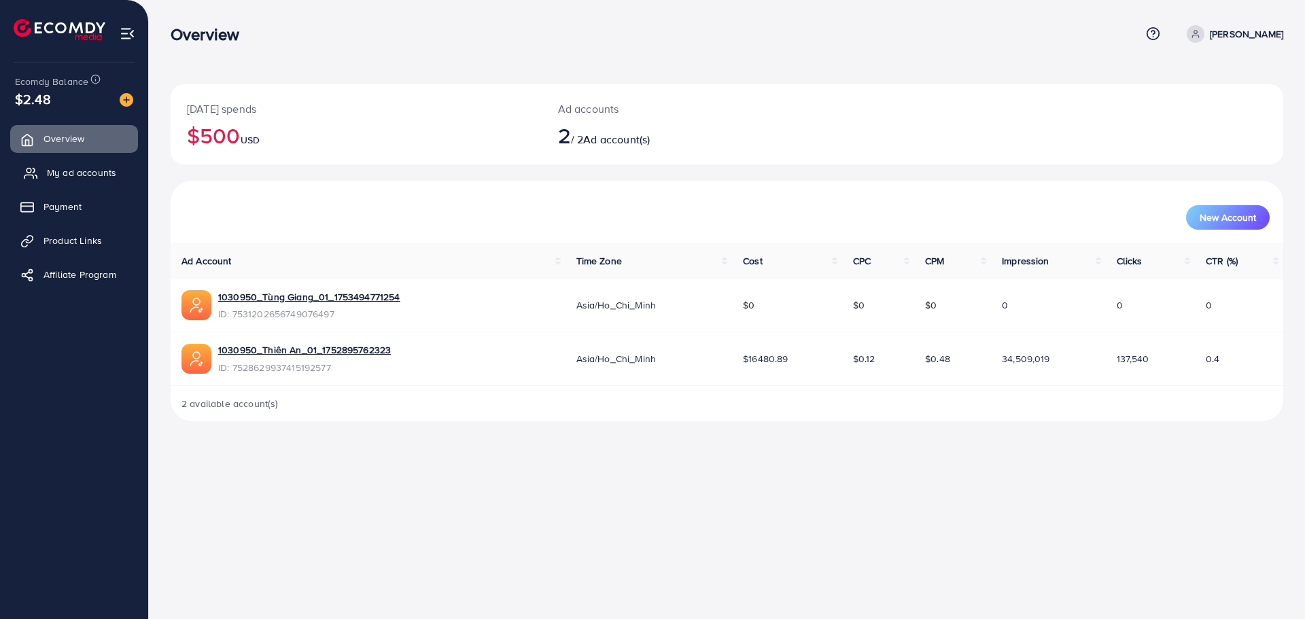
click at [99, 169] on span "My ad accounts" at bounding box center [81, 173] width 69 height 14
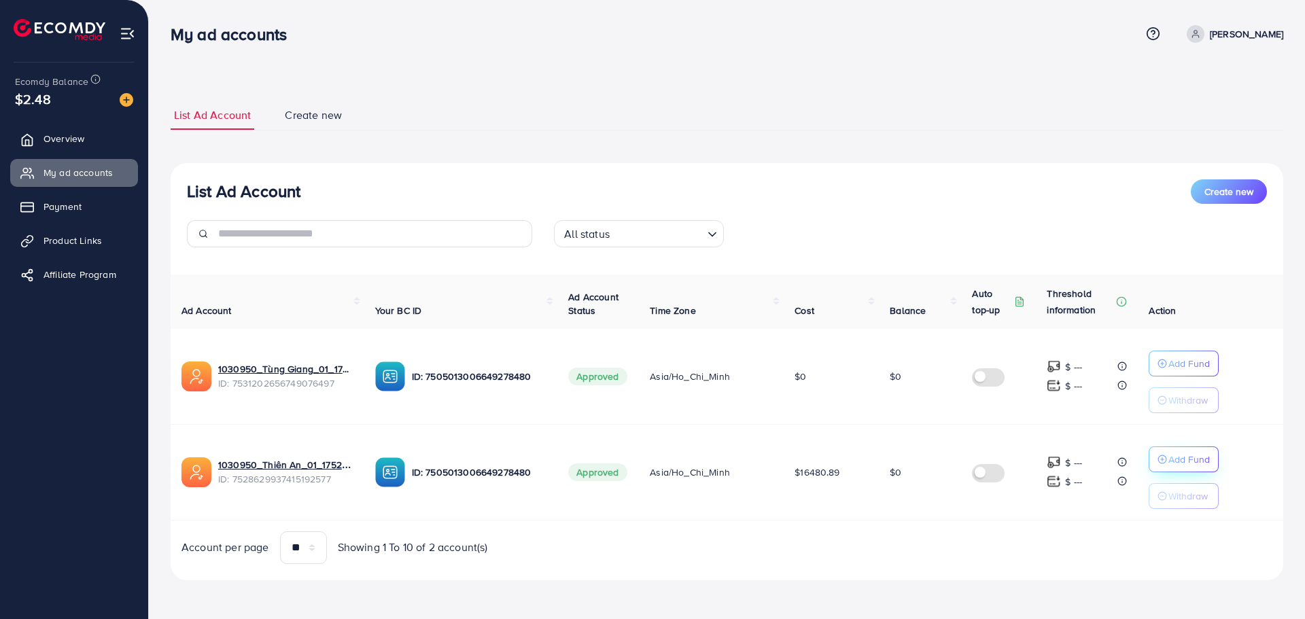
click at [1202, 459] on p "Add Fund" at bounding box center [1189, 459] width 41 height 16
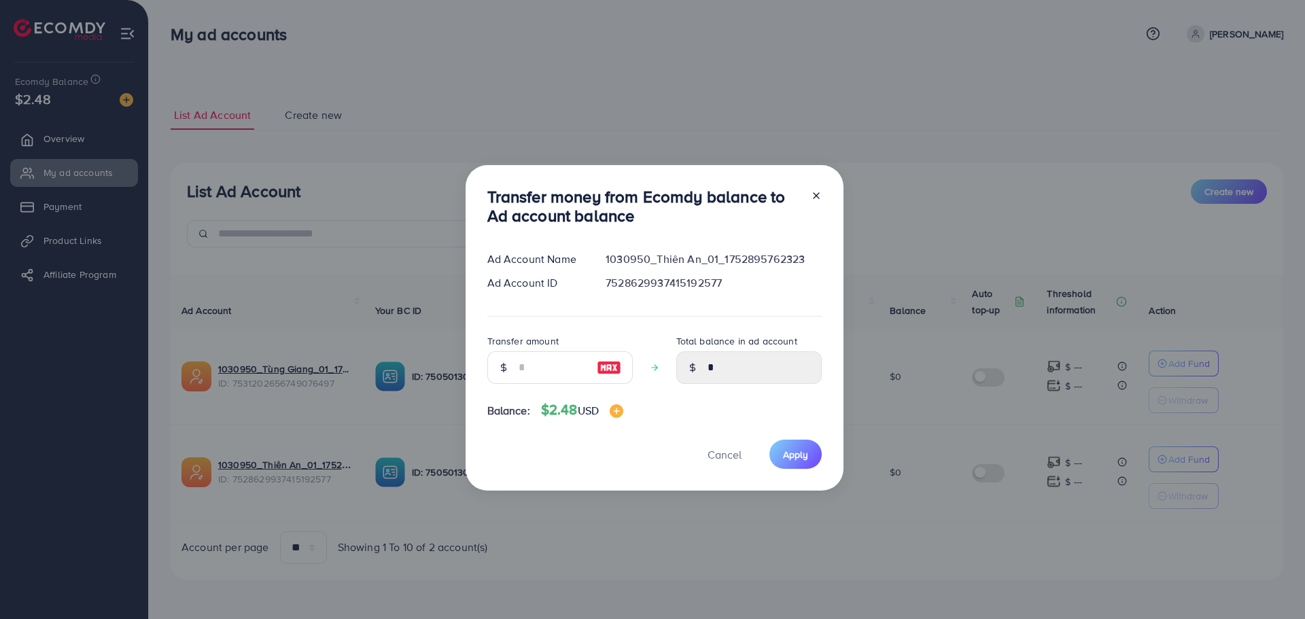
click at [880, 378] on div "Transfer money from Ecomdy balance to Ad account balance Ad Account Name 103095…" at bounding box center [652, 309] width 1305 height 619
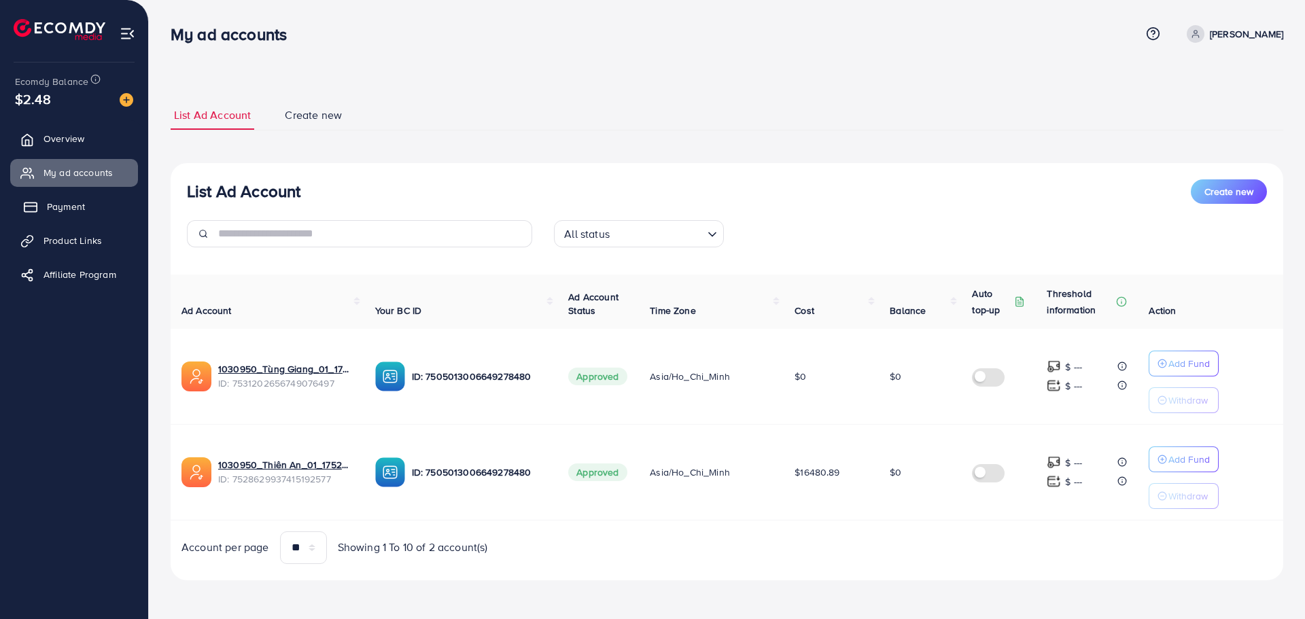
click at [110, 196] on link "Payment" at bounding box center [74, 206] width 128 height 27
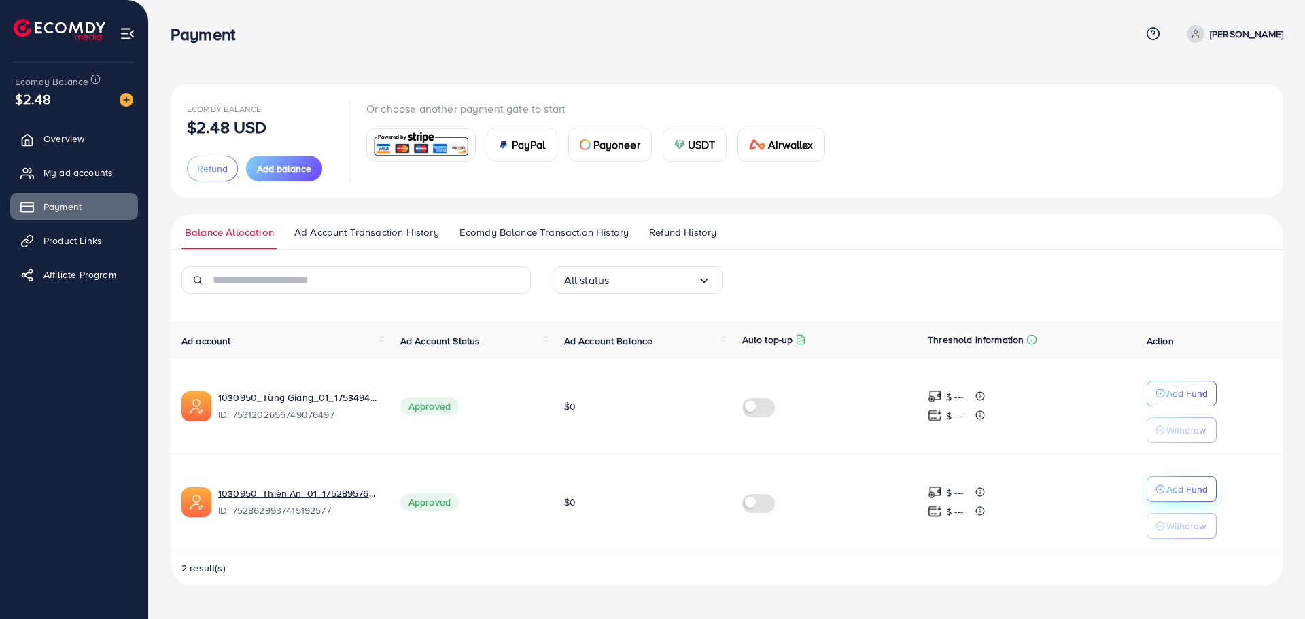
click at [1206, 495] on p "Add Fund" at bounding box center [1187, 489] width 41 height 16
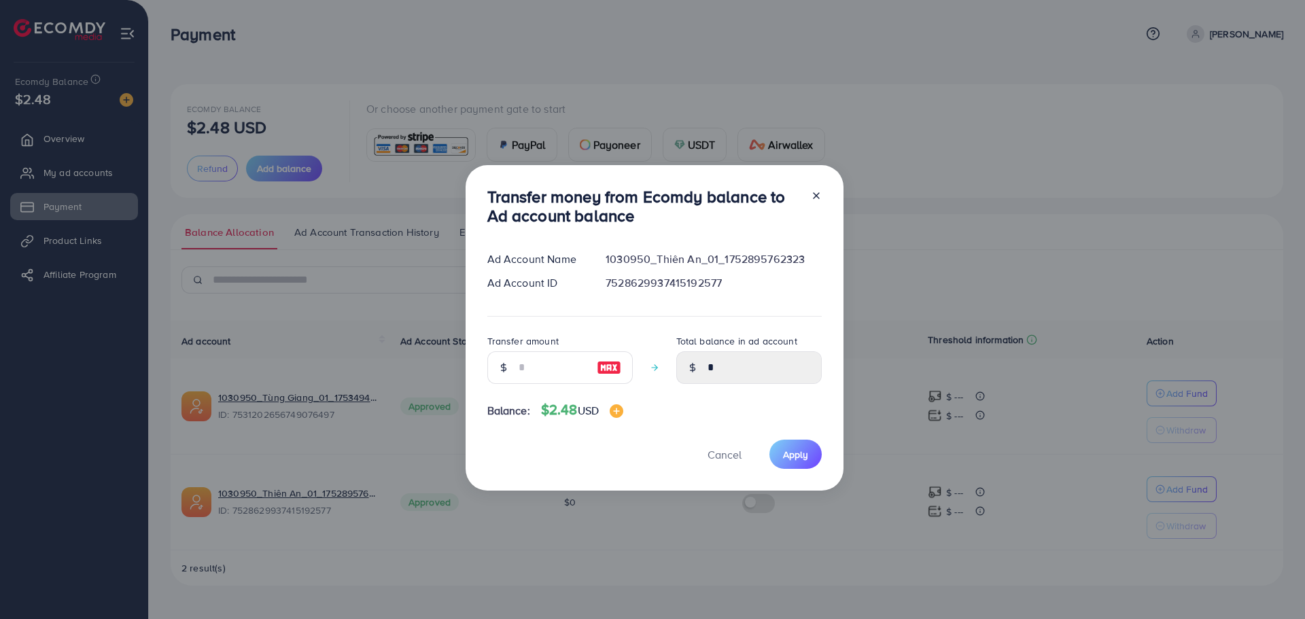
click at [1005, 306] on div "Transfer money from Ecomdy balance to Ad account balance Ad Account Name 103095…" at bounding box center [652, 309] width 1305 height 619
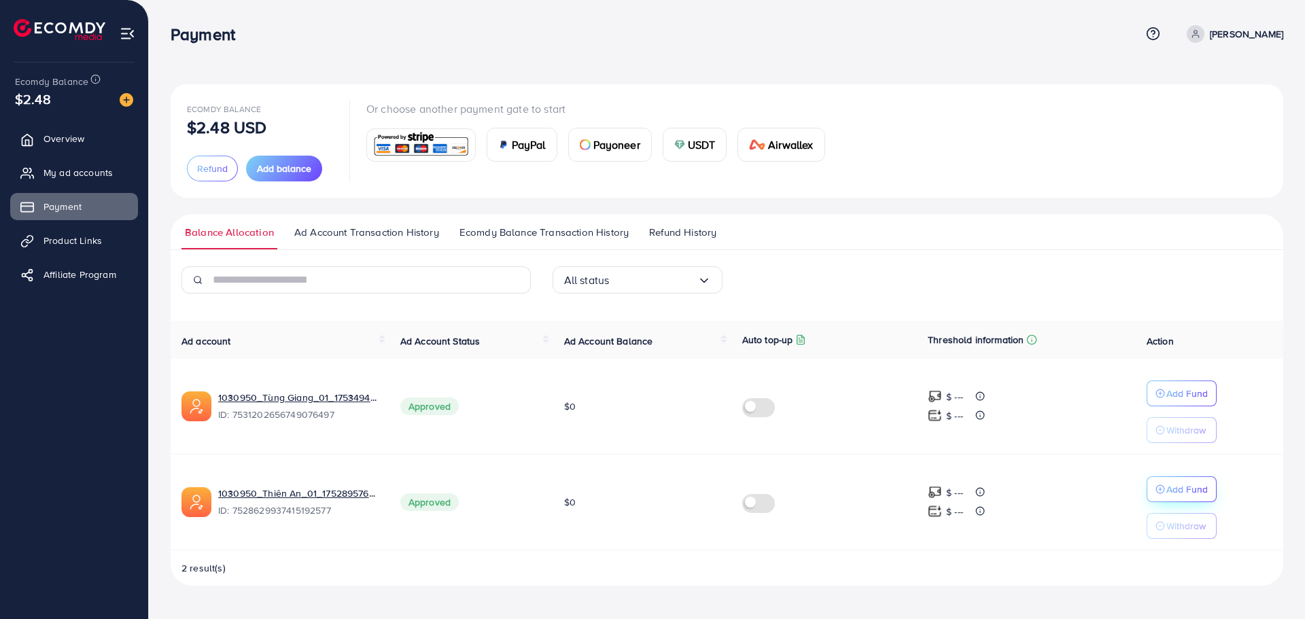
click at [1158, 492] on circle "button" at bounding box center [1160, 489] width 8 height 8
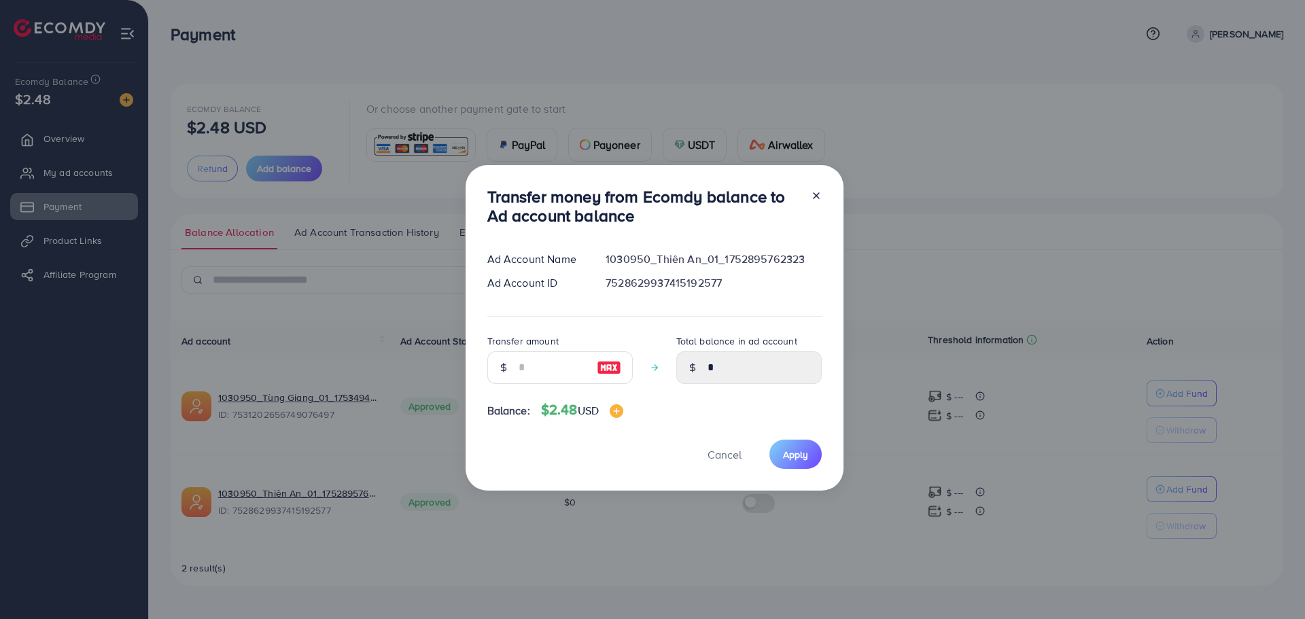
click at [763, 522] on div "Transfer money from Ecomdy balance to Ad account balance Ad Account Name 103095…" at bounding box center [652, 309] width 1305 height 619
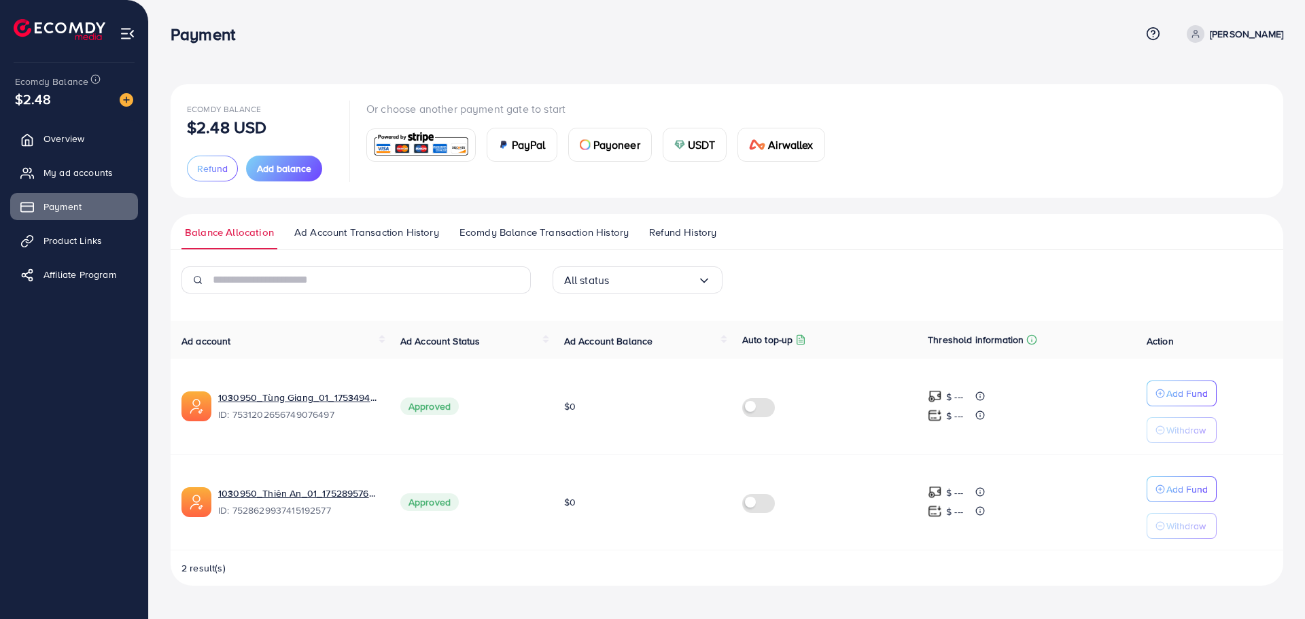
drag, startPoint x: 4, startPoint y: 462, endPoint x: 0, endPoint y: 456, distance: 7.4
click at [4, 462] on ul "Overview My ad accounts Payment Product Links Affiliate Program" at bounding box center [74, 335] width 148 height 430
click at [73, 170] on span "My ad accounts" at bounding box center [81, 173] width 69 height 14
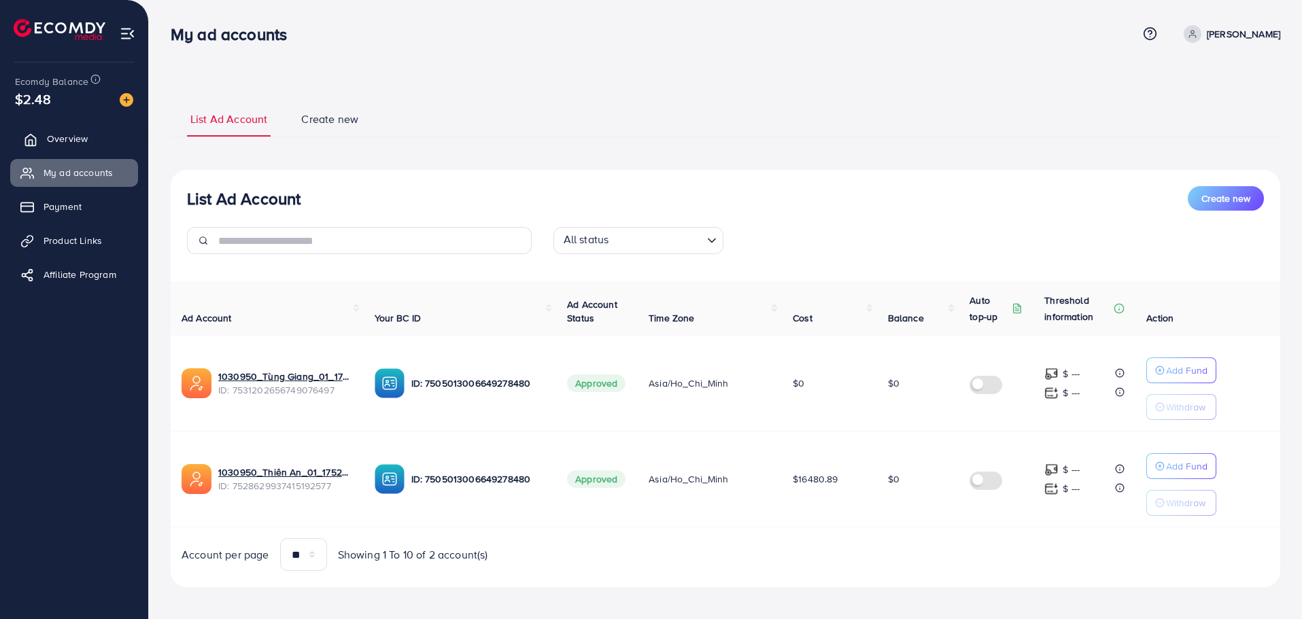
click at [79, 134] on span "Overview" at bounding box center [67, 139] width 41 height 14
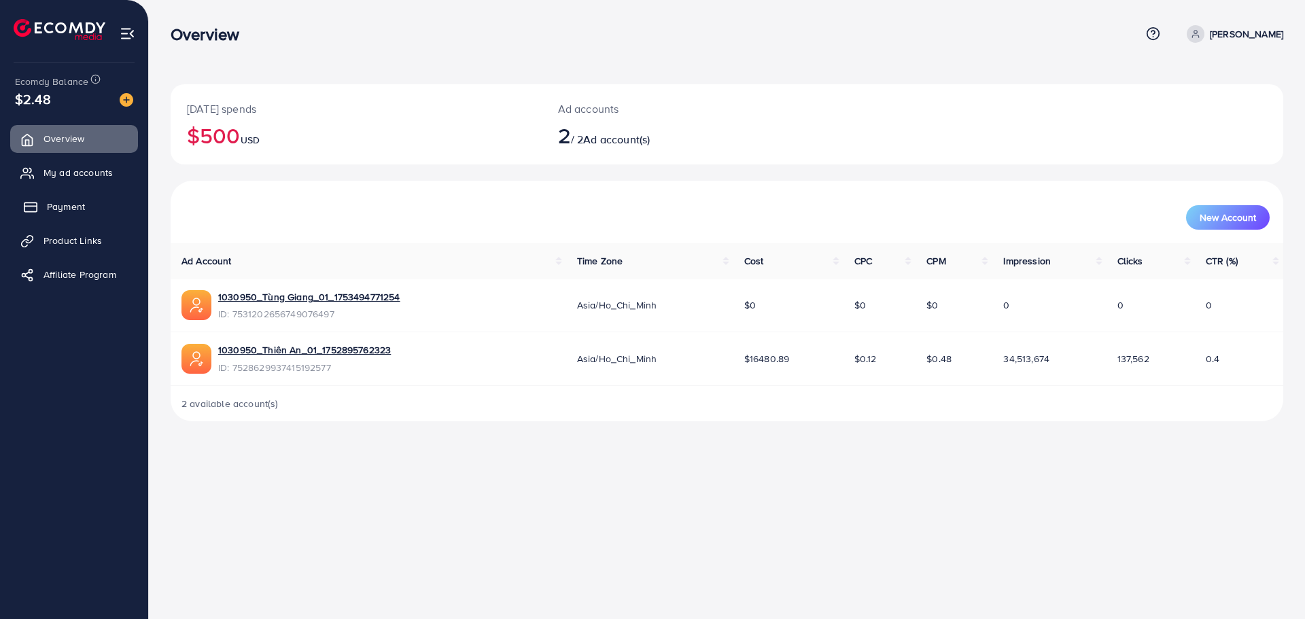
click at [66, 207] on span "Payment" at bounding box center [66, 207] width 38 height 14
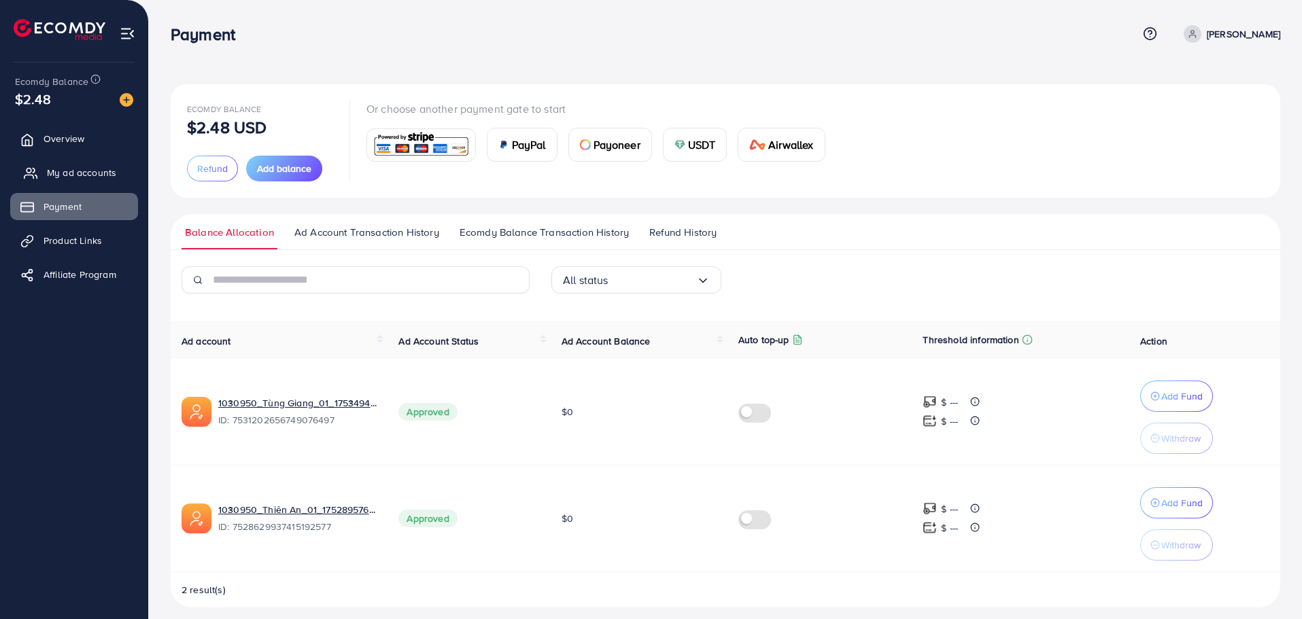
click at [67, 181] on link "My ad accounts" at bounding box center [74, 172] width 128 height 27
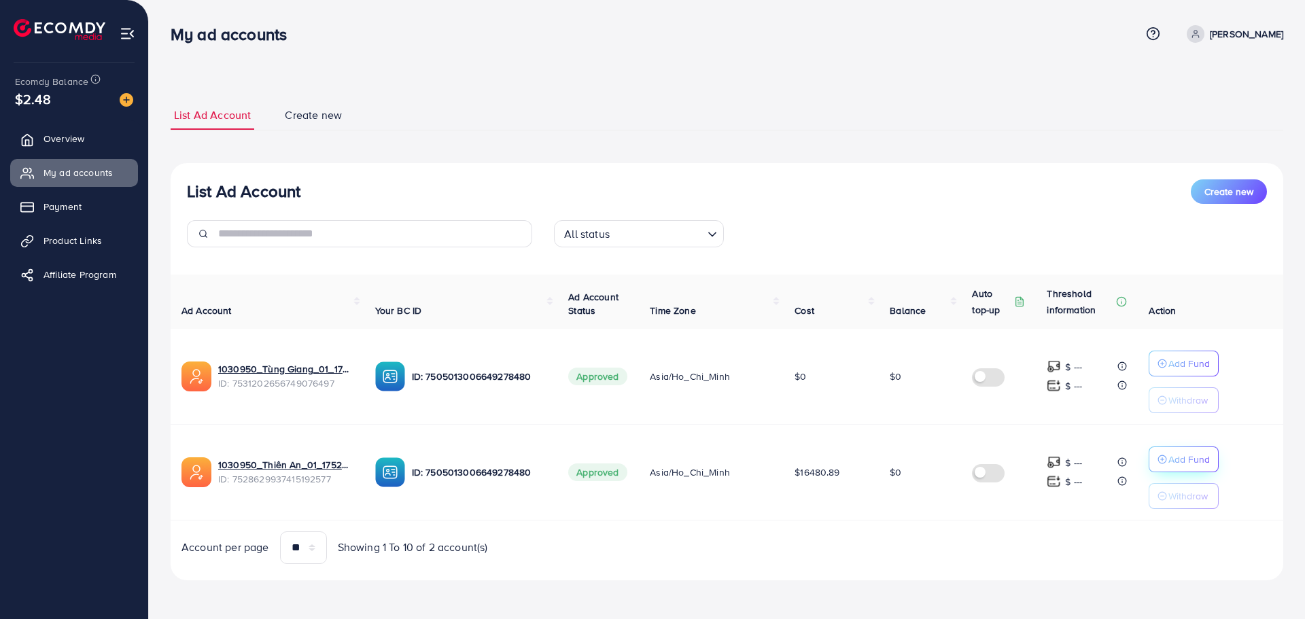
click at [1177, 465] on p "Add Fund" at bounding box center [1189, 459] width 41 height 16
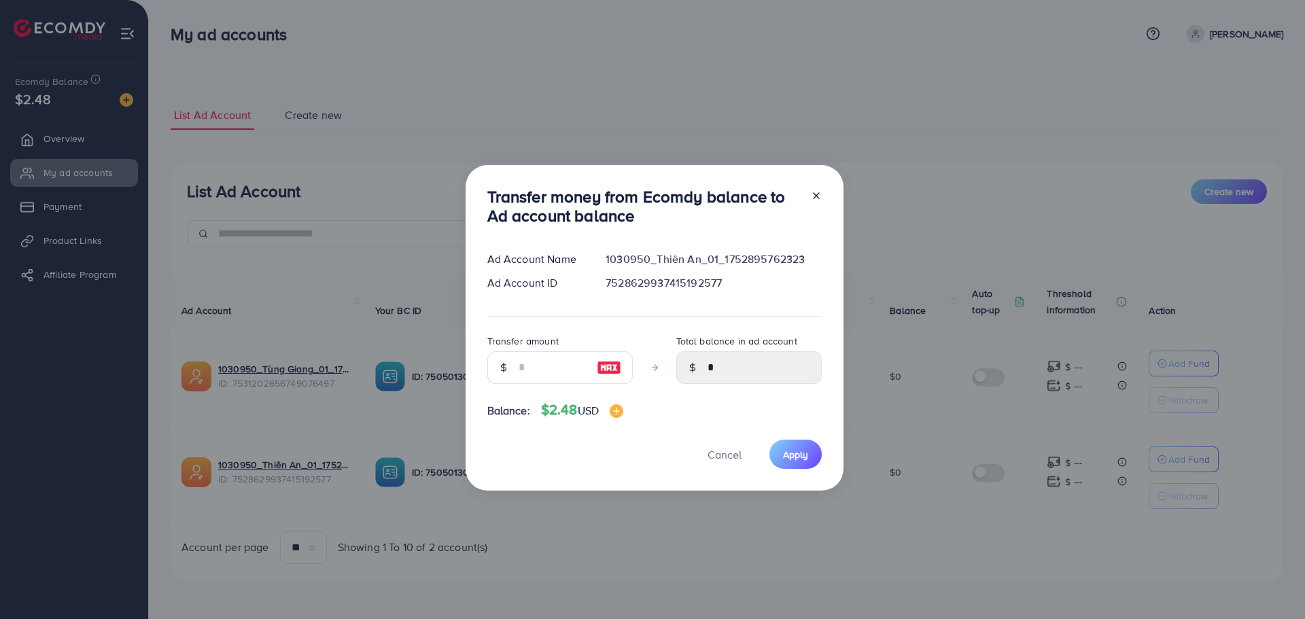
click at [791, 523] on div "Transfer money from Ecomdy balance to Ad account balance Ad Account Name 103095…" at bounding box center [652, 309] width 1305 height 619
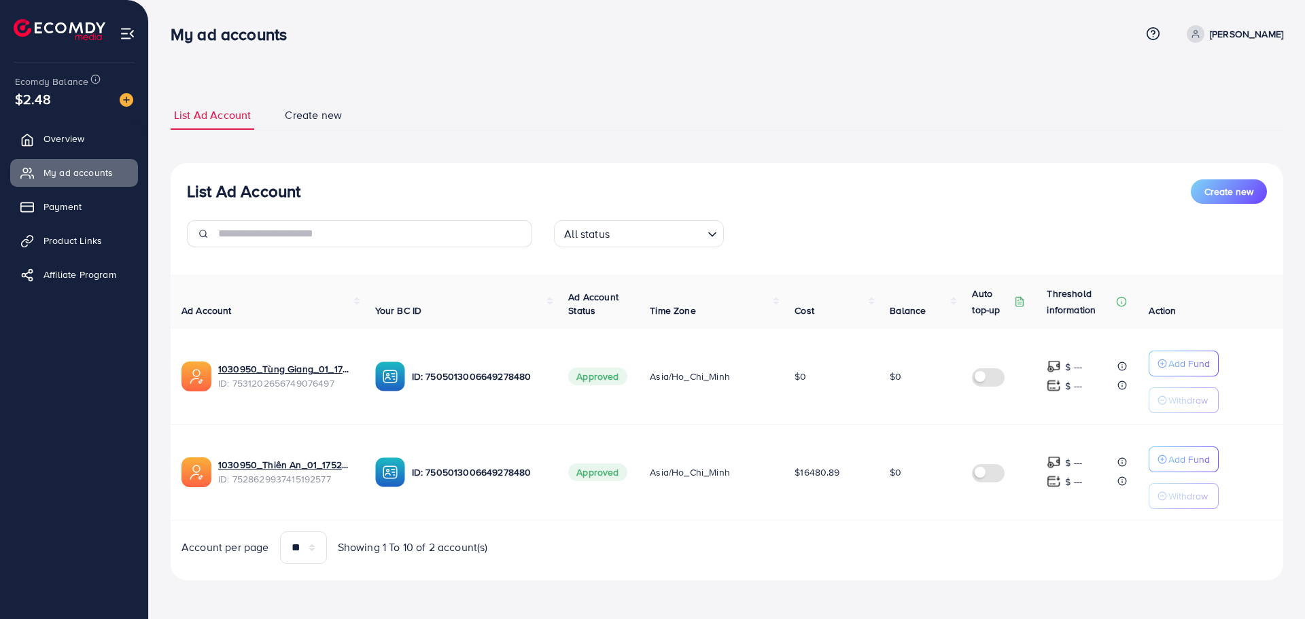
drag, startPoint x: 821, startPoint y: 475, endPoint x: 0, endPoint y: 109, distance: 898.7
click at [687, 443] on tr "1030950_Thiên An_01_1752895762323 ID: 7528629937415192577 ID: 75050130066492784…" at bounding box center [727, 472] width 1113 height 96
click at [44, 165] on link "My ad accounts" at bounding box center [74, 172] width 128 height 27
click at [51, 188] on ul "Overview My ad accounts Payment Product Links Affiliate Program" at bounding box center [74, 211] width 148 height 183
click at [51, 190] on ul "Overview My ad accounts Payment Product Links Affiliate Program" at bounding box center [74, 211] width 148 height 183
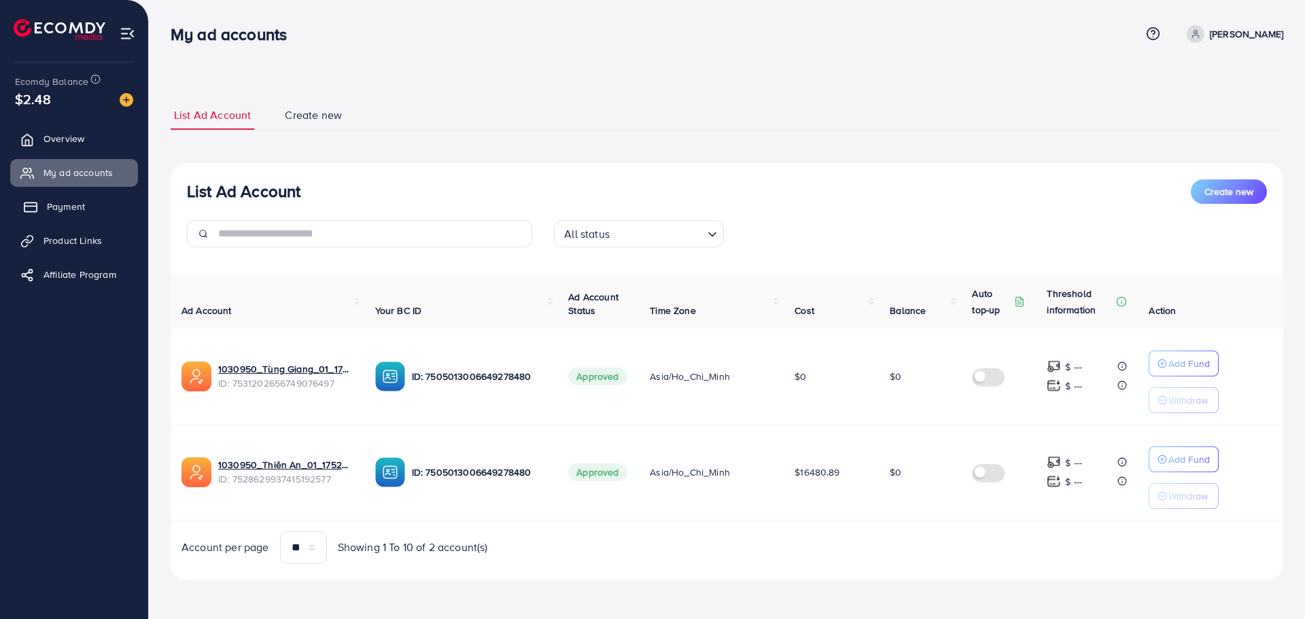
click at [52, 201] on span "Payment" at bounding box center [66, 207] width 38 height 14
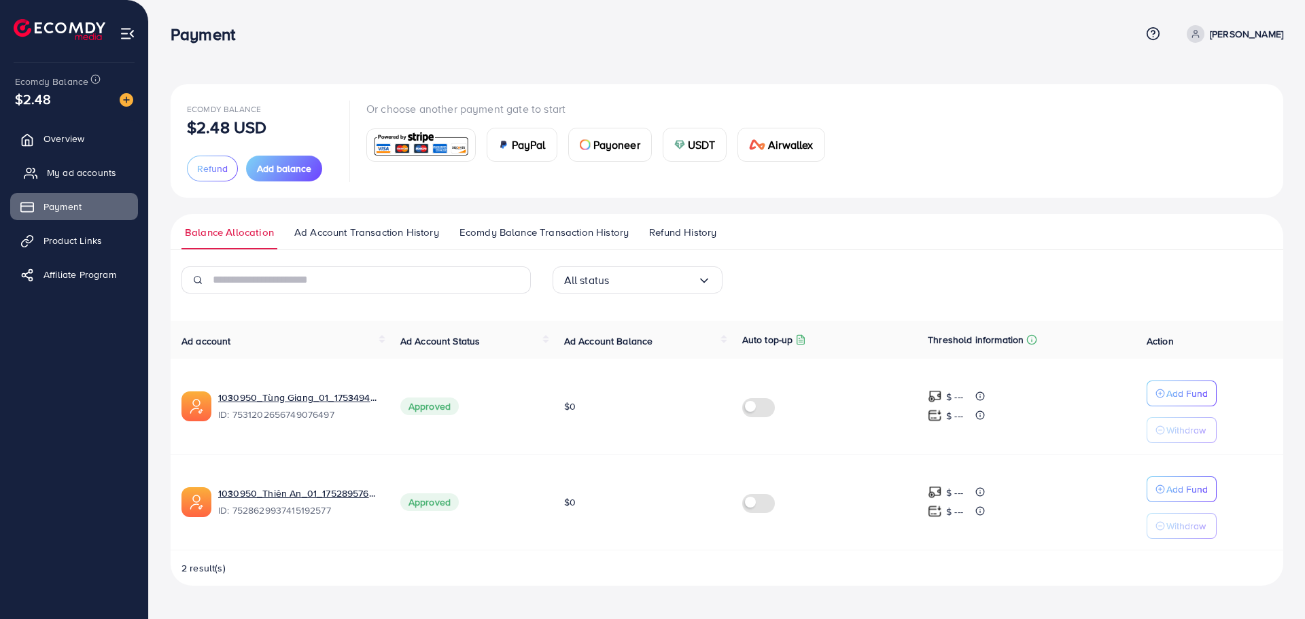
click at [69, 169] on span "My ad accounts" at bounding box center [81, 173] width 69 height 14
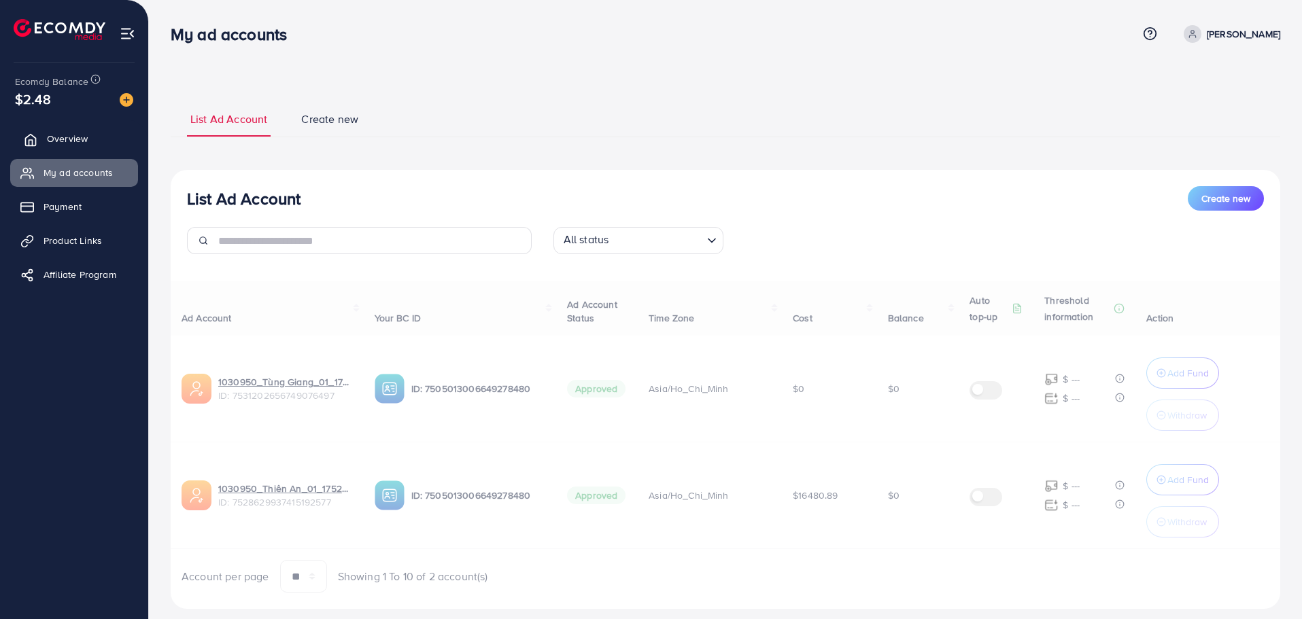
click at [67, 143] on span "Overview" at bounding box center [67, 139] width 41 height 14
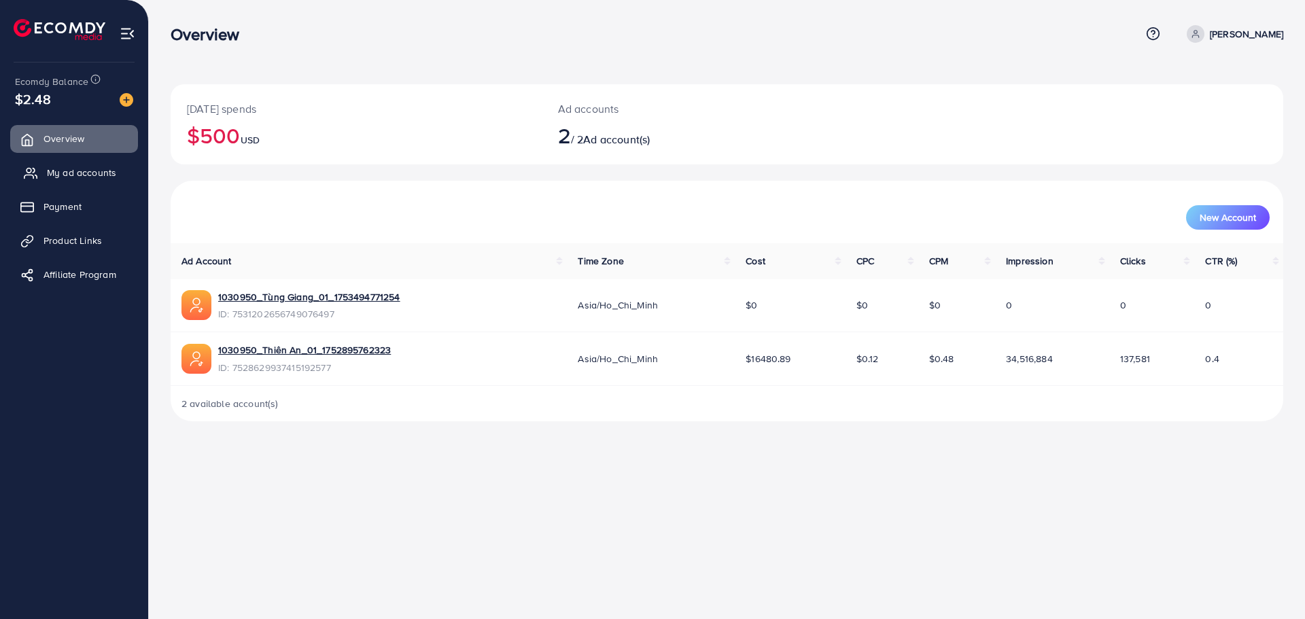
click at [63, 165] on link "My ad accounts" at bounding box center [74, 172] width 128 height 27
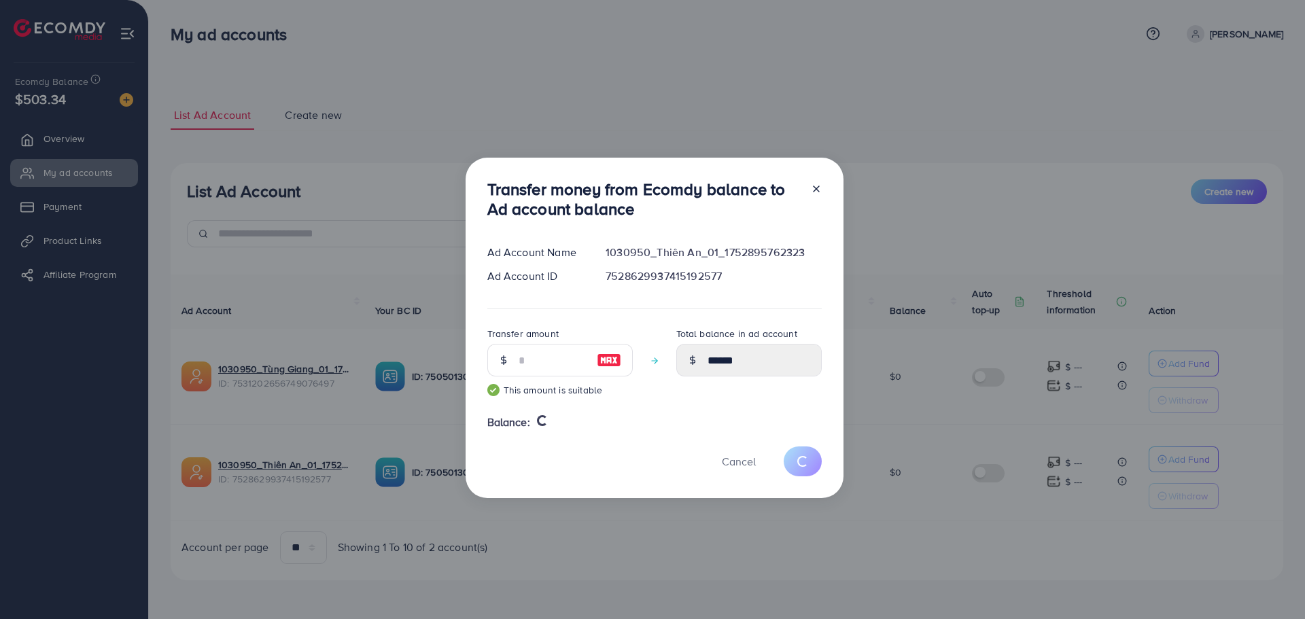
type input "*"
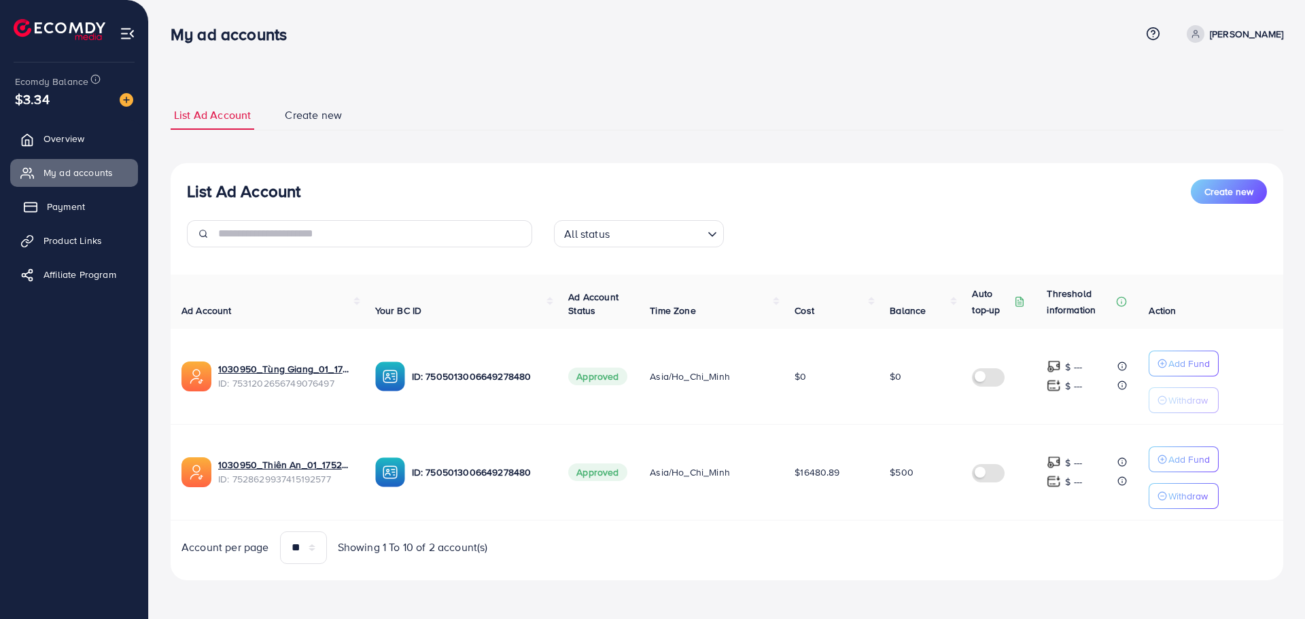
click at [52, 215] on link "Payment" at bounding box center [74, 206] width 128 height 27
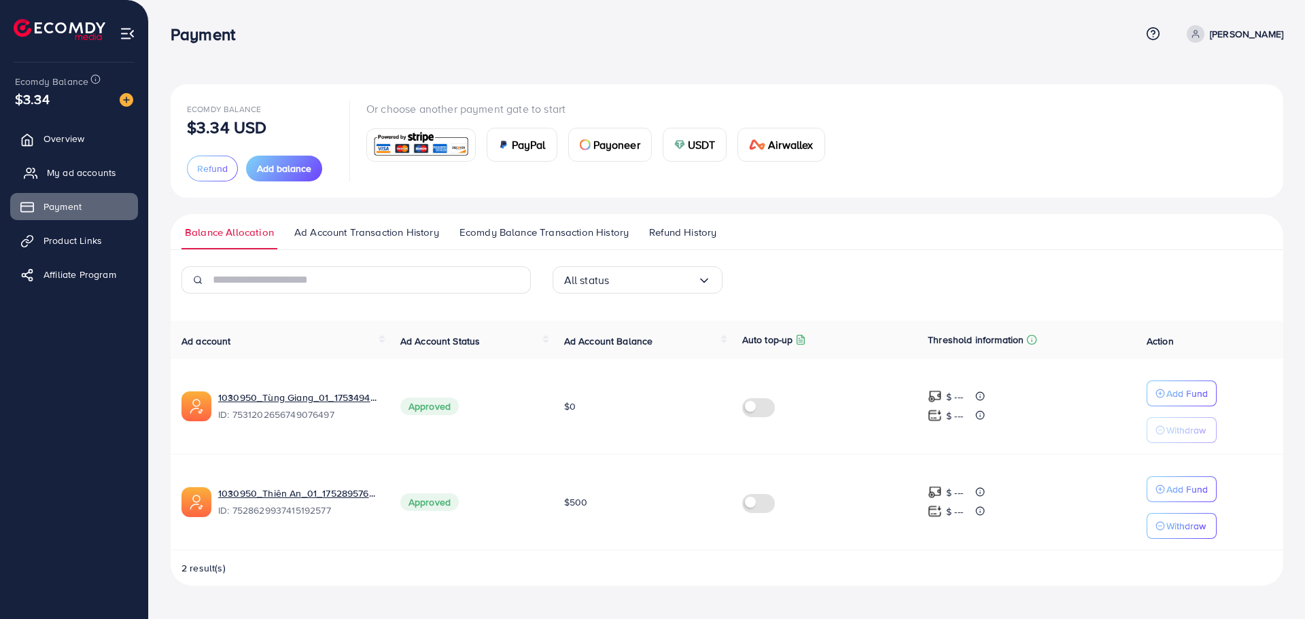
click at [53, 165] on link "My ad accounts" at bounding box center [74, 172] width 128 height 27
